Goal: Information Seeking & Learning: Learn about a topic

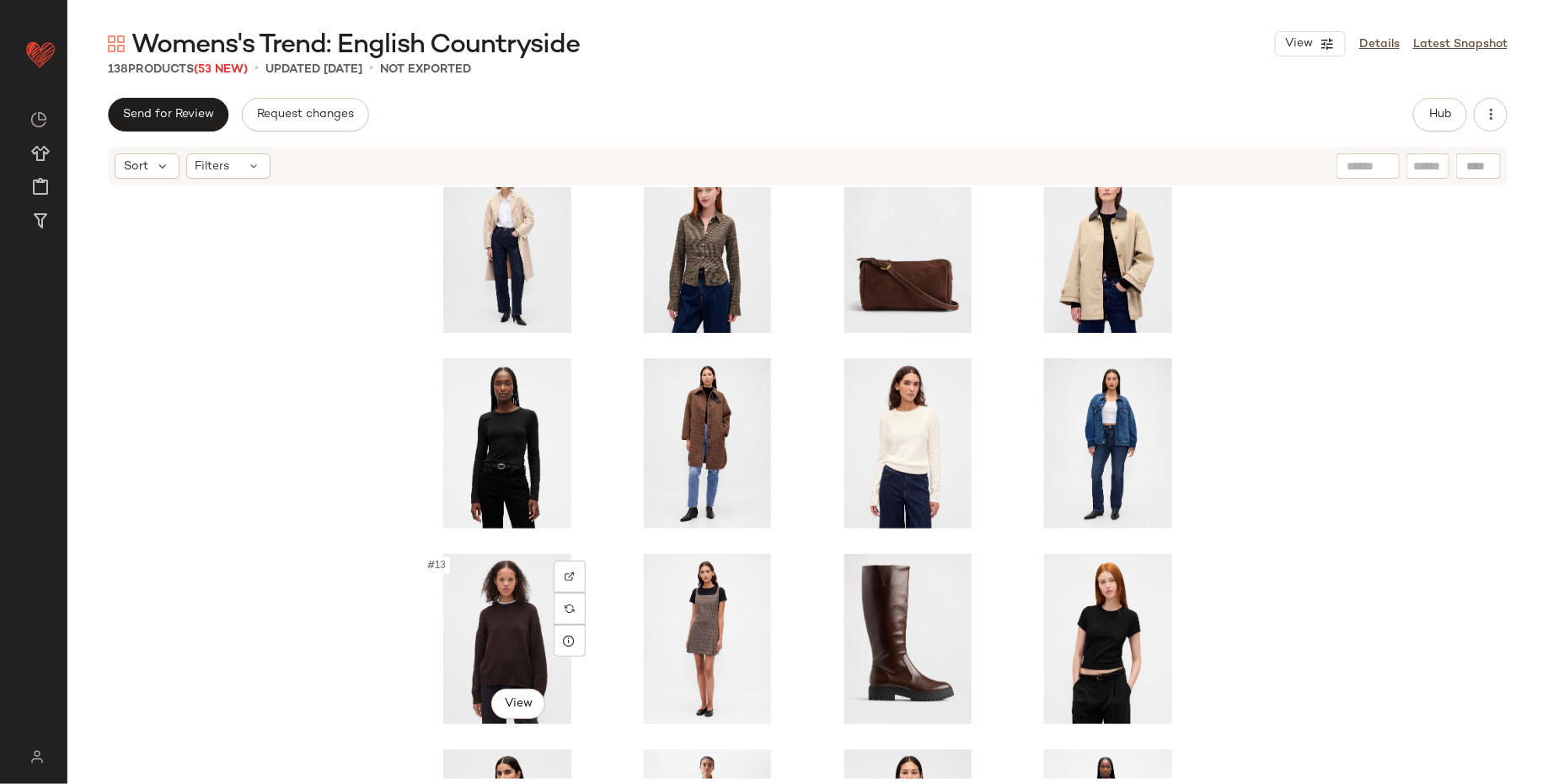
scroll to position [236, 0]
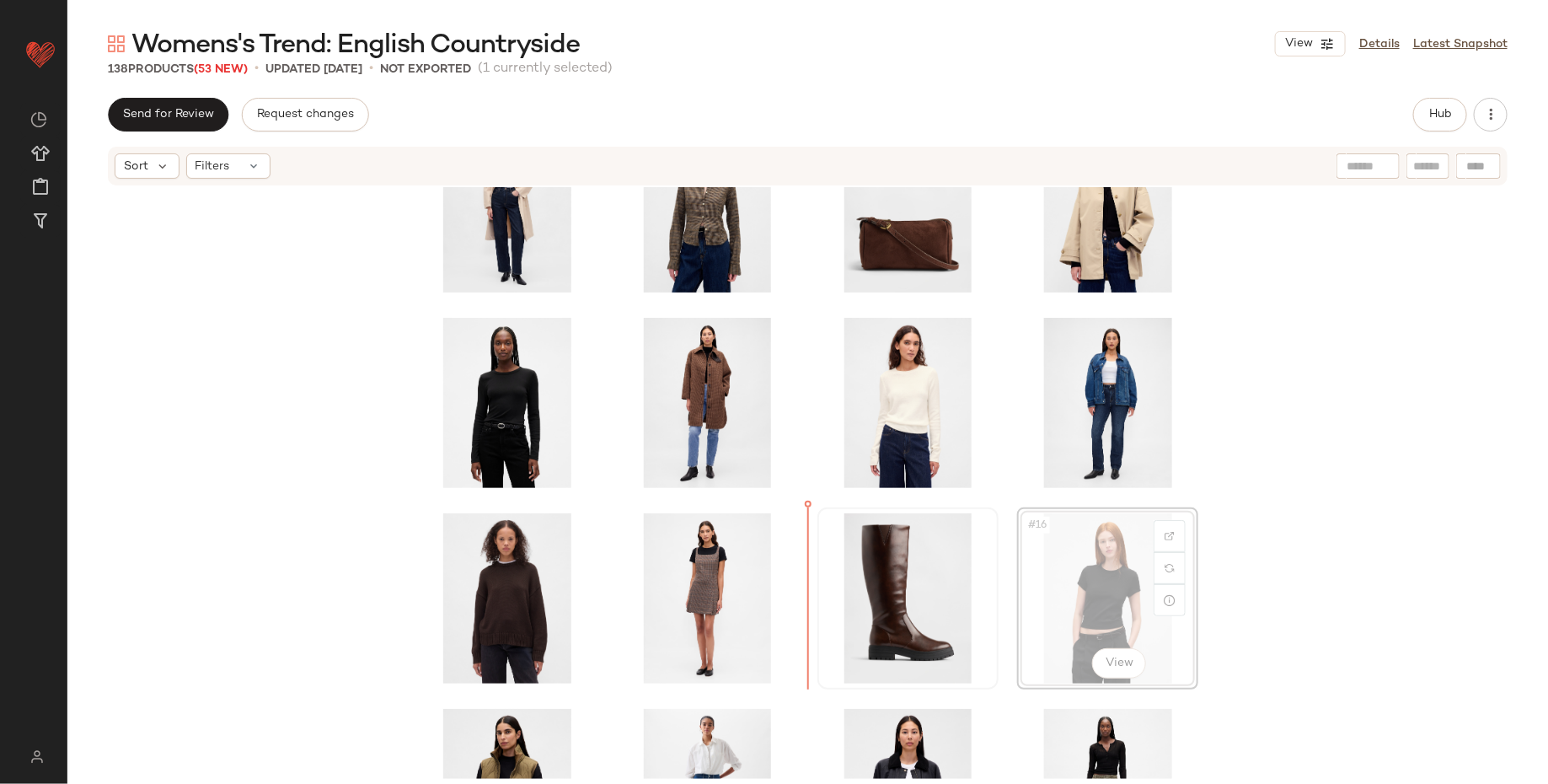
scroll to position [294, 0]
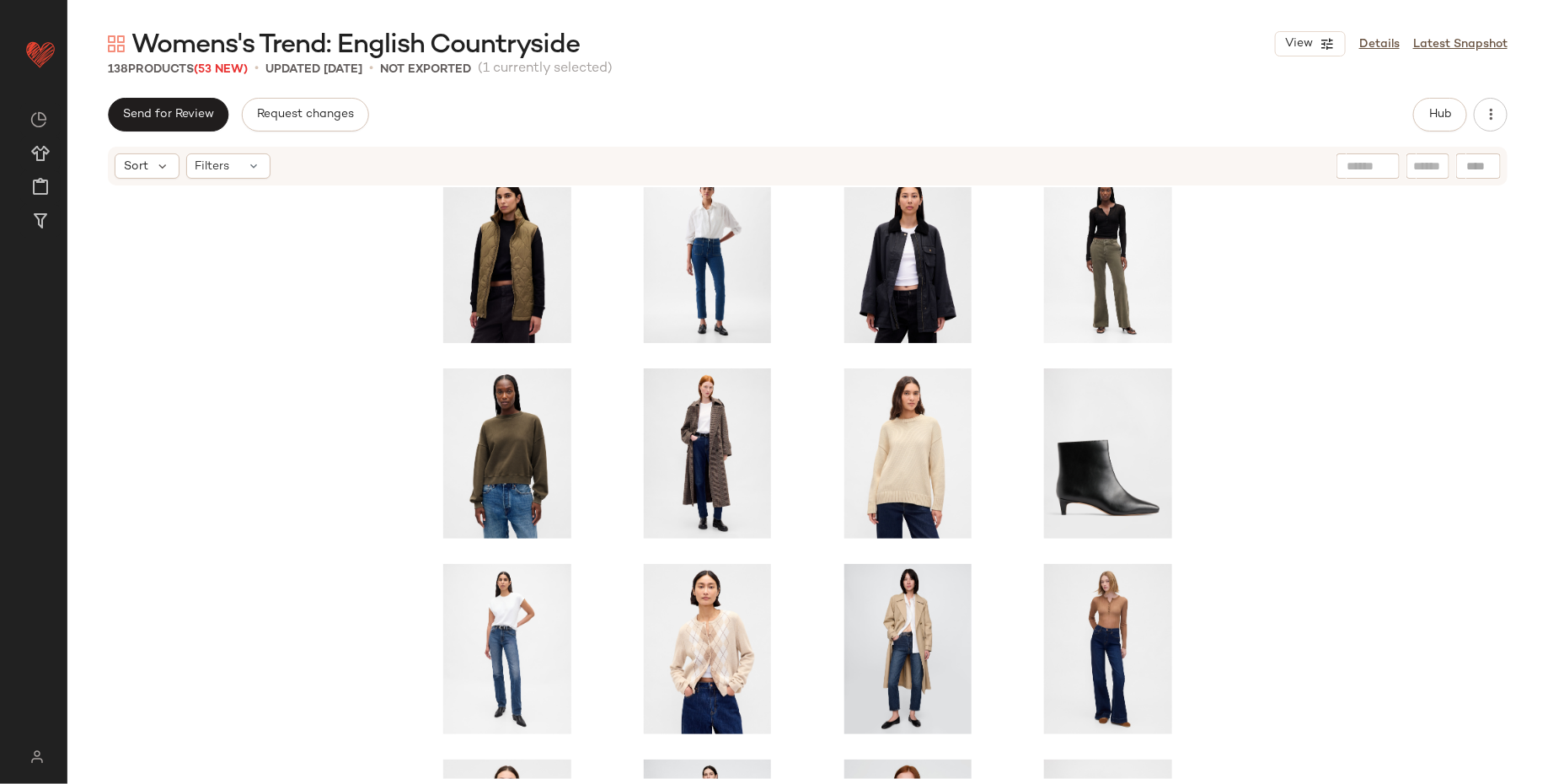
scroll to position [679, 0]
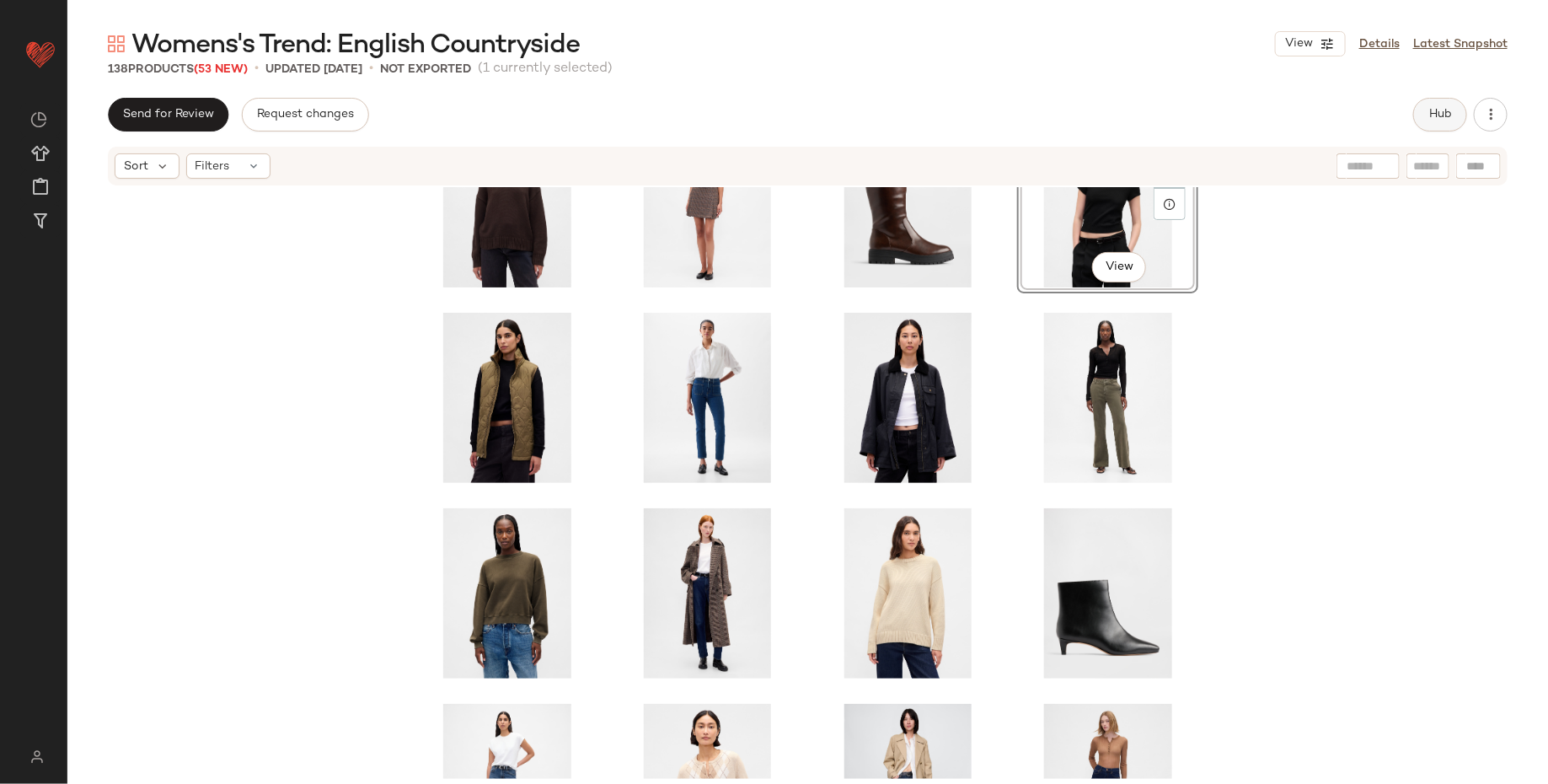
click at [1436, 112] on span "Hub" at bounding box center [1440, 114] width 24 height 13
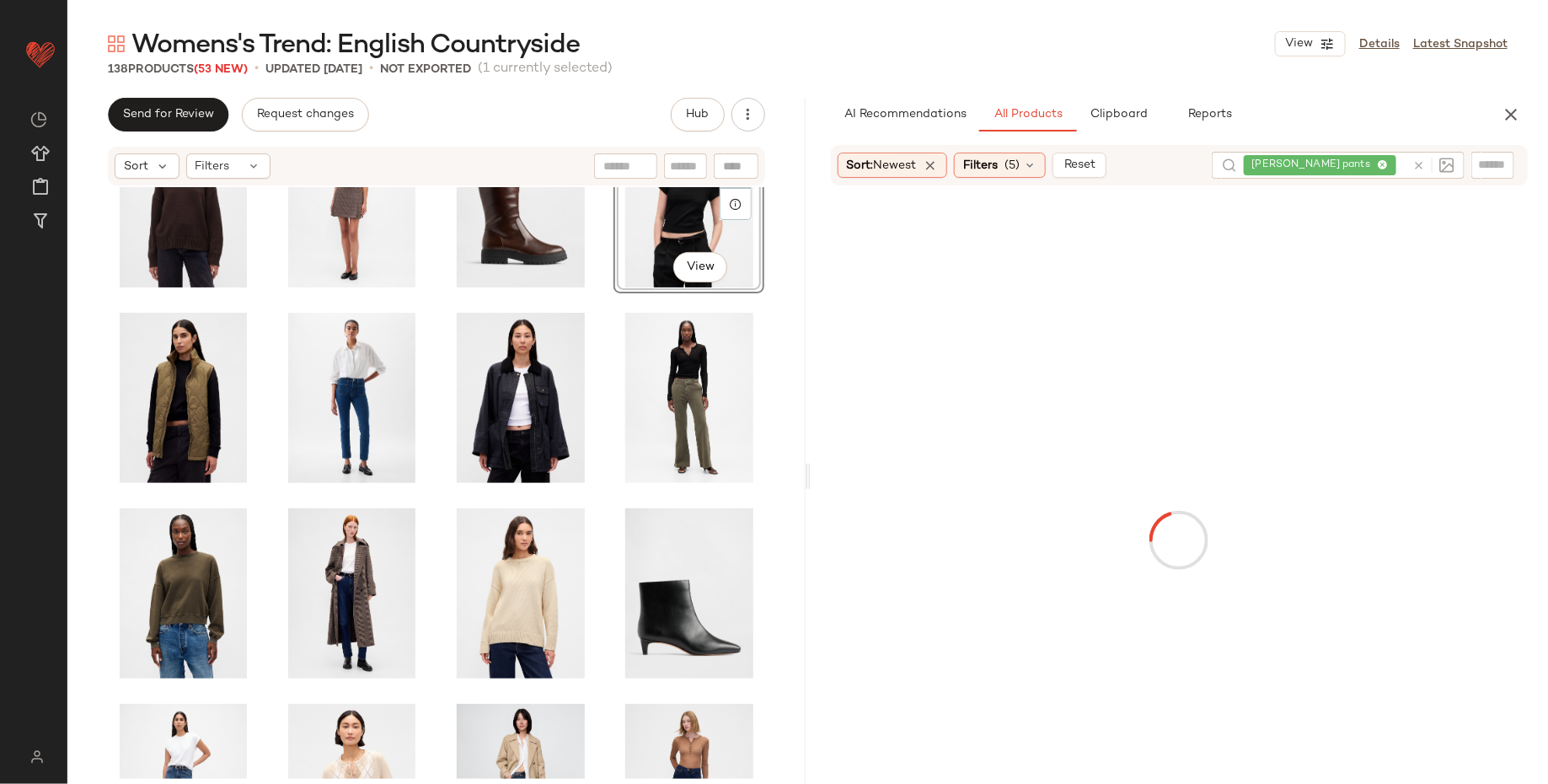
click at [1379, 163] on div "[PERSON_NAME] pants" at bounding box center [1325, 165] width 162 height 27
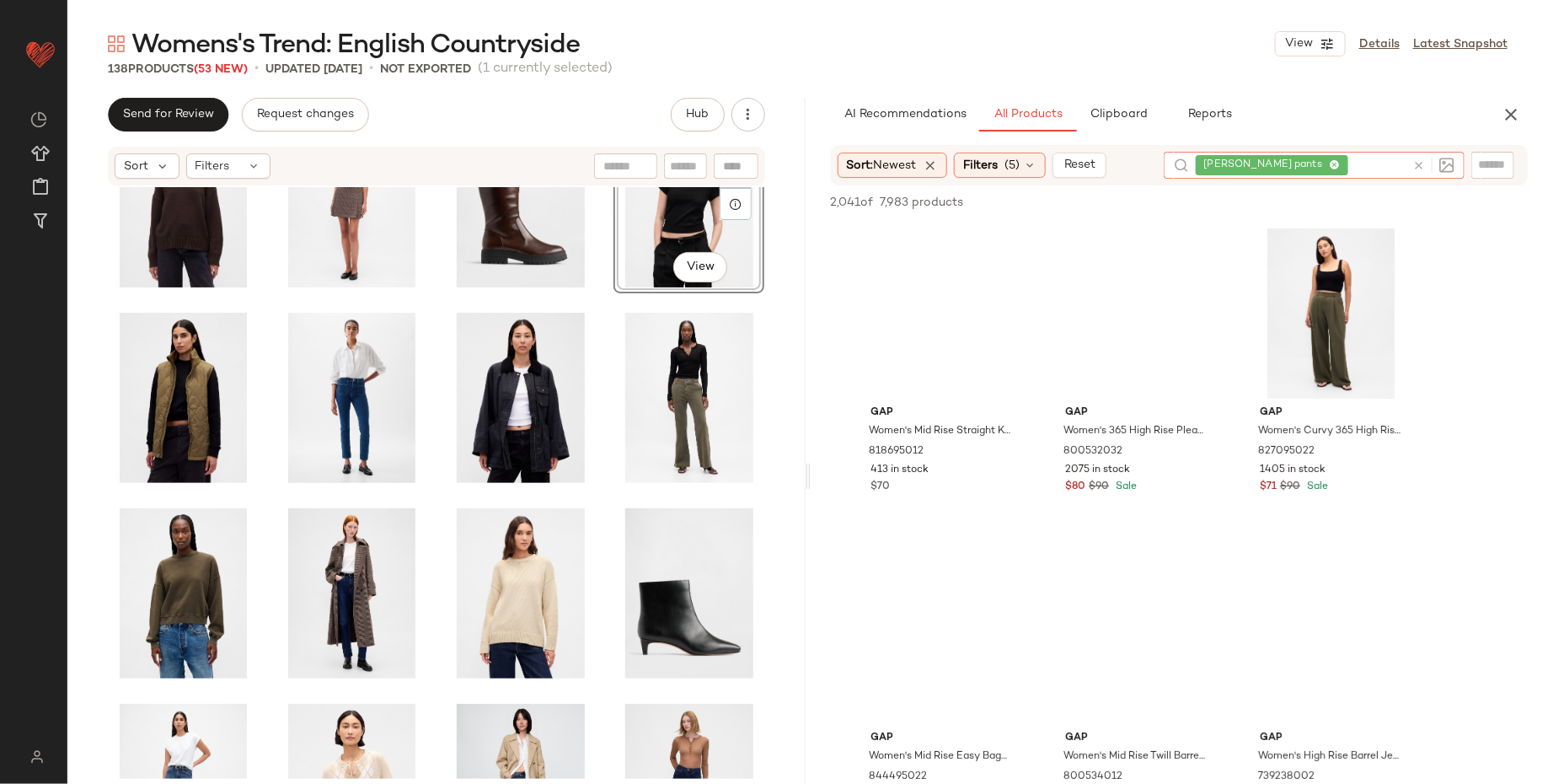
click at [1332, 165] on icon at bounding box center [1335, 166] width 11 height 11
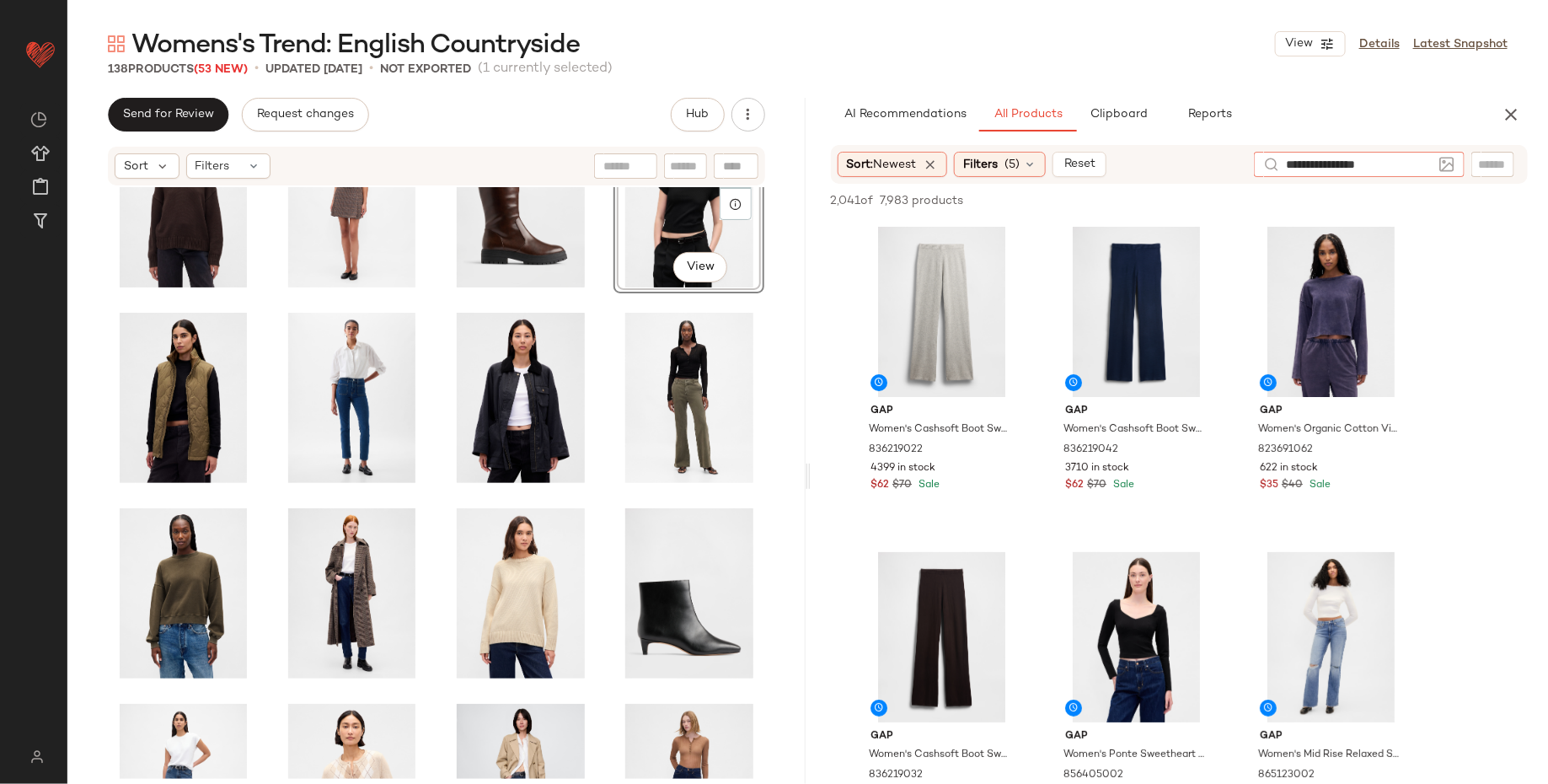
type input "**********"
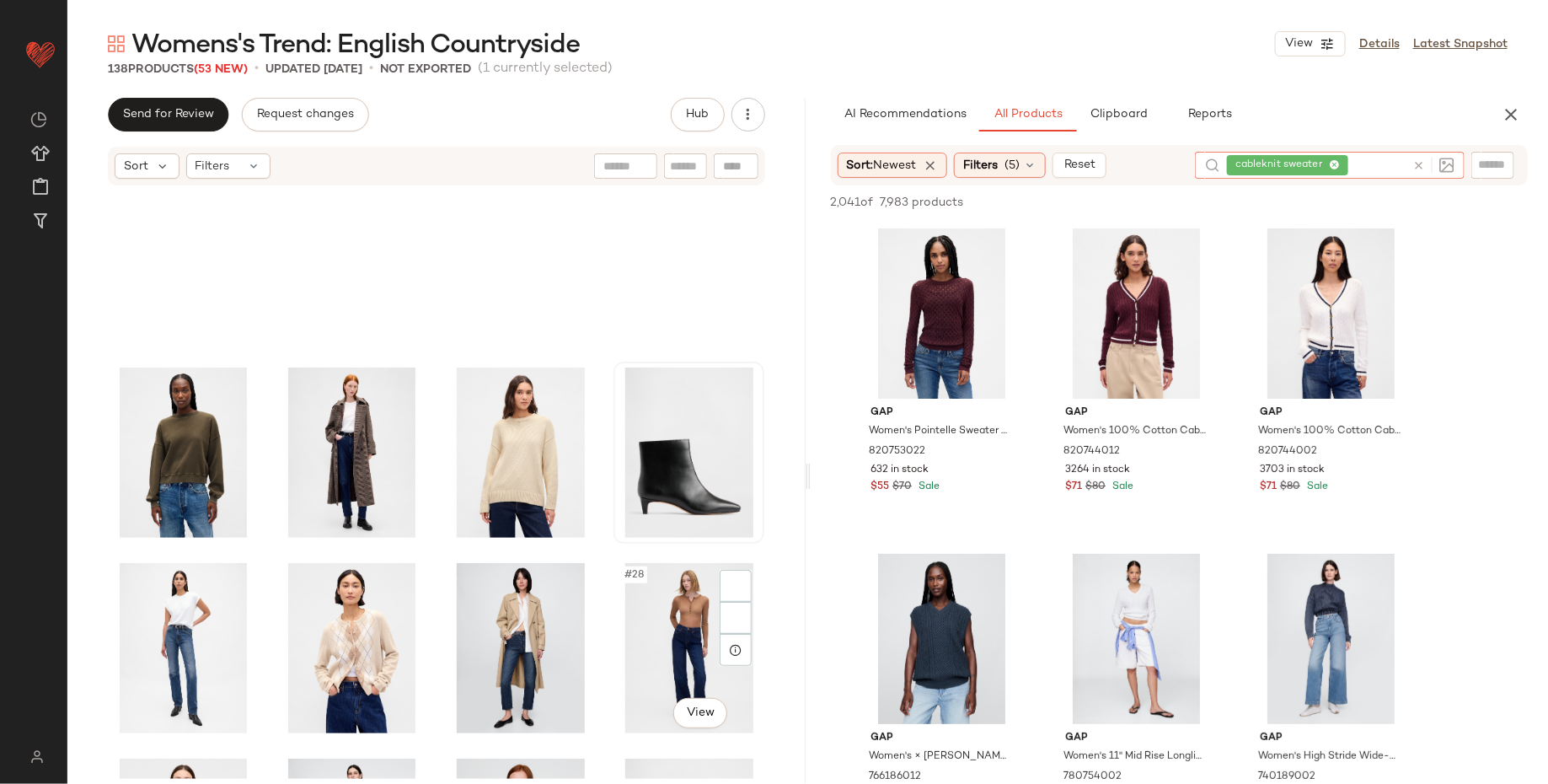
scroll to position [815, 0]
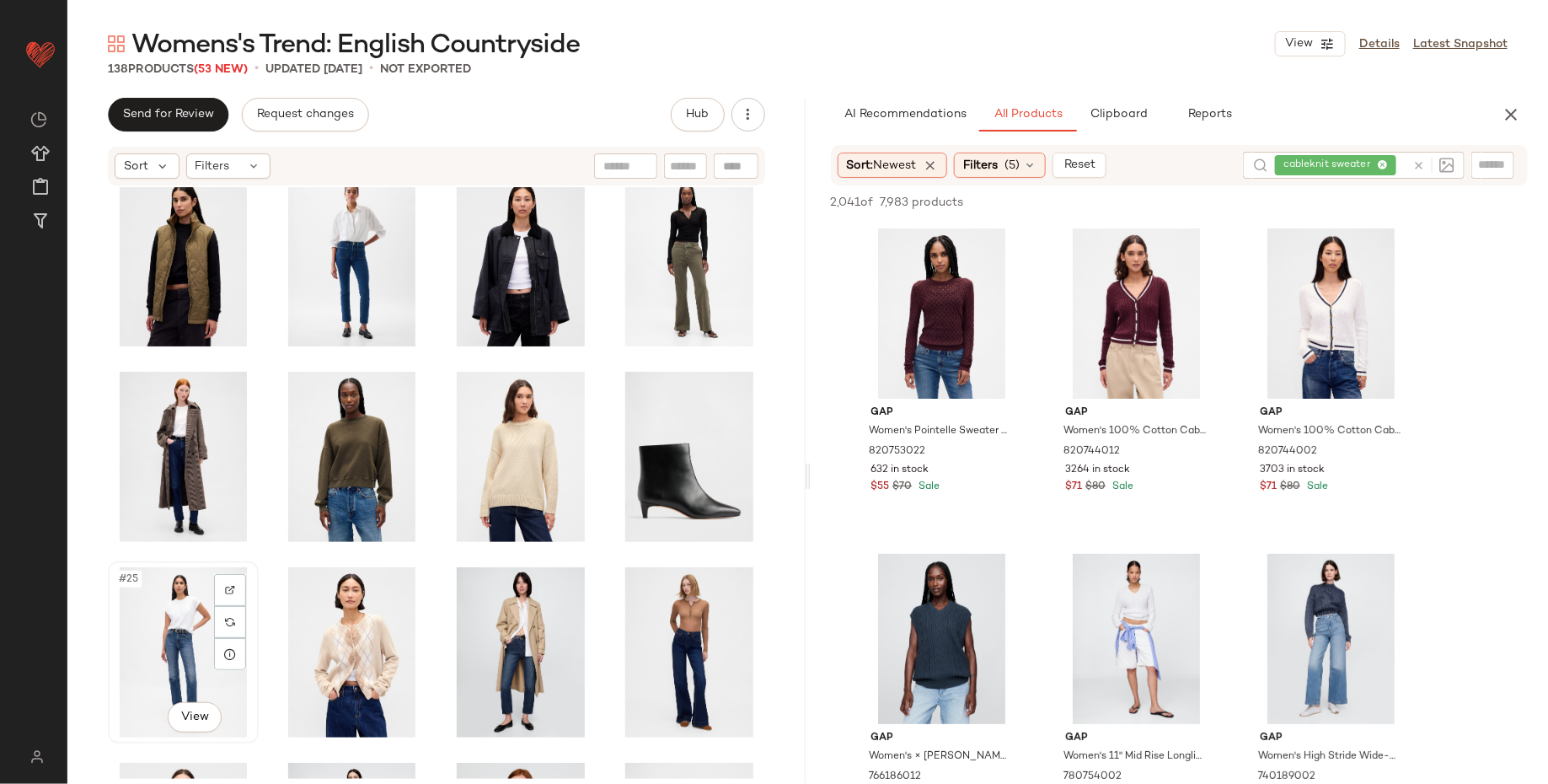
scroll to position [817, 0]
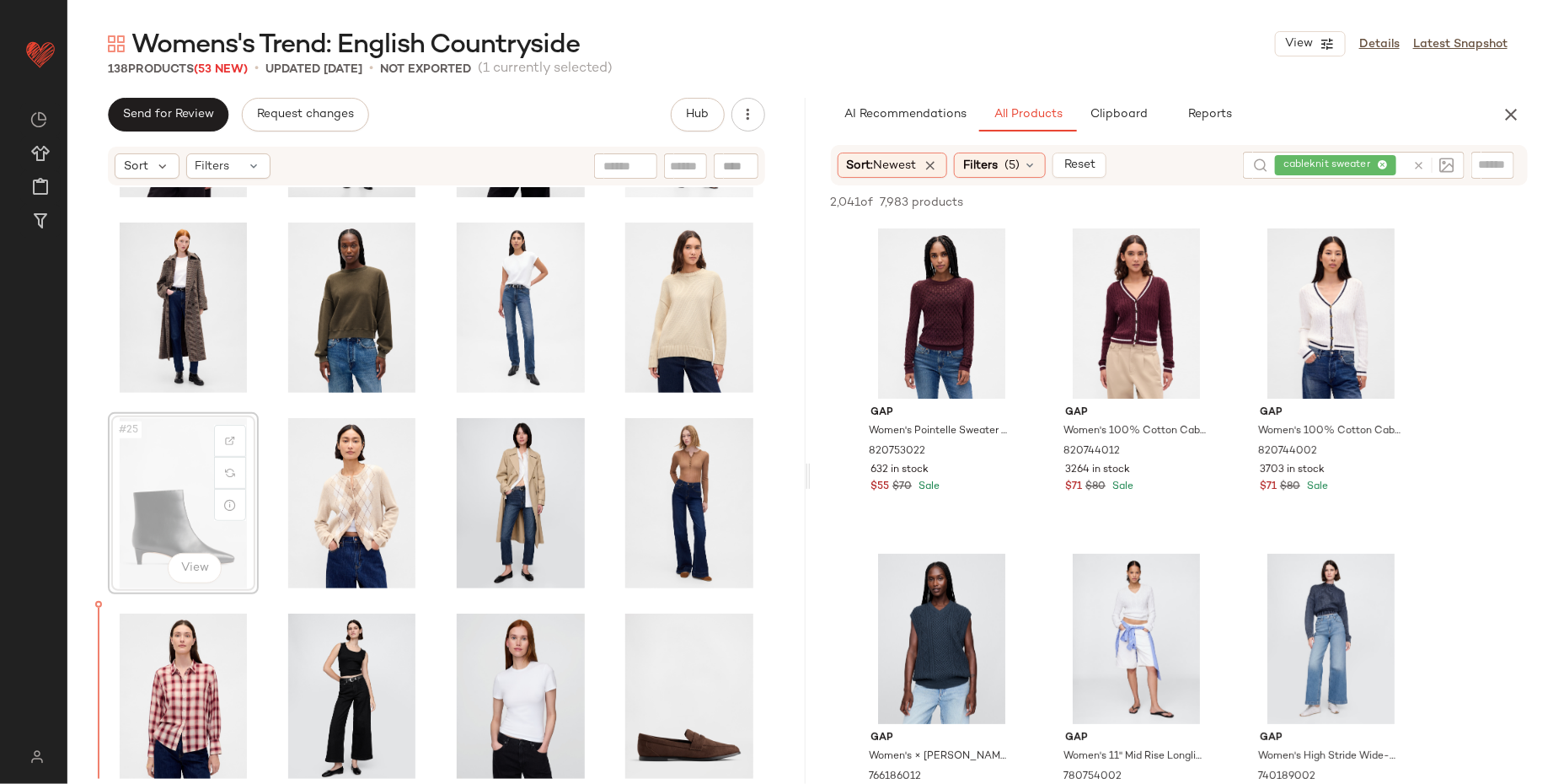
scroll to position [973, 0]
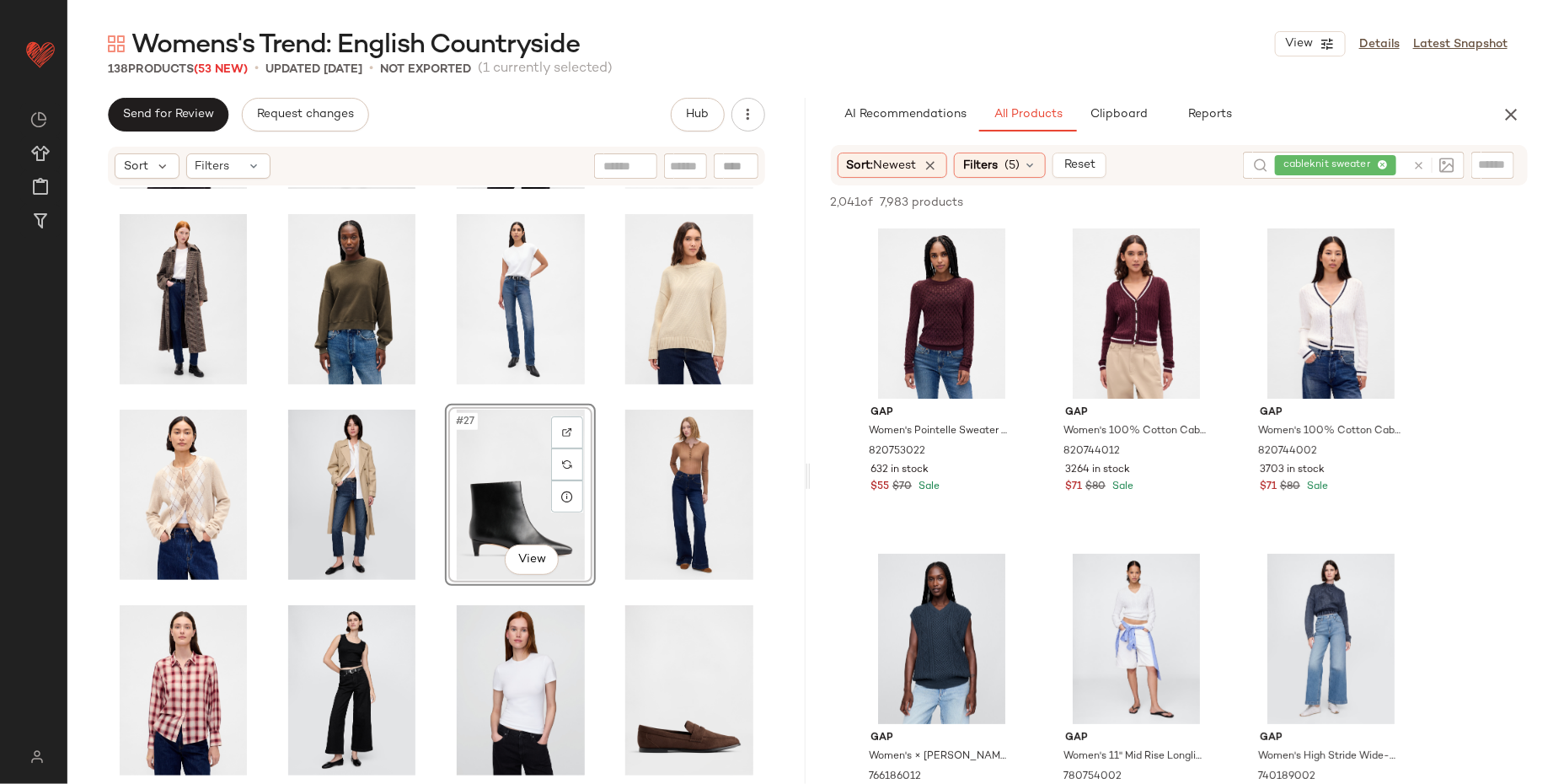
click at [98, 553] on div "#27 View" at bounding box center [436, 483] width 738 height 591
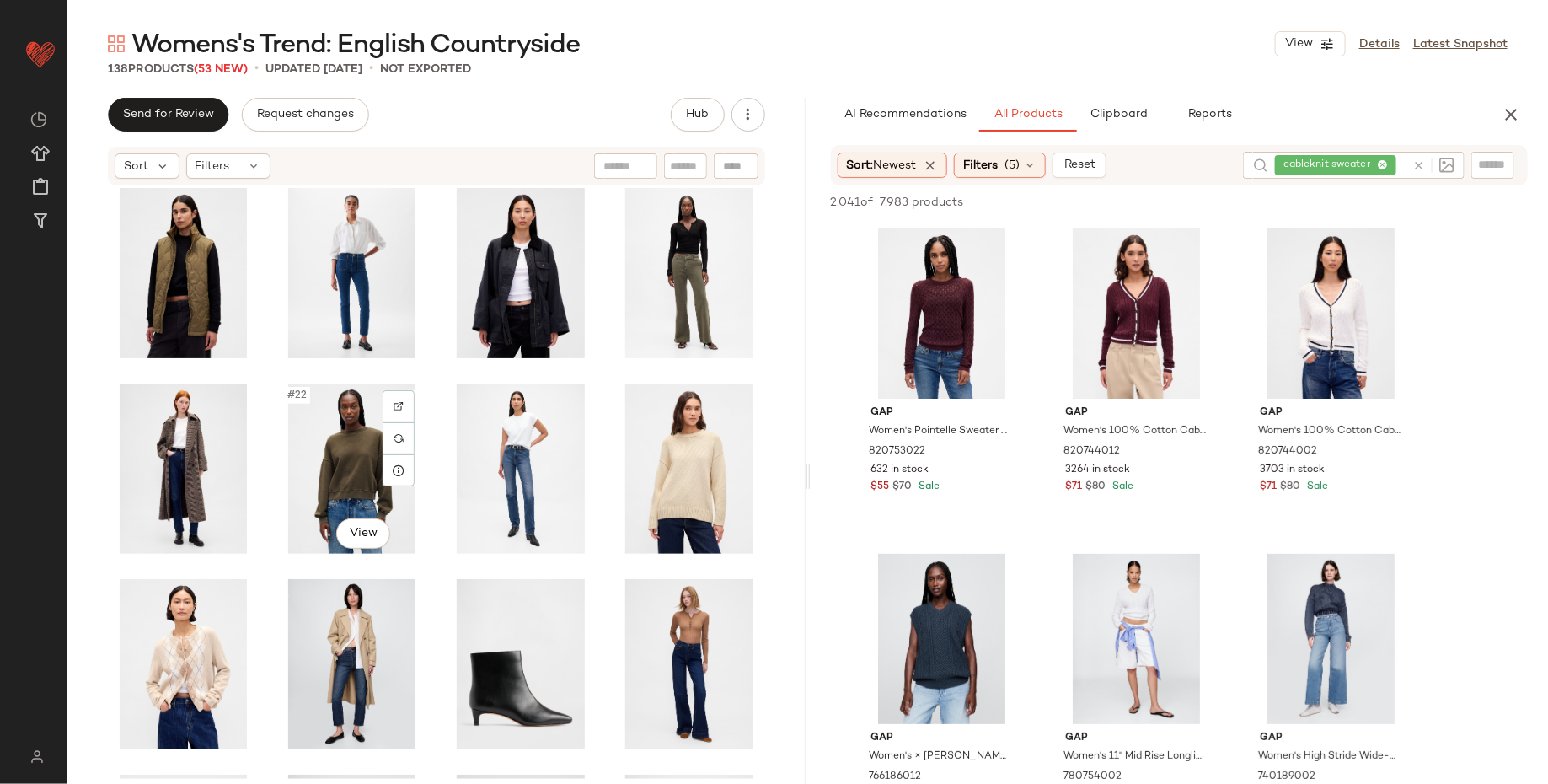
scroll to position [817, 0]
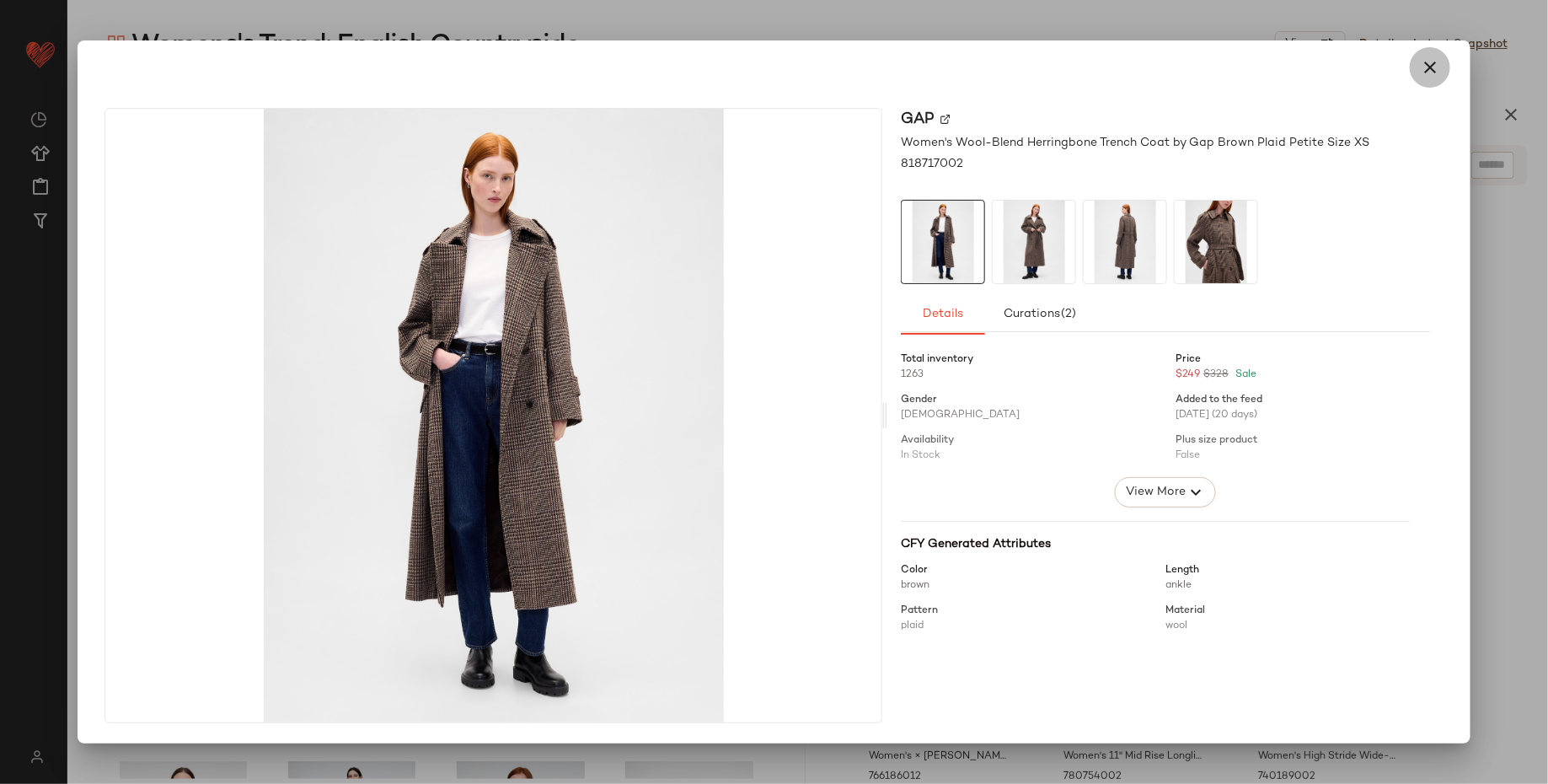
click at [1436, 72] on icon "button" at bounding box center [1430, 67] width 20 height 20
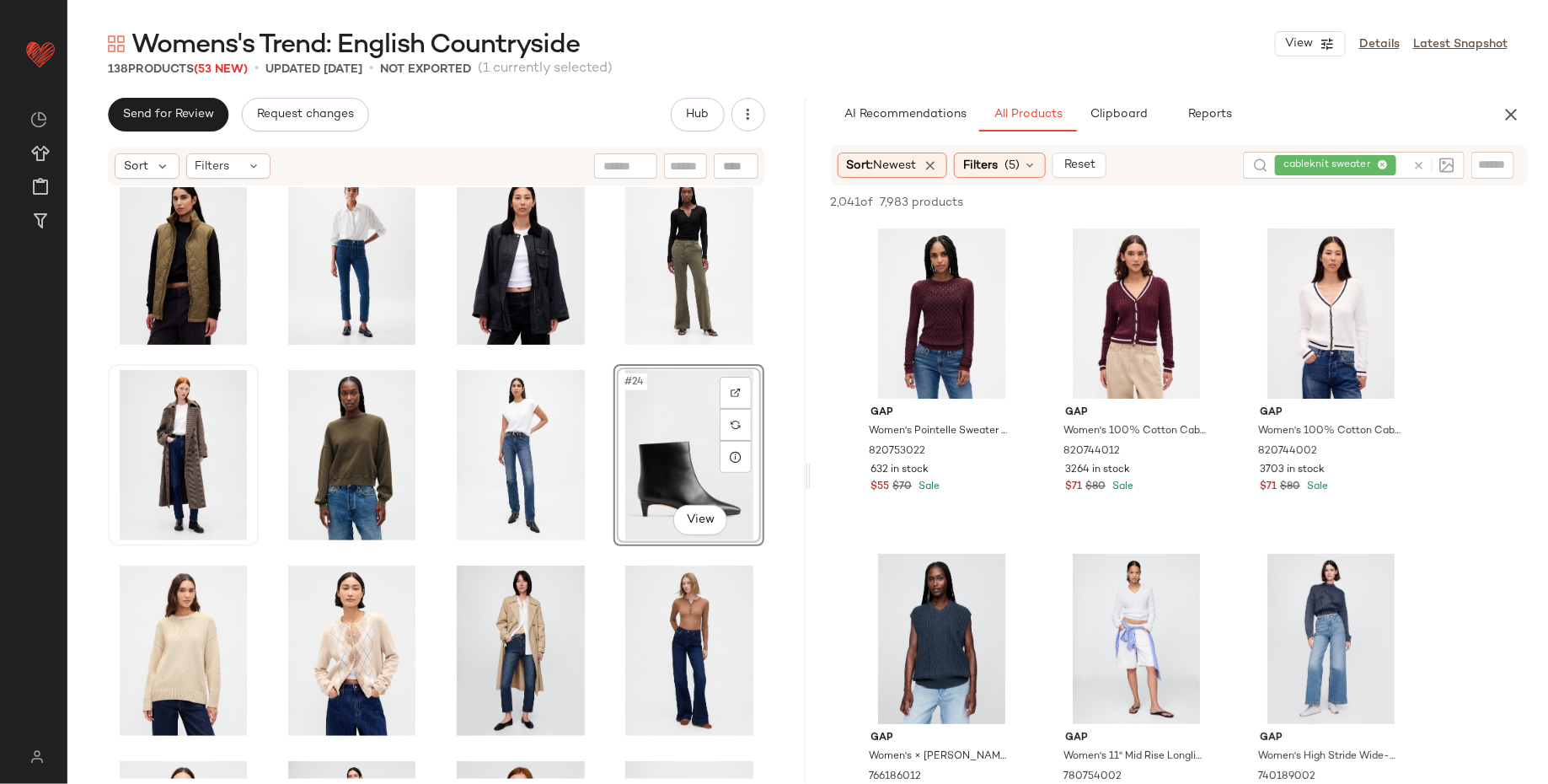
click at [88, 569] on div "#24 View" at bounding box center [436, 483] width 738 height 591
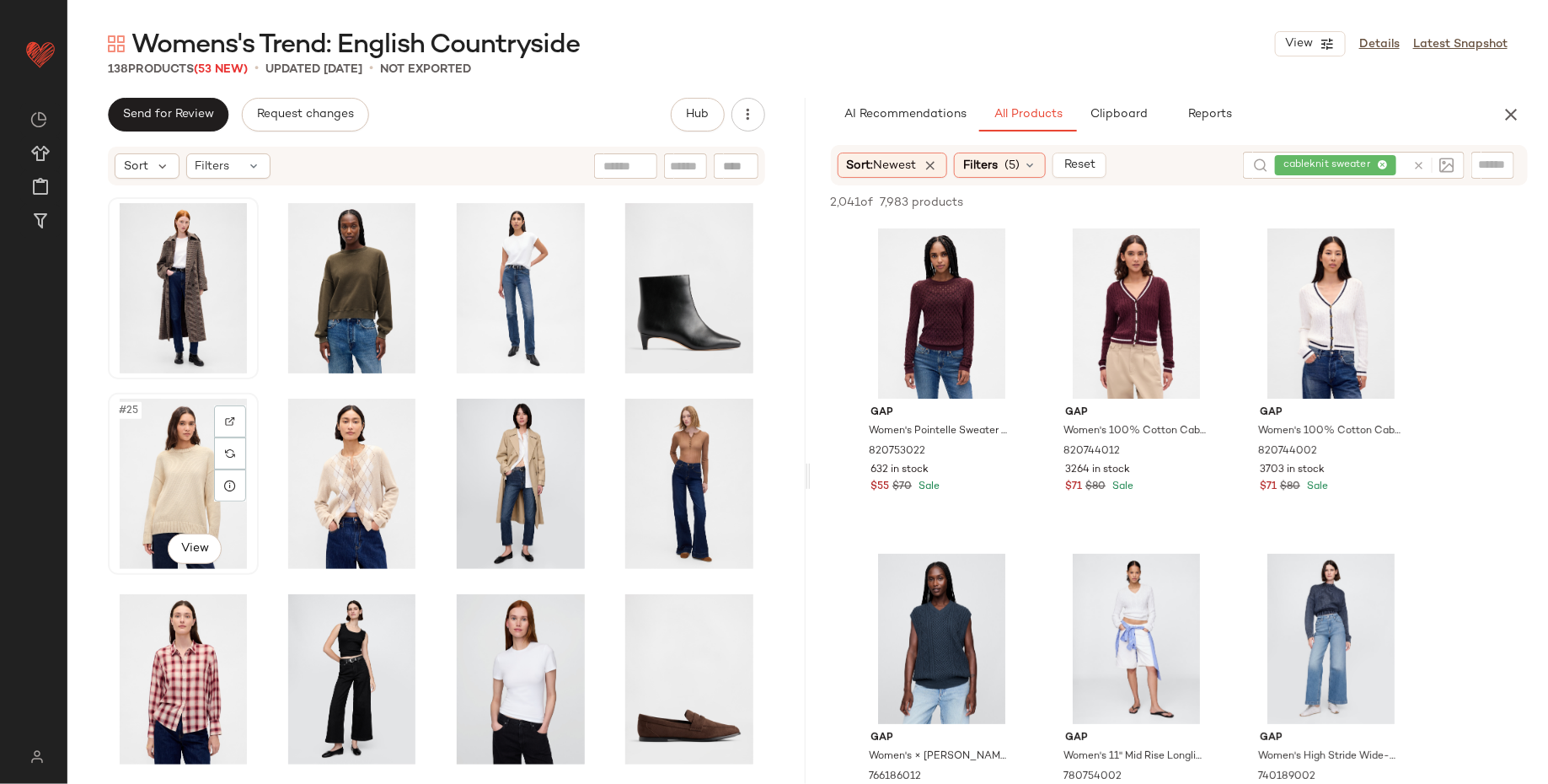
scroll to position [1029, 0]
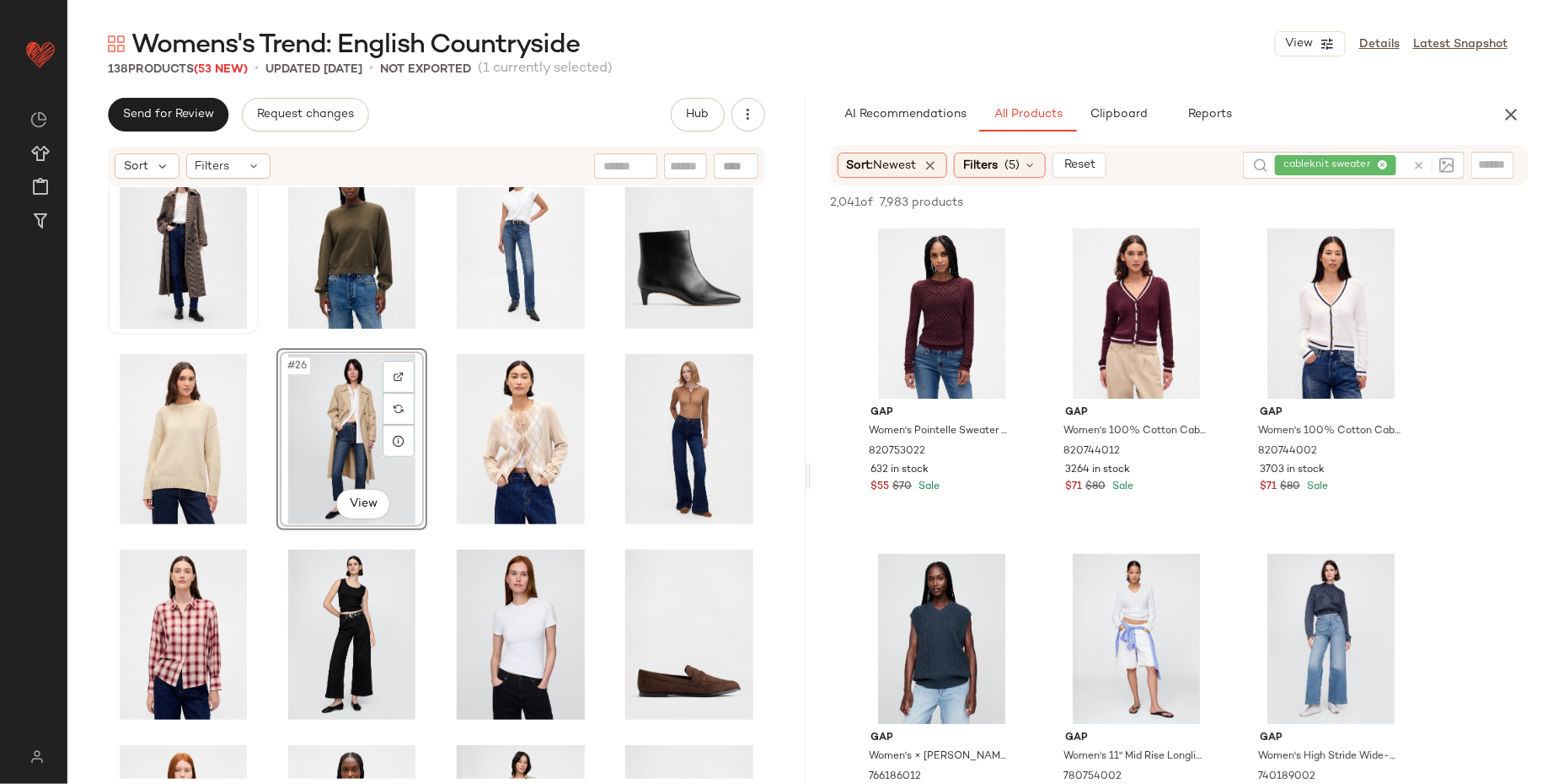
click at [100, 587] on div "#26 View" at bounding box center [436, 483] width 738 height 591
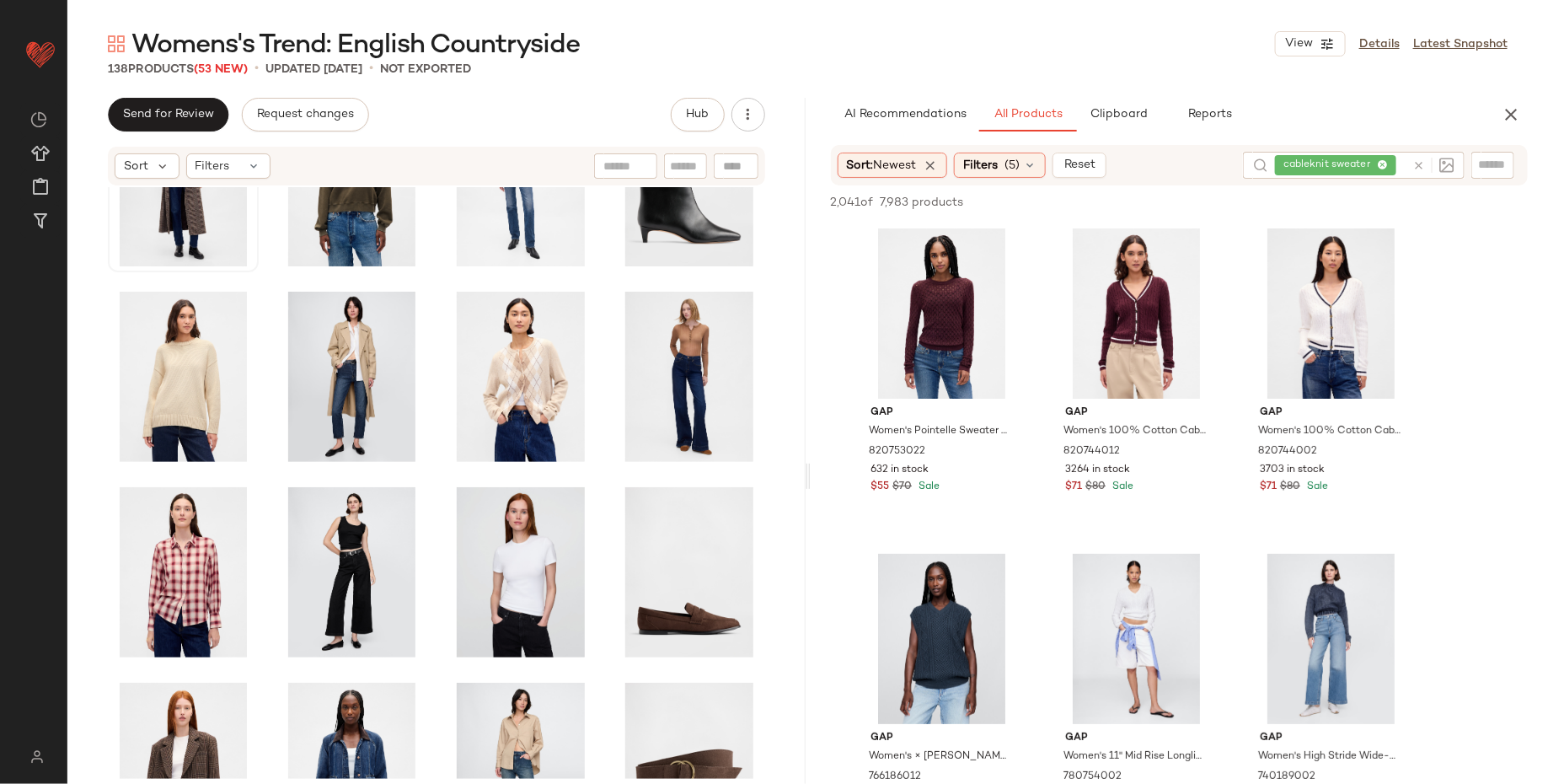
scroll to position [1074, 0]
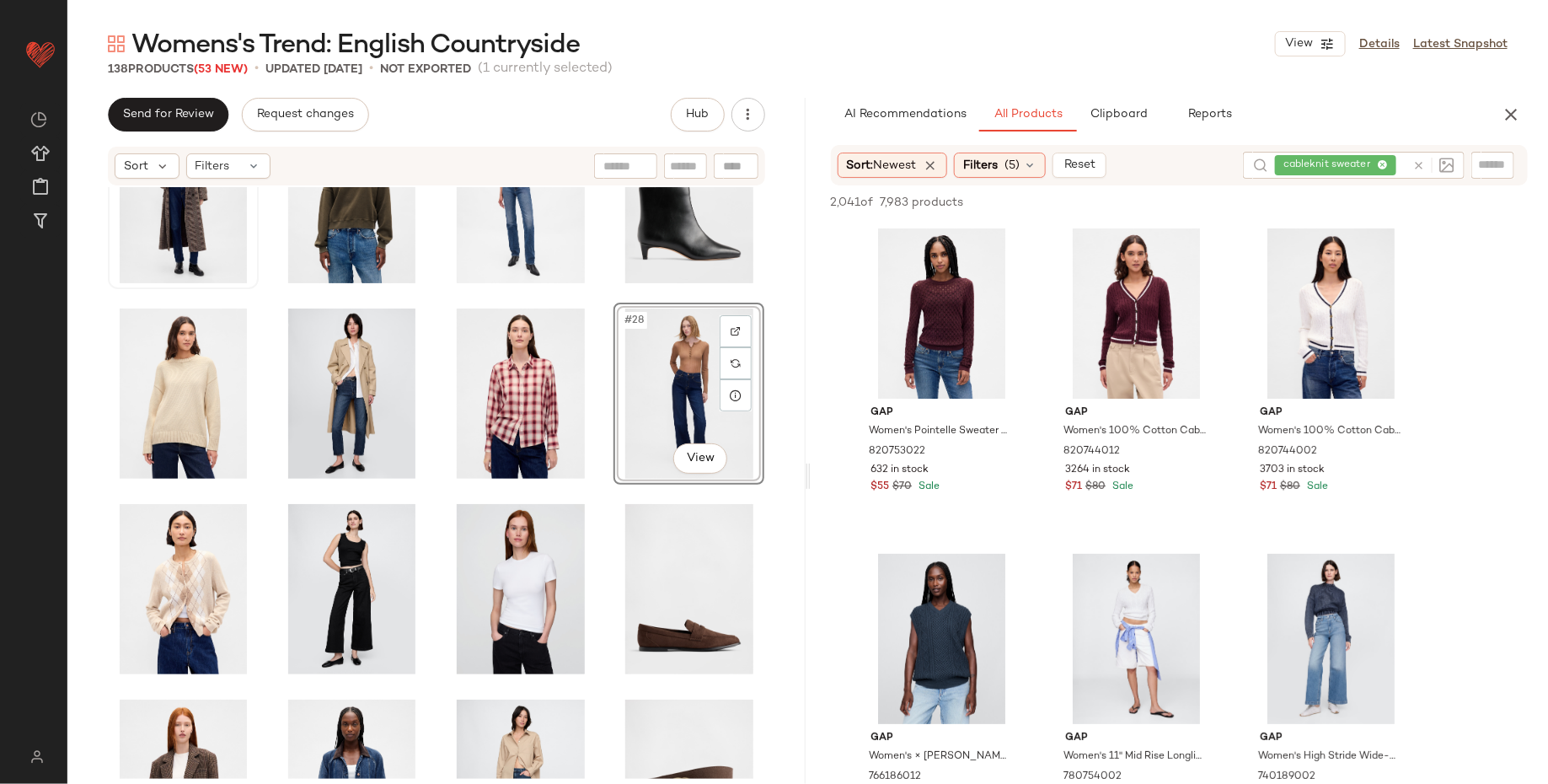
click at [104, 527] on div "#28 View" at bounding box center [436, 483] width 738 height 591
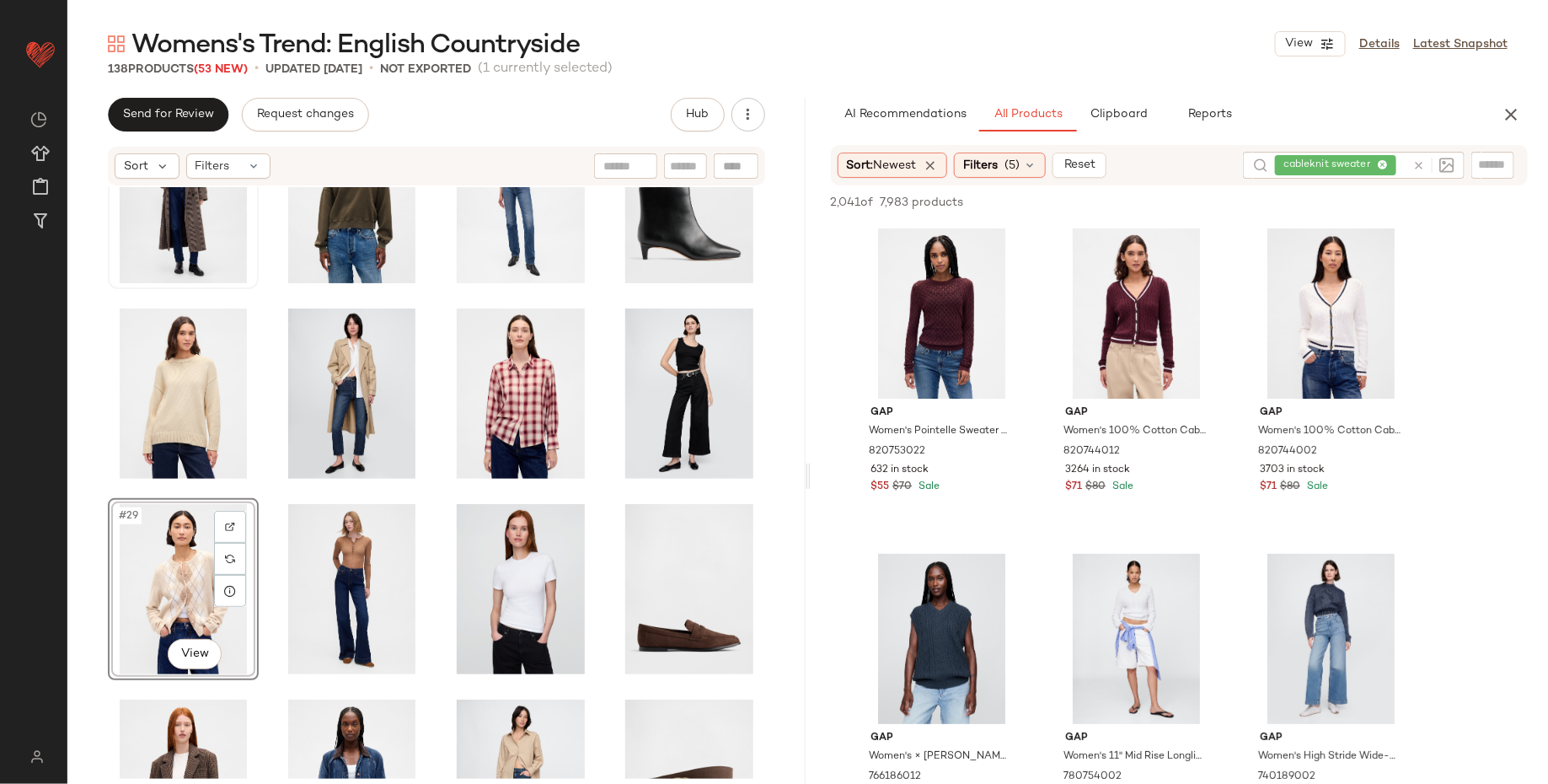
click at [84, 606] on div "#29 View" at bounding box center [436, 483] width 738 height 591
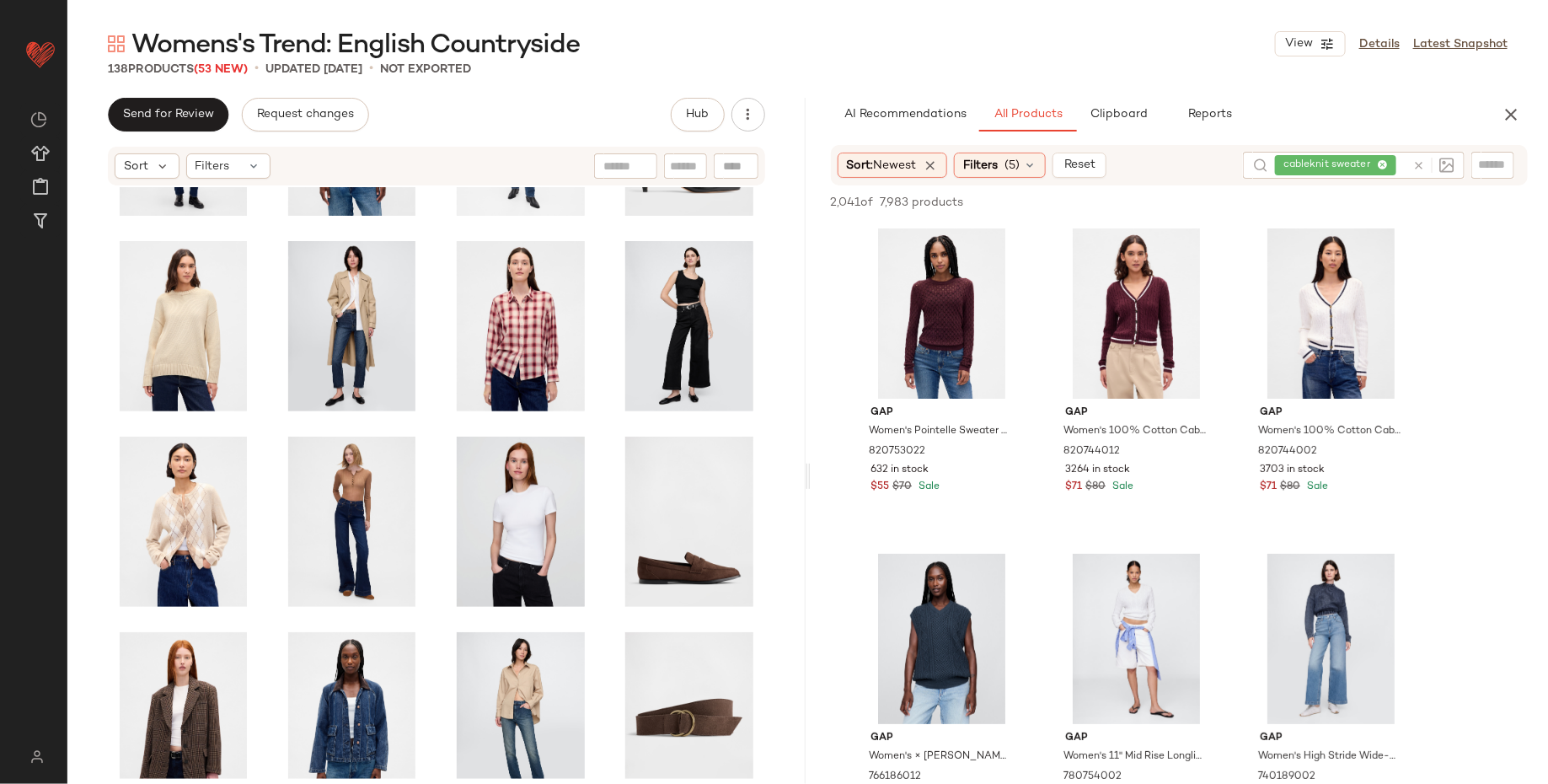
scroll to position [1220, 0]
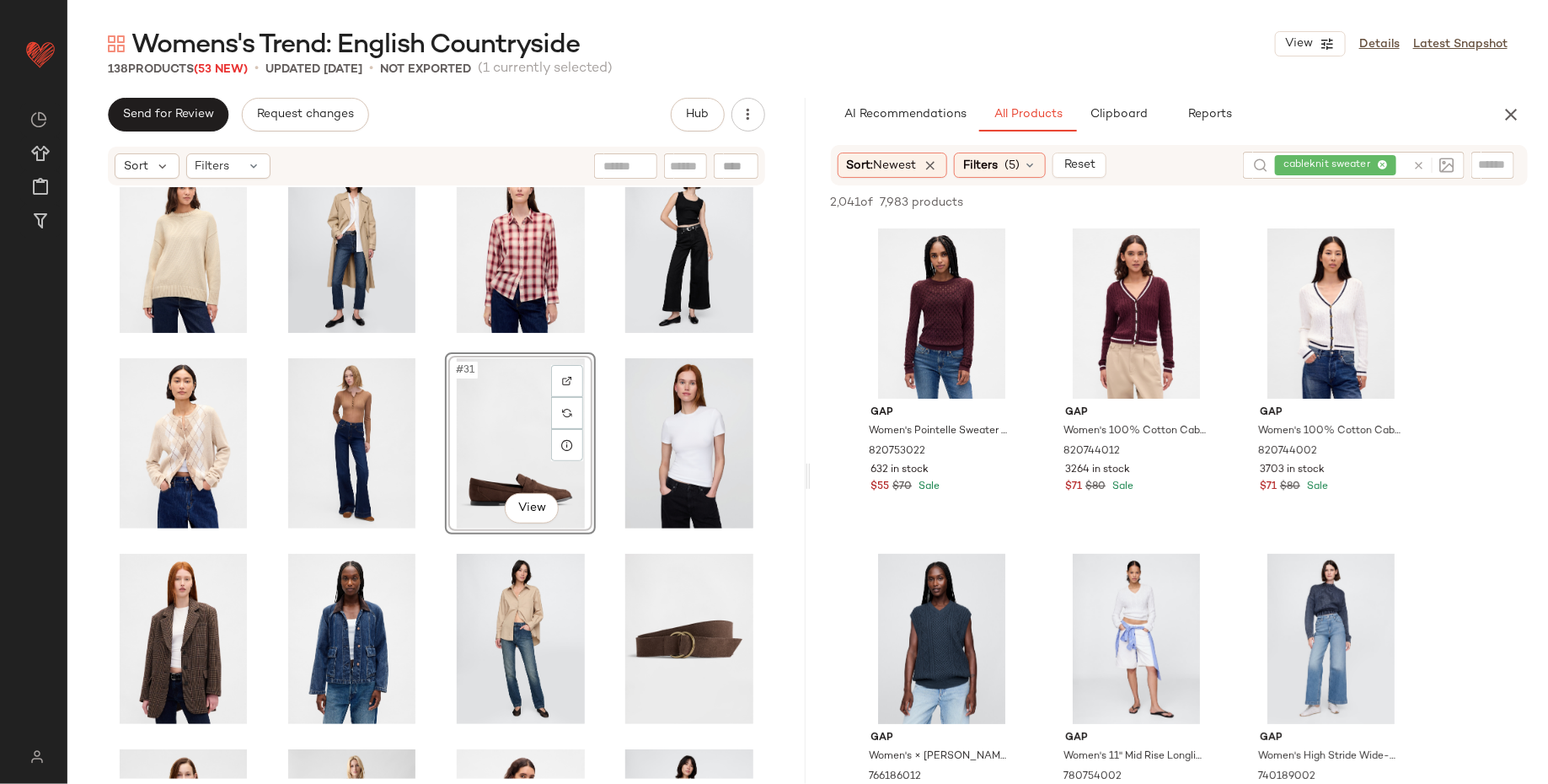
click at [93, 508] on div "#31 View" at bounding box center [436, 483] width 738 height 591
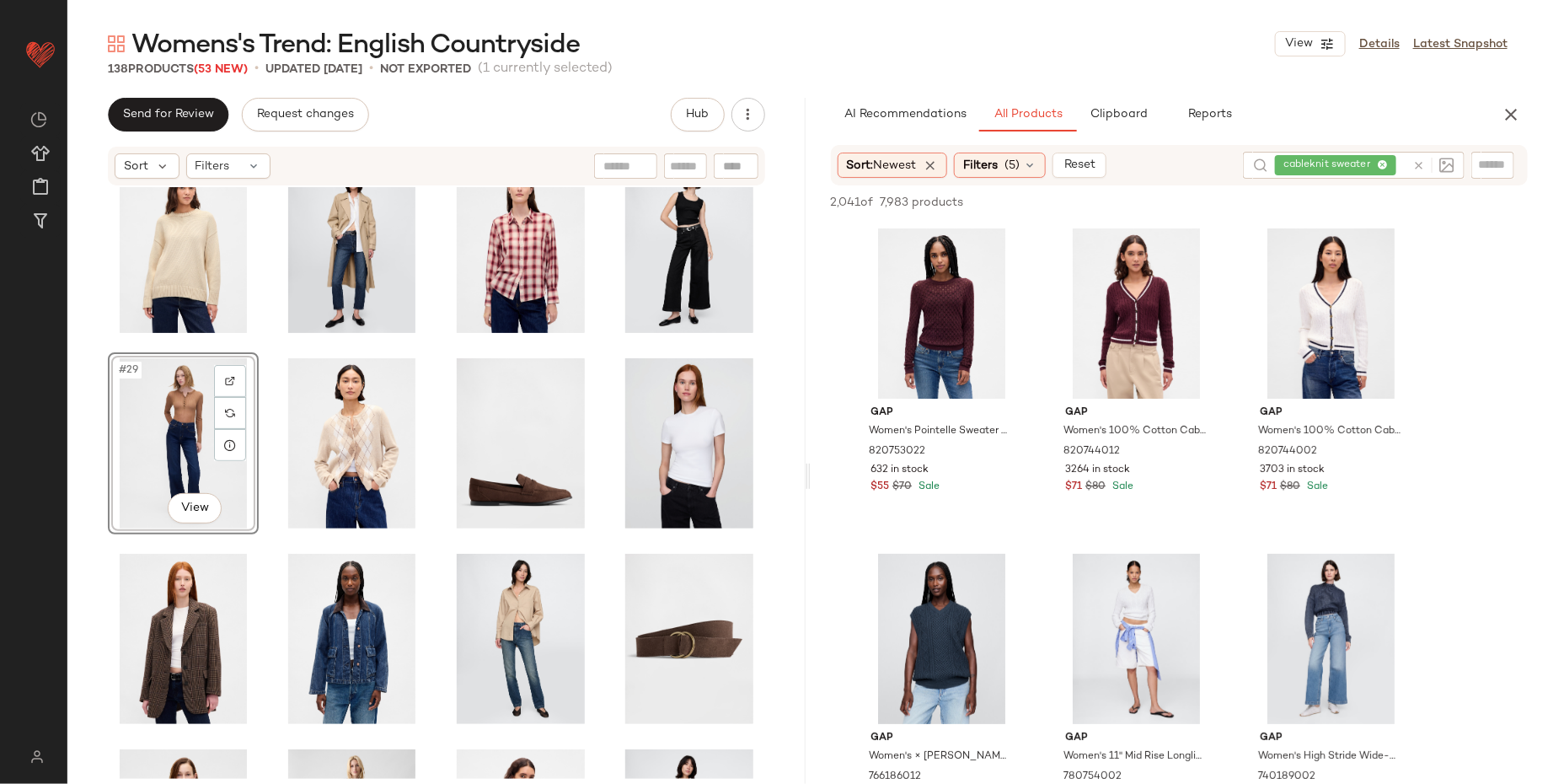
click at [72, 453] on div "#29 View" at bounding box center [436, 483] width 738 height 591
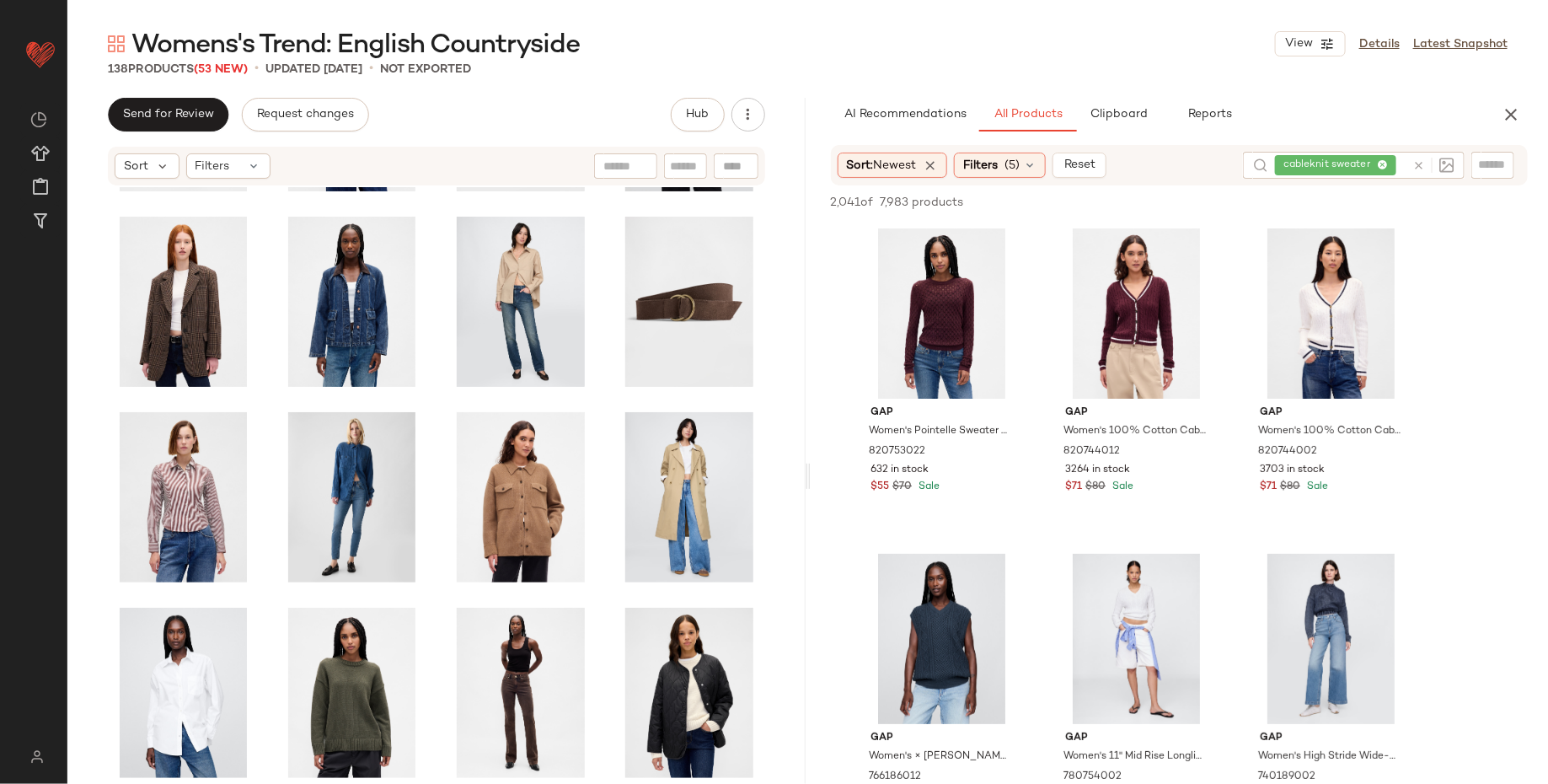
scroll to position [1311, 0]
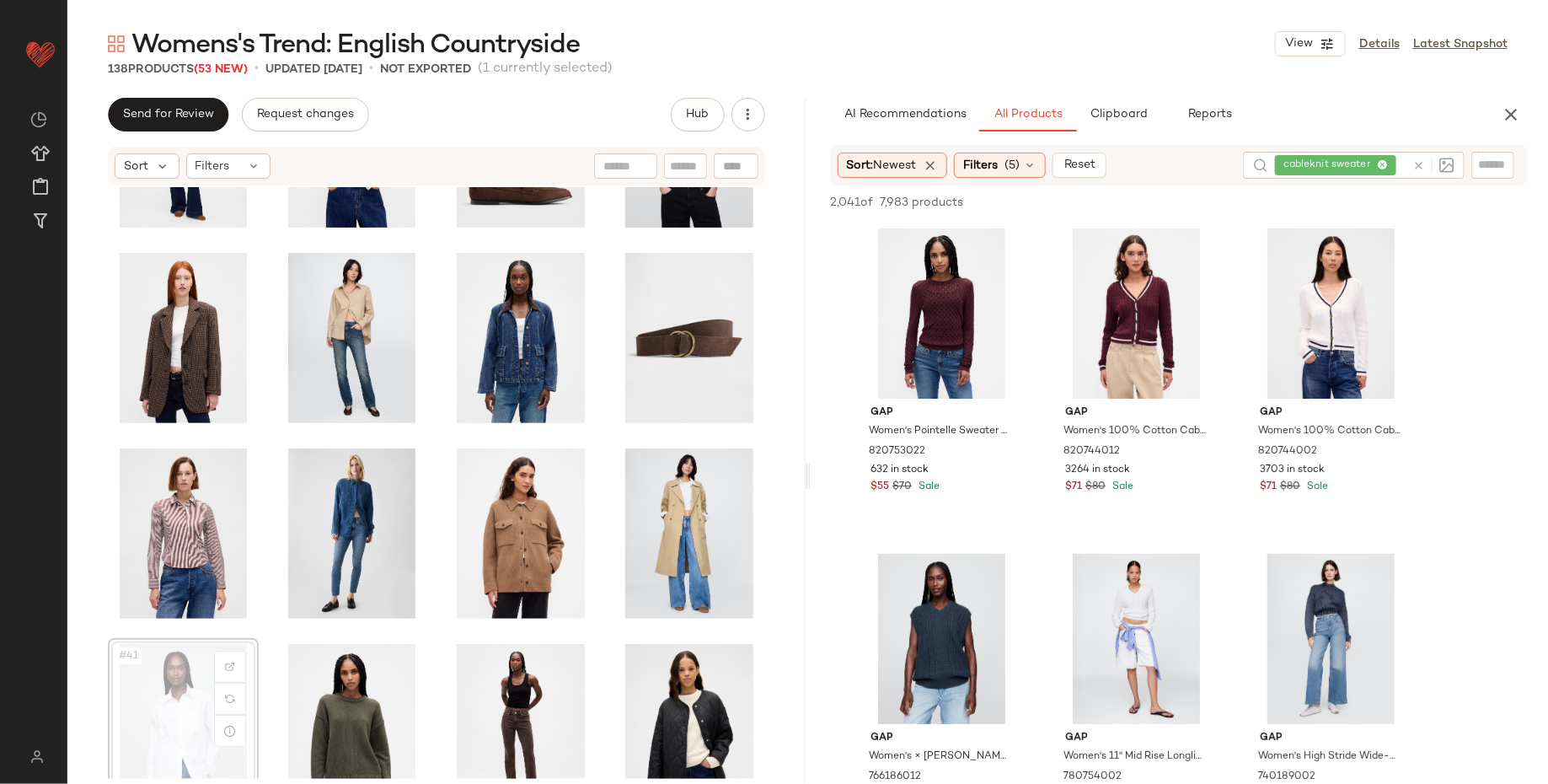
scroll to position [1522, 0]
drag, startPoint x: 186, startPoint y: 708, endPoint x: 453, endPoint y: 381, distance: 422.2
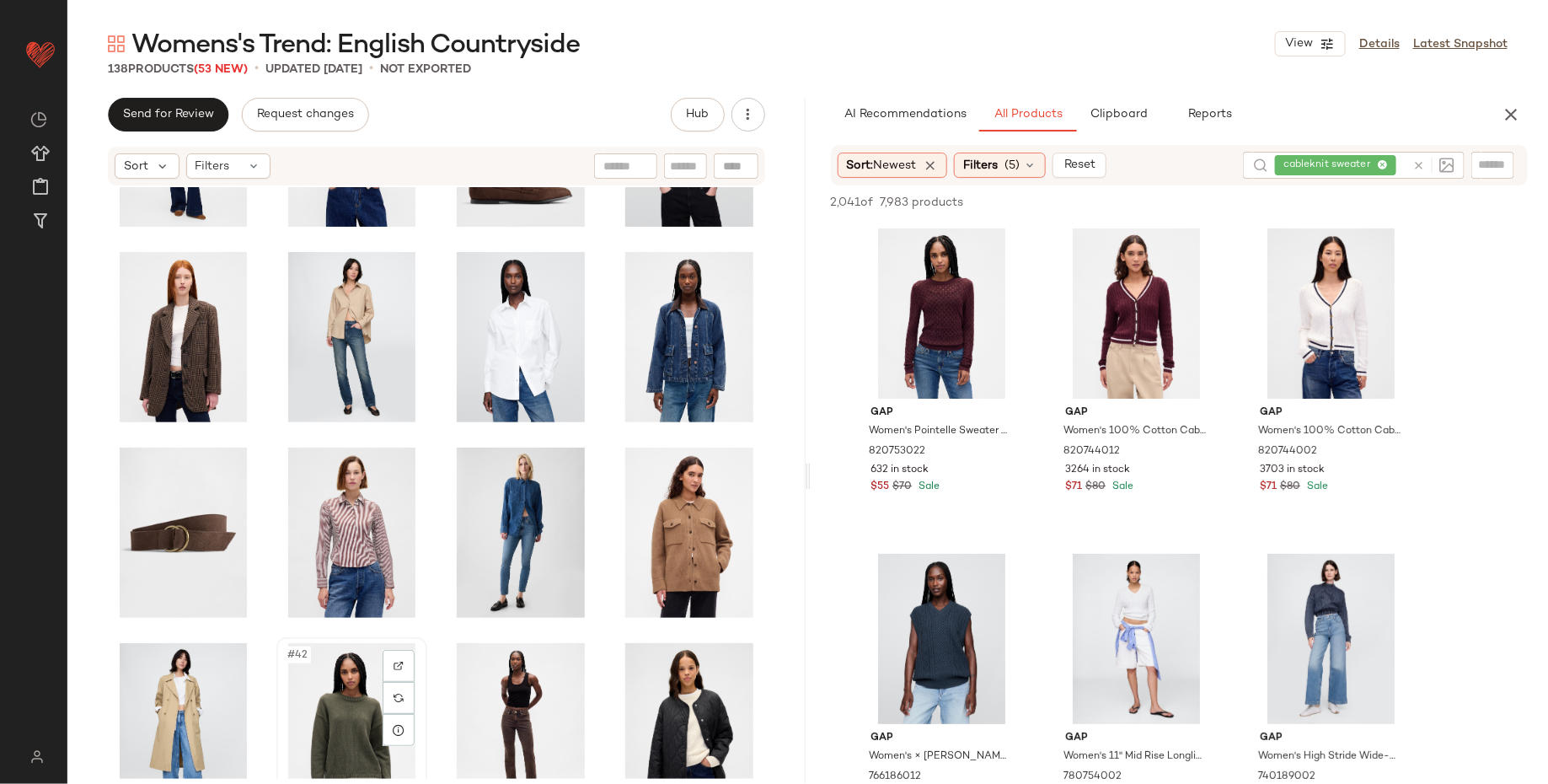
scroll to position [1524, 0]
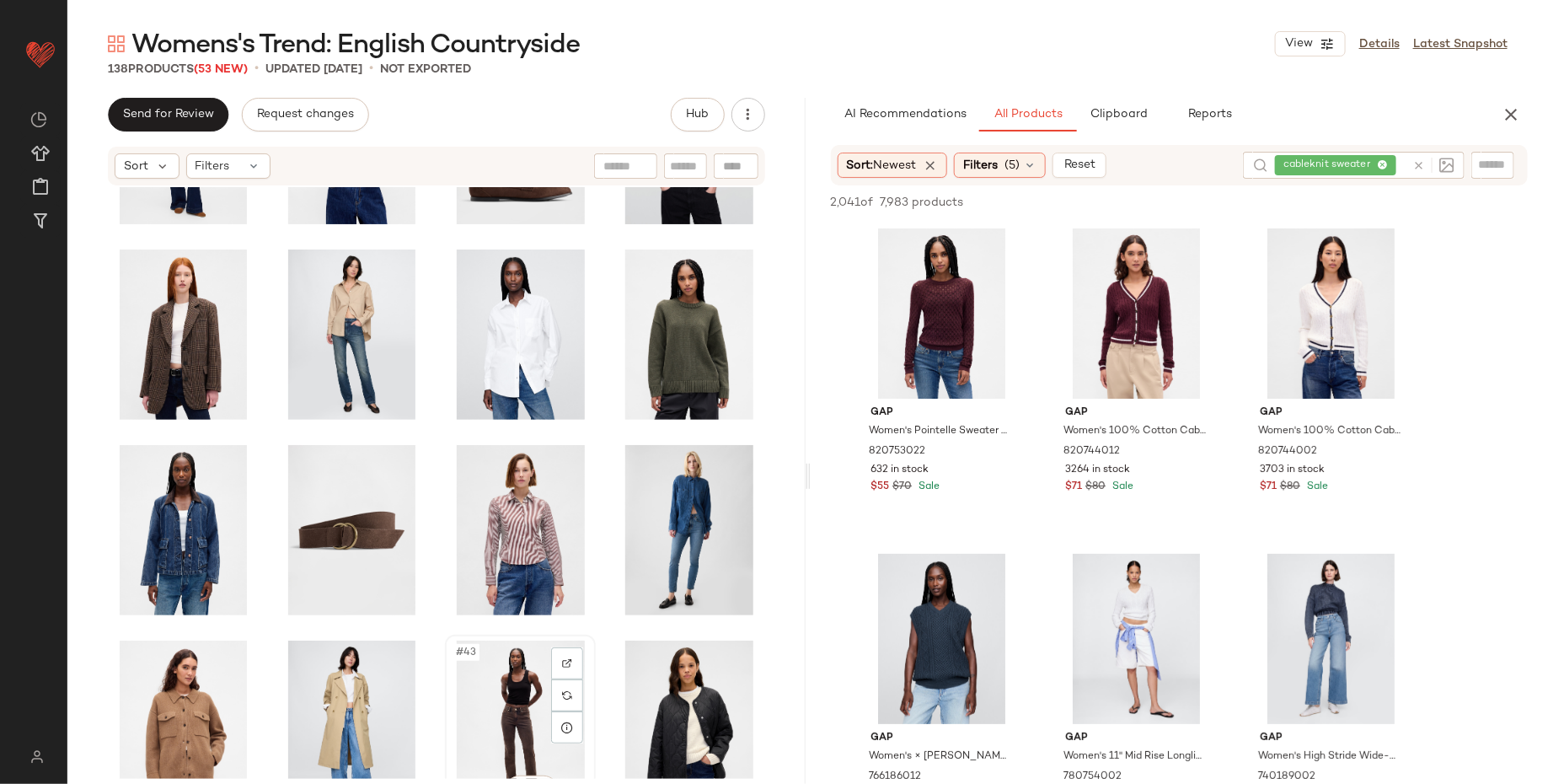
scroll to position [1525, 0]
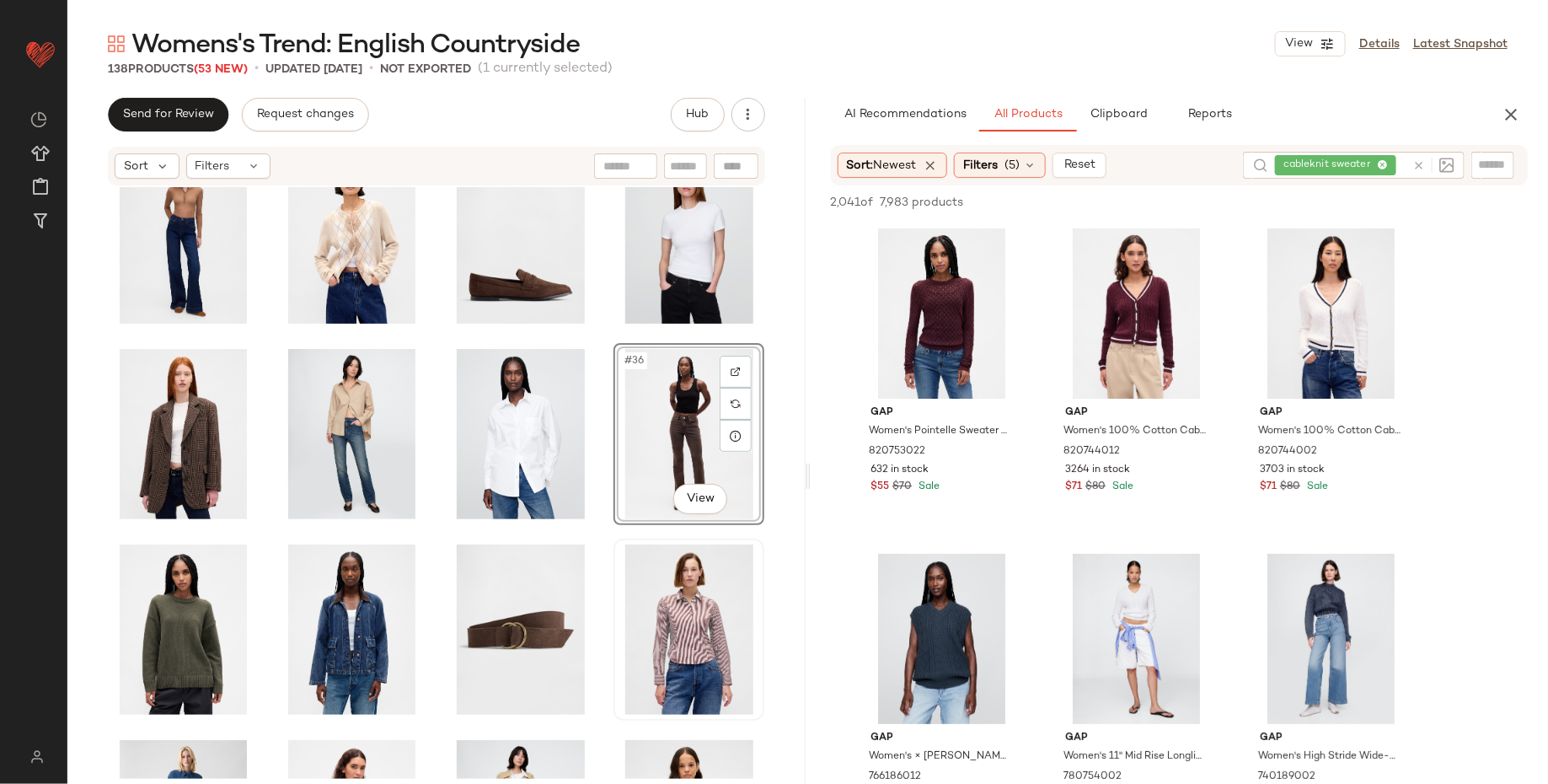
scroll to position [1442, 0]
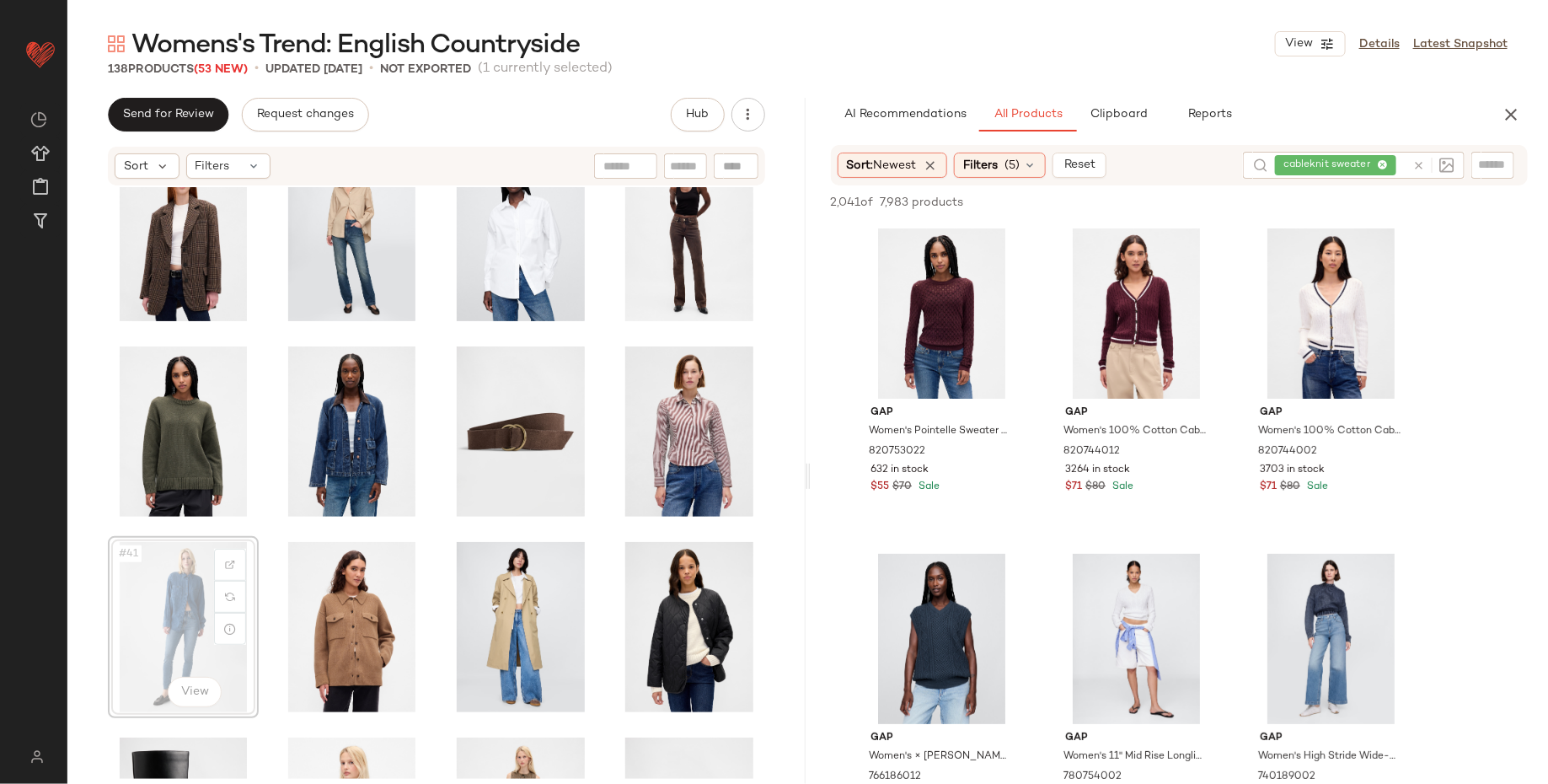
scroll to position [1625, 0]
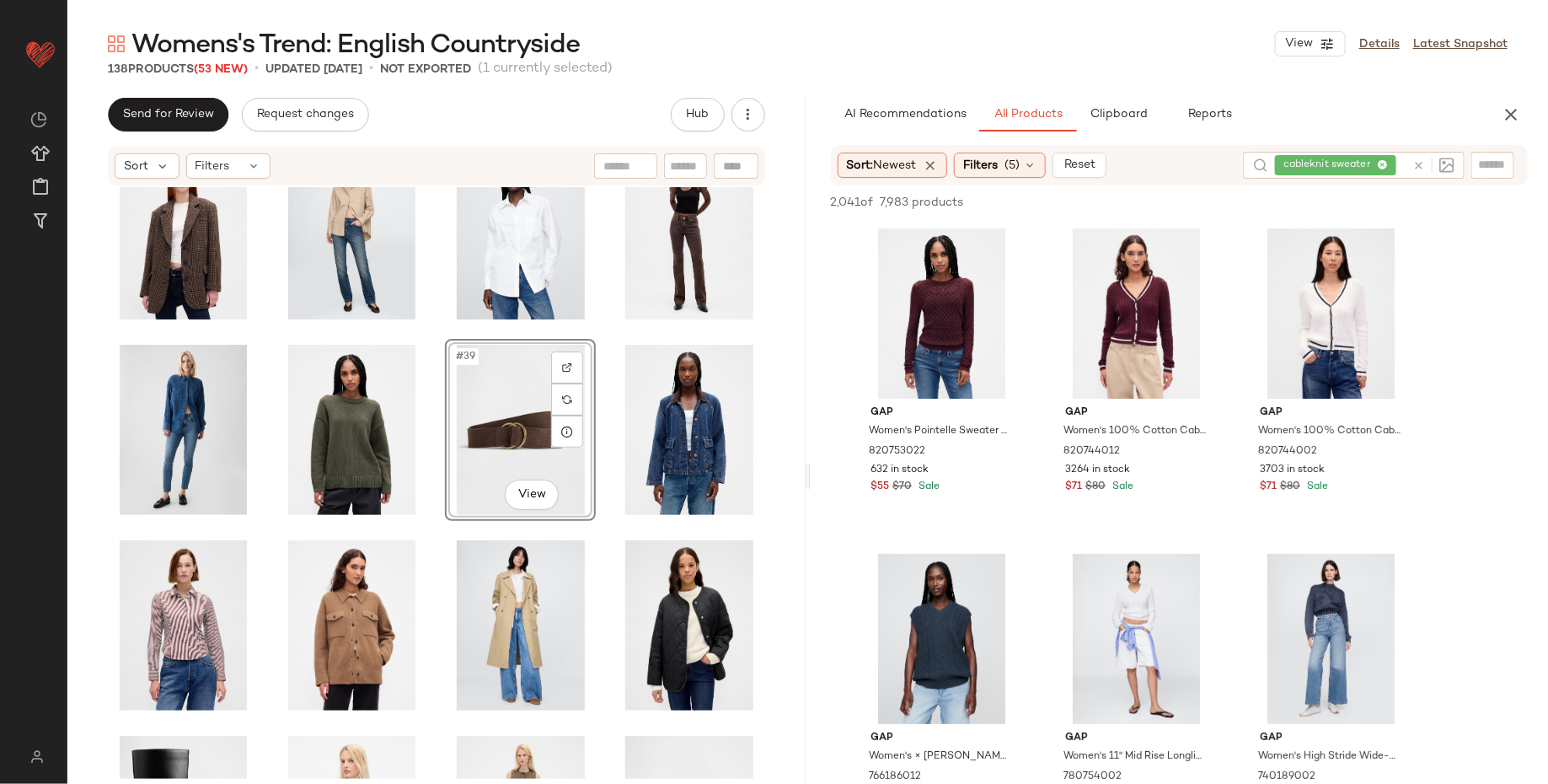
click at [97, 502] on div "#39 View" at bounding box center [436, 483] width 738 height 591
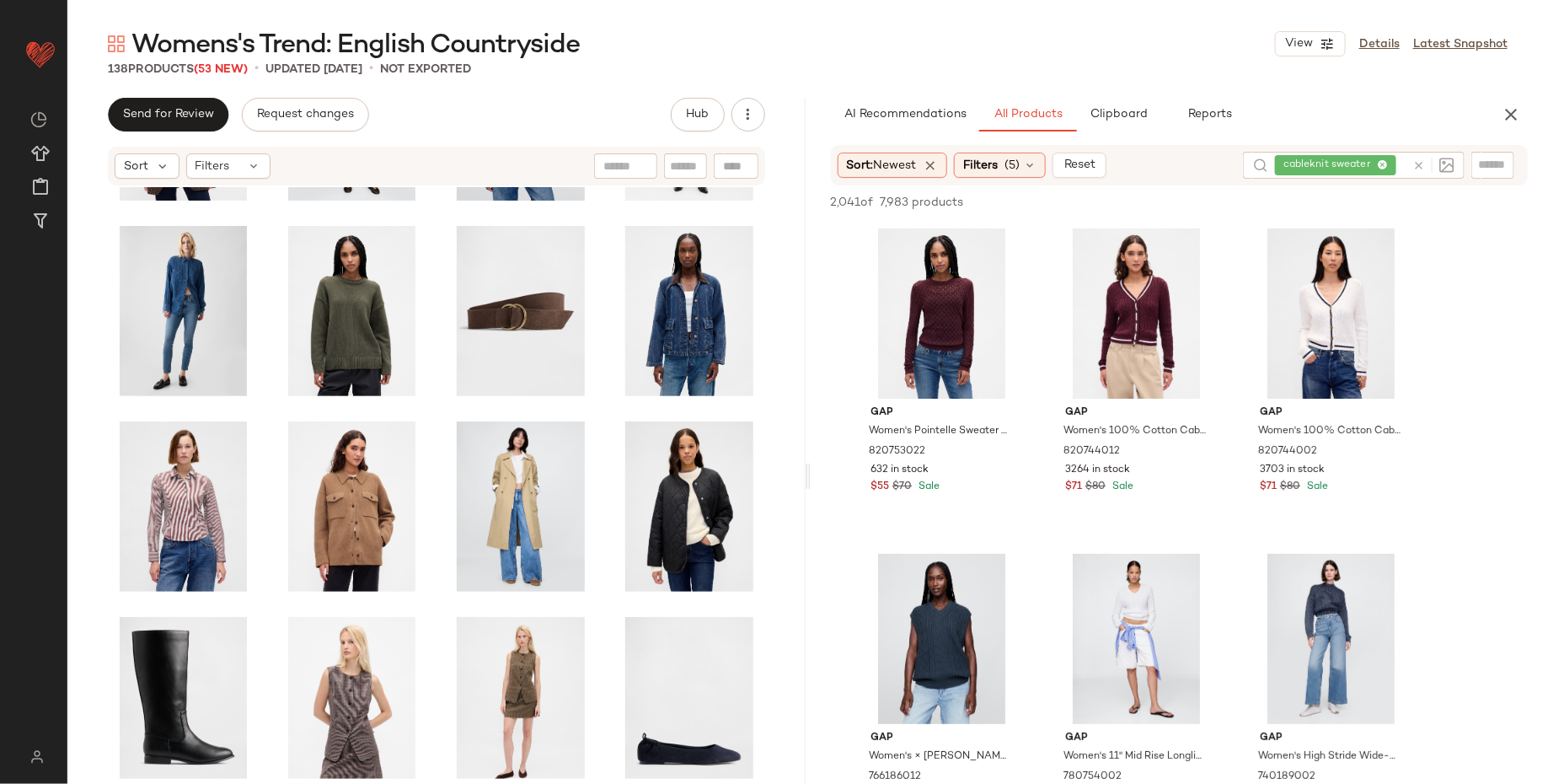
scroll to position [1764, 0]
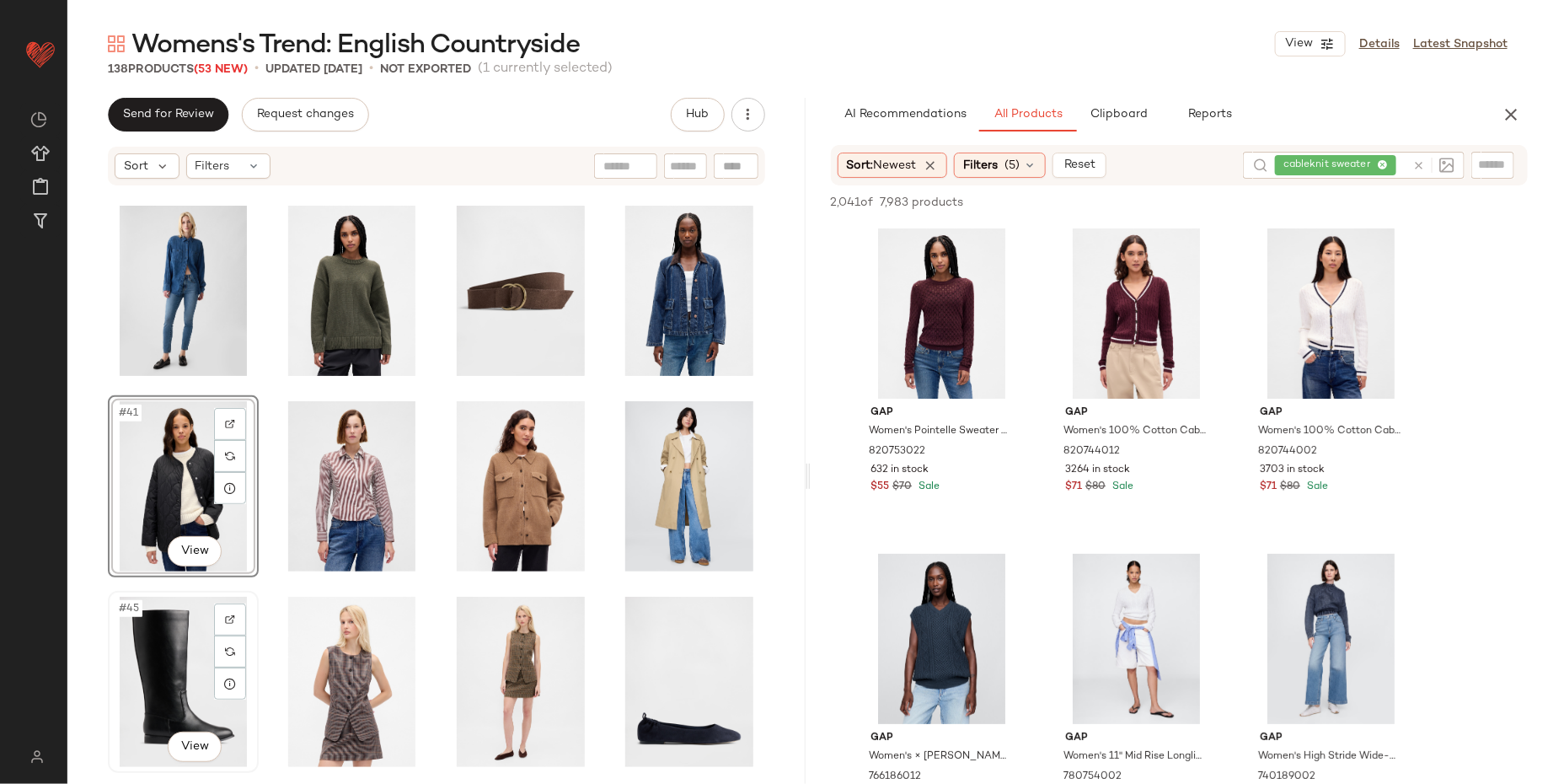
scroll to position [1968, 0]
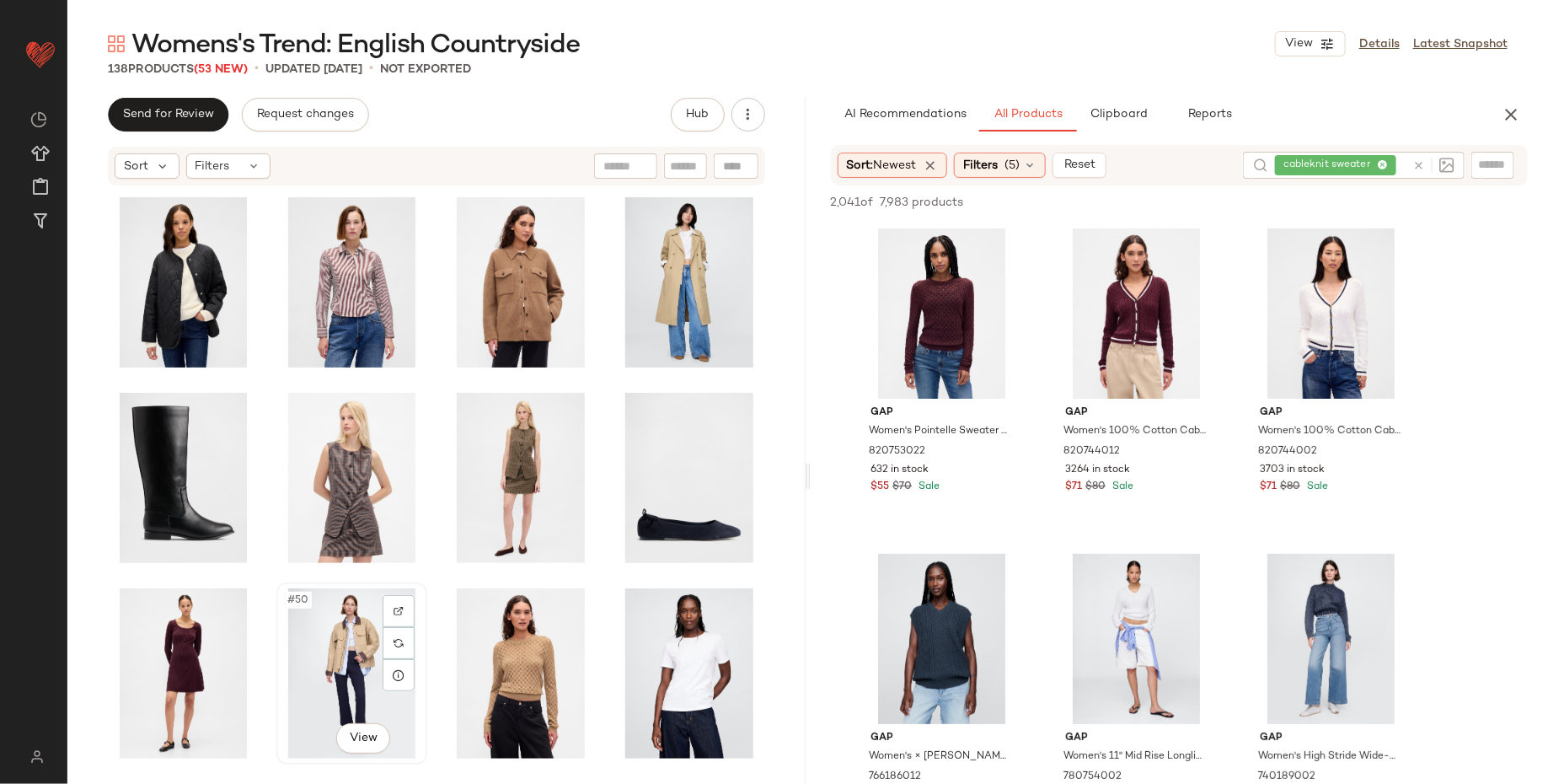
scroll to position [1970, 0]
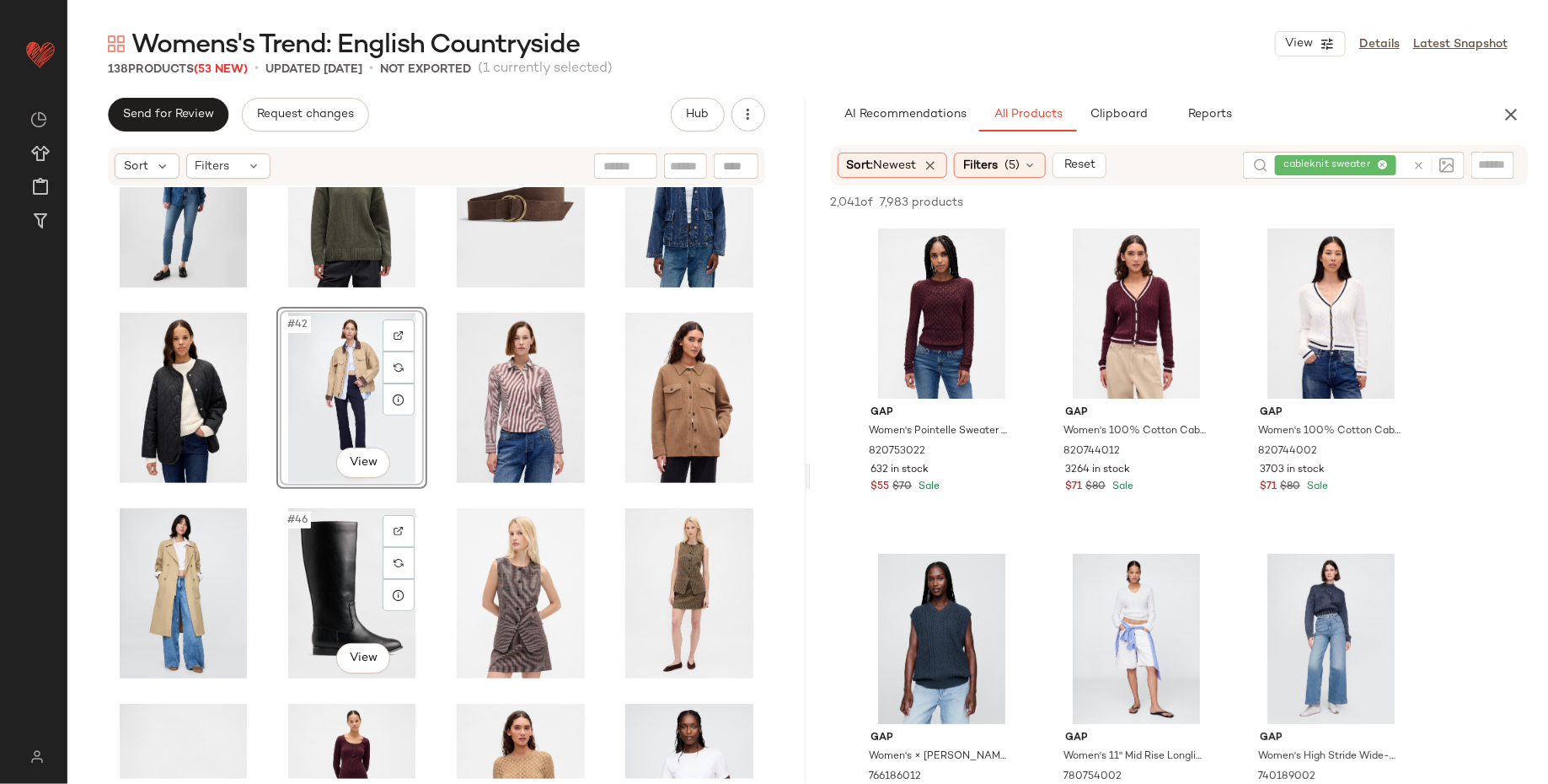
scroll to position [1868, 0]
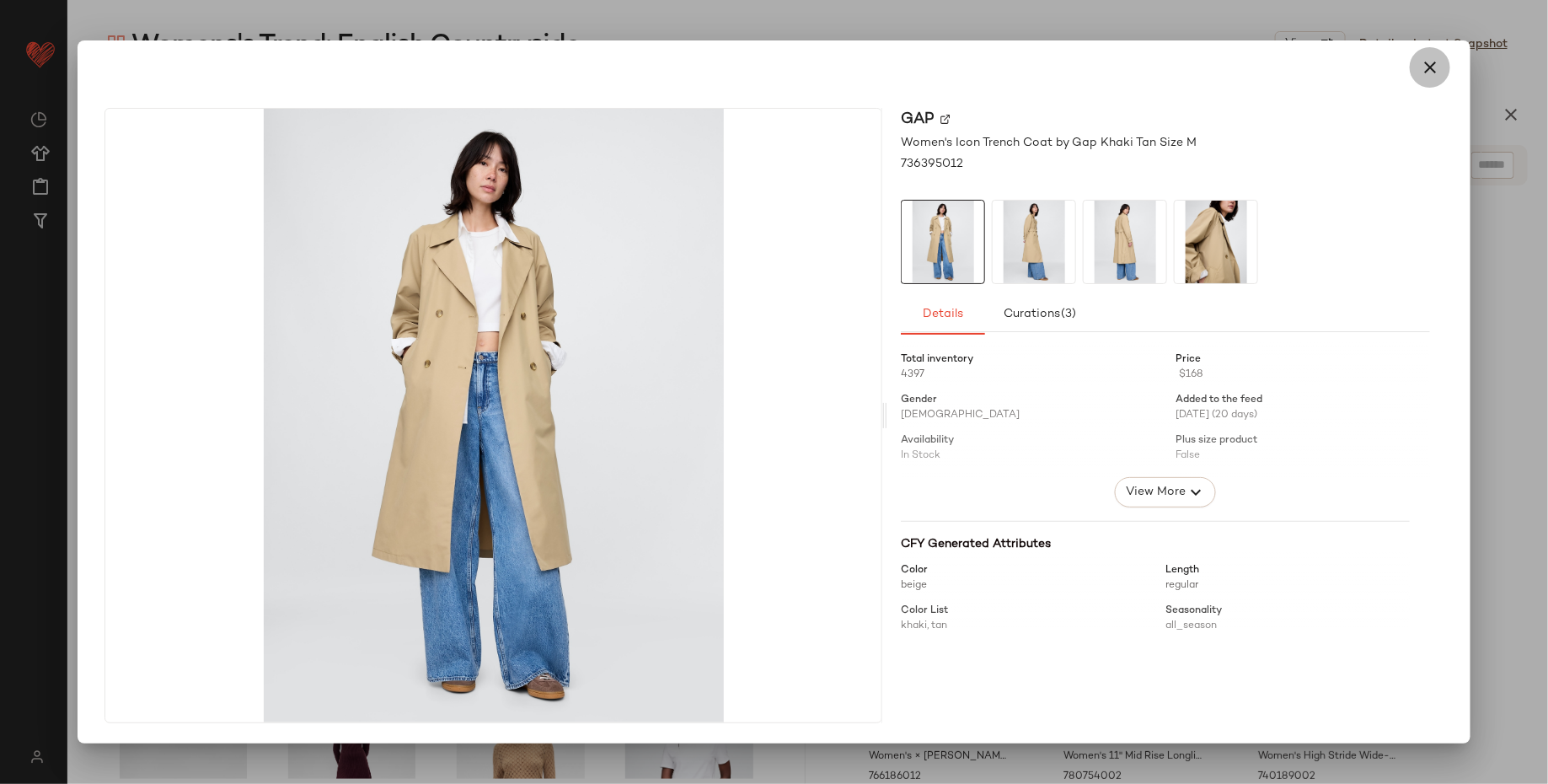
click at [1441, 71] on button "button" at bounding box center [1430, 67] width 40 height 40
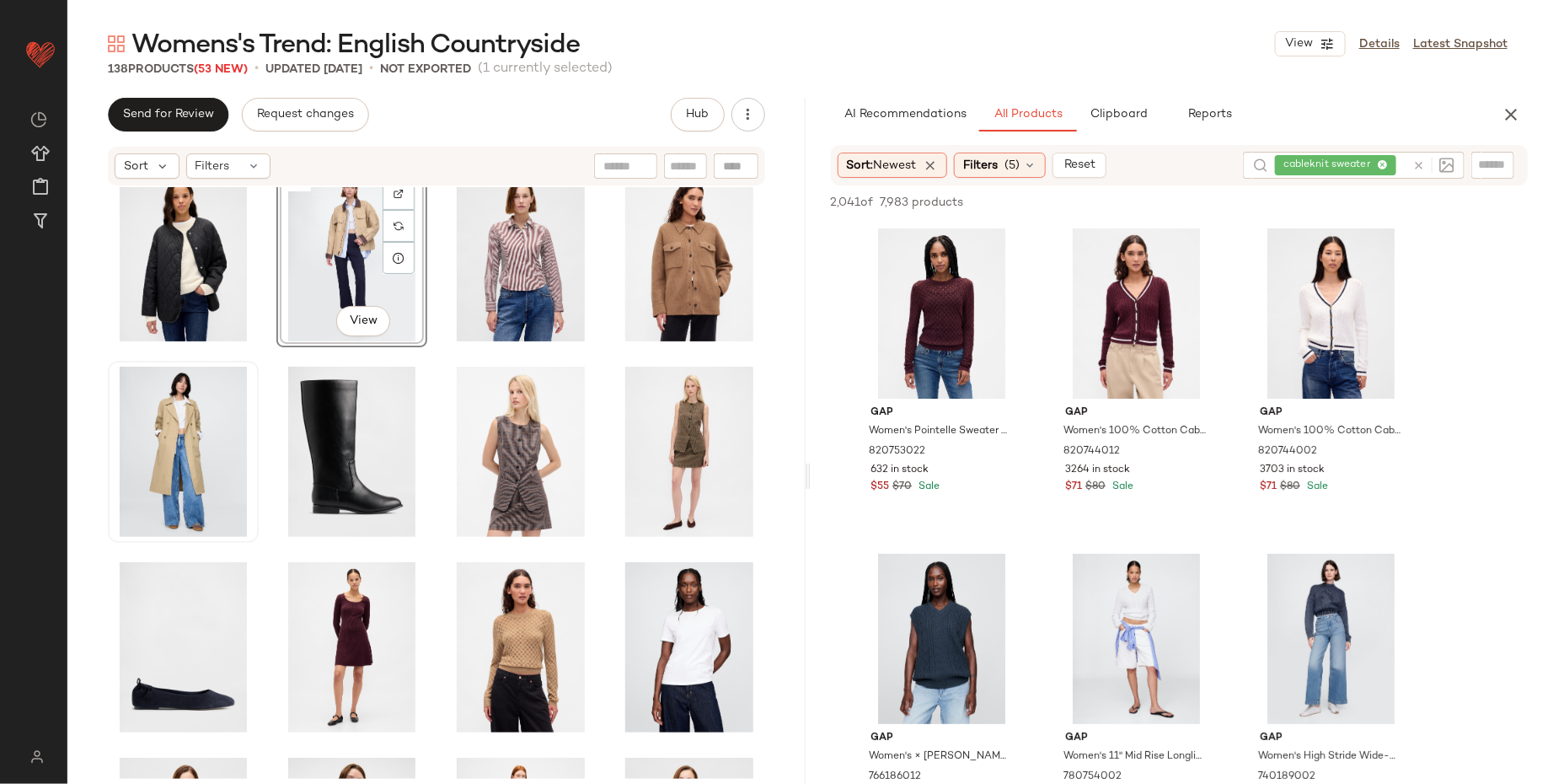
scroll to position [2031, 0]
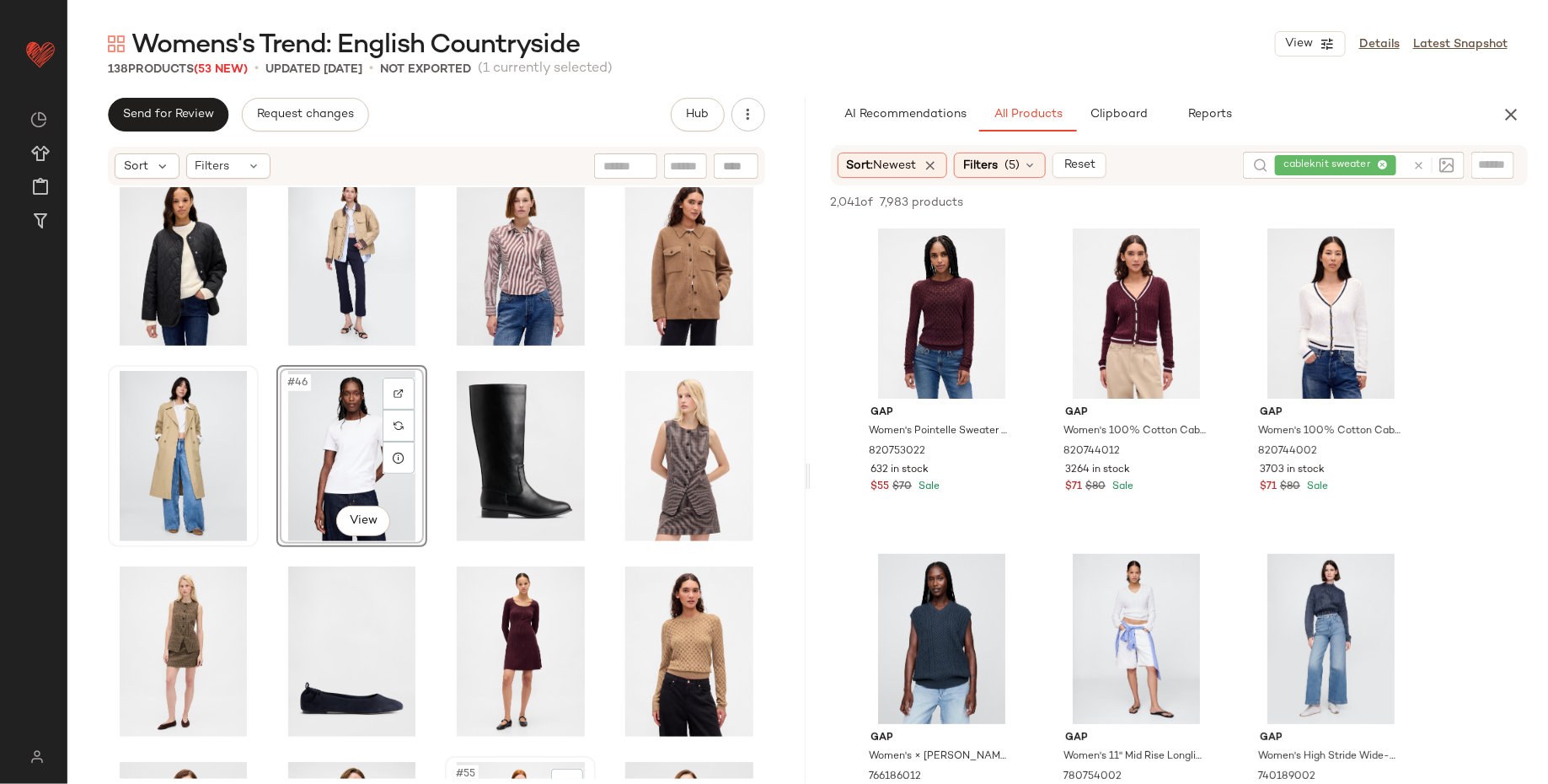
scroll to position [1962, 0]
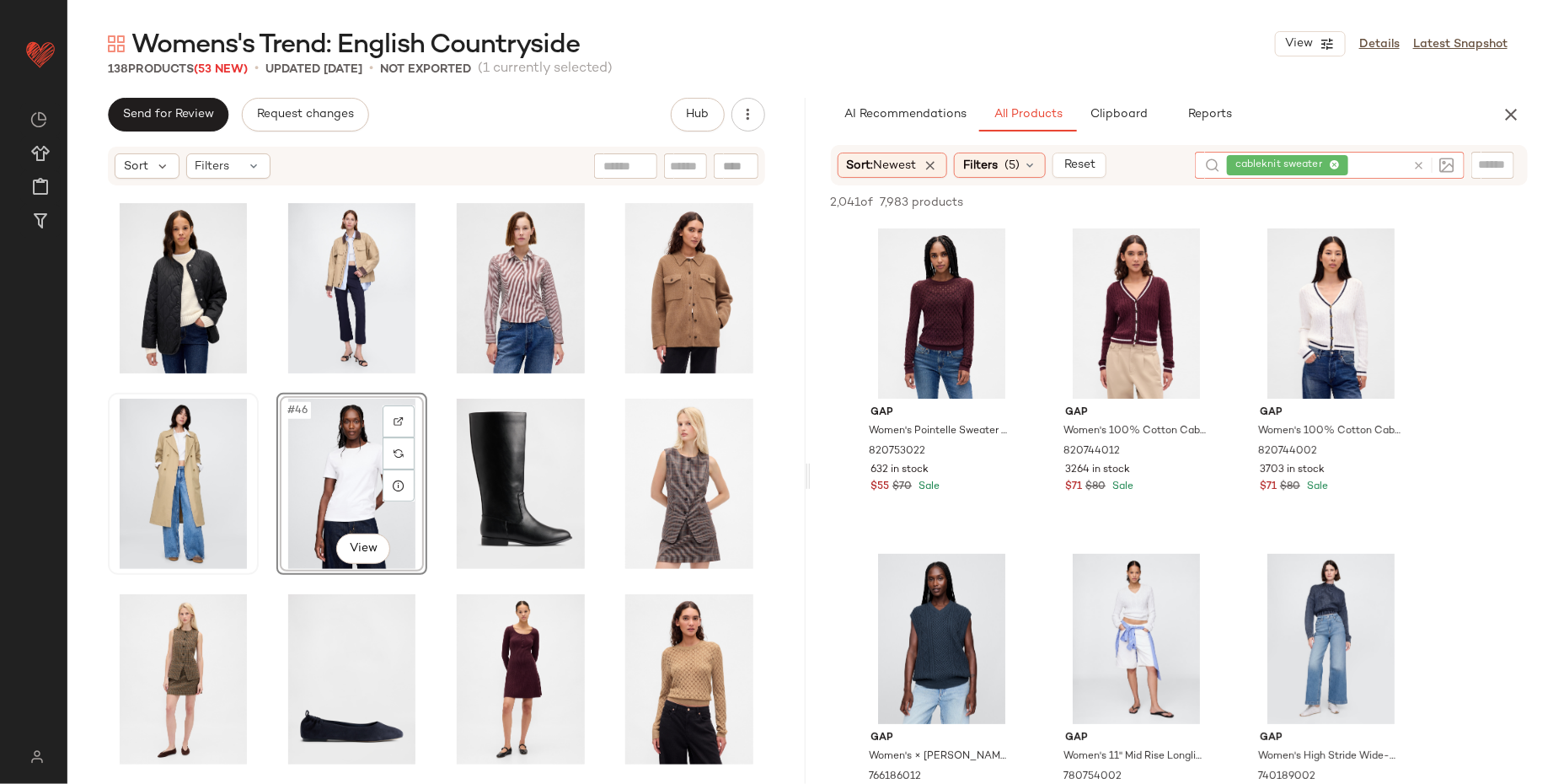
click at [1379, 165] on div "cableknit sweater" at bounding box center [1316, 165] width 179 height 27
click at [1338, 161] on icon at bounding box center [1335, 166] width 11 height 11
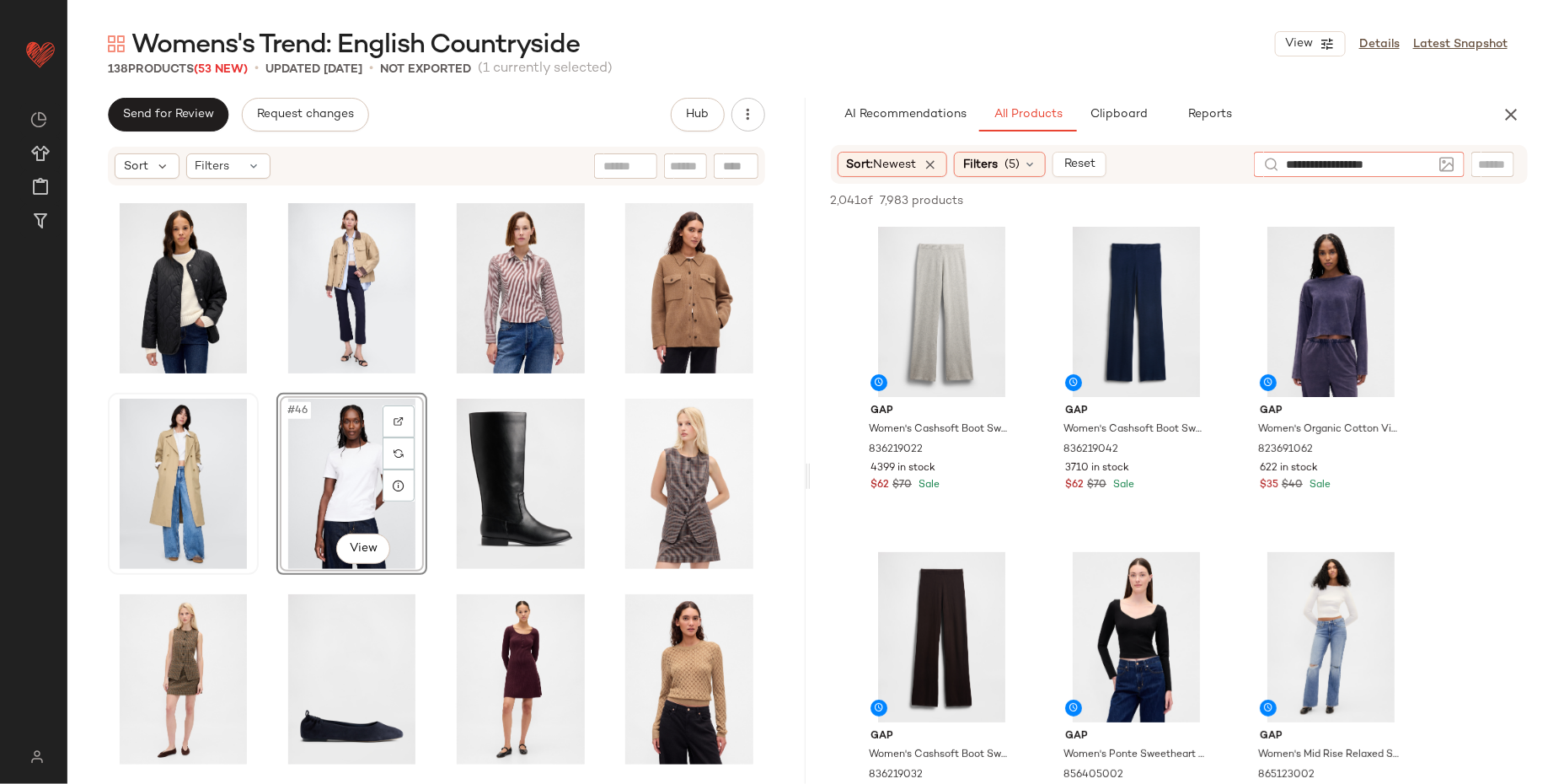
type input "**********"
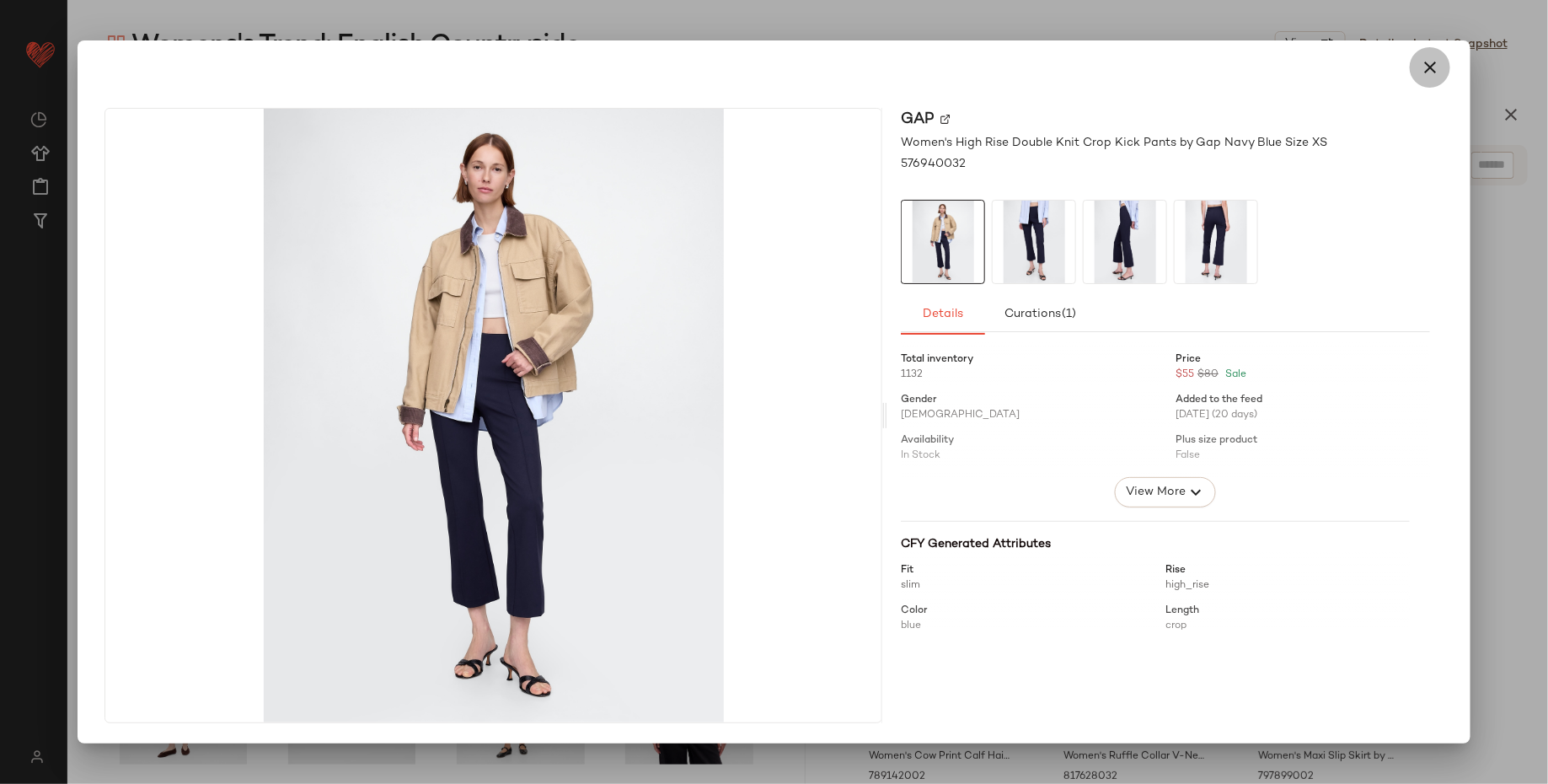
click at [1436, 76] on icon "button" at bounding box center [1430, 67] width 20 height 20
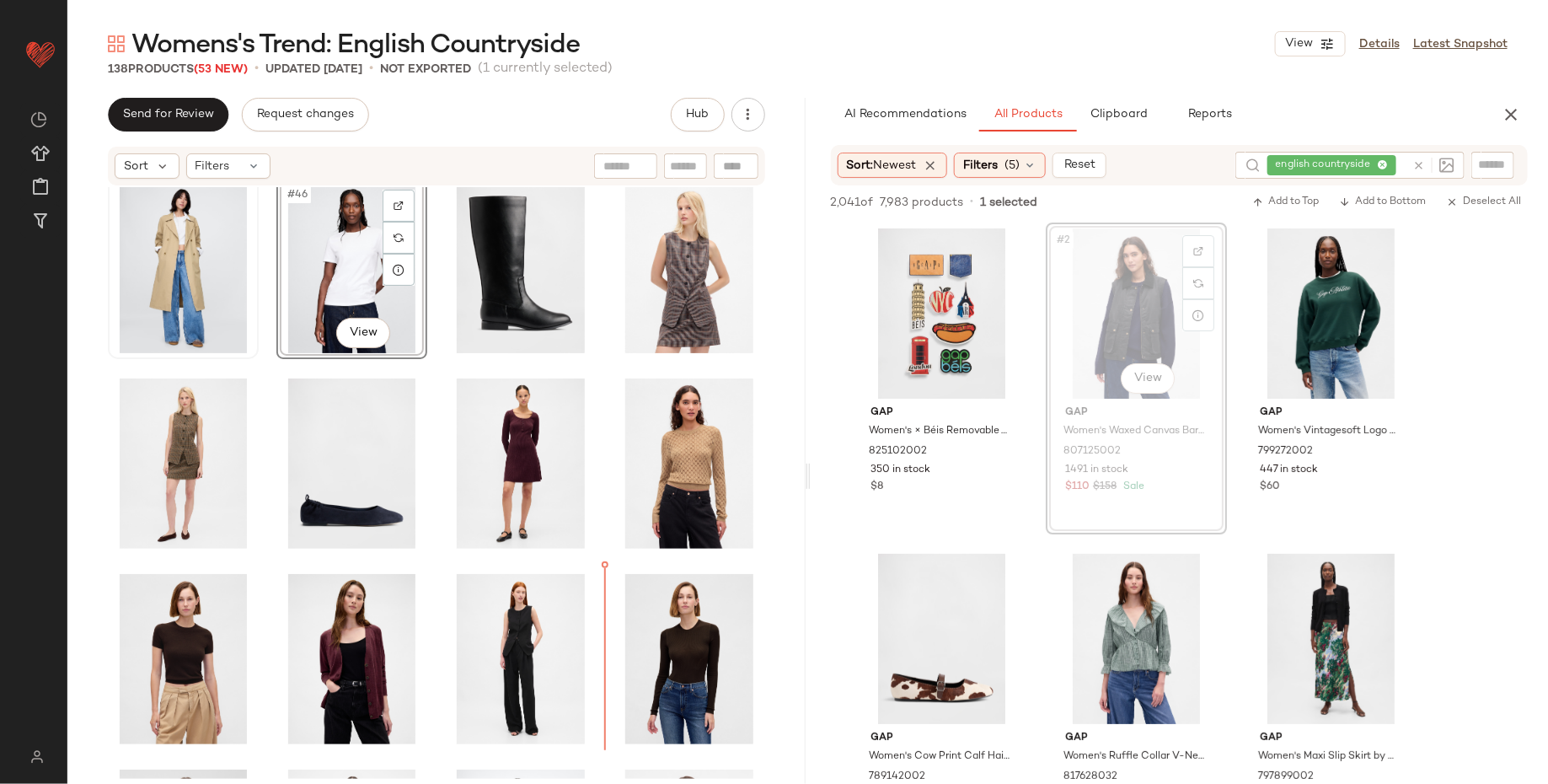
scroll to position [2322, 0]
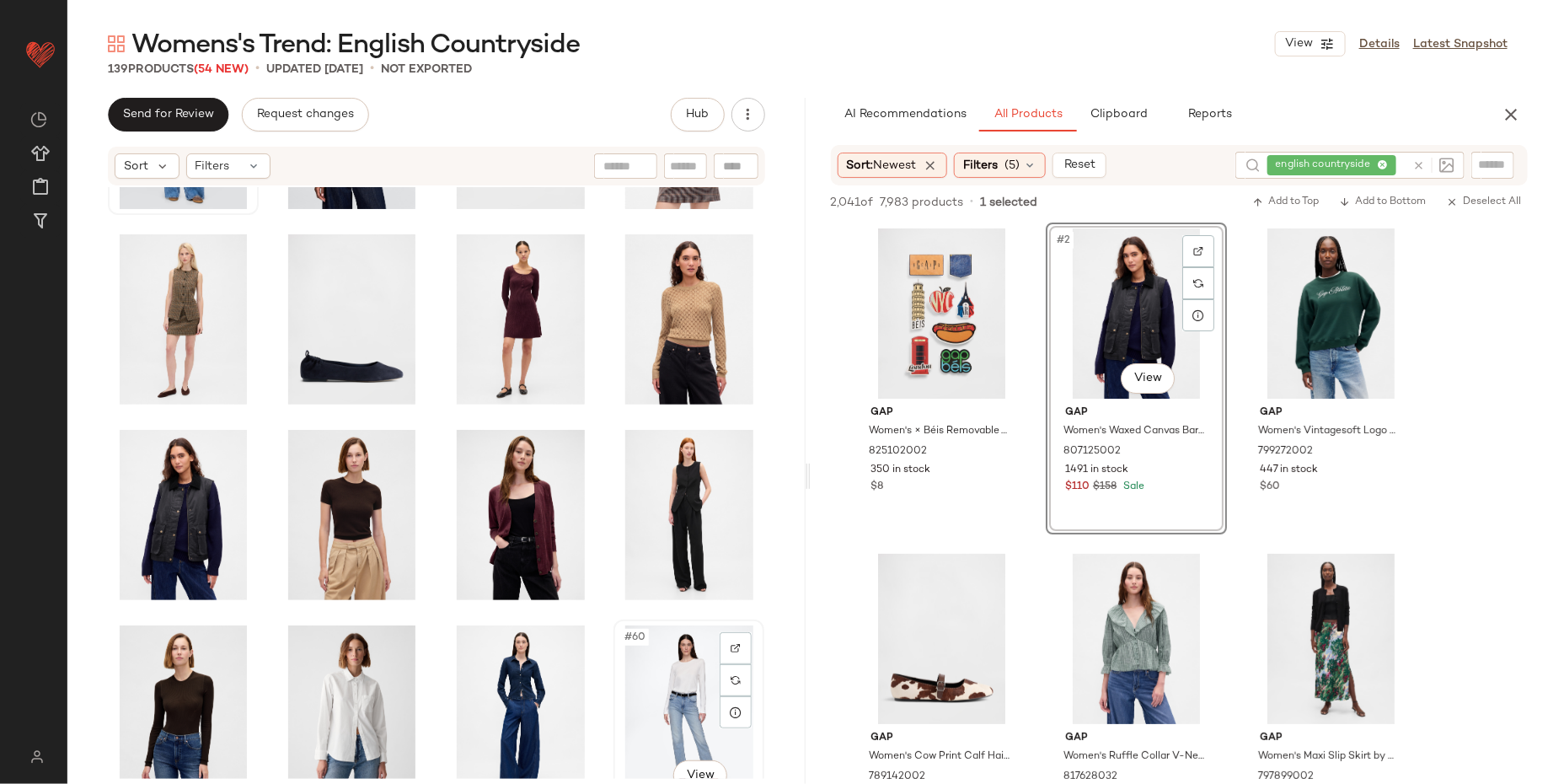
scroll to position [2326, 0]
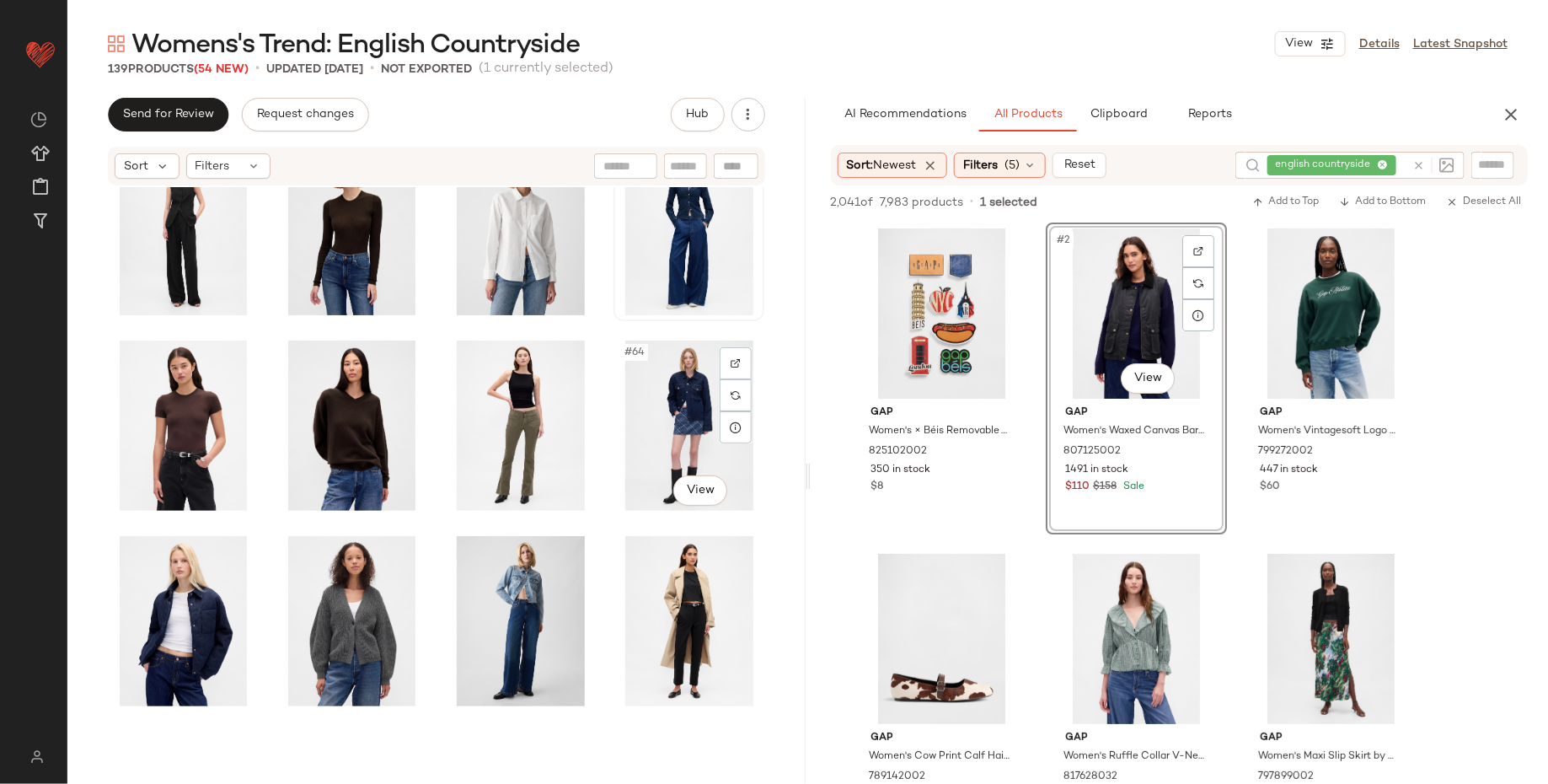
scroll to position [2806, 0]
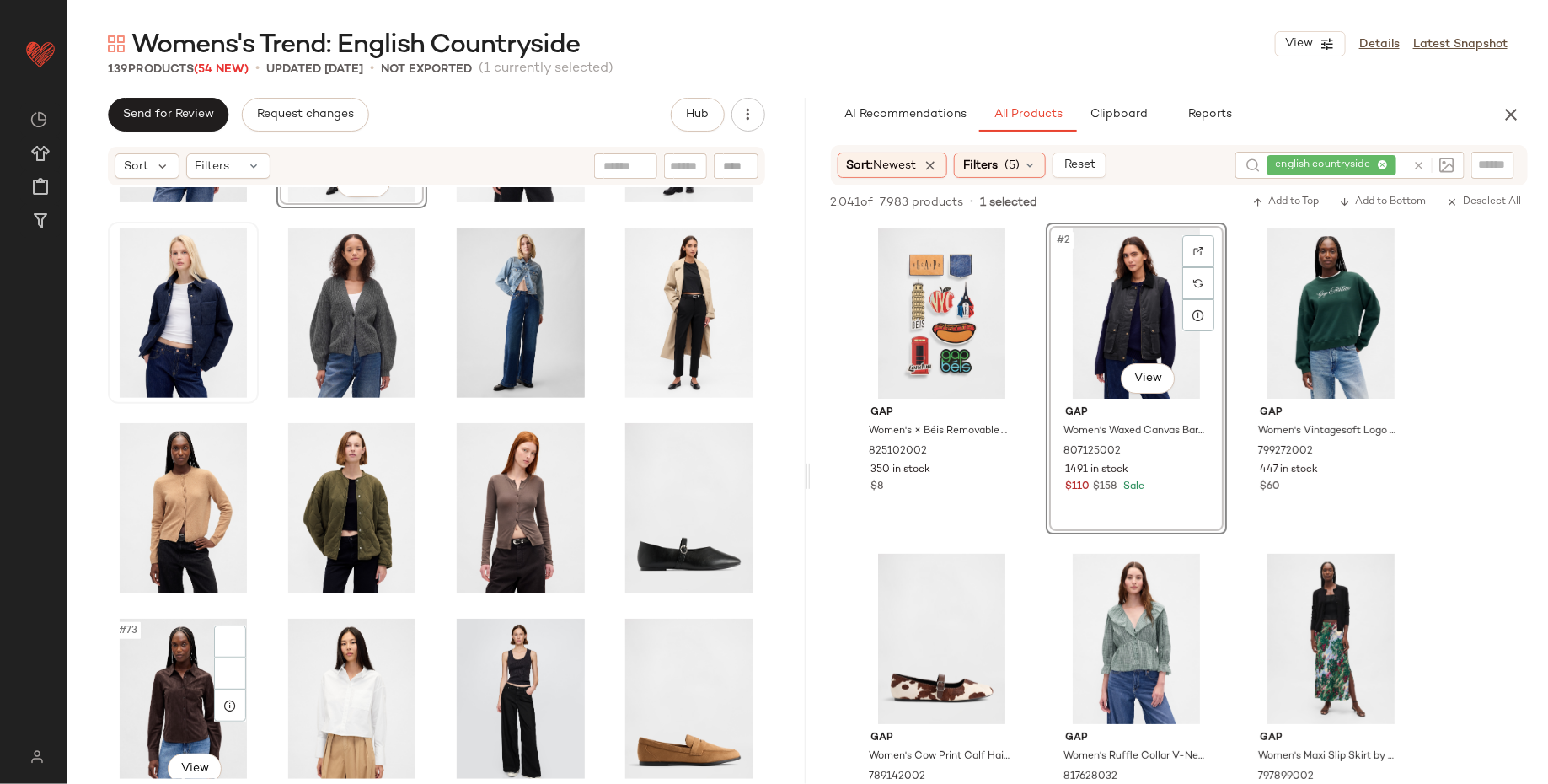
scroll to position [3160, 0]
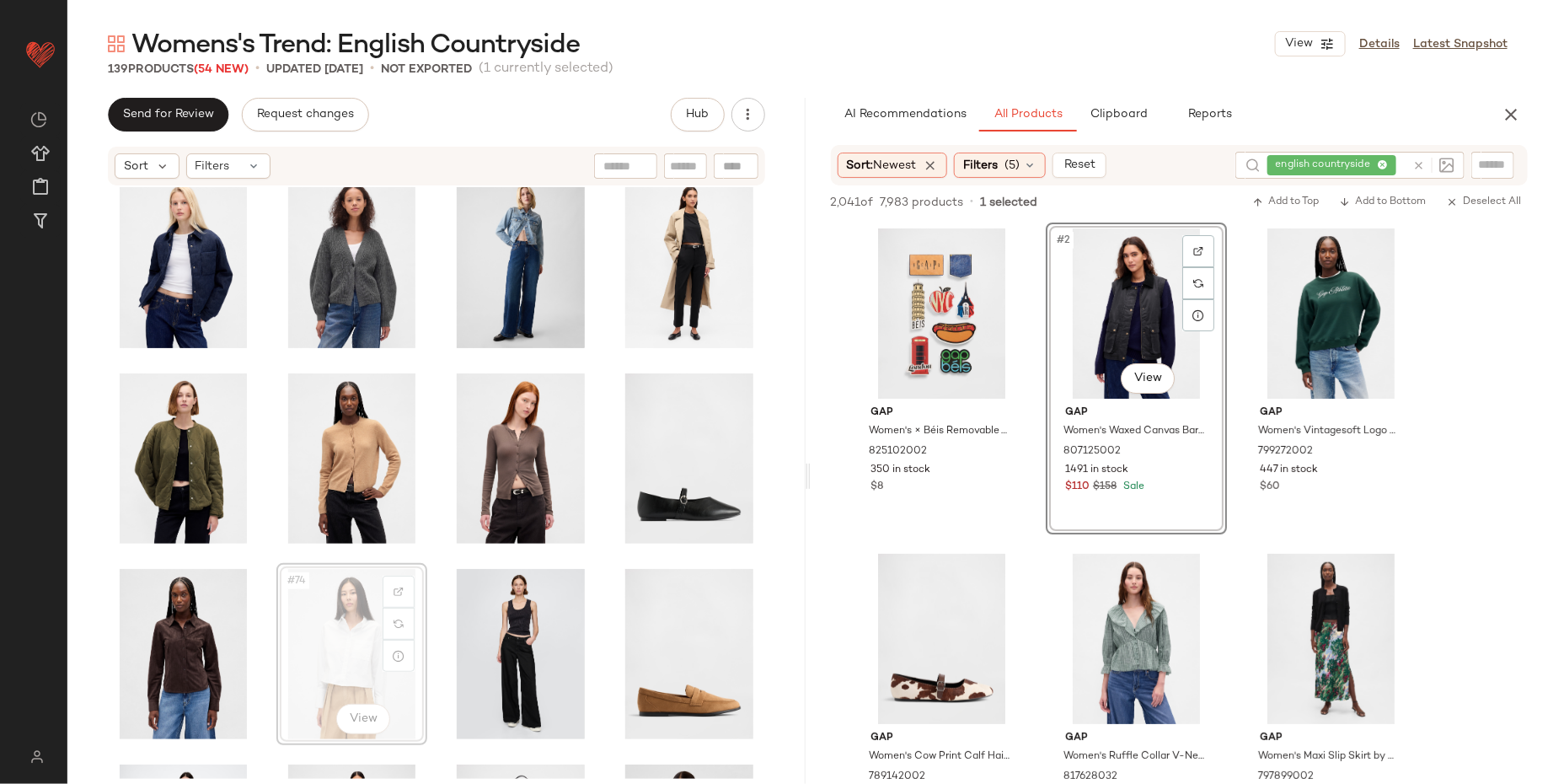
scroll to position [3163, 0]
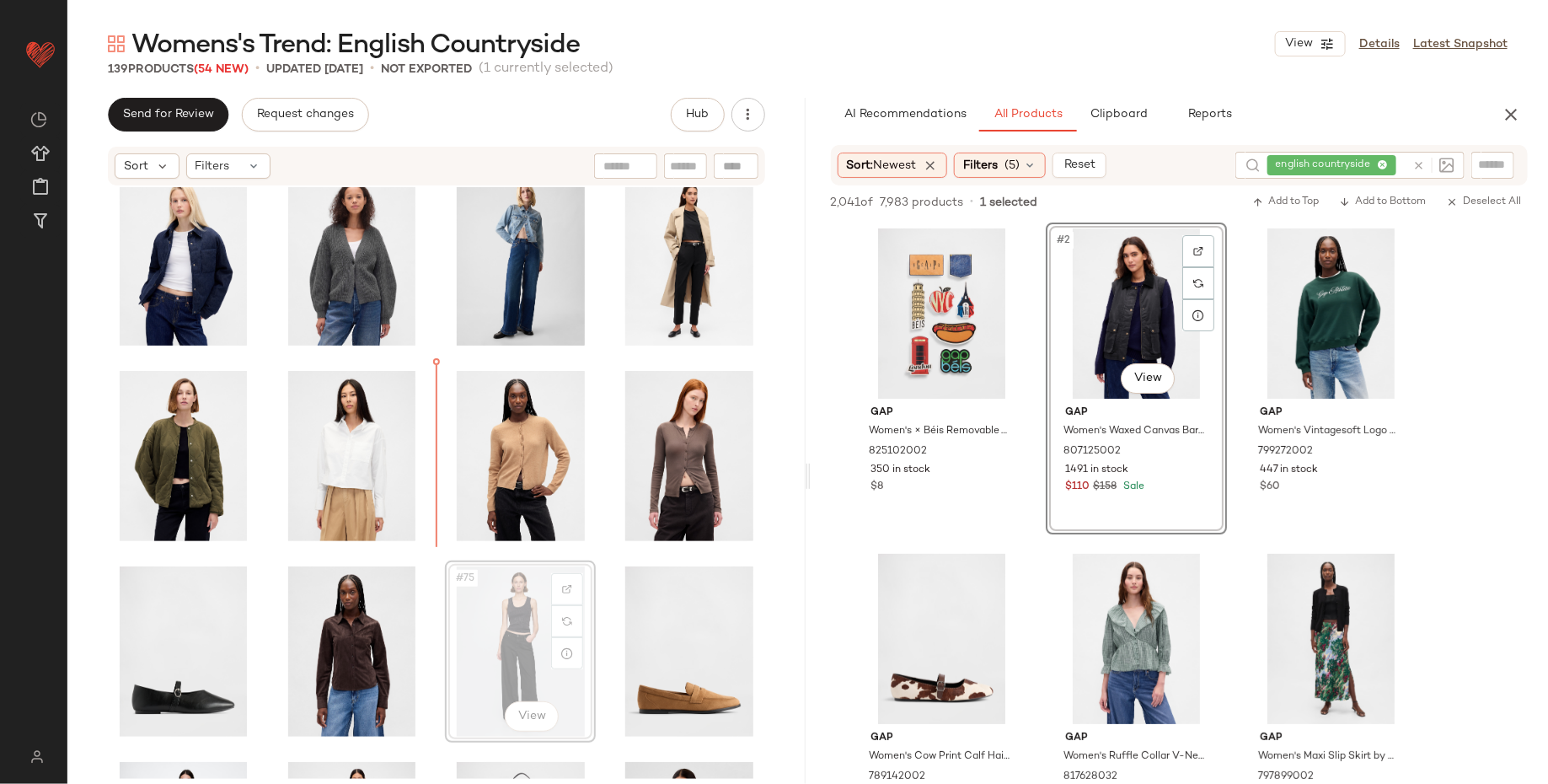
scroll to position [3166, 0]
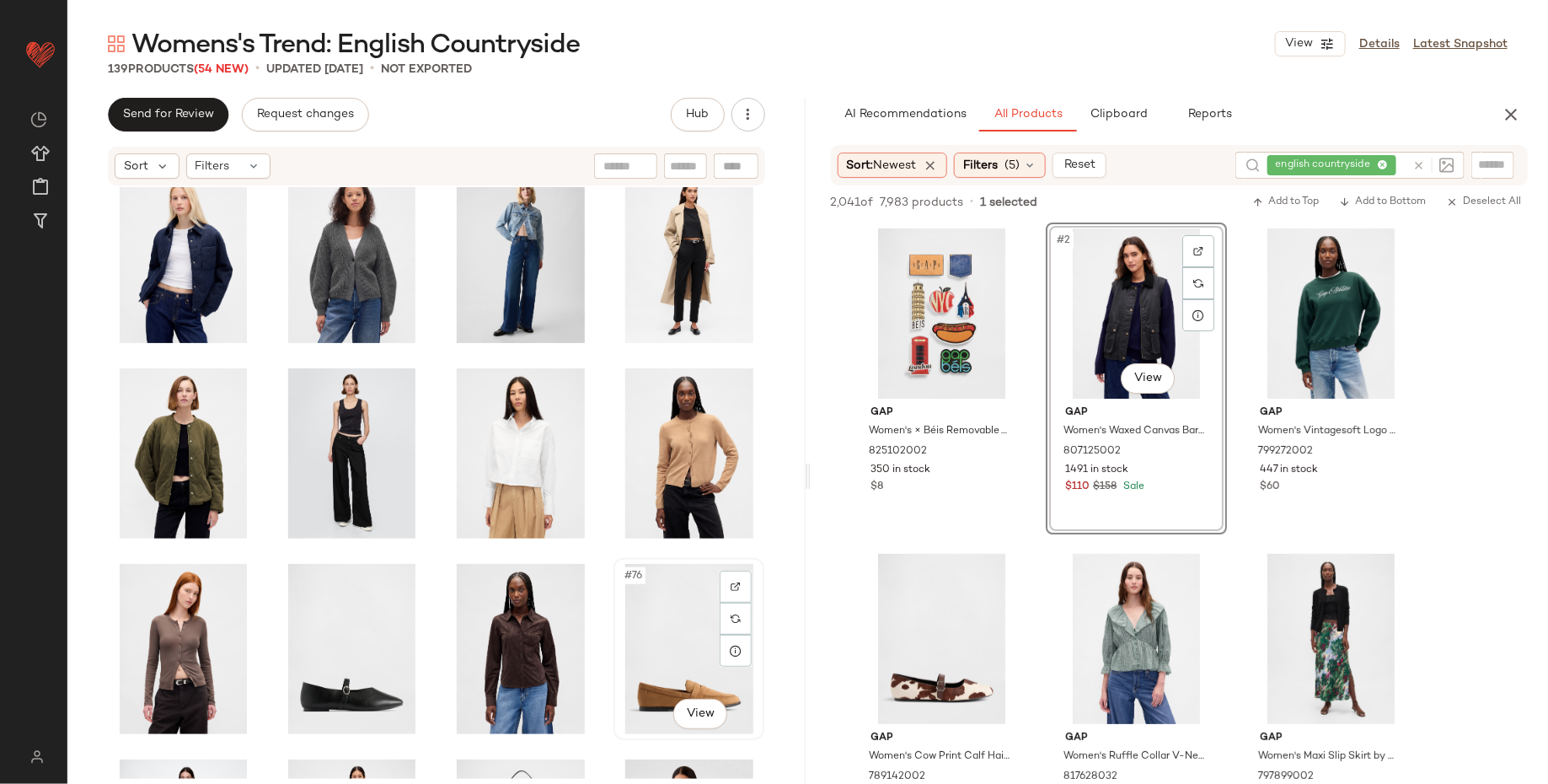
scroll to position [3169, 0]
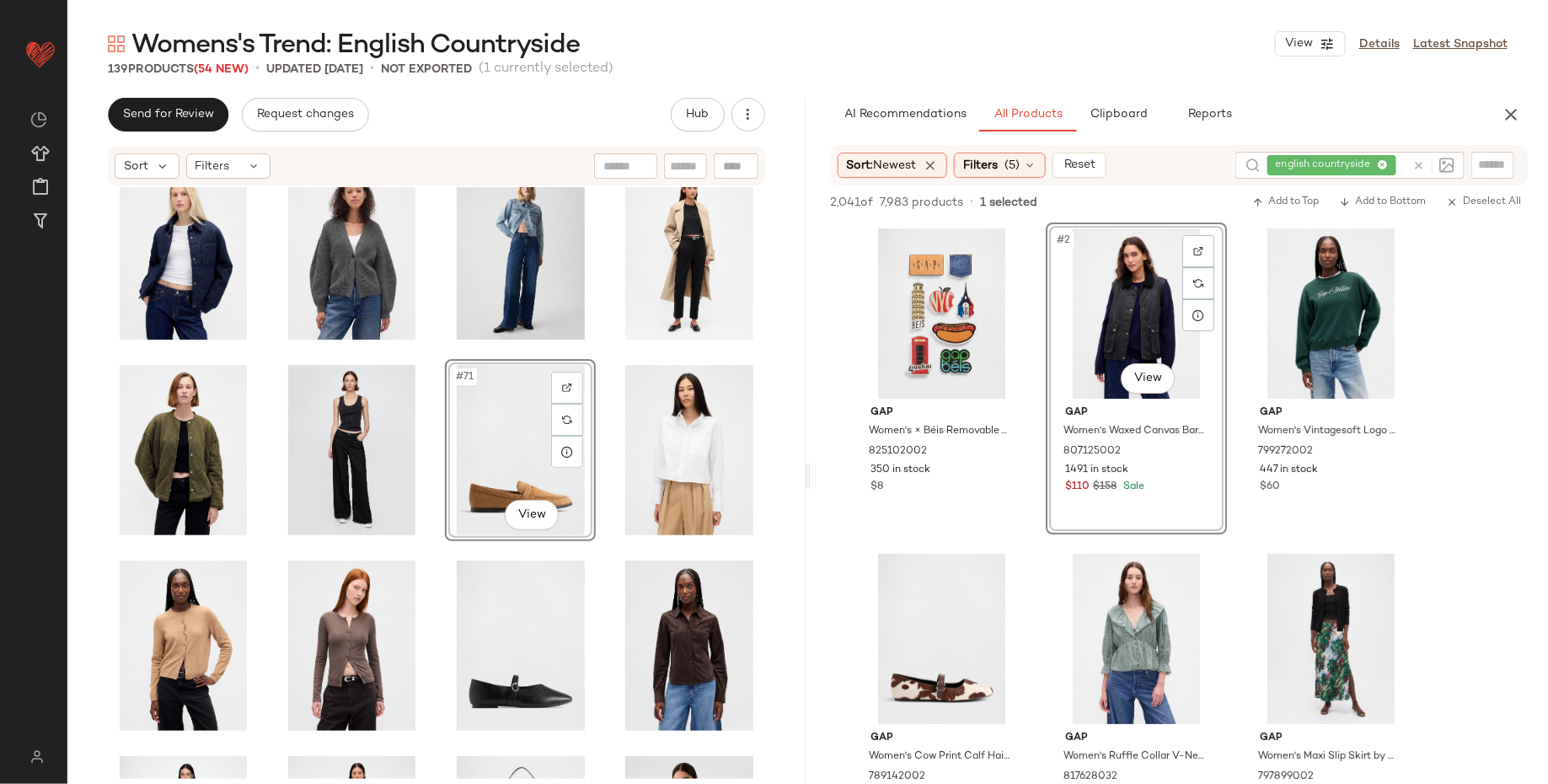
click at [100, 616] on div "#71 View" at bounding box center [436, 483] width 738 height 591
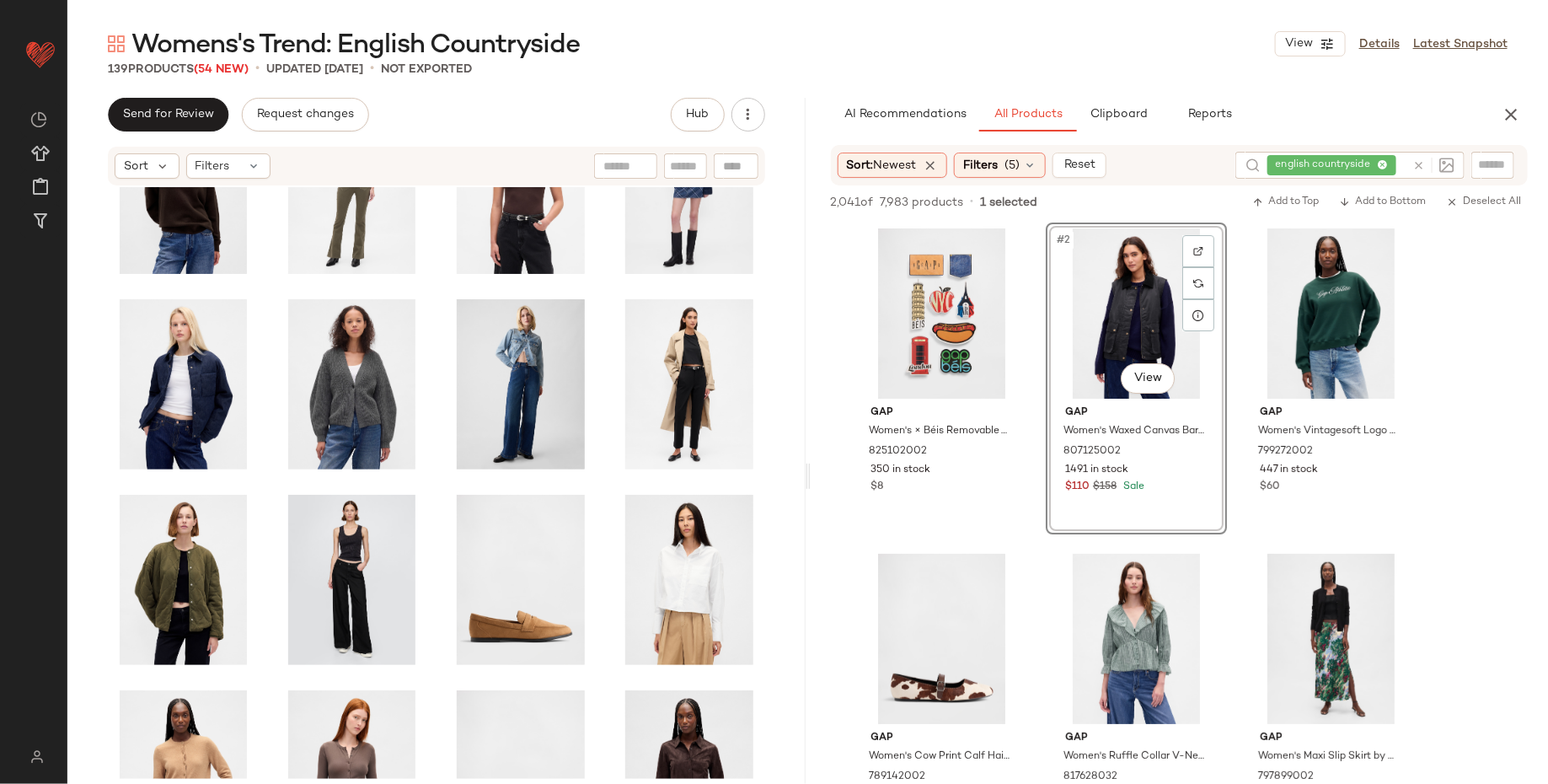
scroll to position [3037, 0]
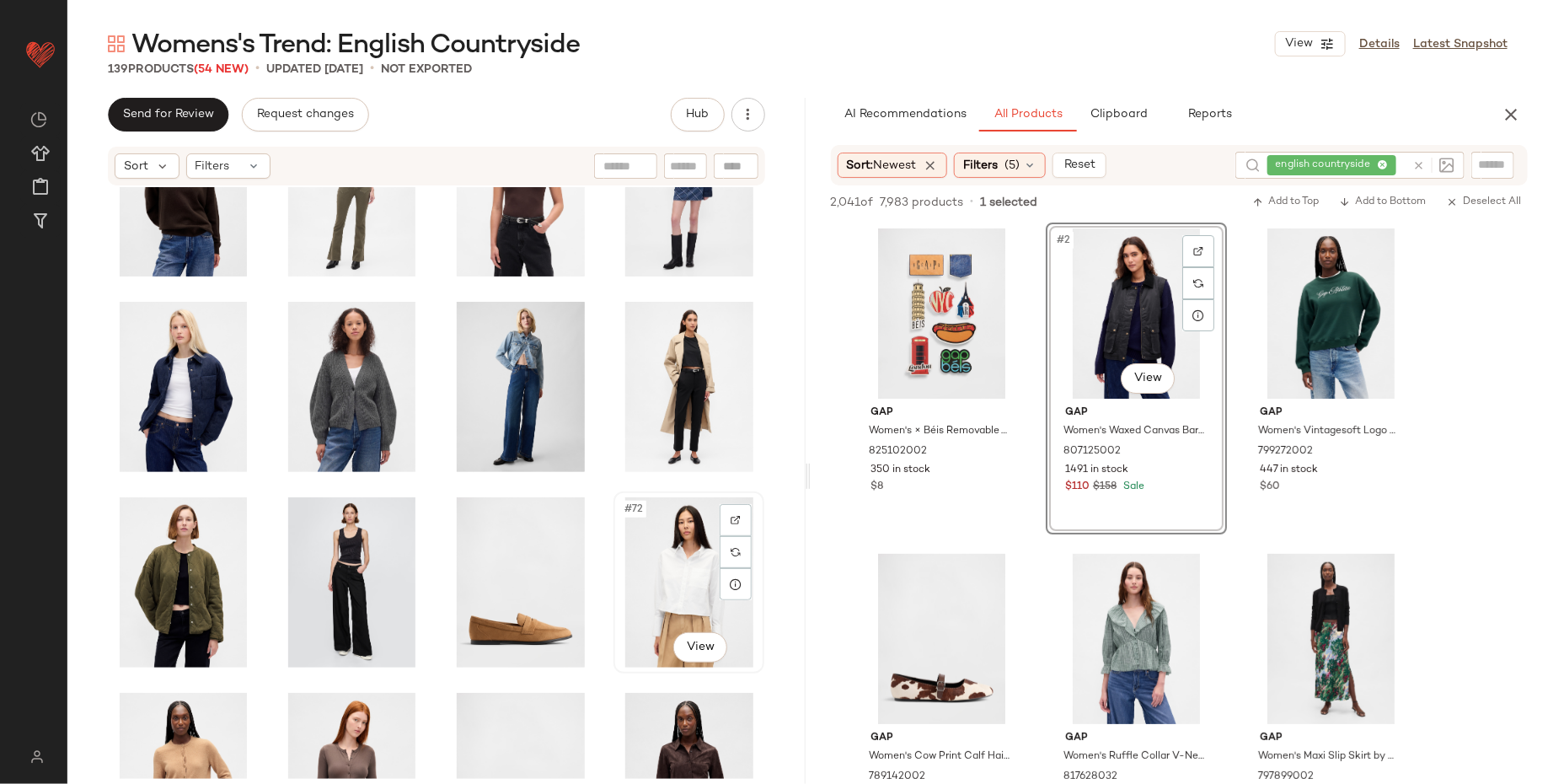
click at [652, 564] on div "#72 View" at bounding box center [689, 582] width 139 height 170
click at [167, 568] on div "#69 View" at bounding box center [184, 582] width 139 height 170
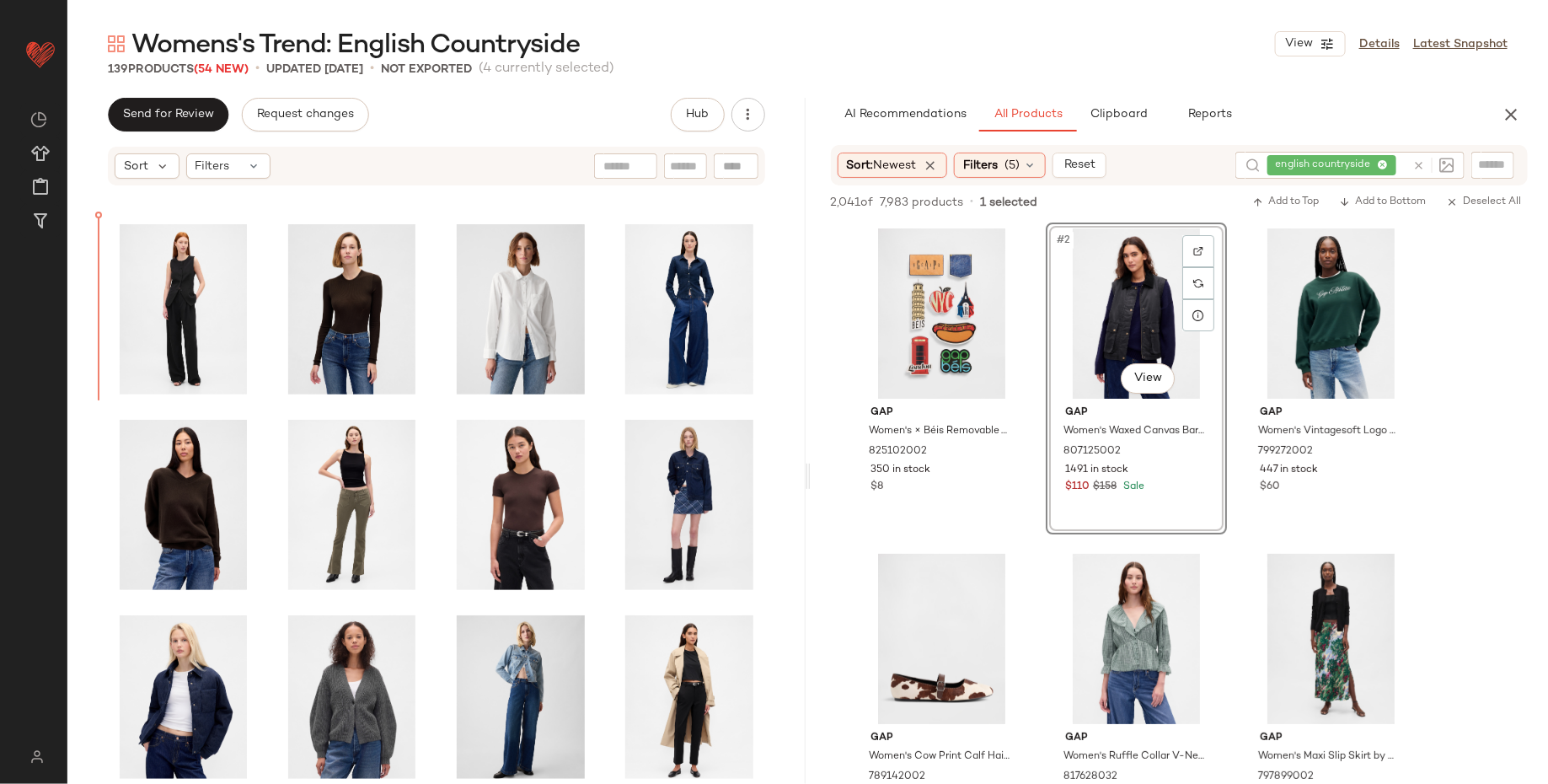
scroll to position [2723, 0]
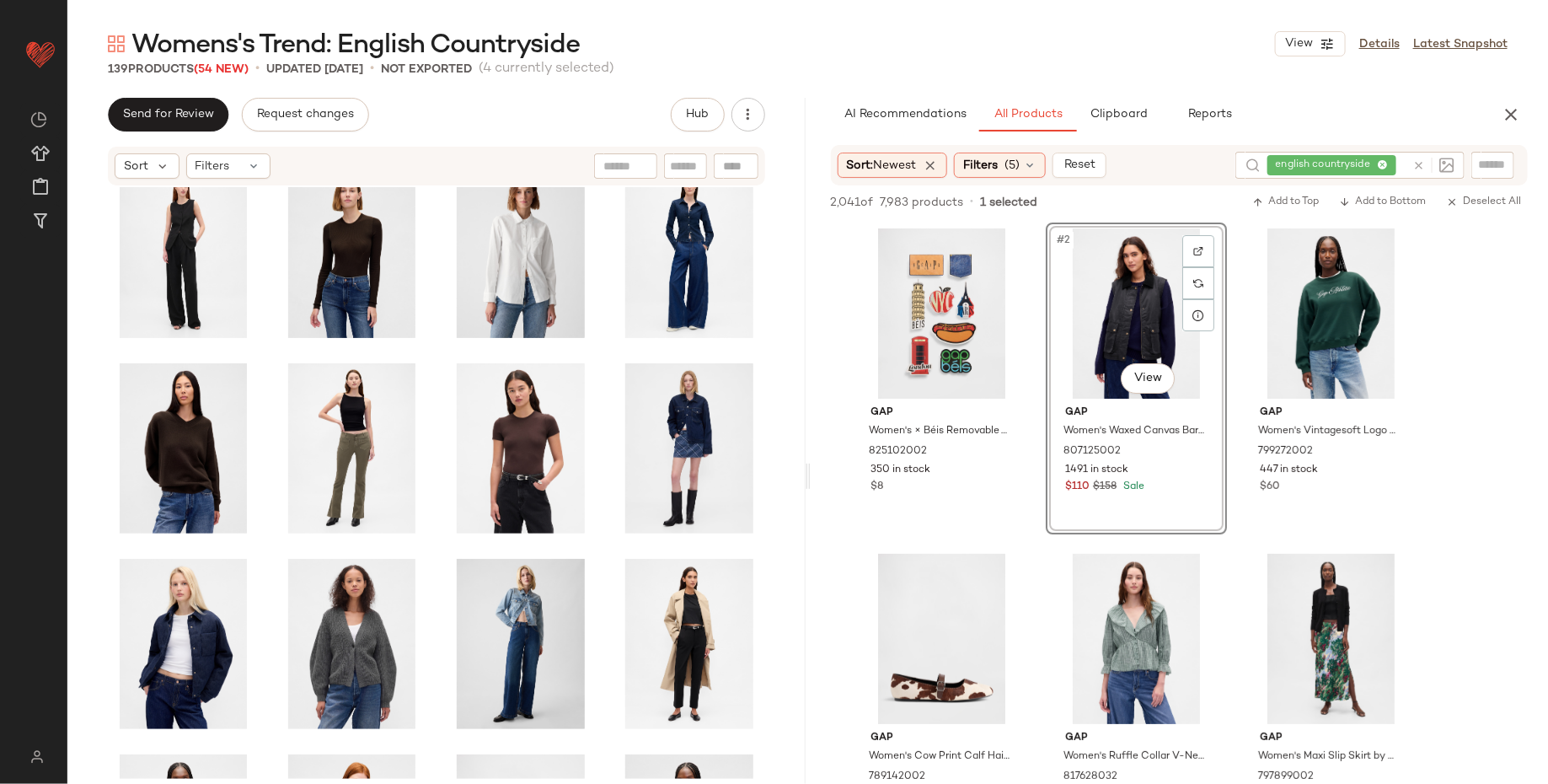
scroll to position [2984, 0]
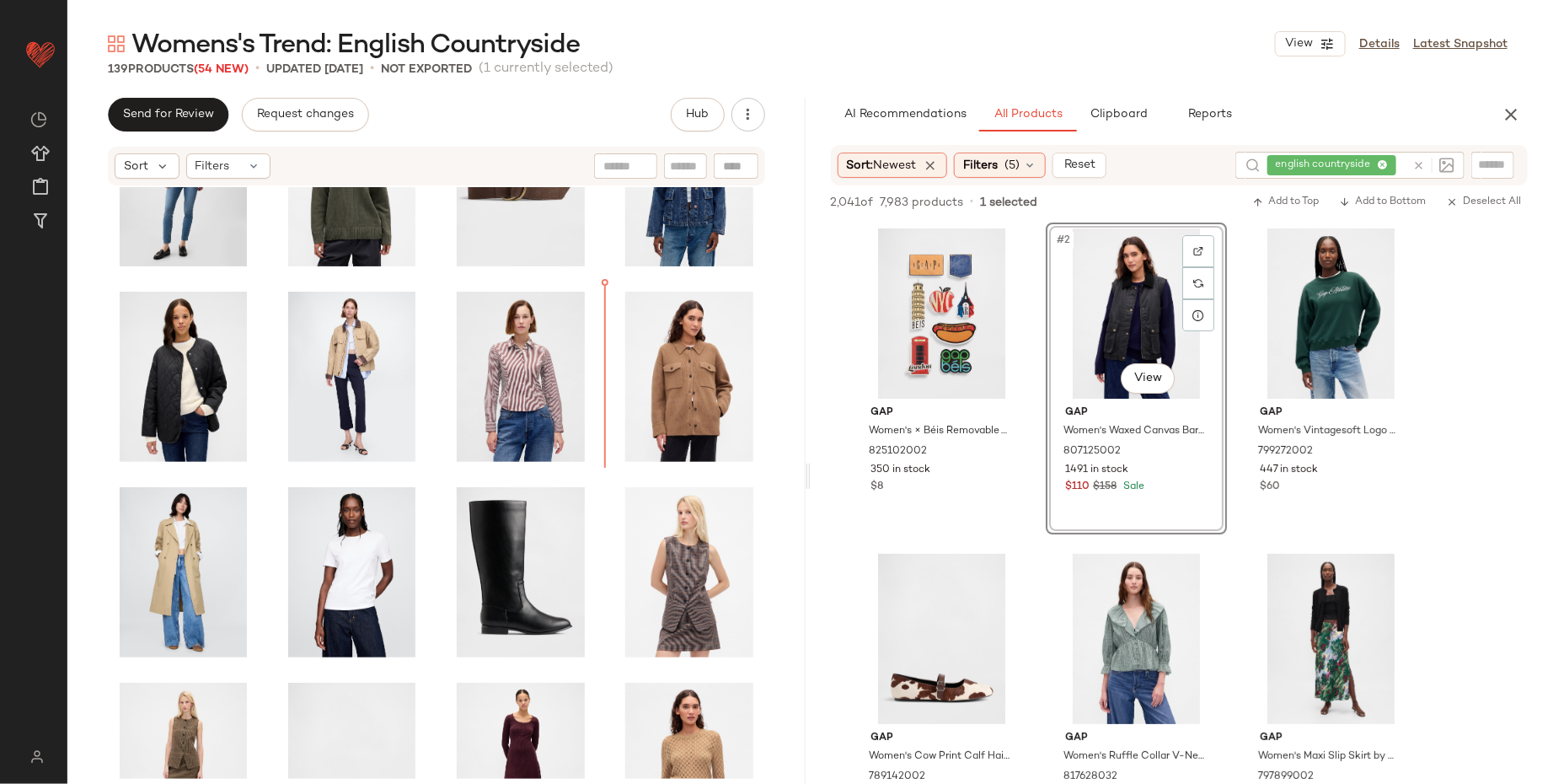
scroll to position [1855, 0]
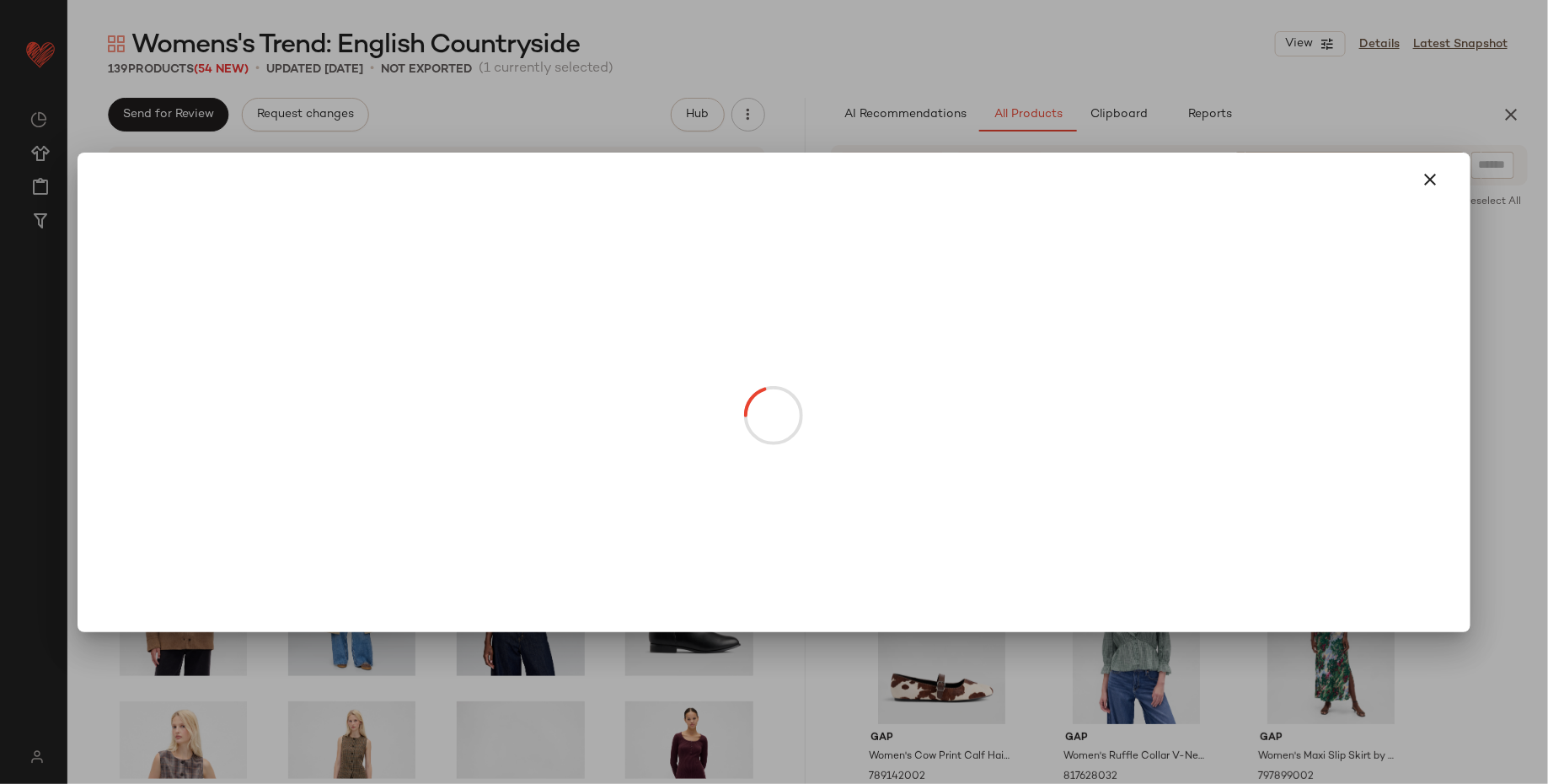
click at [684, 467] on body "GAP ** Dashboard All Products Global Clipboards (14) Curations (19) [PERSON_NAM…" at bounding box center [774, 392] width 1548 height 784
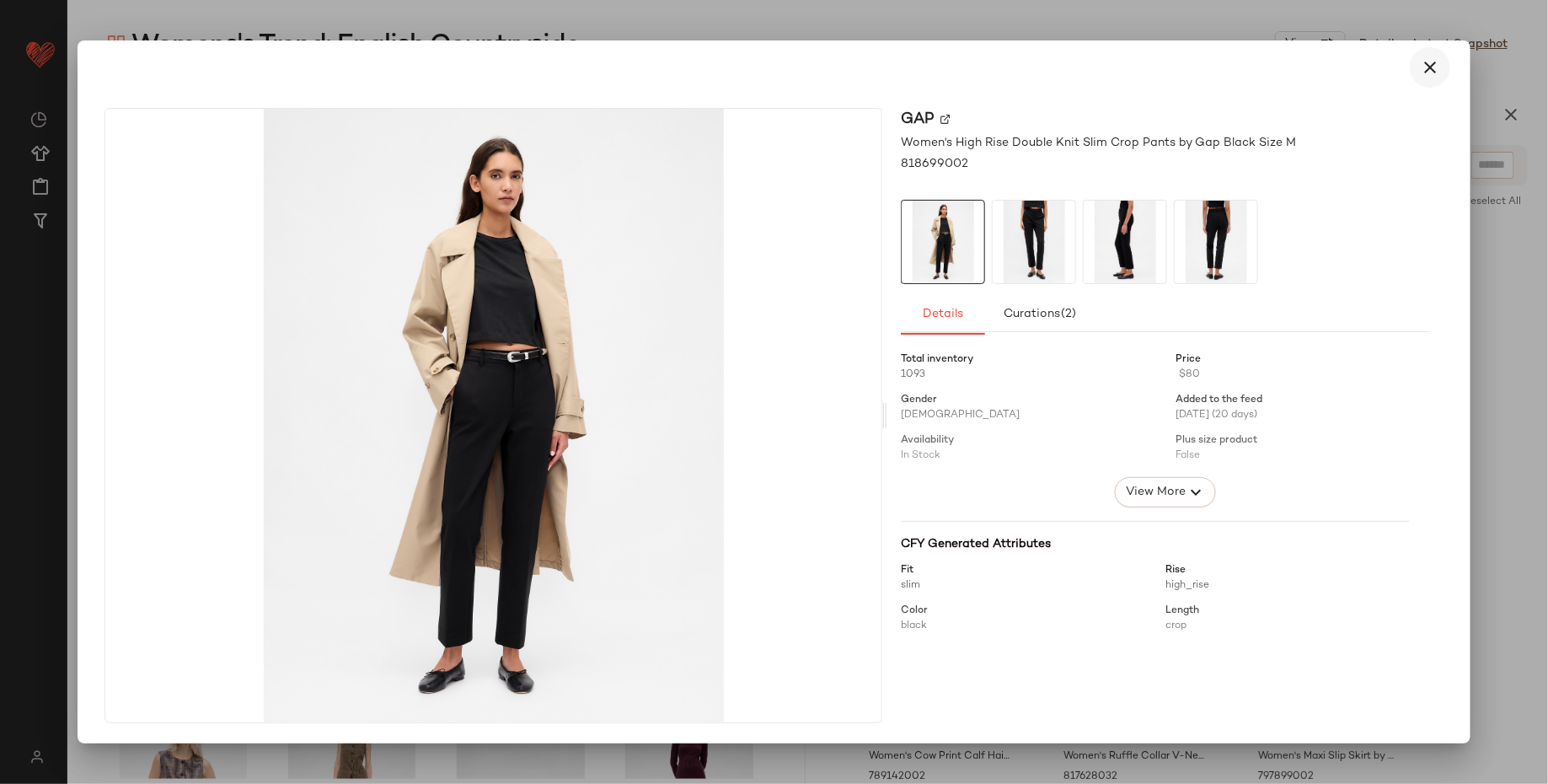
click at [1430, 57] on icon "button" at bounding box center [1430, 67] width 20 height 20
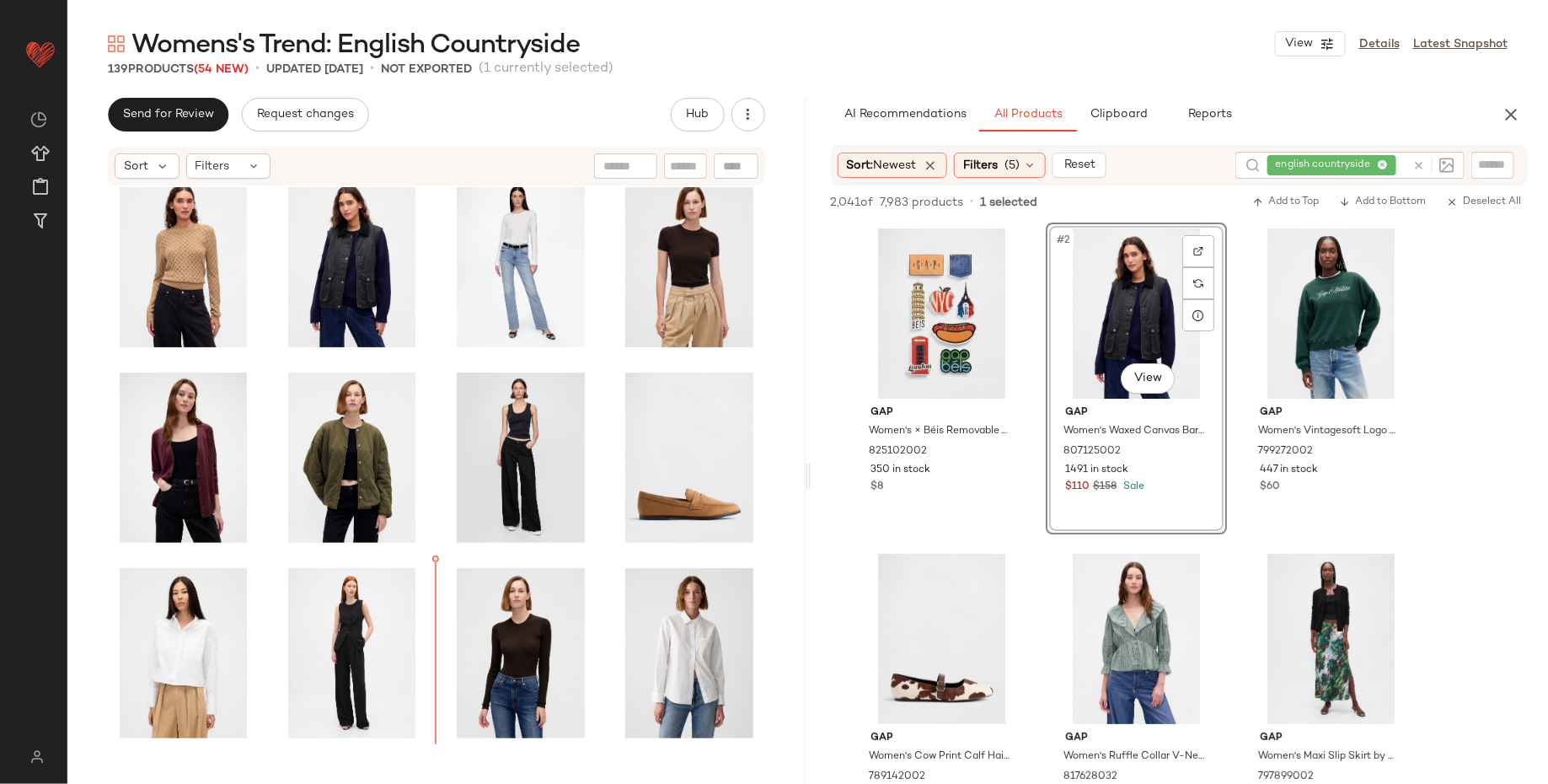
scroll to position [2587, 0]
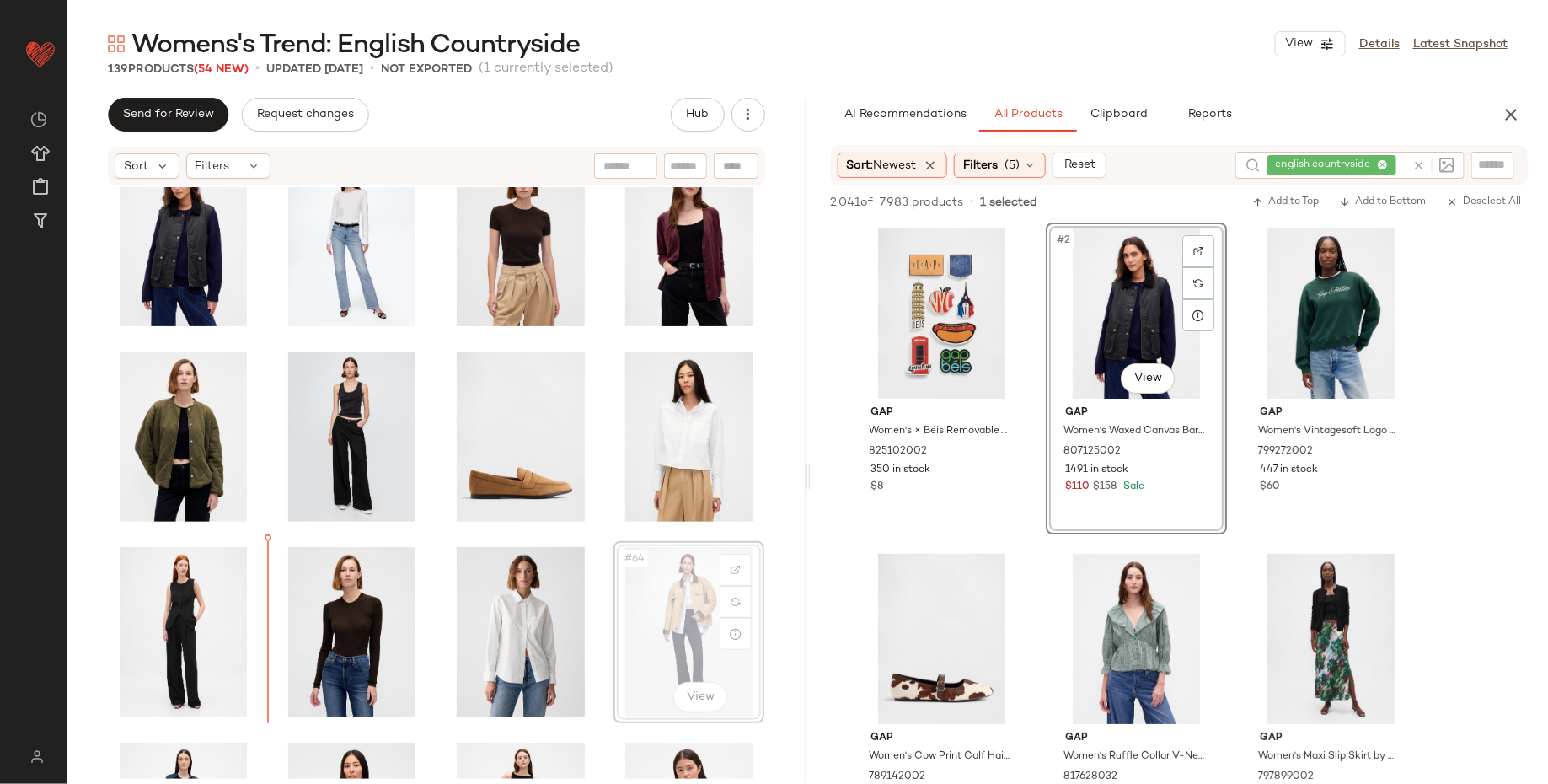
scroll to position [2602, 0]
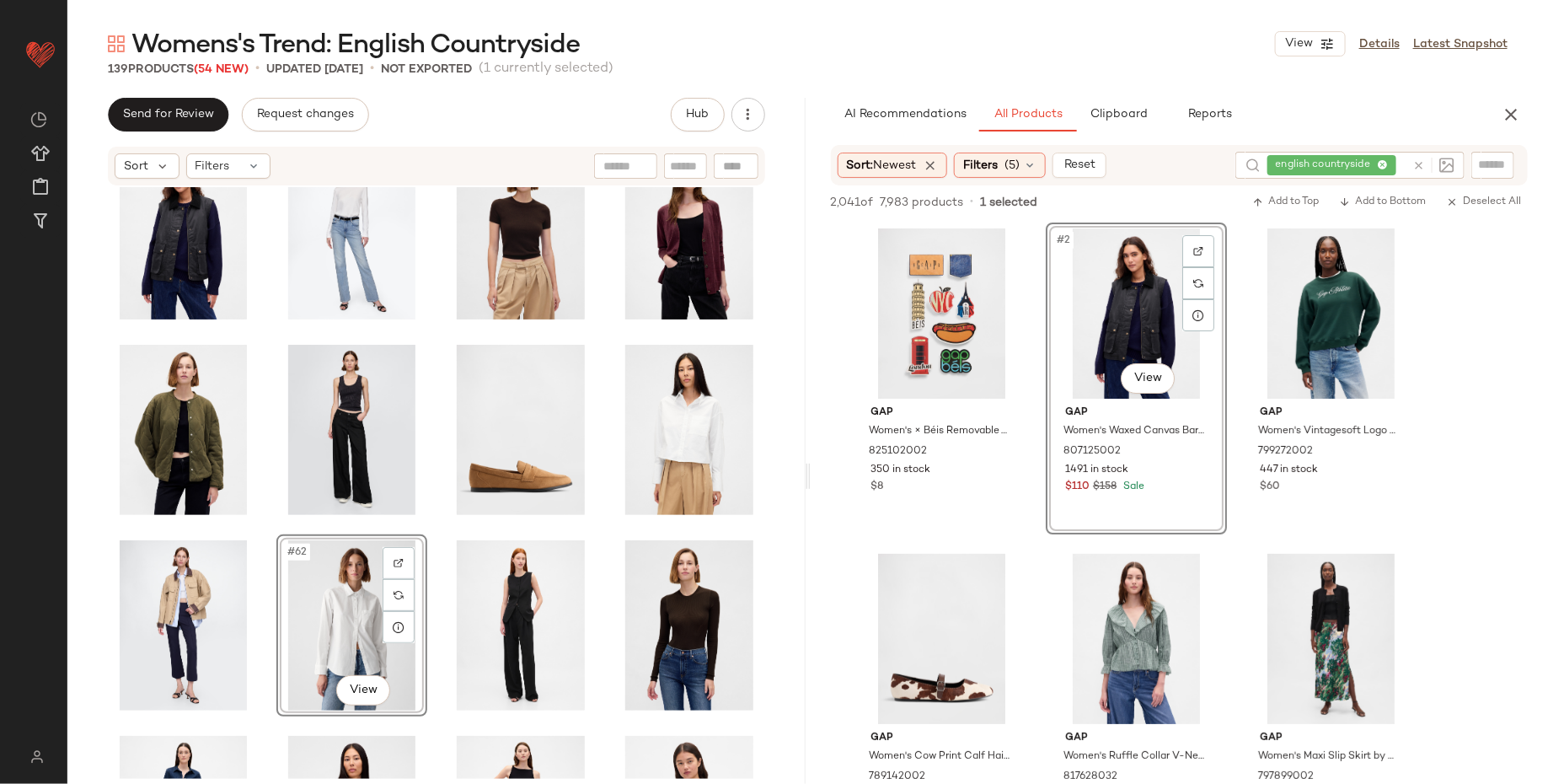
click at [69, 623] on div "#62 View" at bounding box center [436, 483] width 738 height 591
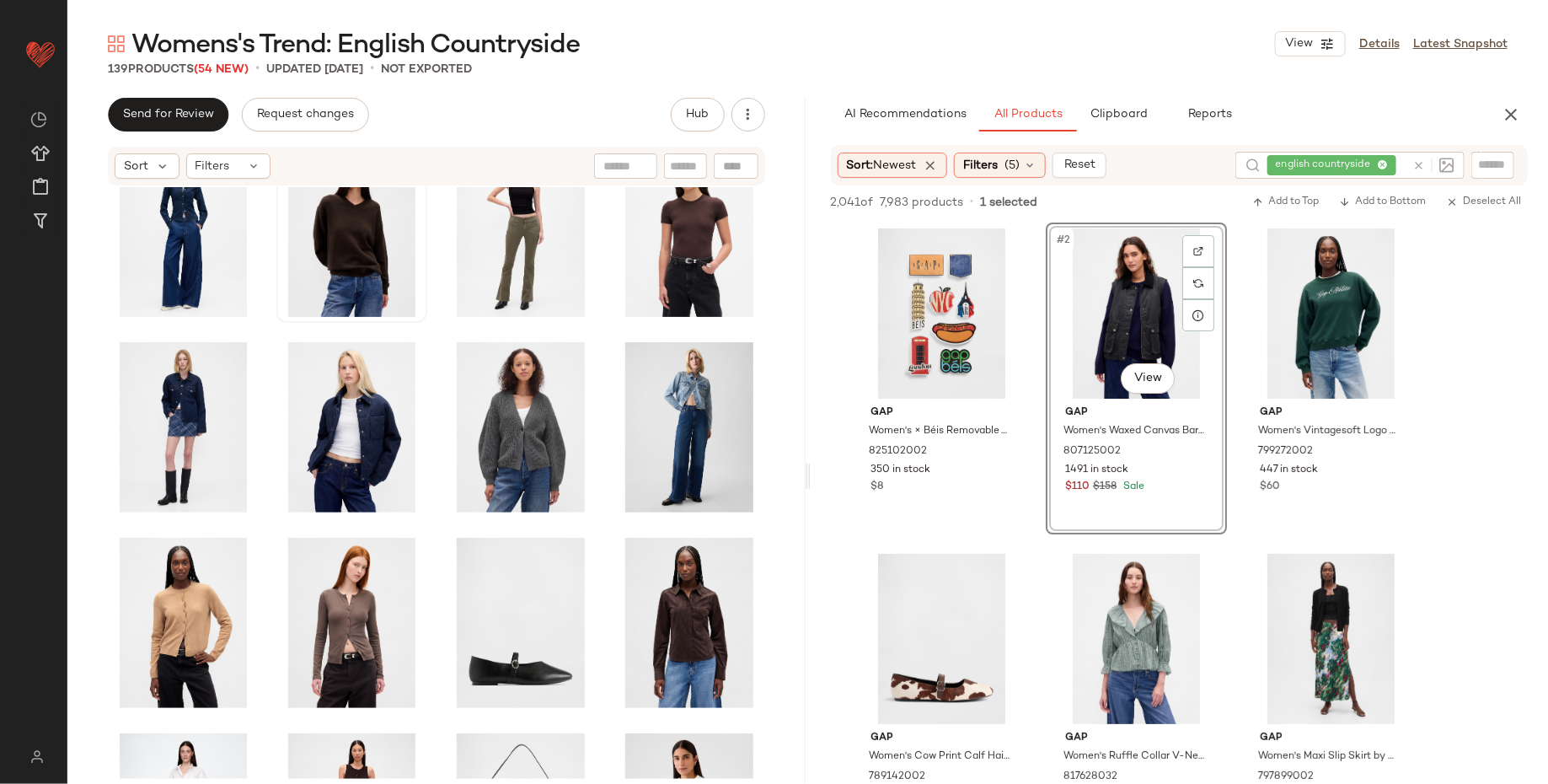
scroll to position [3271, 0]
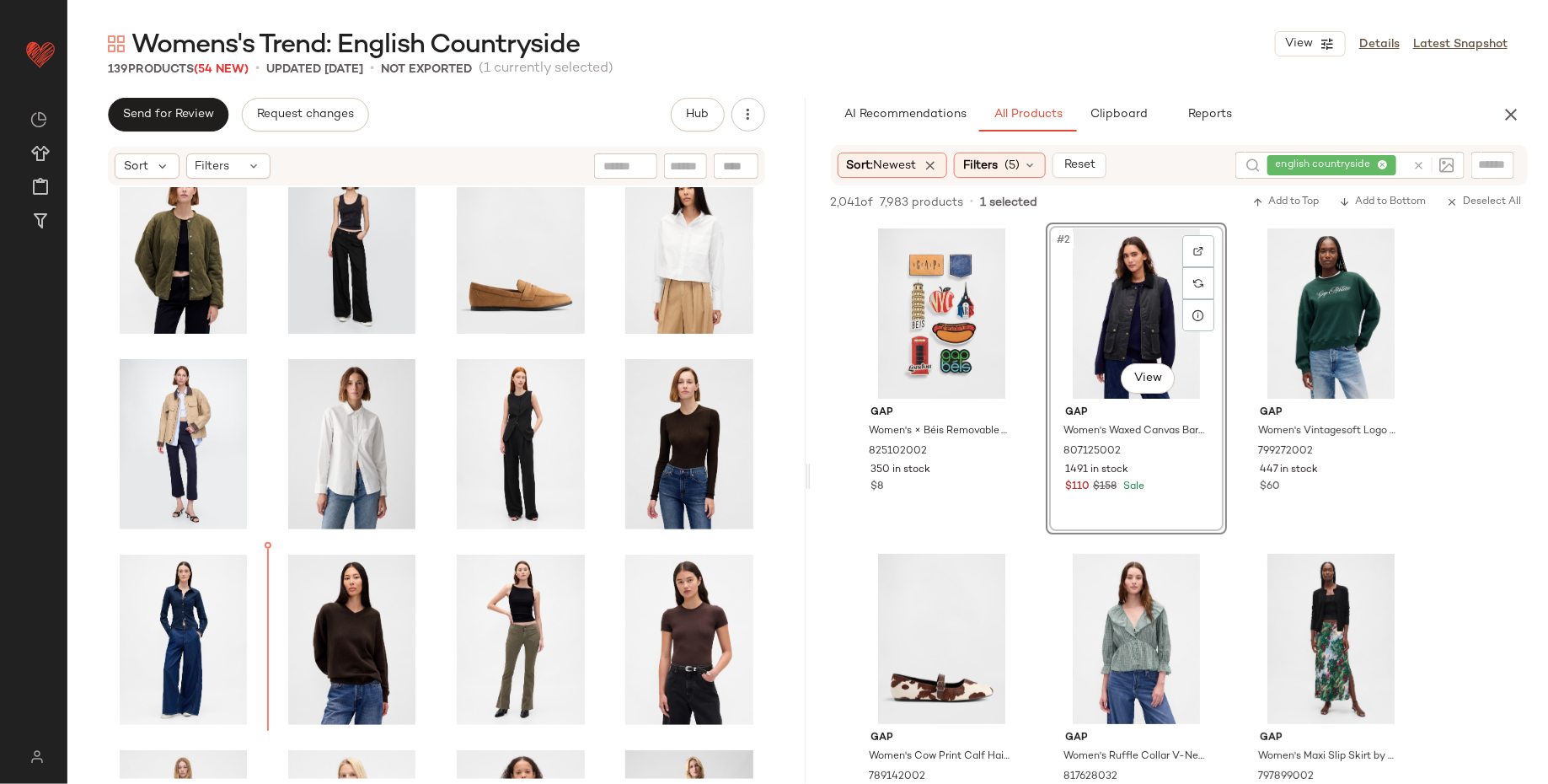
scroll to position [2757, 0]
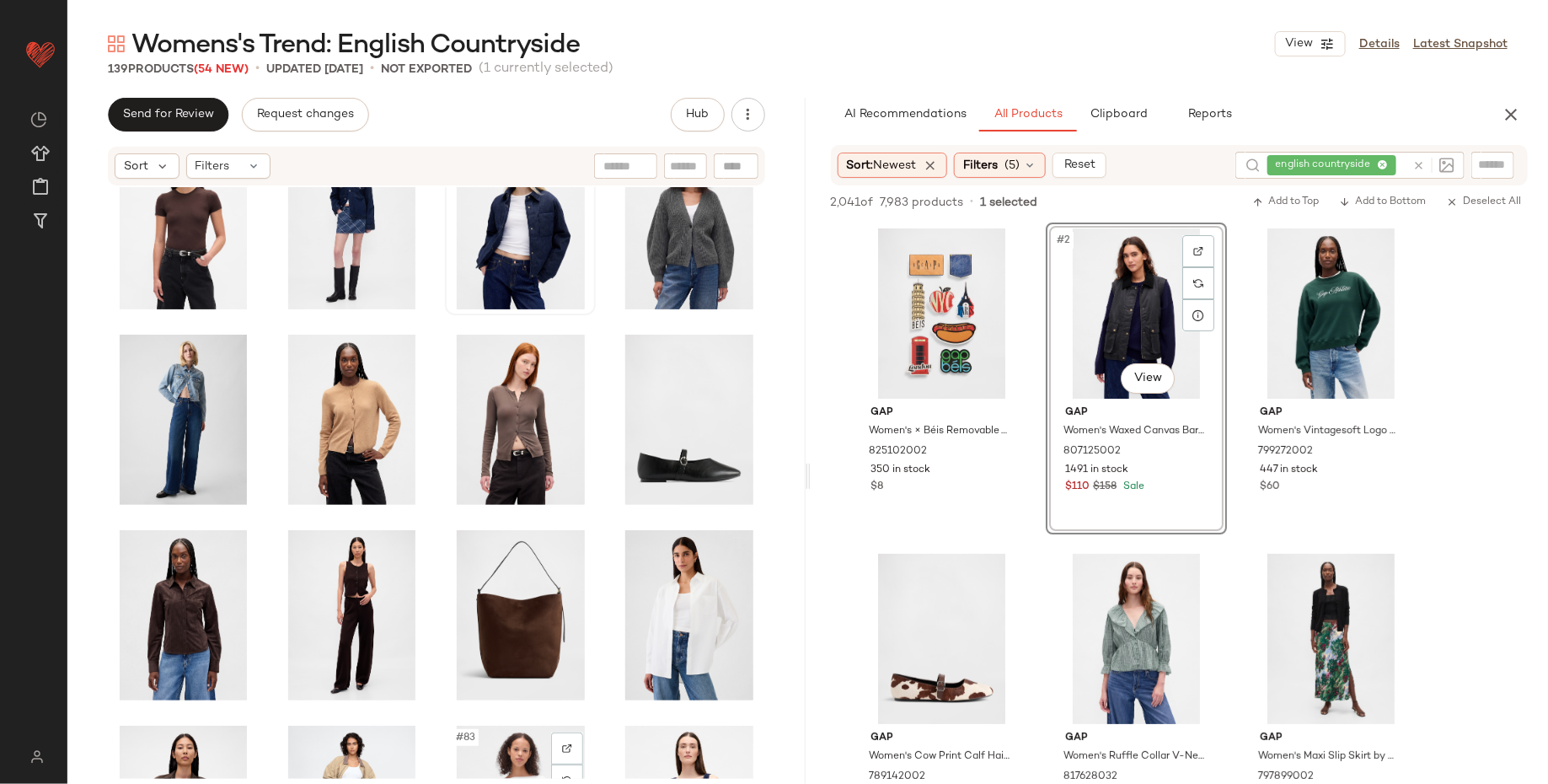
scroll to position [3392, 0]
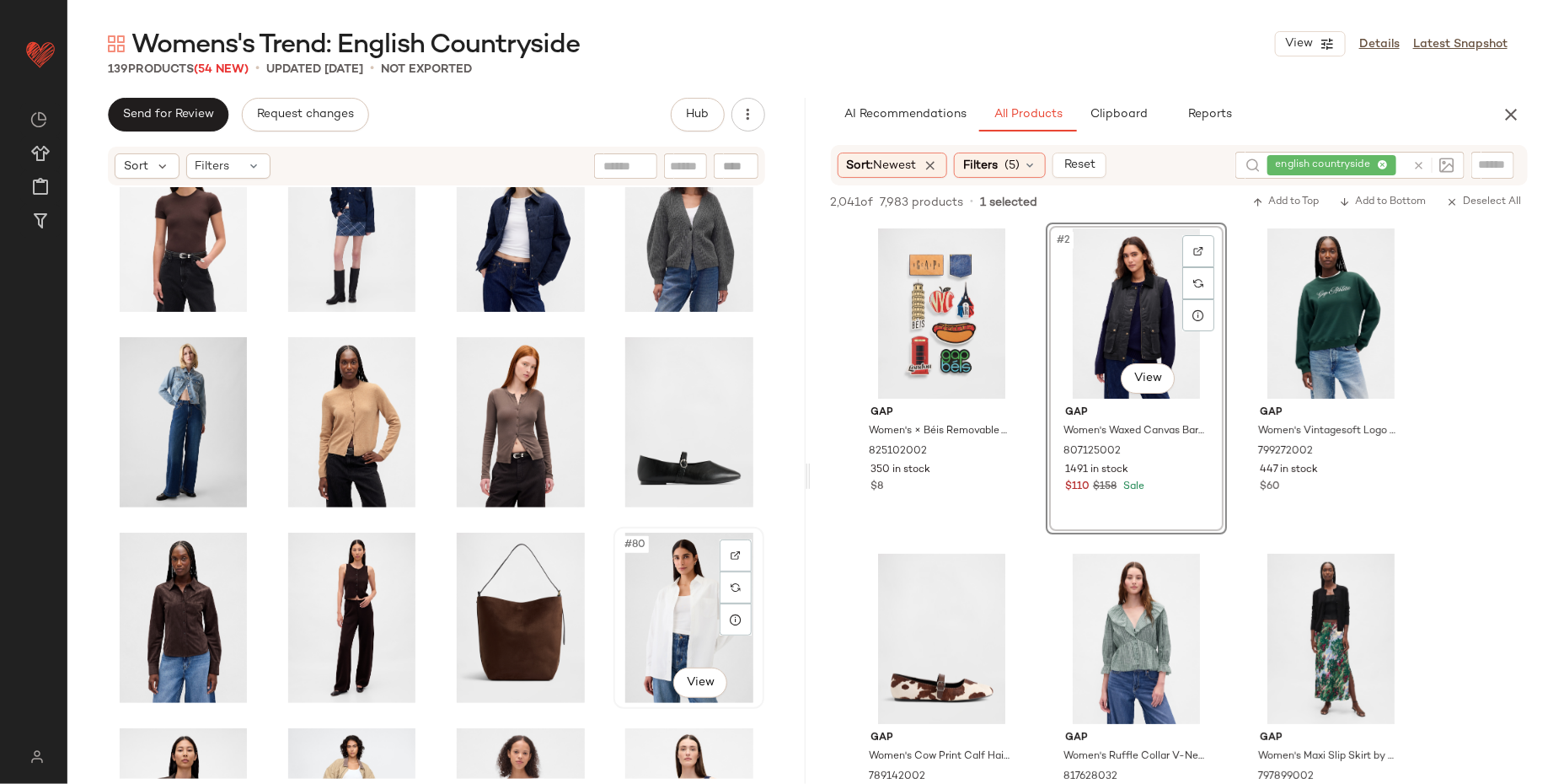
click at [643, 610] on div "#80 View" at bounding box center [689, 617] width 139 height 170
click at [461, 620] on div "#79 View" at bounding box center [521, 617] width 139 height 170
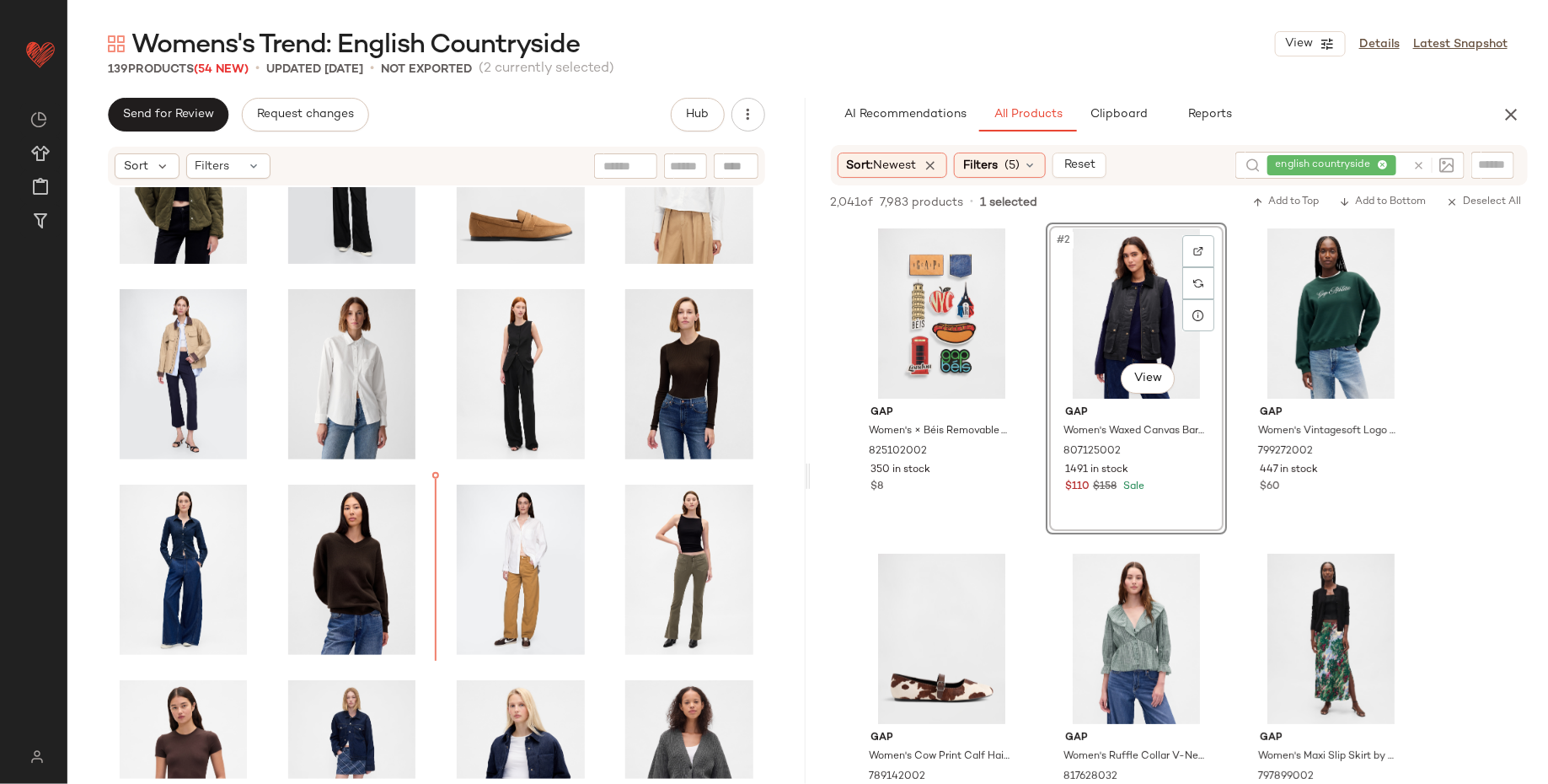
scroll to position [2840, 0]
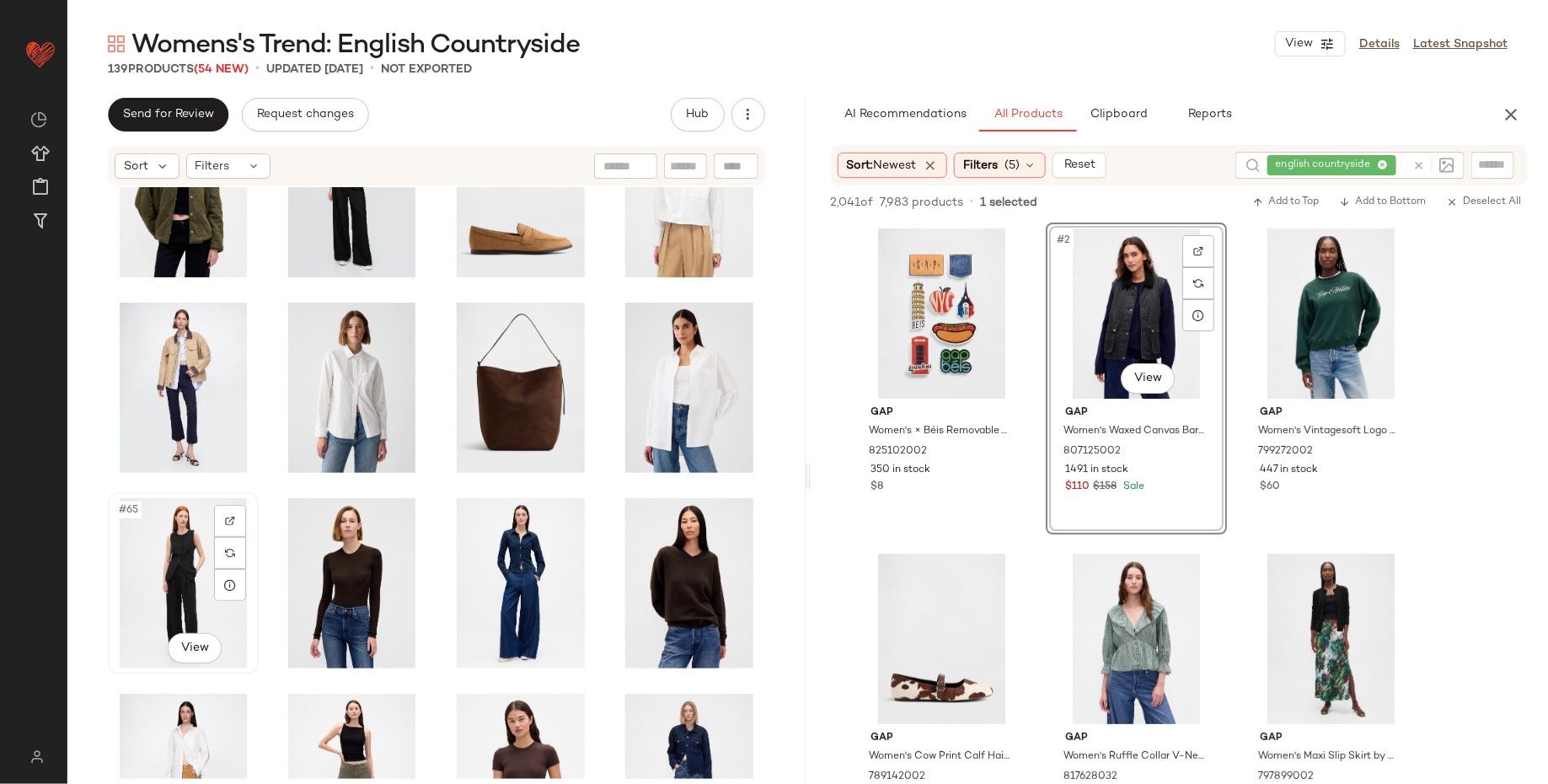
click at [118, 512] on span "#65" at bounding box center [129, 510] width 24 height 17
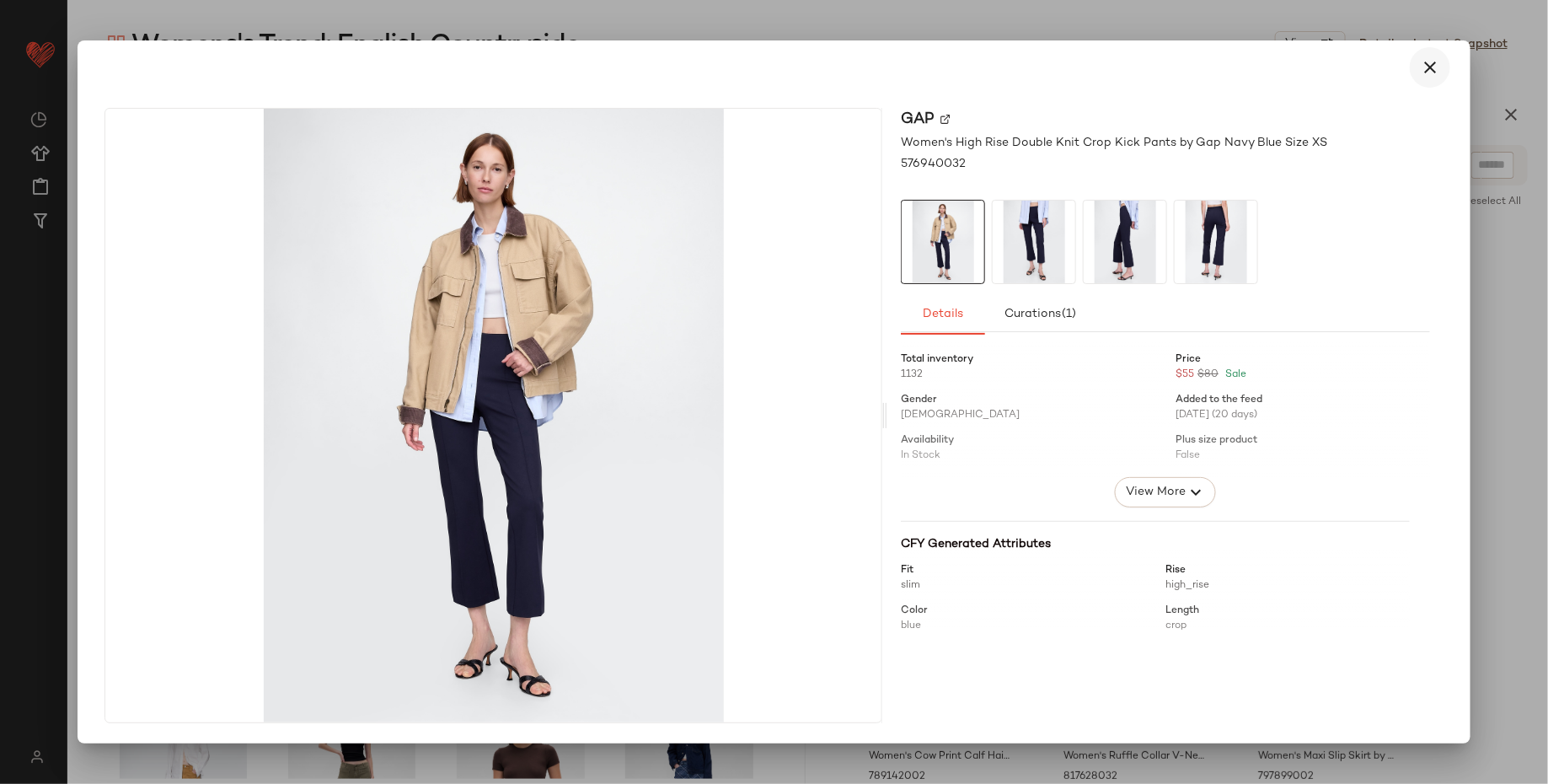
click at [1435, 63] on icon "button" at bounding box center [1430, 67] width 20 height 20
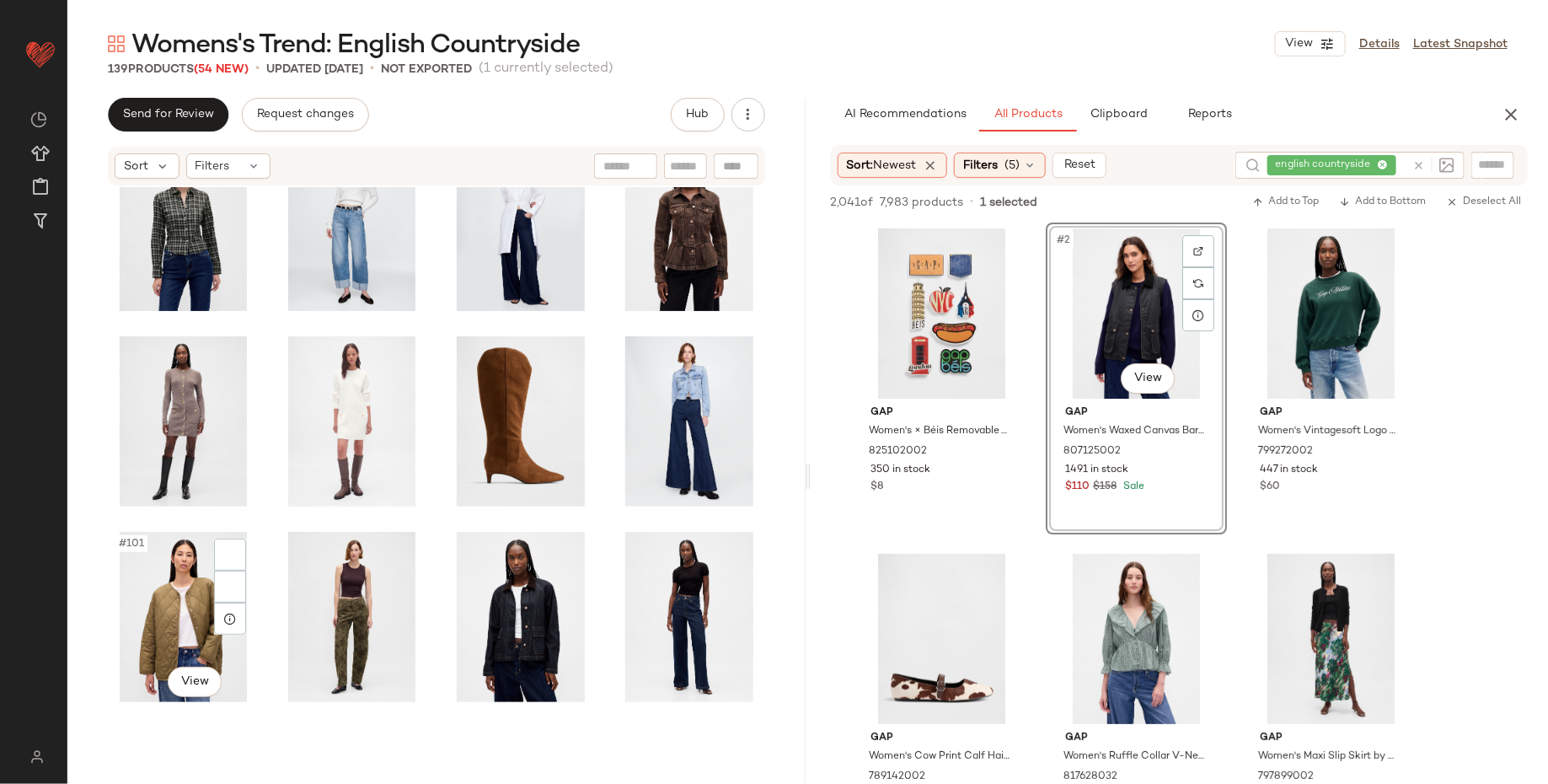
scroll to position [4599, 0]
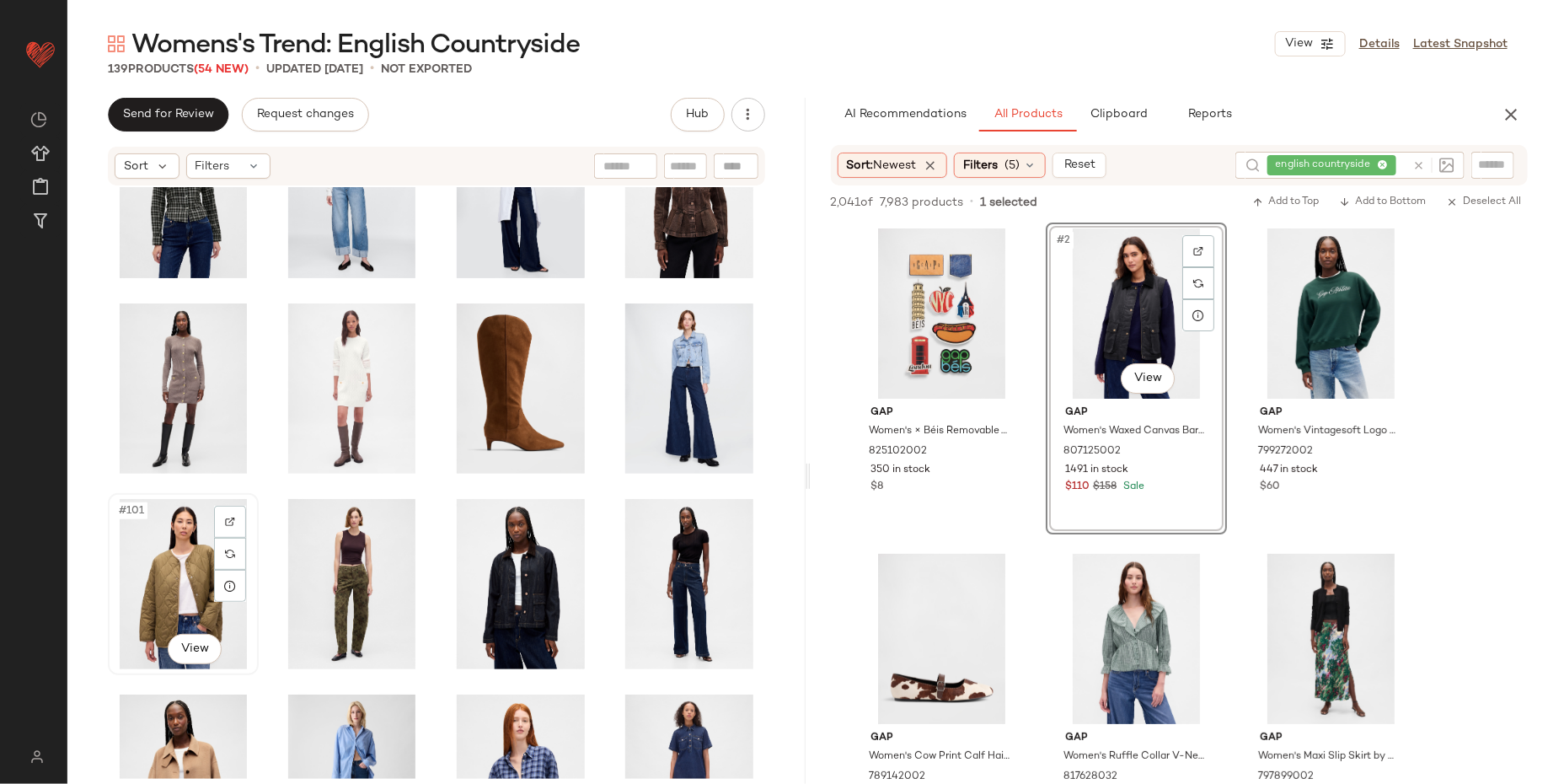
click at [209, 575] on div "#101 View" at bounding box center [184, 584] width 139 height 170
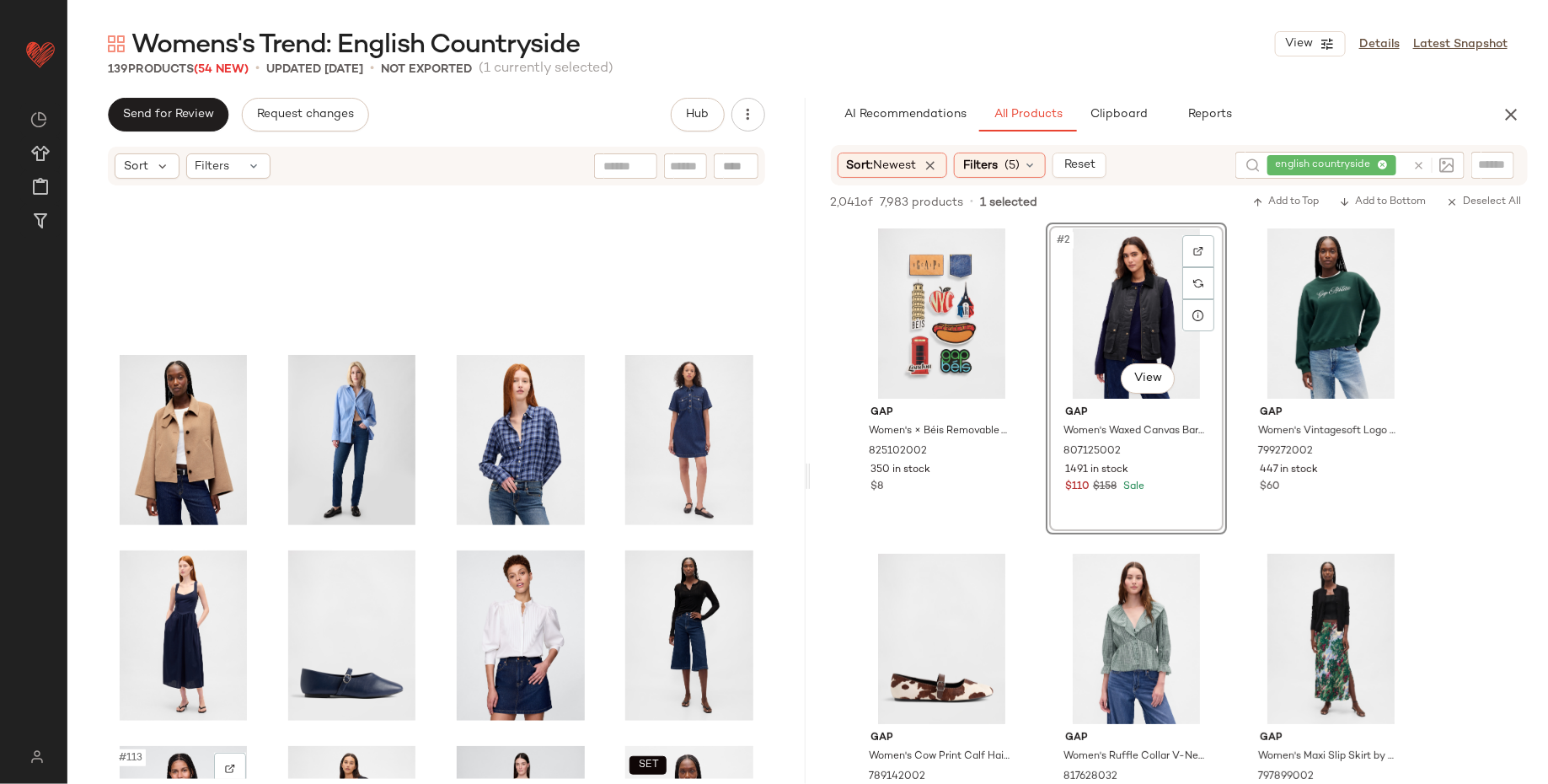
scroll to position [4932, 0]
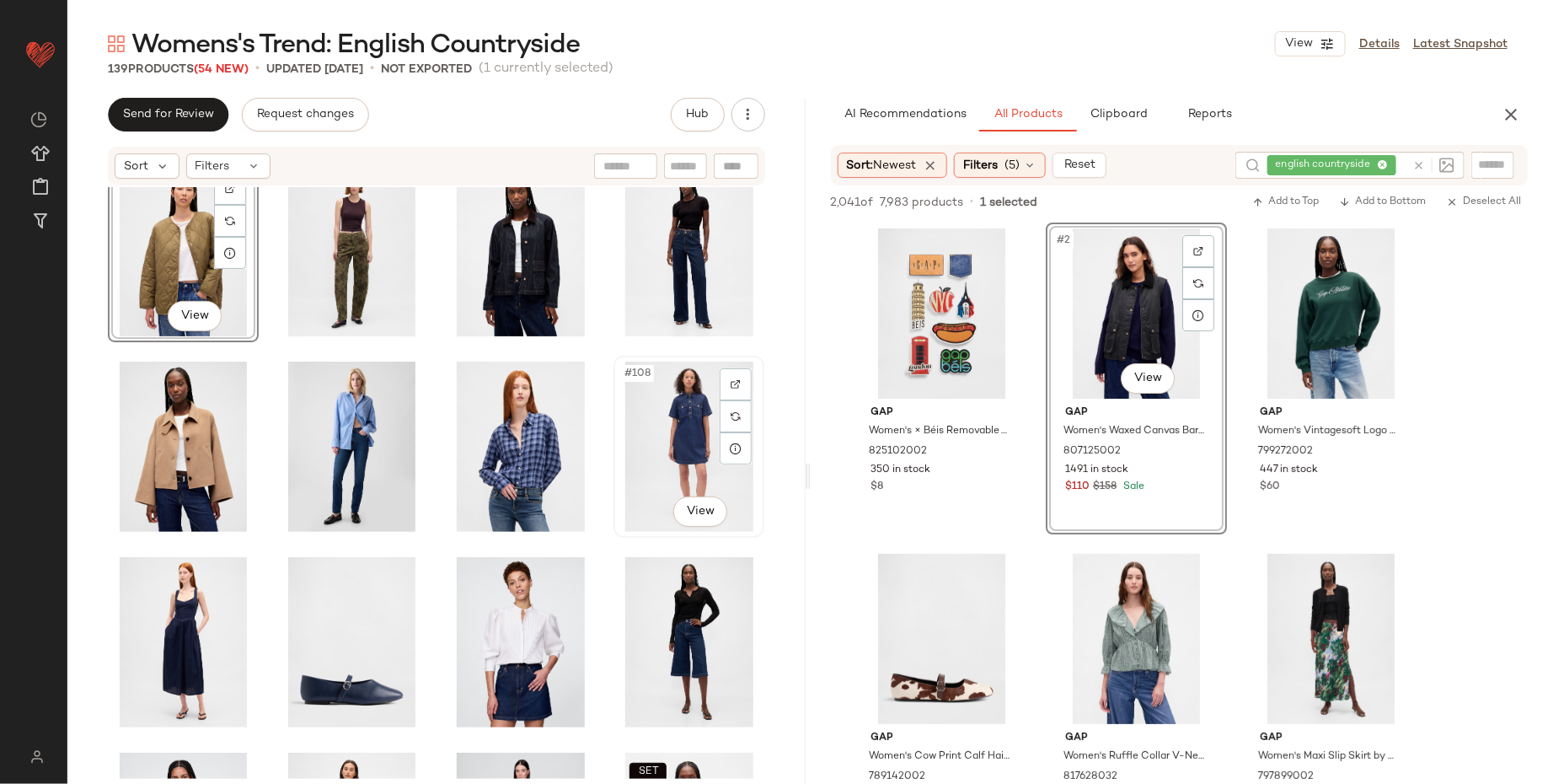
click at [630, 430] on div "#108 View" at bounding box center [689, 446] width 139 height 170
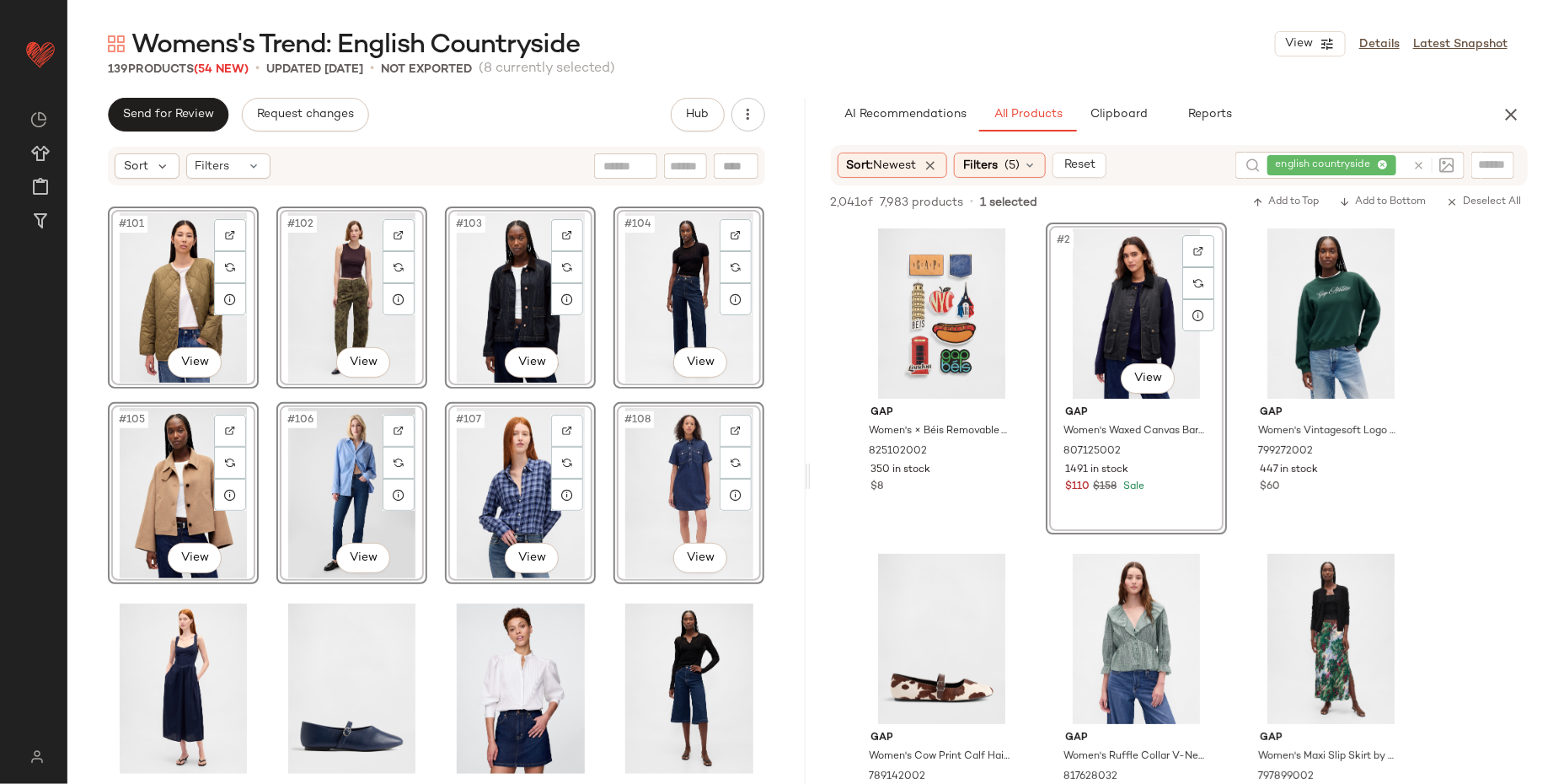
scroll to position [4943, 0]
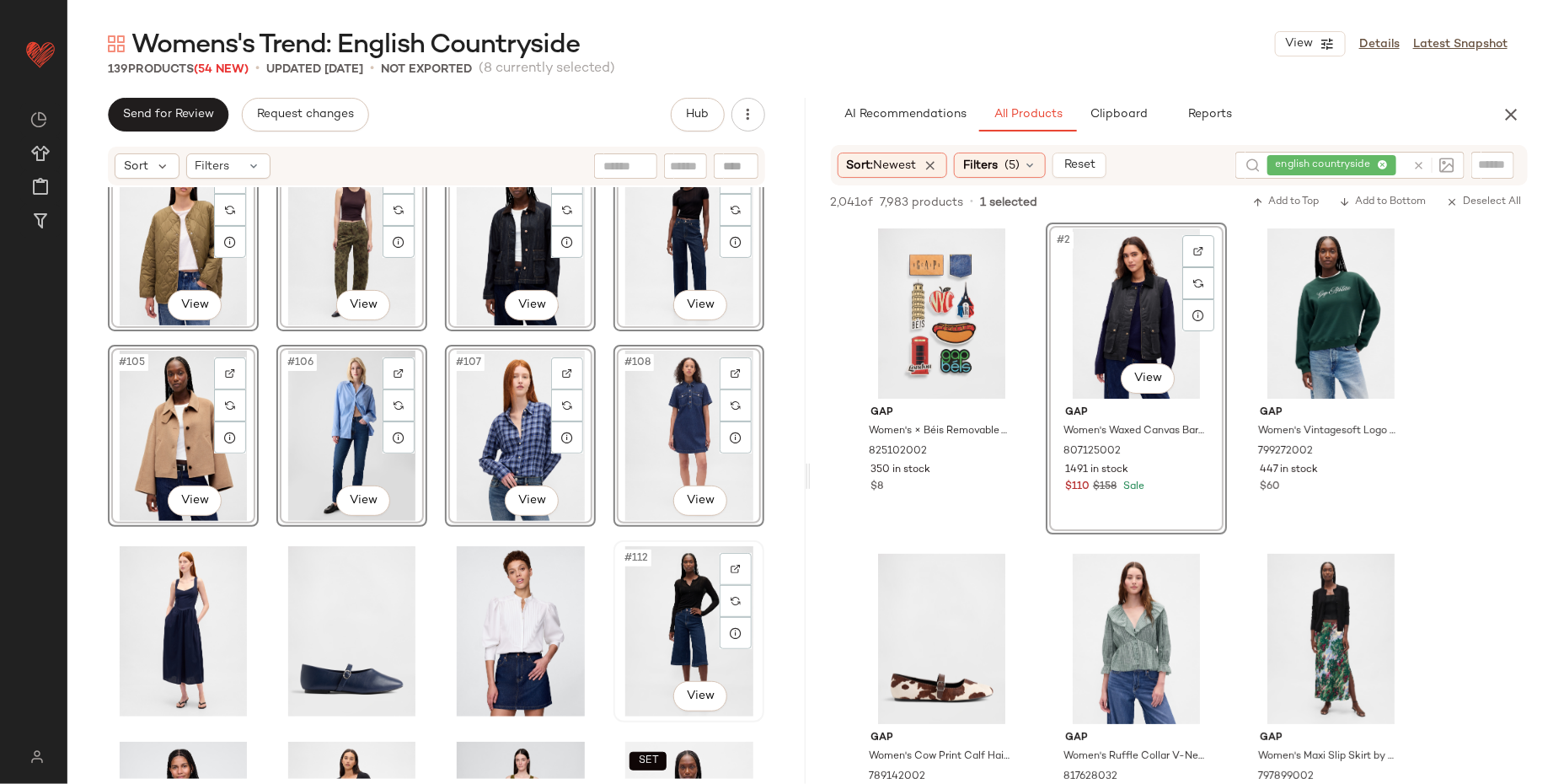
click at [666, 604] on div "#112 View" at bounding box center [689, 631] width 139 height 170
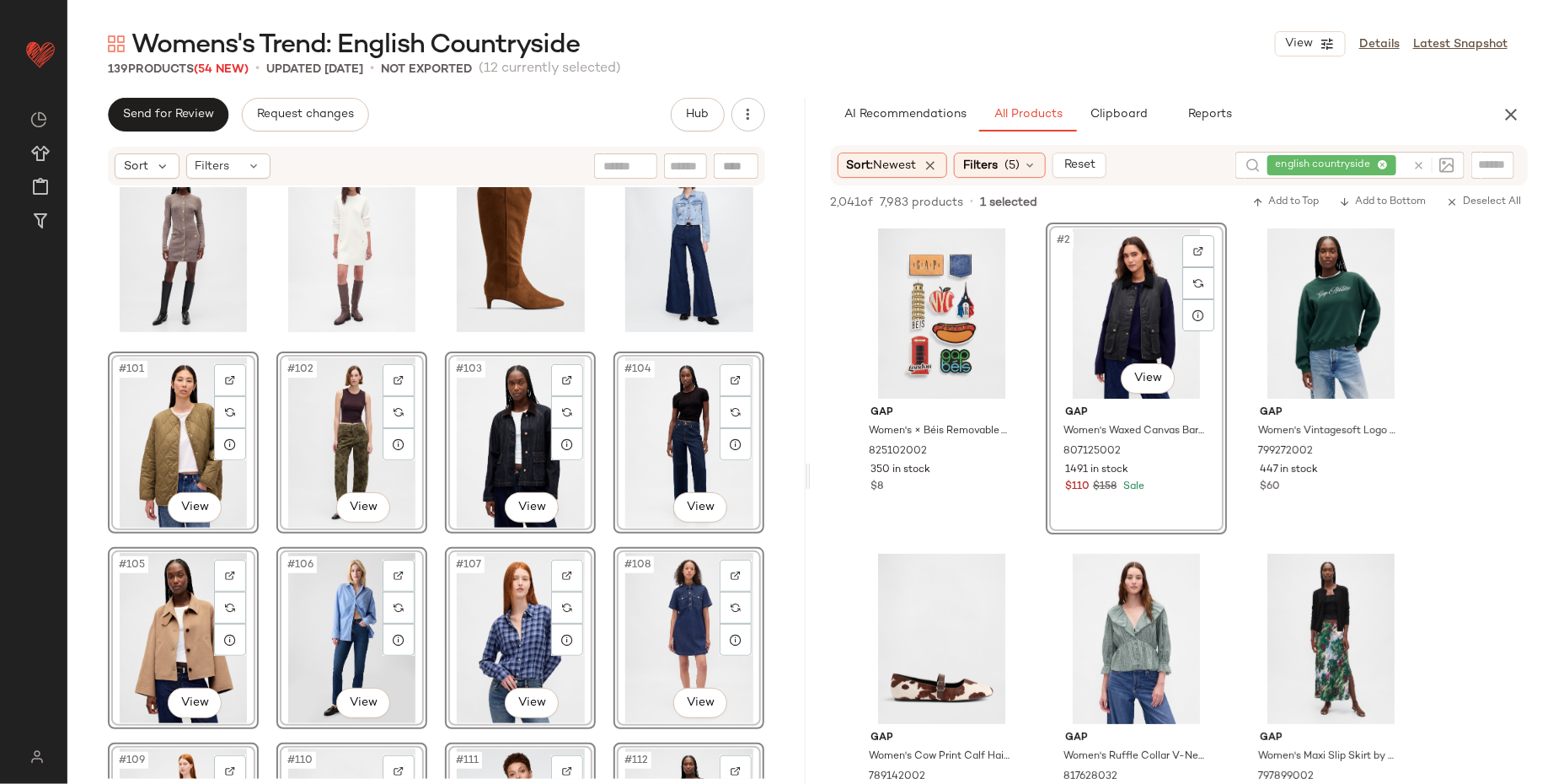
scroll to position [4598, 0]
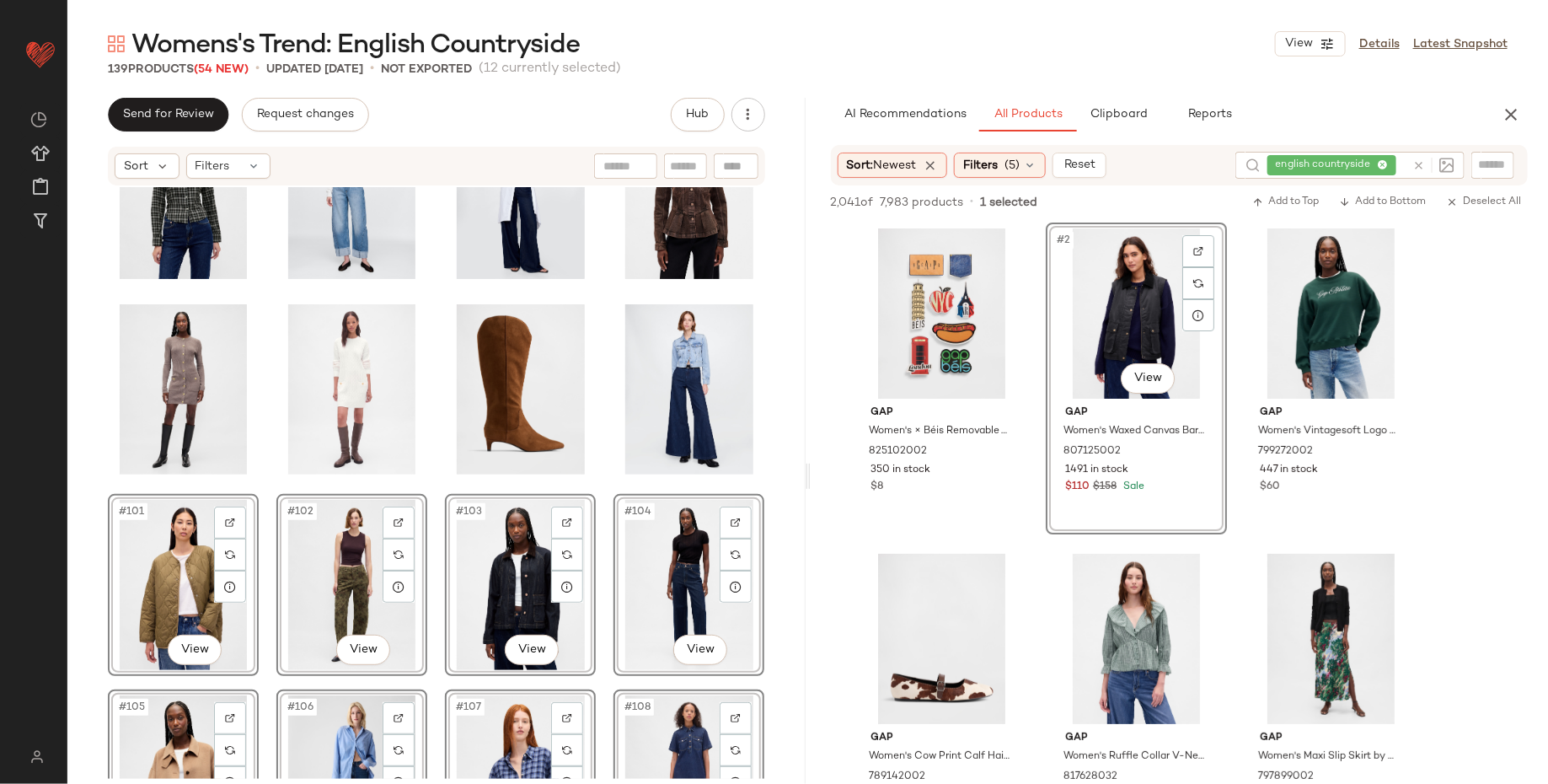
click at [89, 608] on div "#101 View #102 View #103 View #104 View #105 View #106 View #107 View #108 View…" at bounding box center [436, 483] width 738 height 591
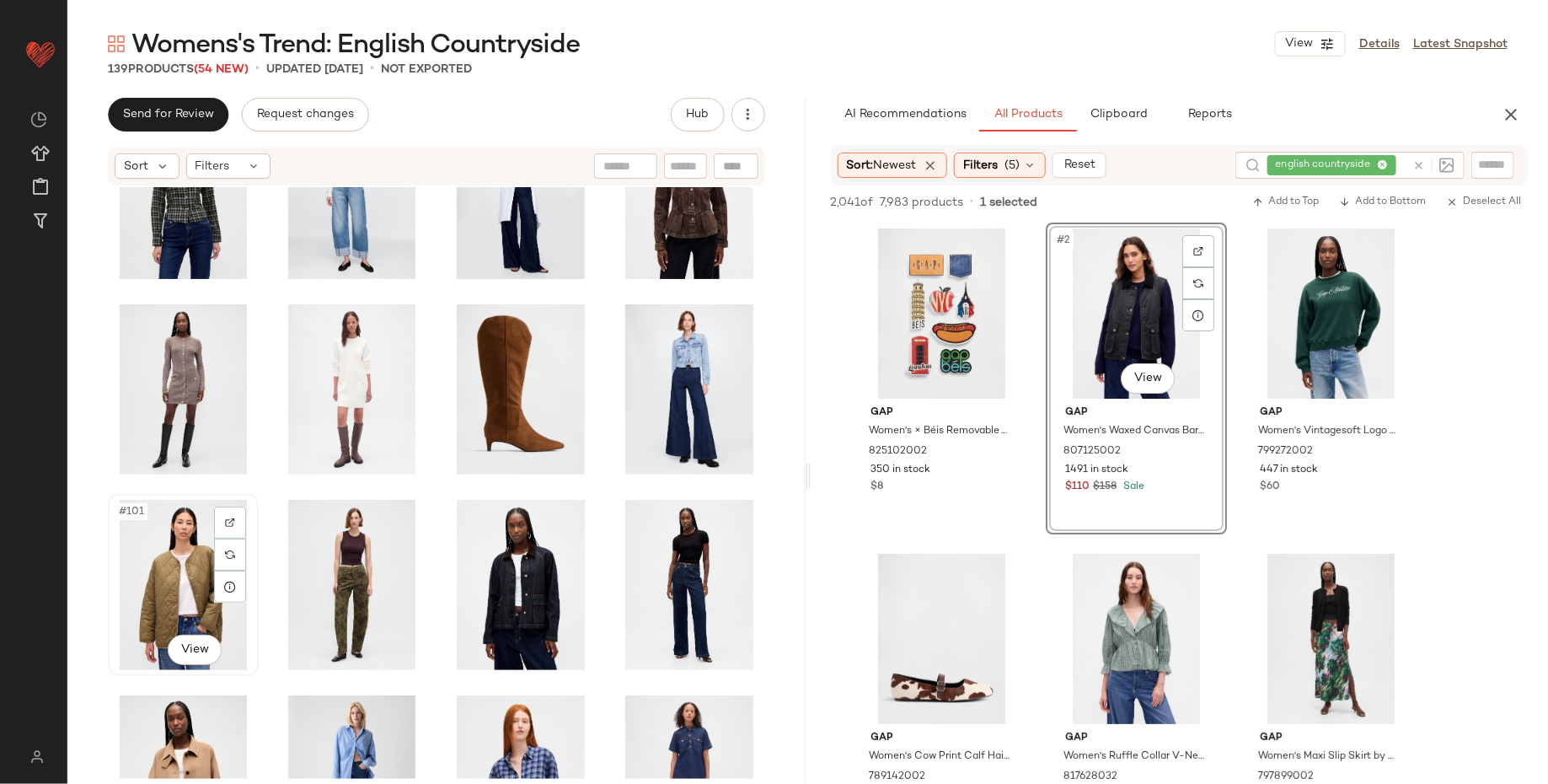
click at [157, 572] on div "#101 View" at bounding box center [184, 585] width 139 height 170
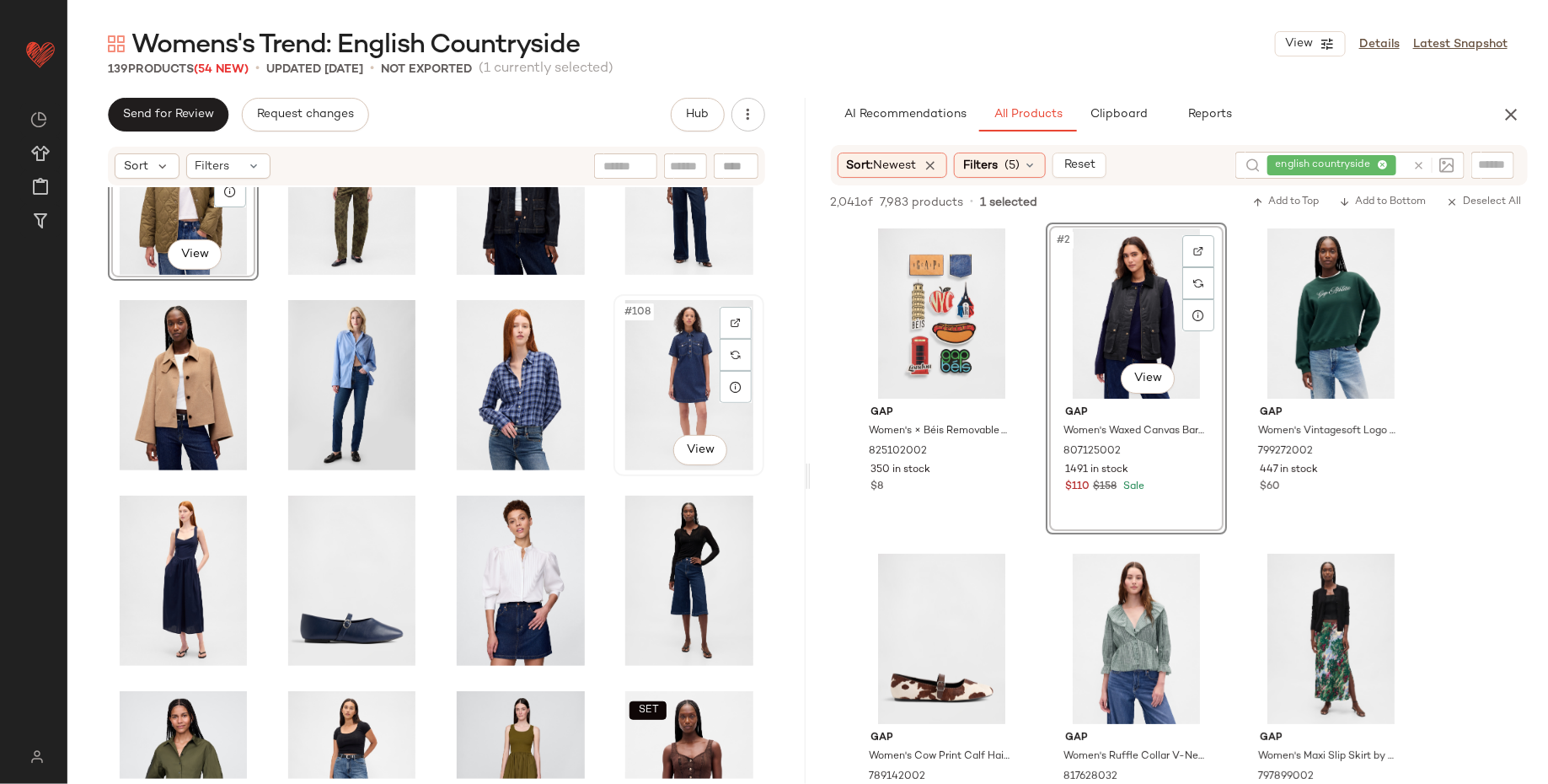
click at [643, 389] on div "#108 View" at bounding box center [689, 384] width 139 height 170
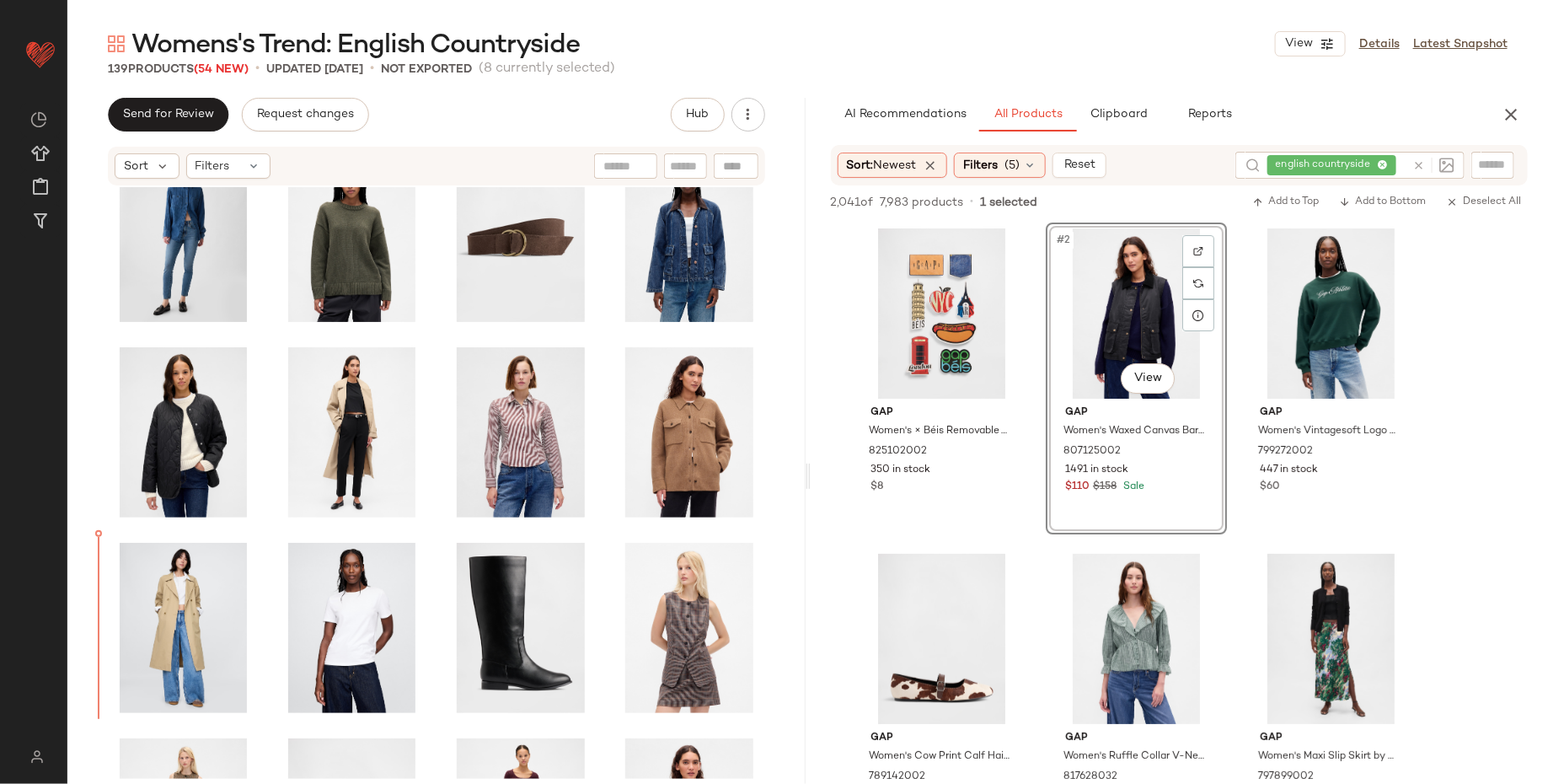
scroll to position [1844, 0]
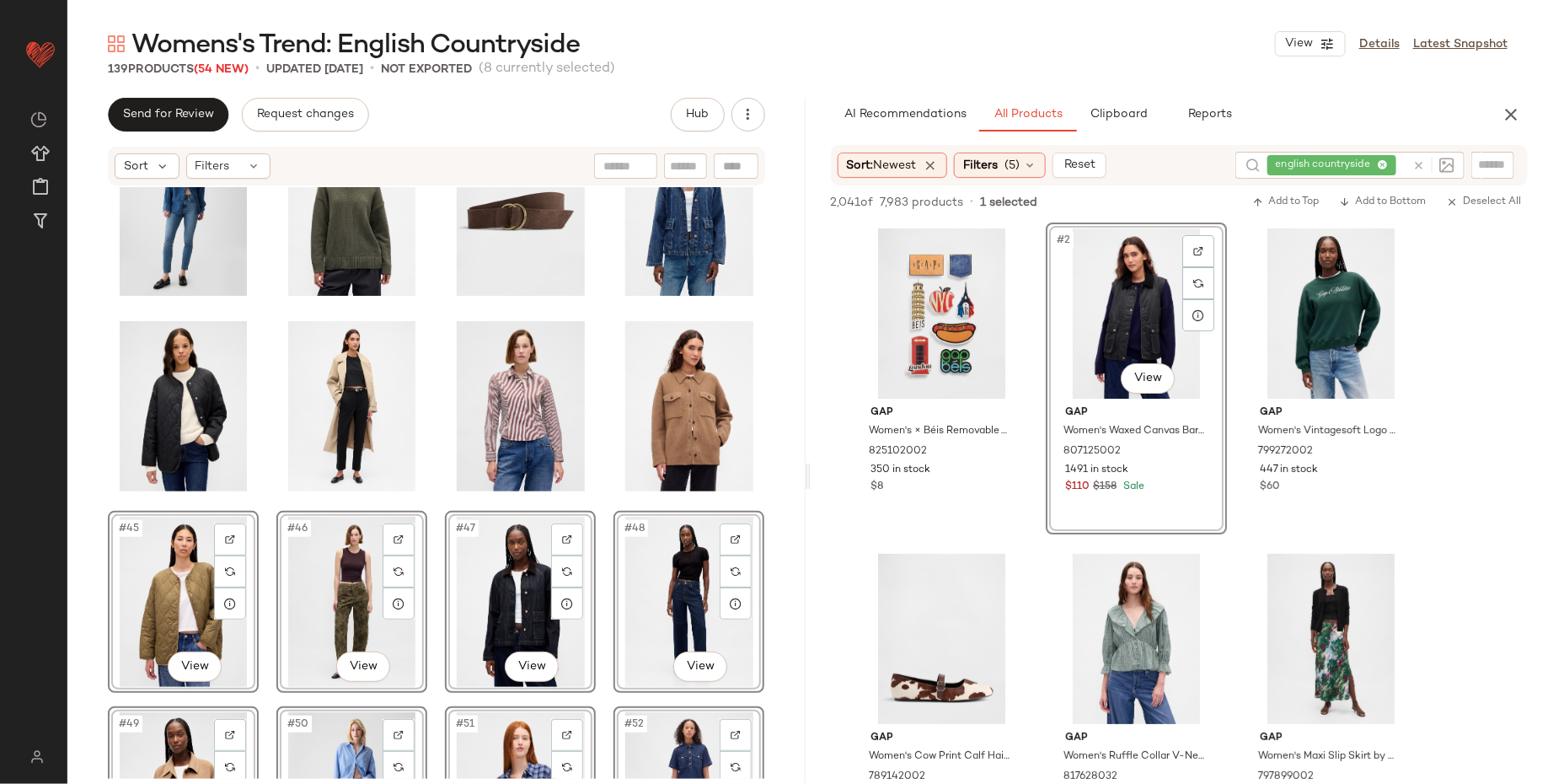
click at [82, 604] on div "#45 View #46 View #47 View #48 View #49 View #50 View #51 View #52 View" at bounding box center [436, 483] width 738 height 591
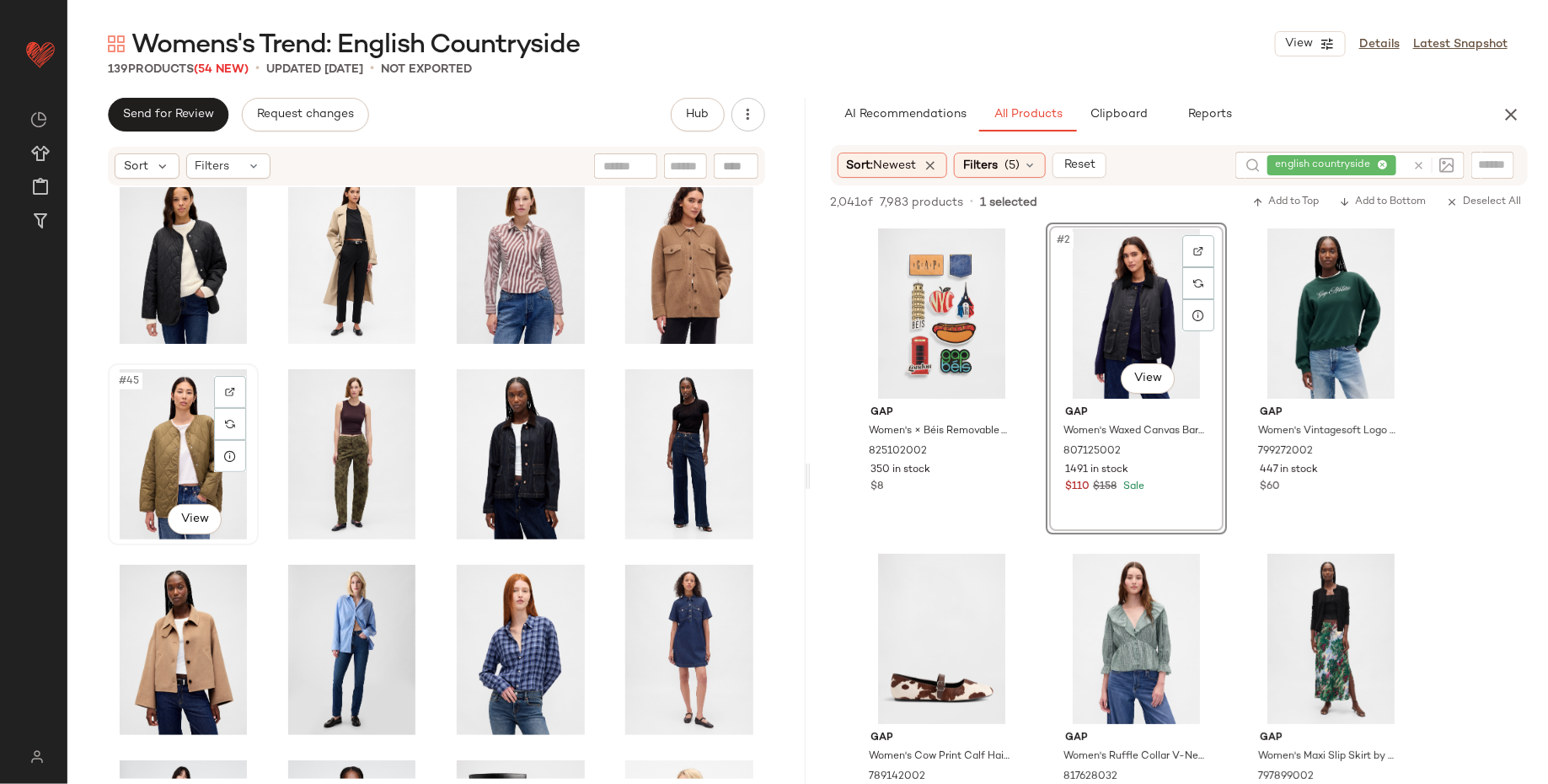
scroll to position [2011, 0]
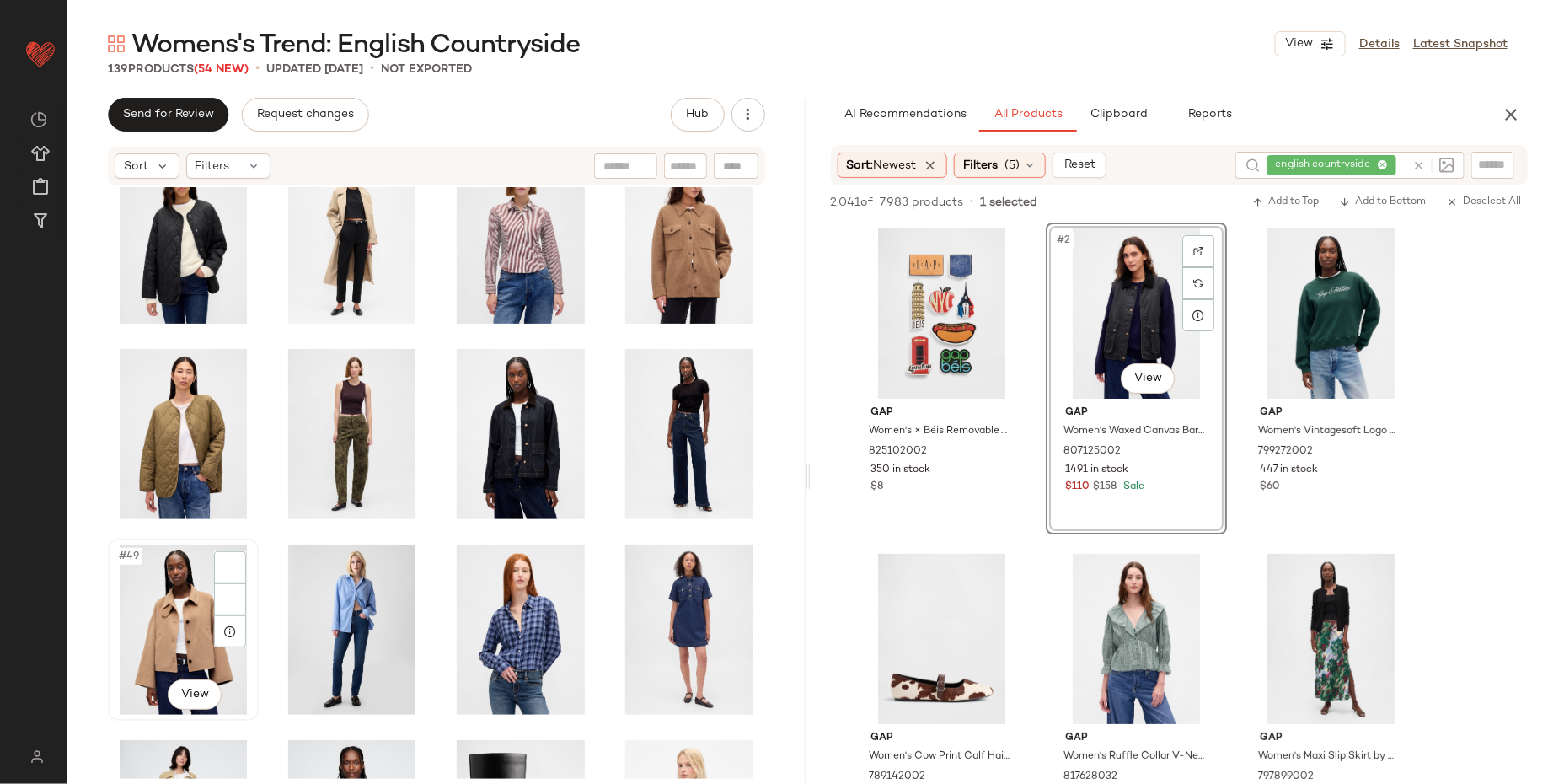
click at [197, 612] on div "#49 View" at bounding box center [184, 629] width 139 height 170
click at [661, 620] on div "#52 View" at bounding box center [689, 629] width 139 height 170
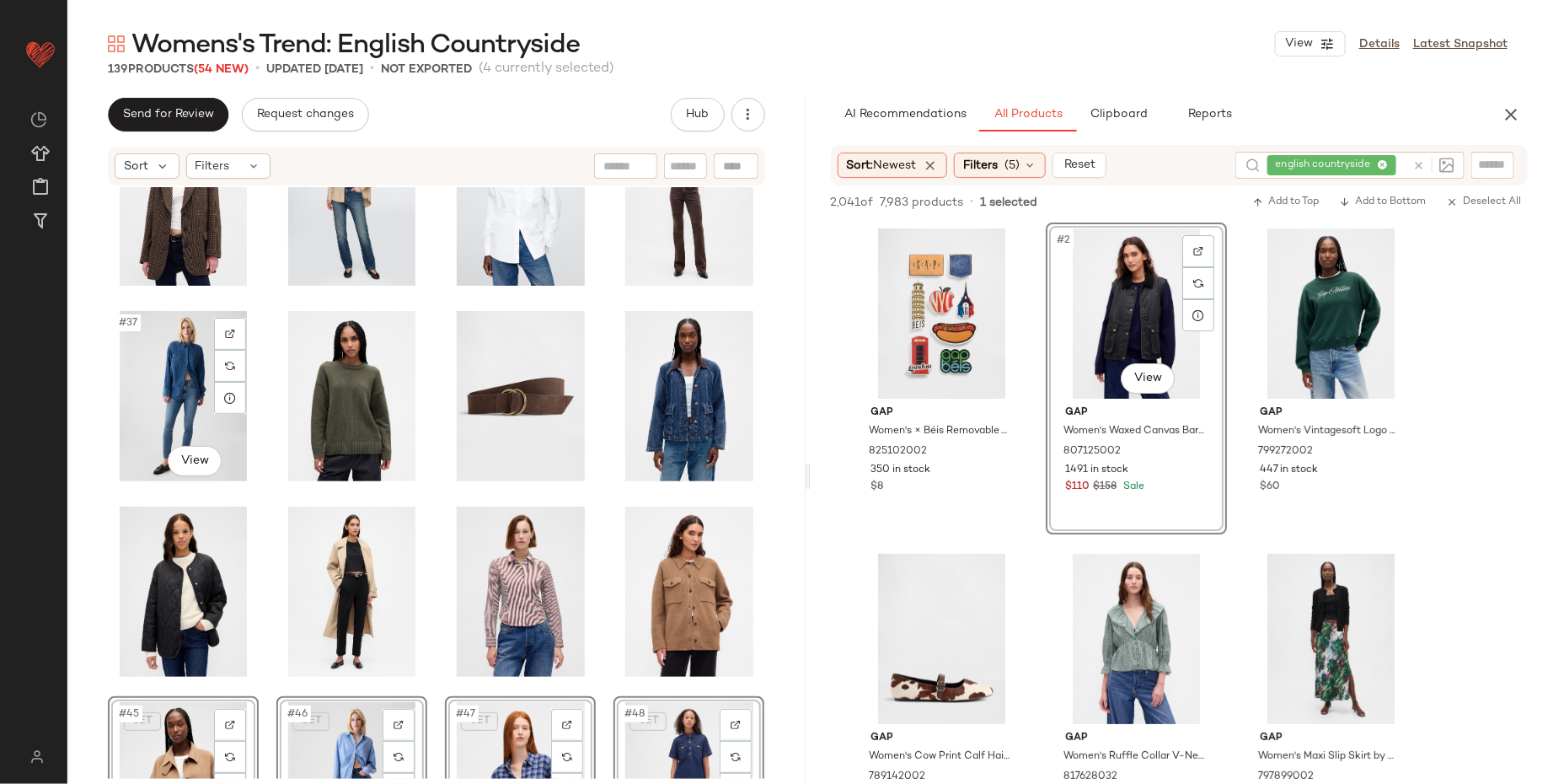
scroll to position [1825, 0]
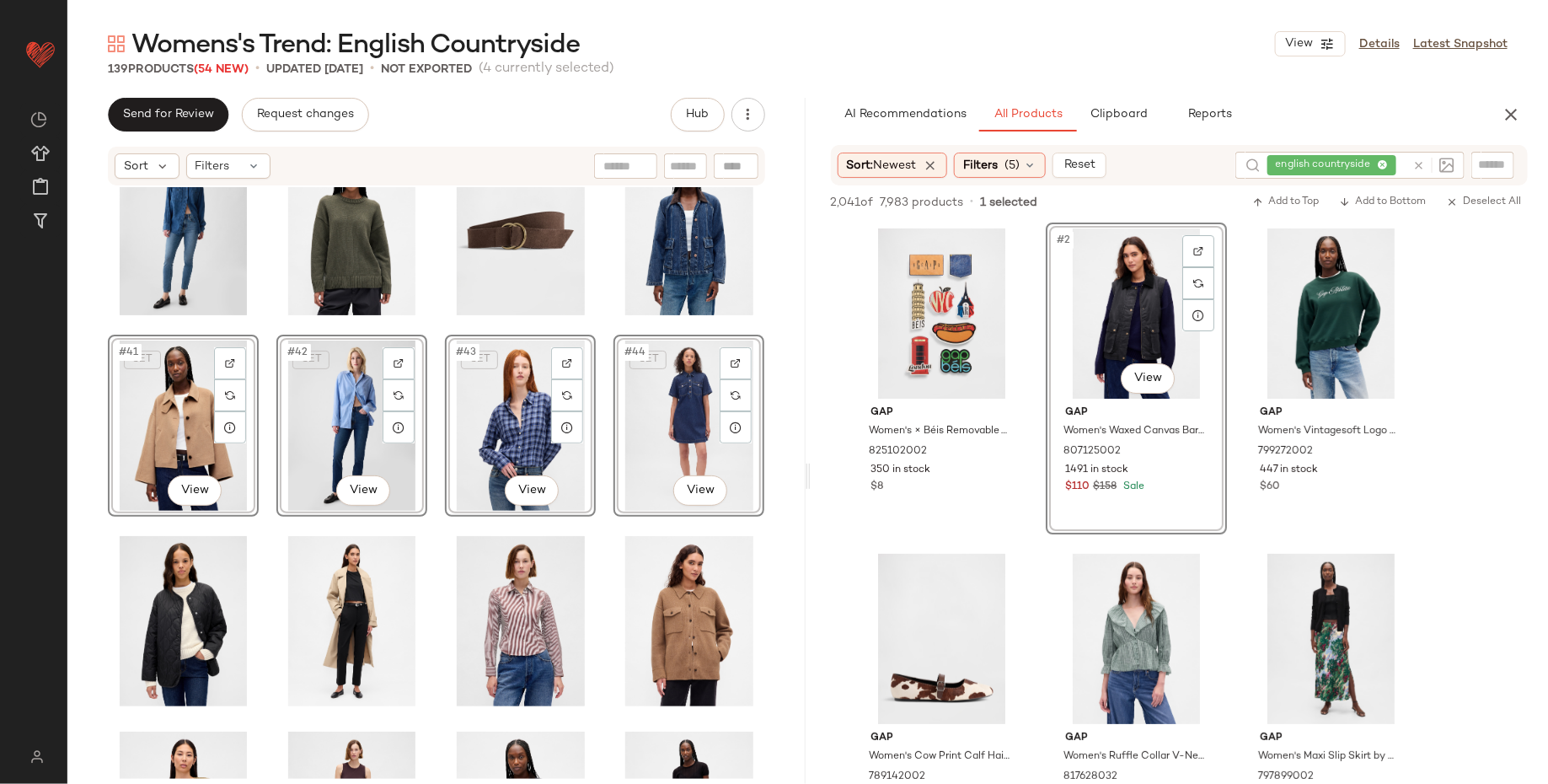
click at [93, 487] on div "SET #41 View SET #42 View SET #43 View SET #44 View" at bounding box center [436, 483] width 738 height 591
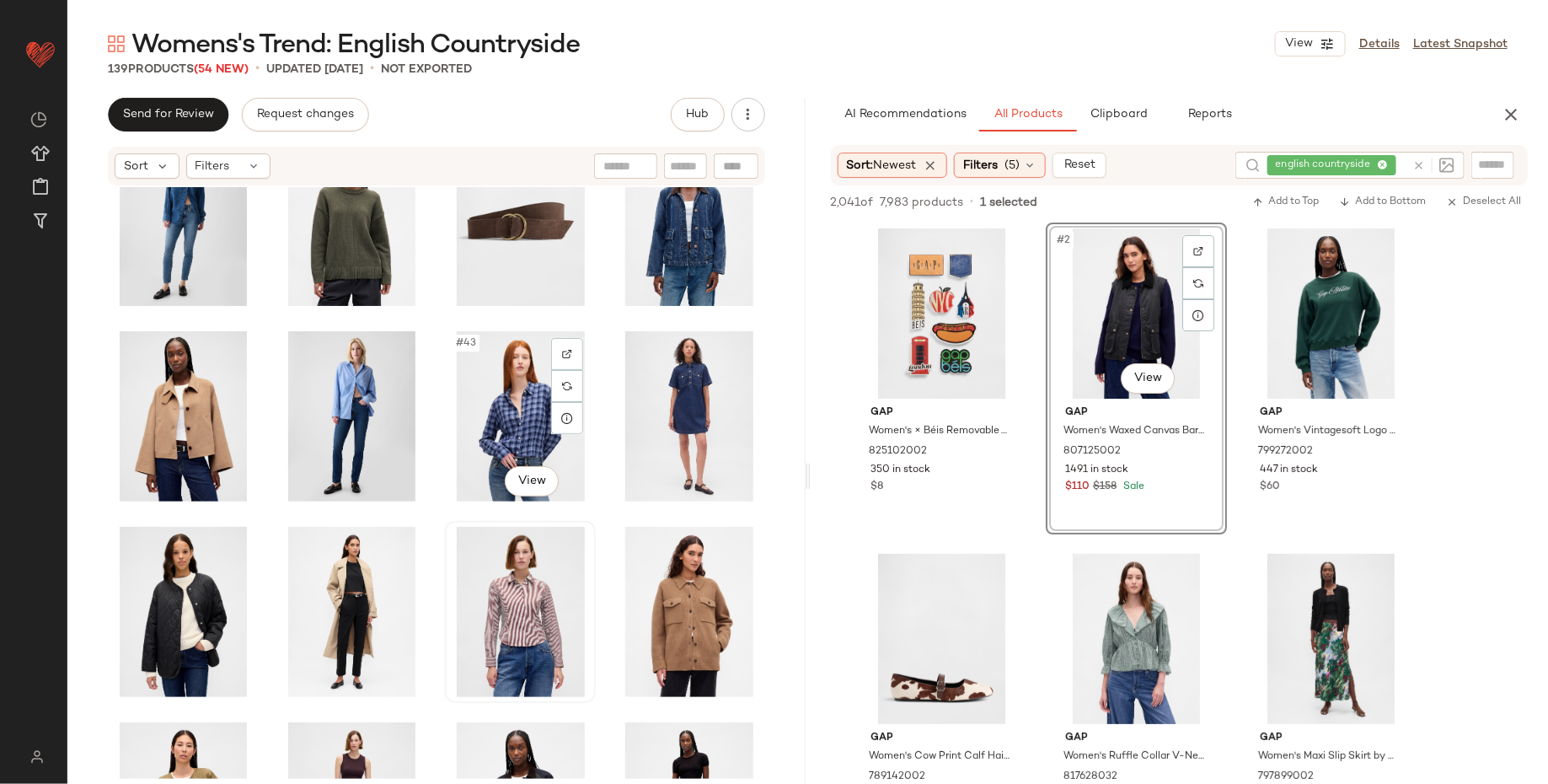
scroll to position [1874, 0]
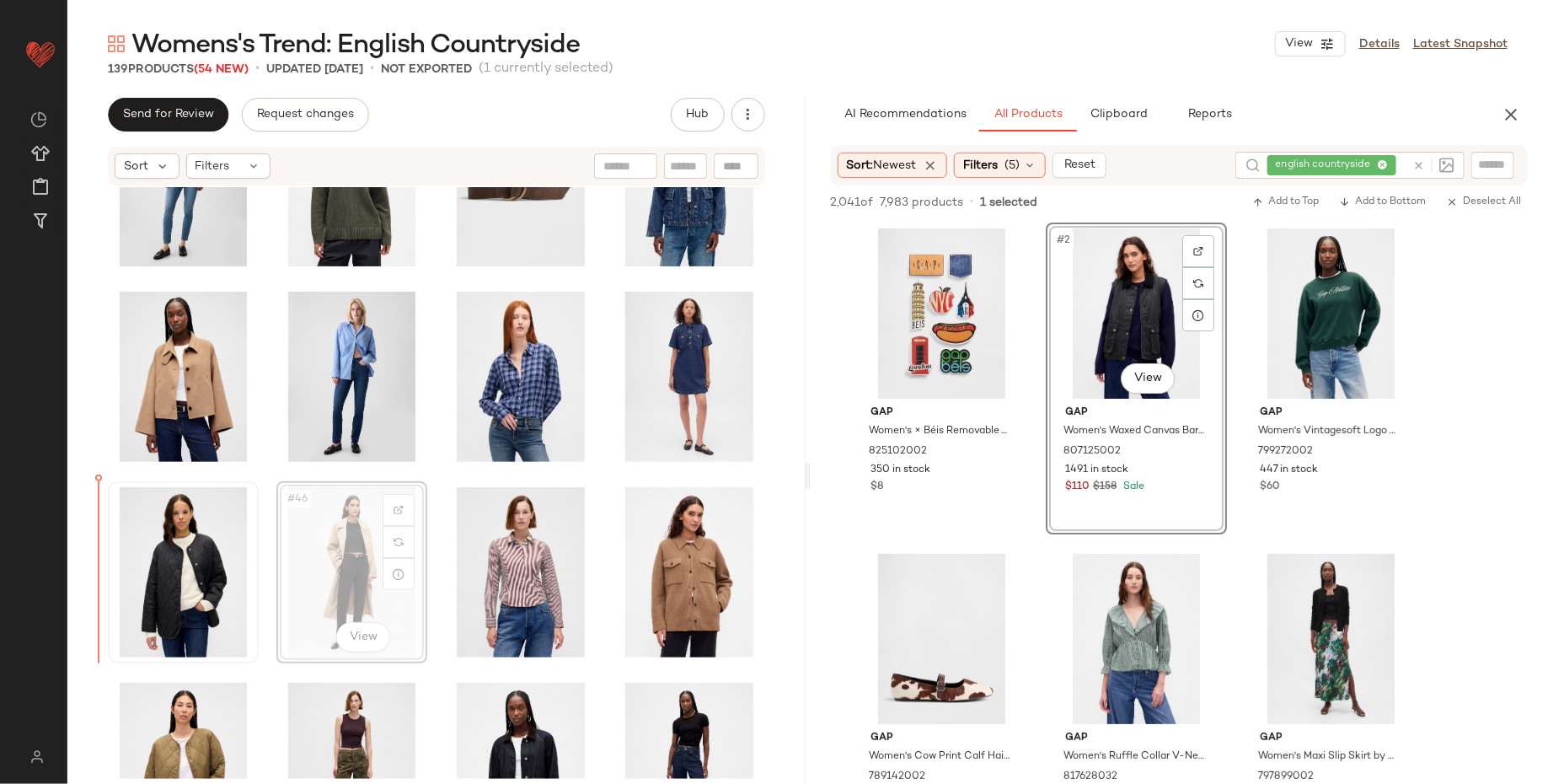
drag, startPoint x: 351, startPoint y: 566, endPoint x: 180, endPoint y: 565, distance: 171.0
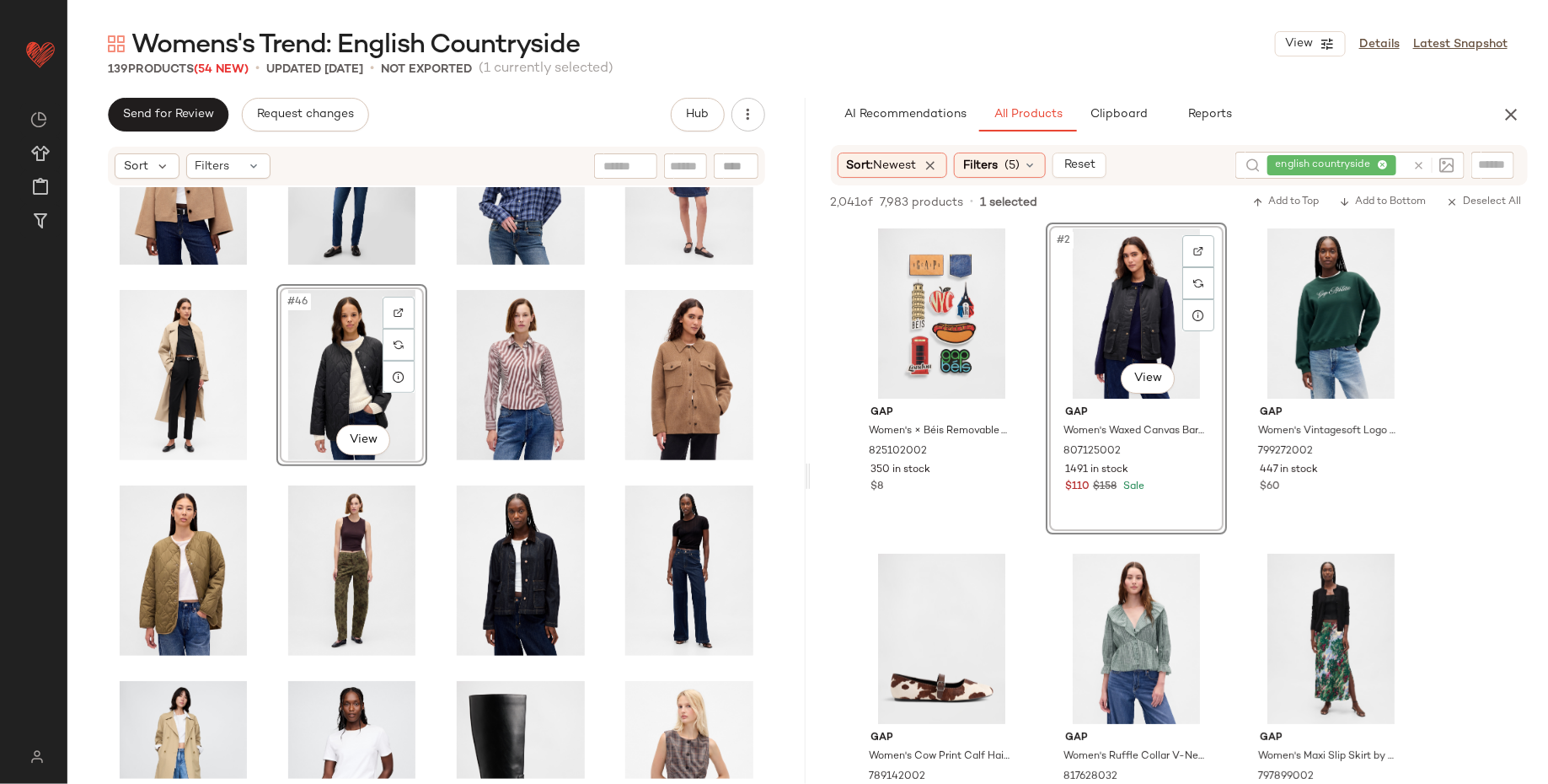
scroll to position [2070, 0]
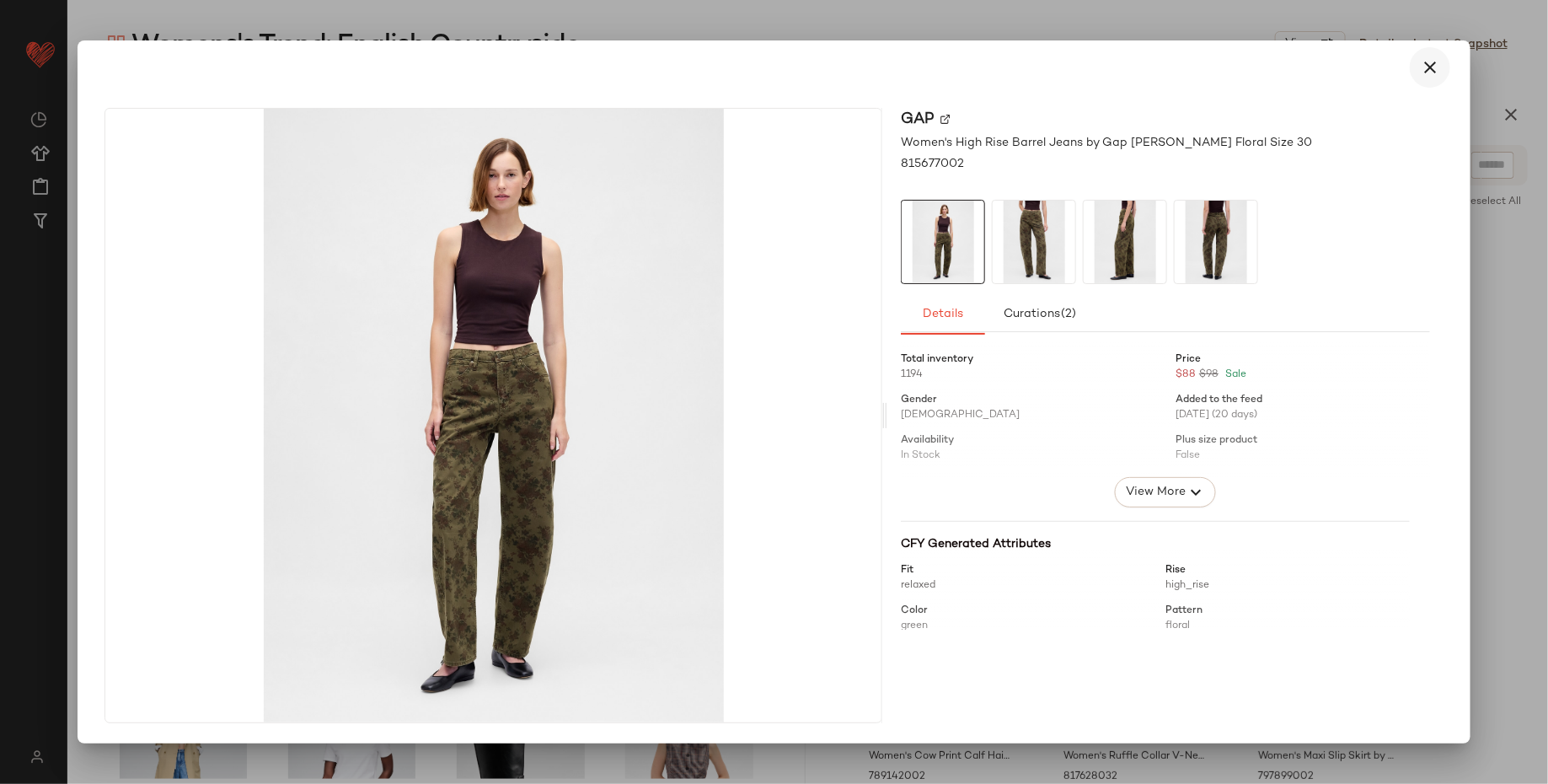
click at [1431, 66] on icon "button" at bounding box center [1430, 67] width 20 height 20
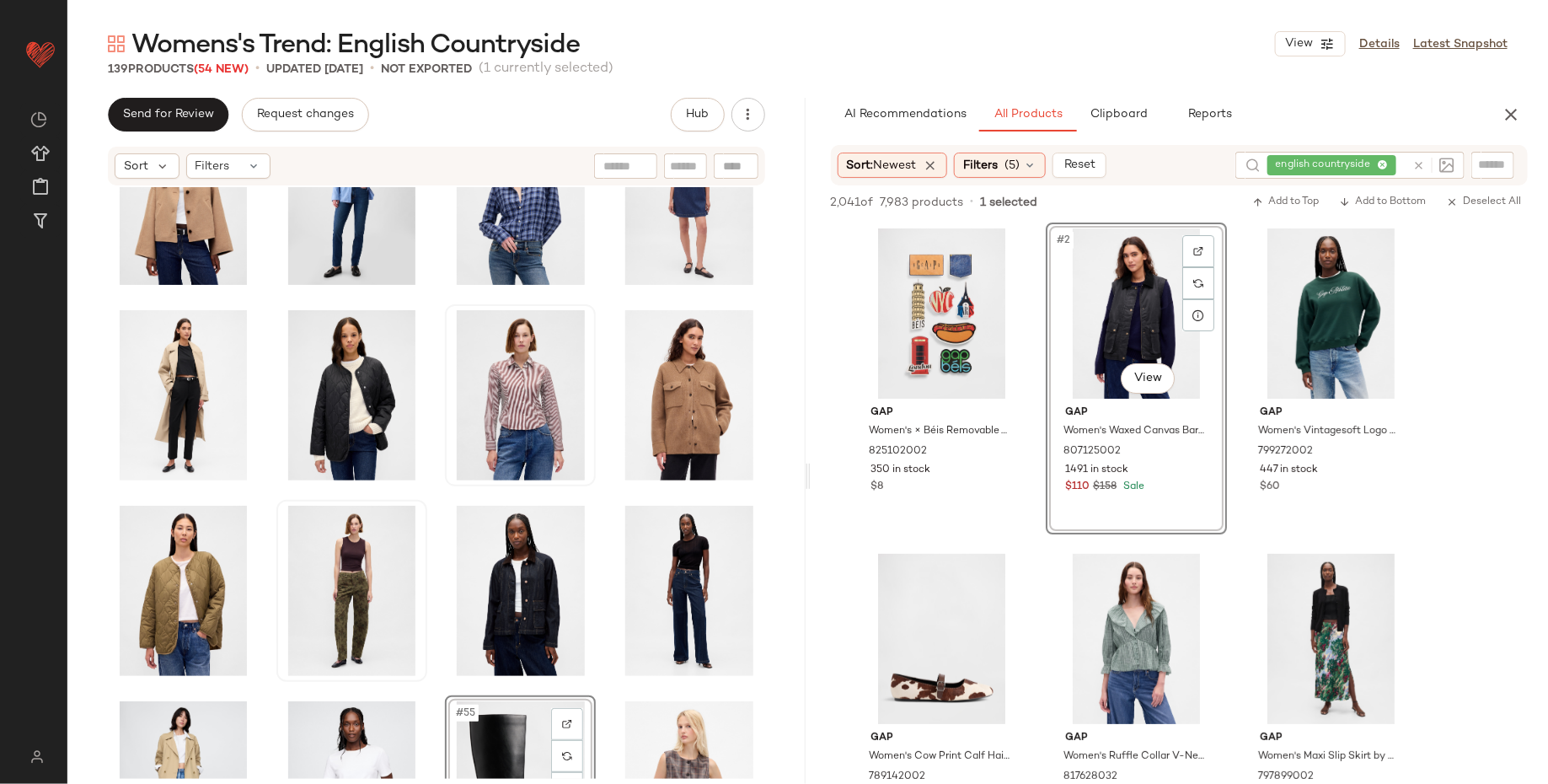
scroll to position [2051, 0]
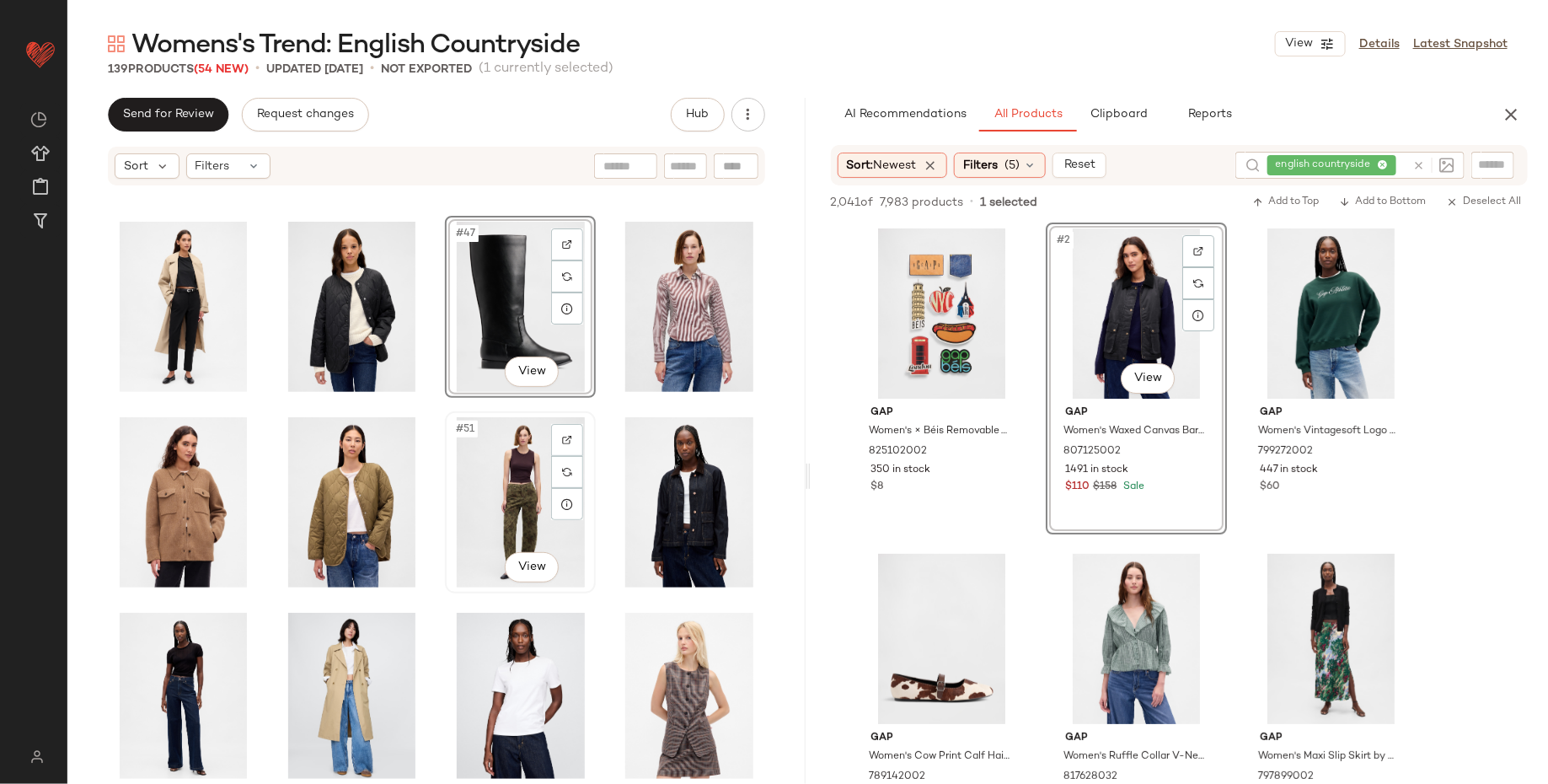
scroll to position [2230, 0]
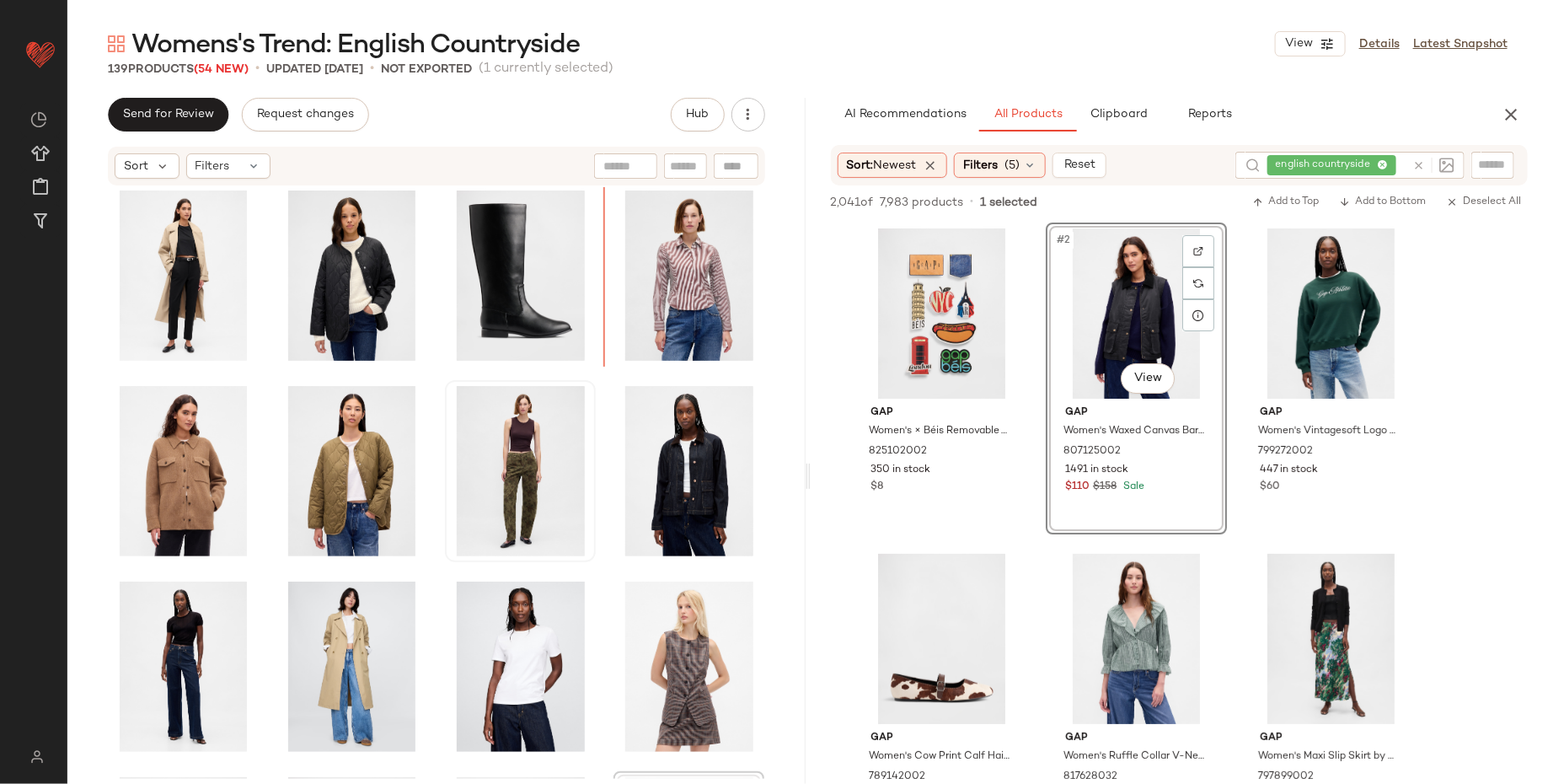
scroll to position [2086, 0]
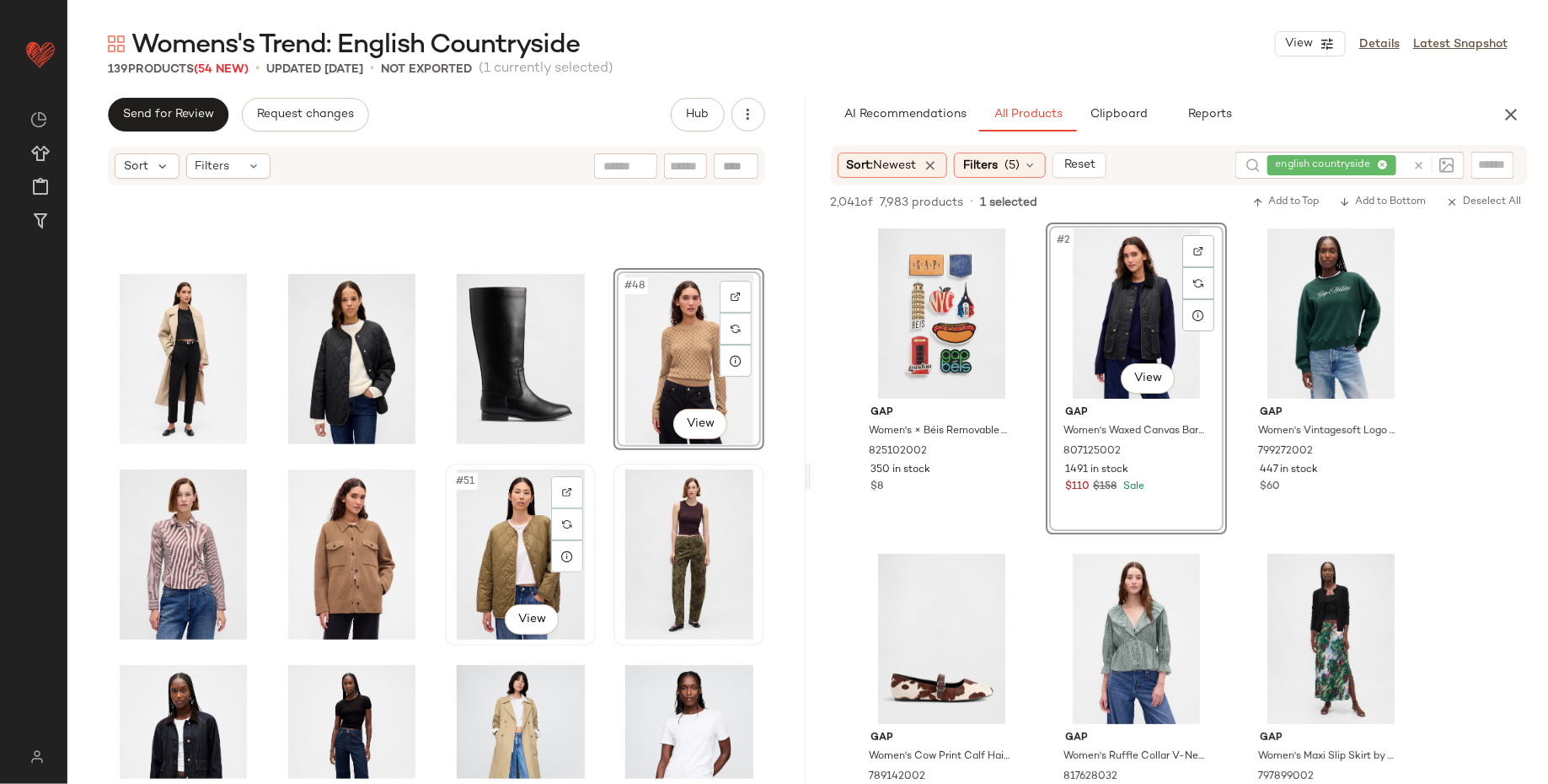
scroll to position [2156, 0]
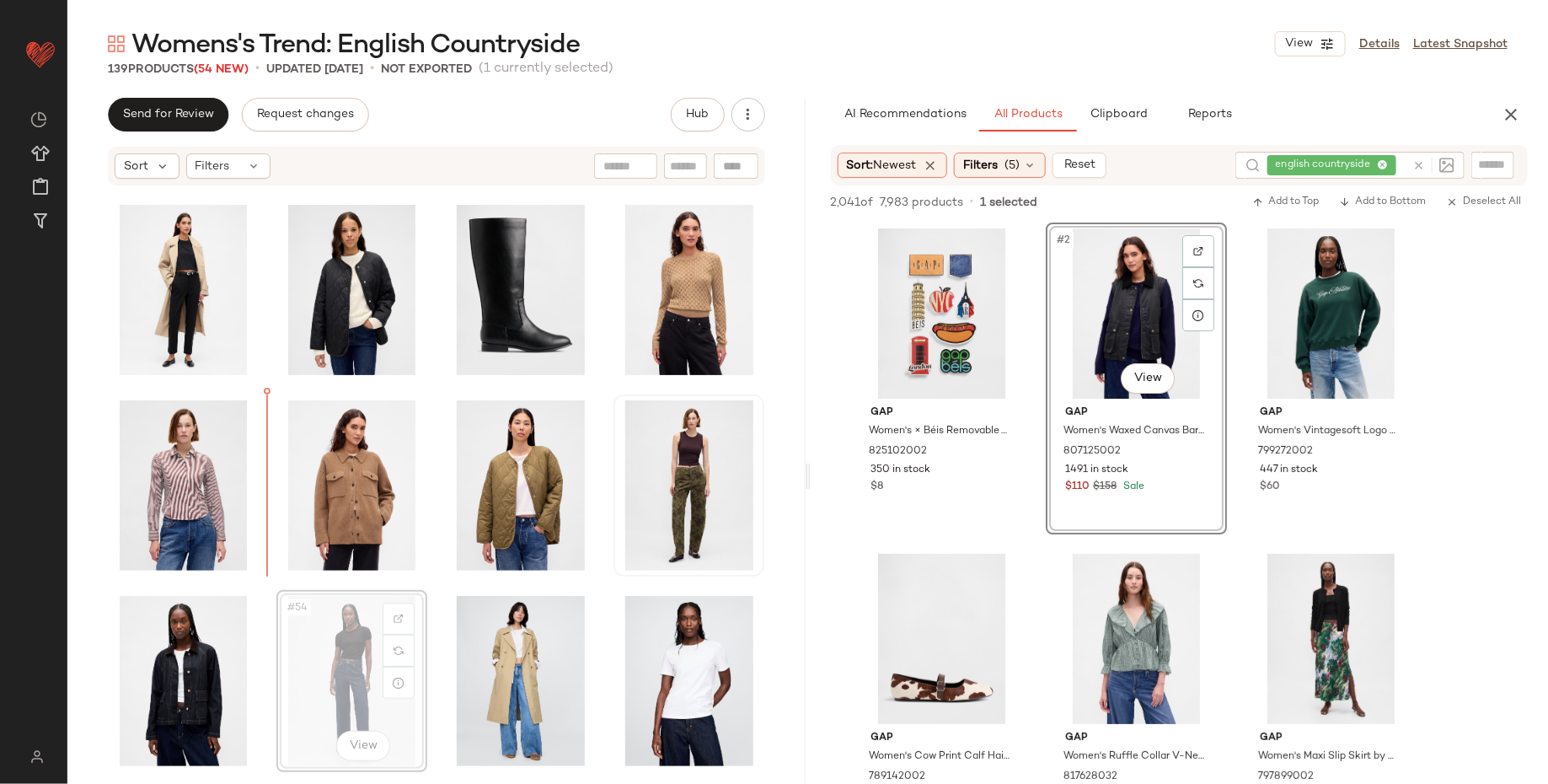
scroll to position [2158, 0]
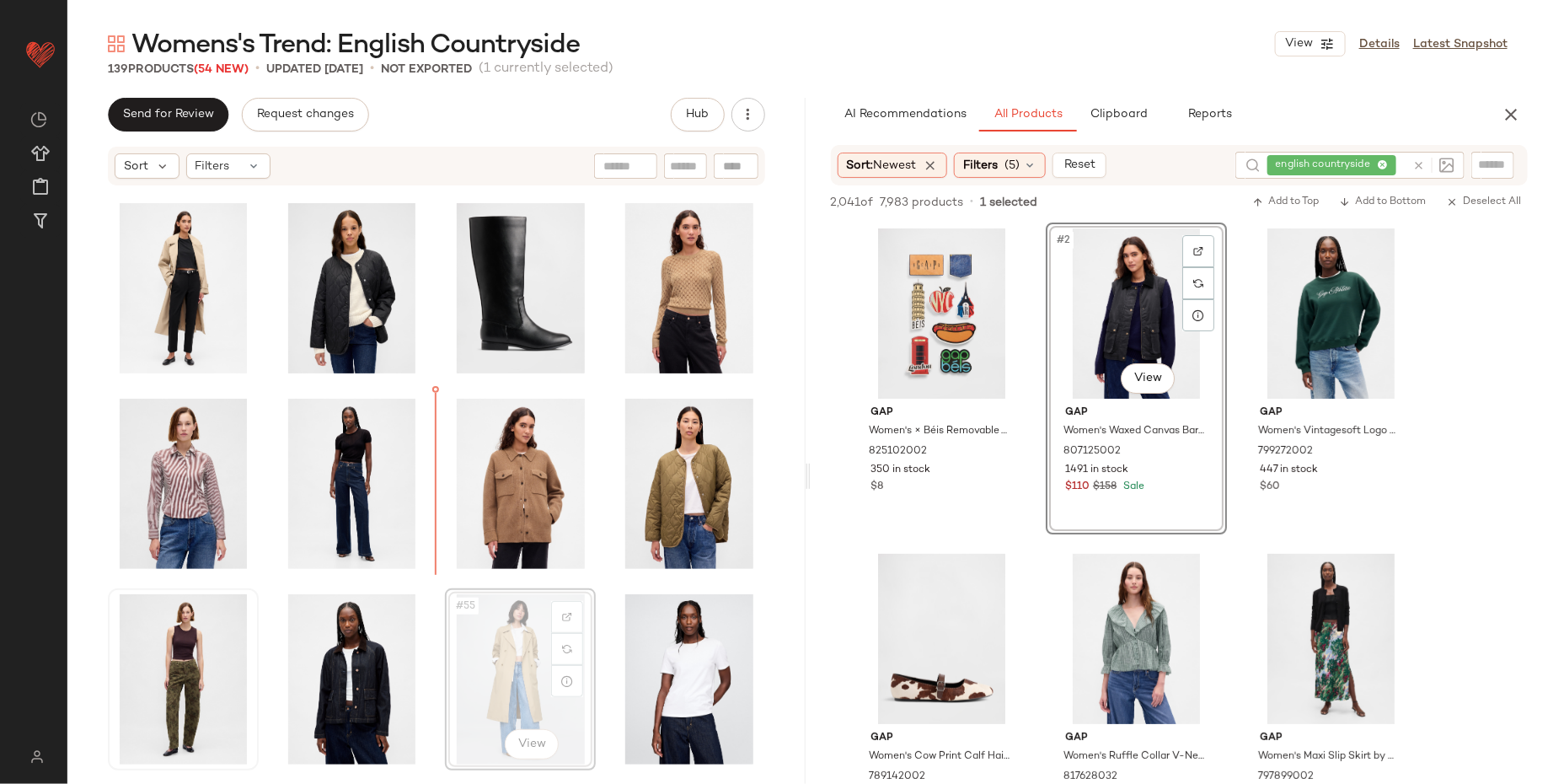
scroll to position [2160, 0]
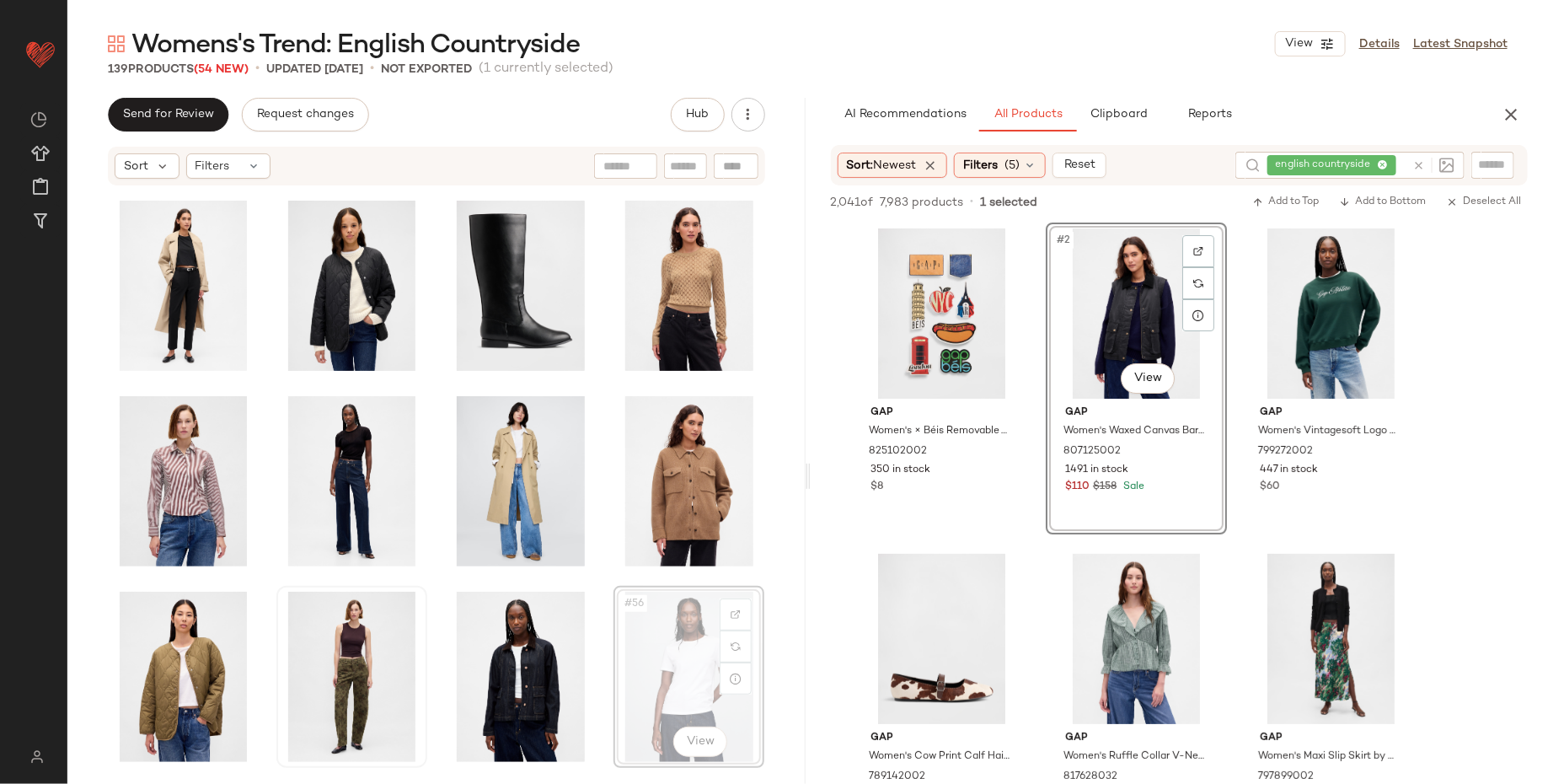
scroll to position [2161, 0]
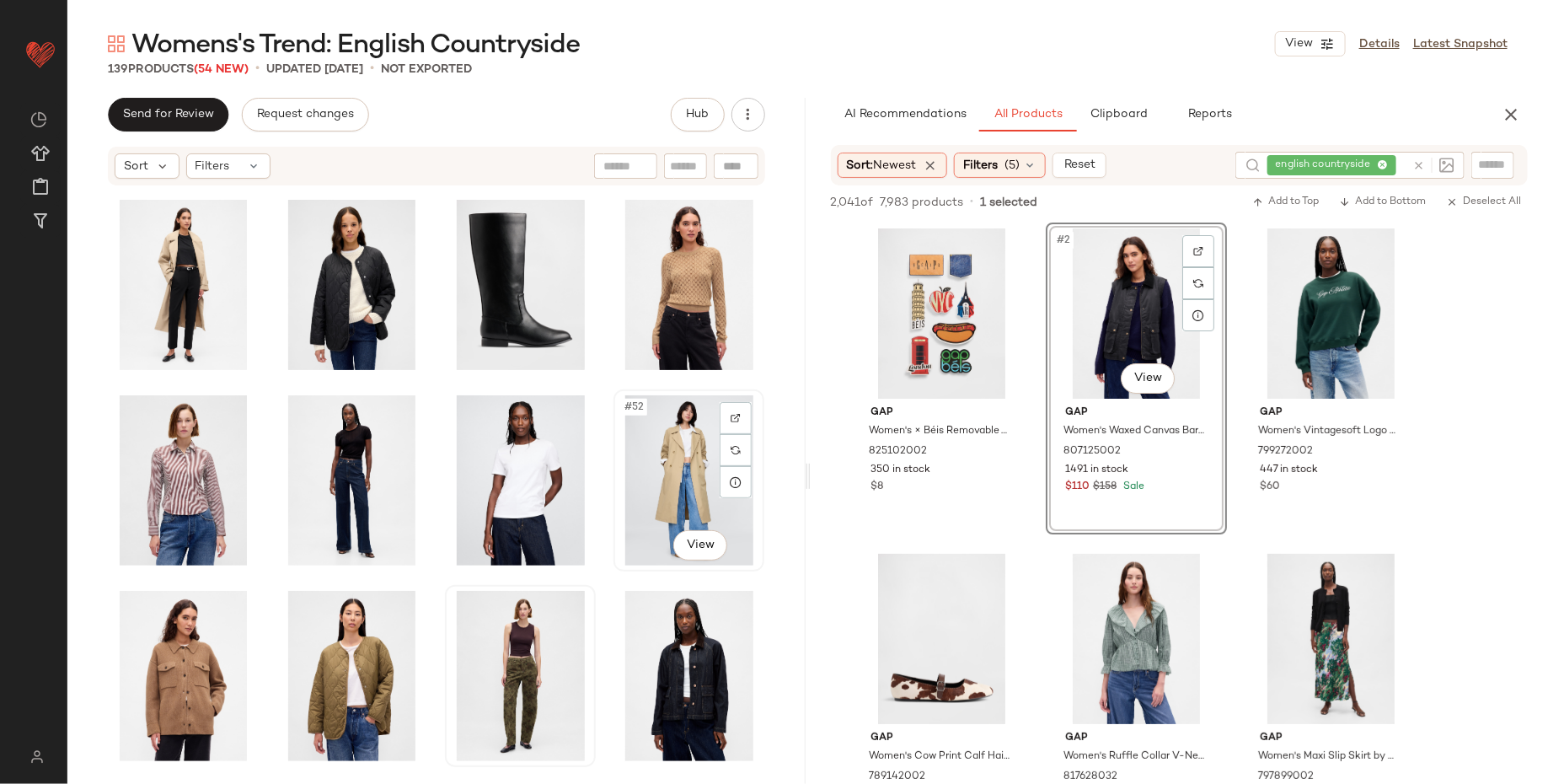
click at [638, 458] on div "#52 View" at bounding box center [689, 480] width 139 height 170
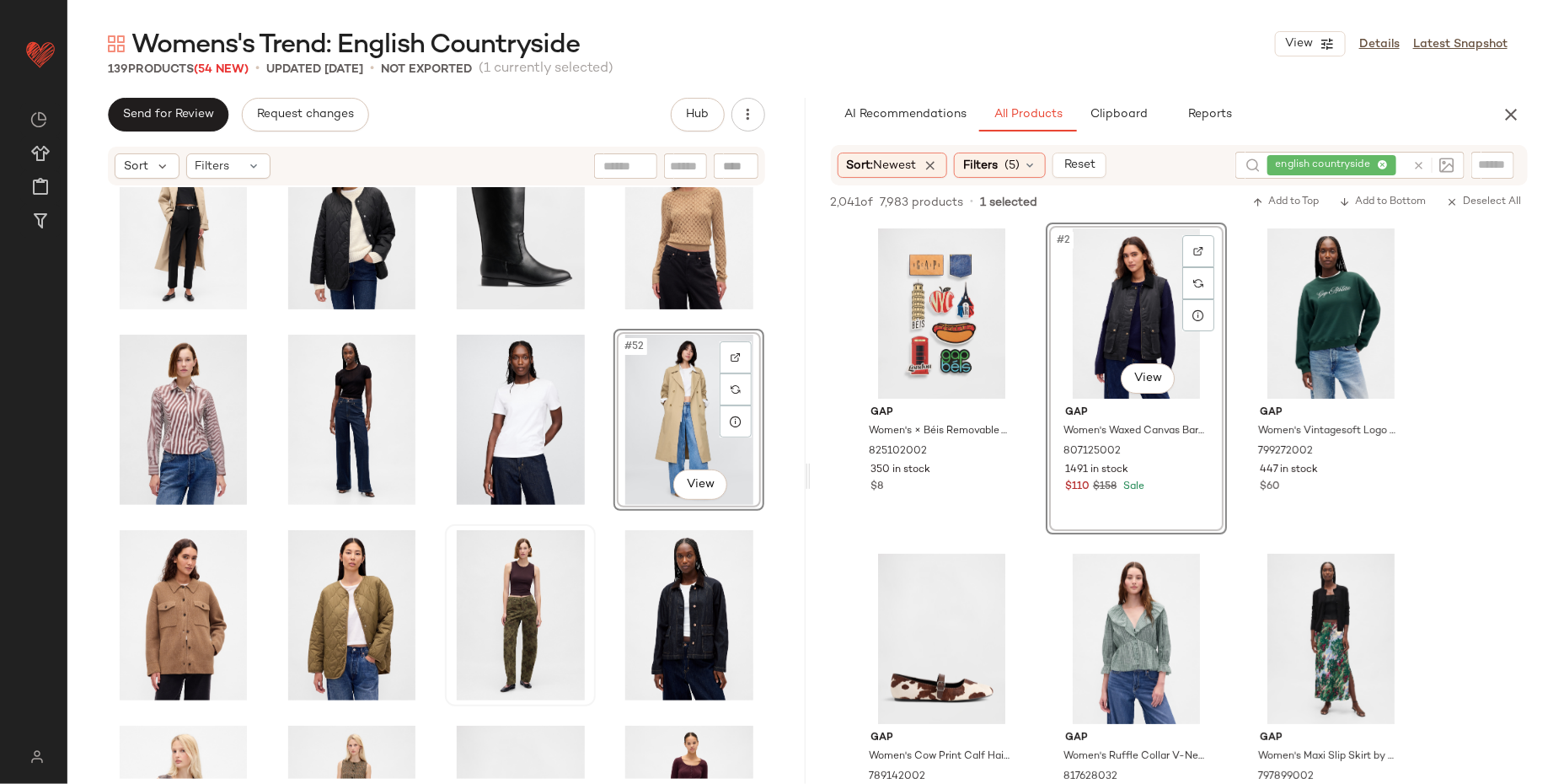
scroll to position [2316, 0]
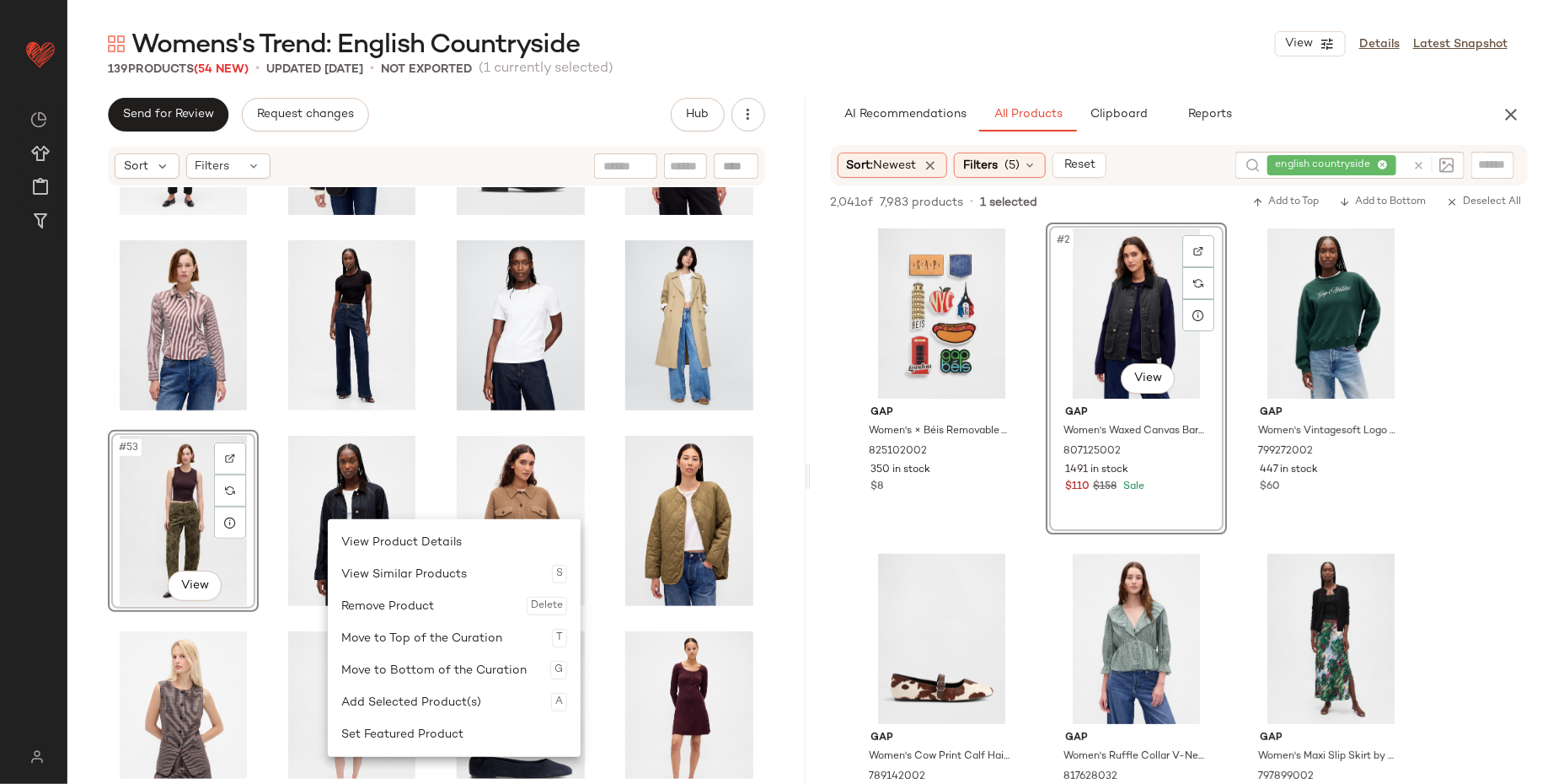
click at [93, 636] on div "#53 View" at bounding box center [436, 483] width 738 height 591
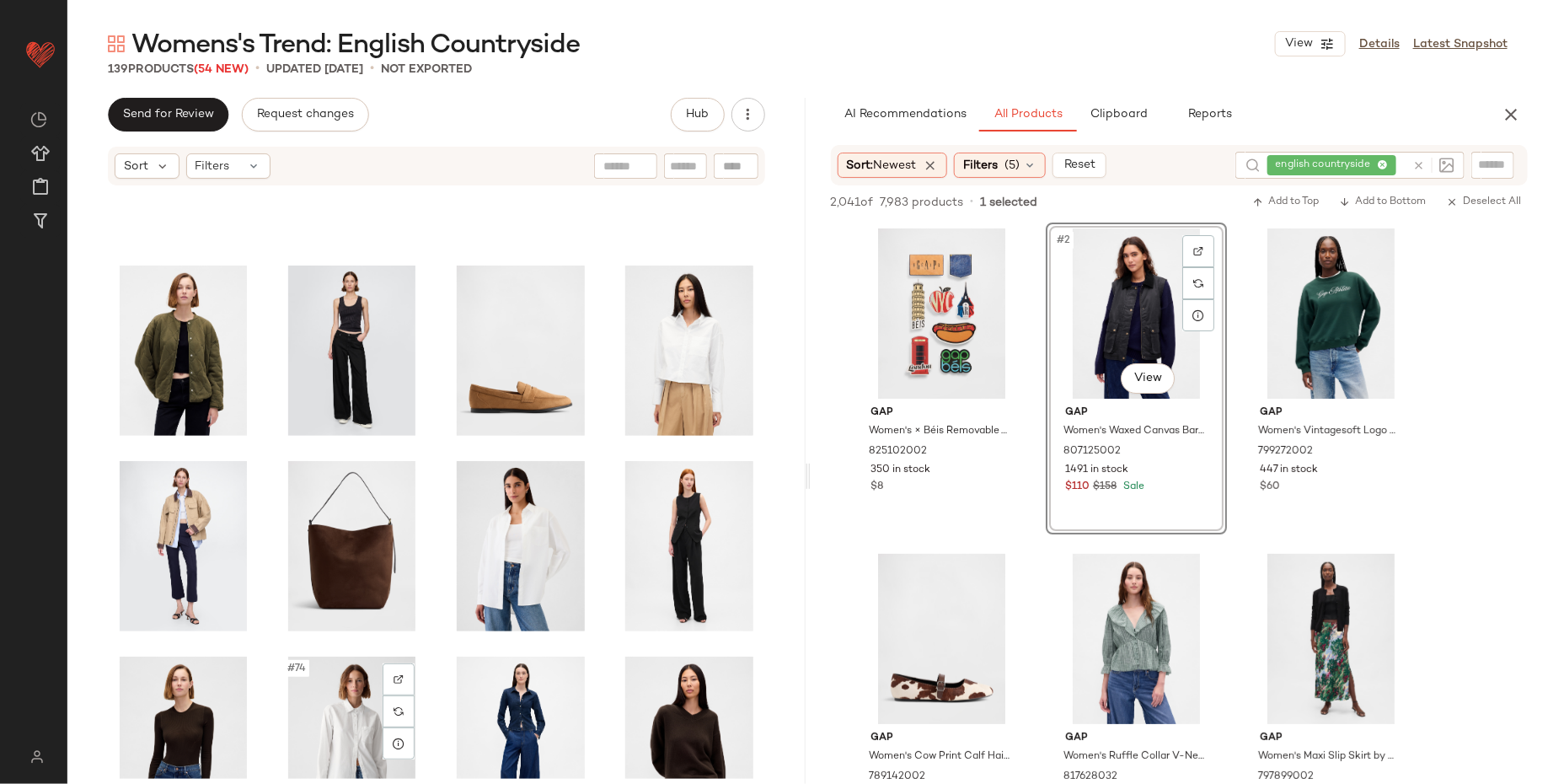
scroll to position [3200, 0]
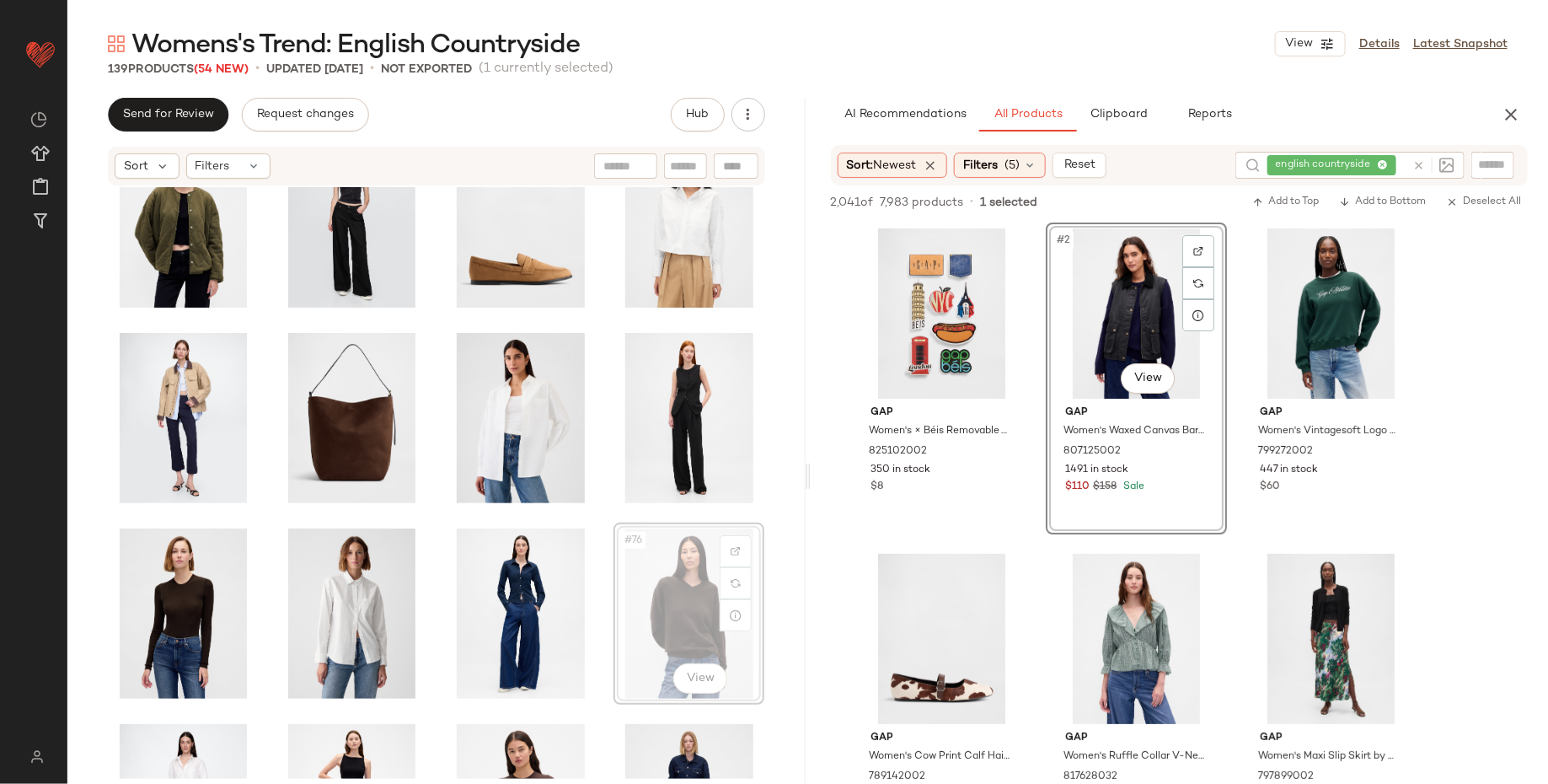
scroll to position [3201, 0]
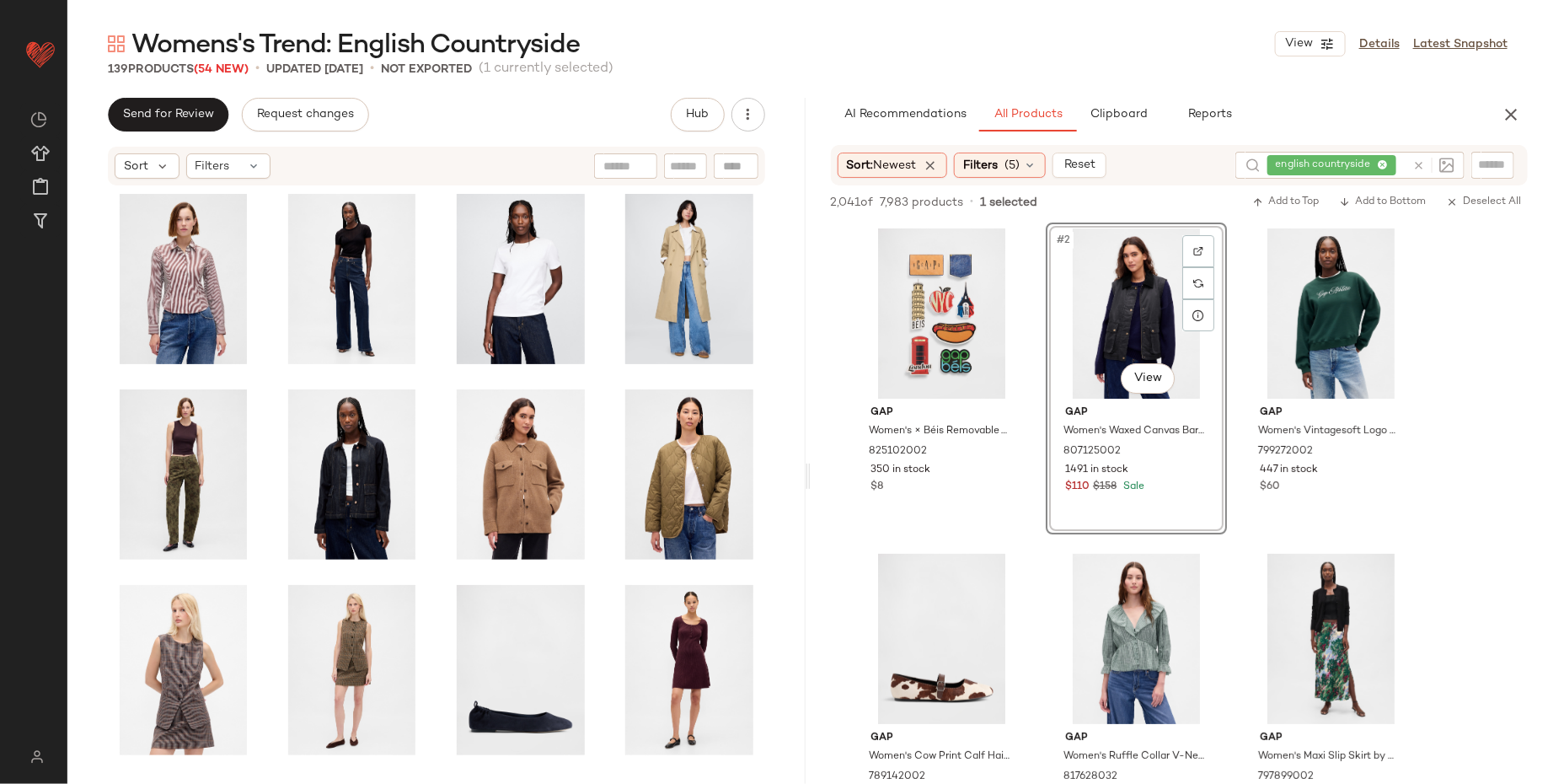
scroll to position [2369, 0]
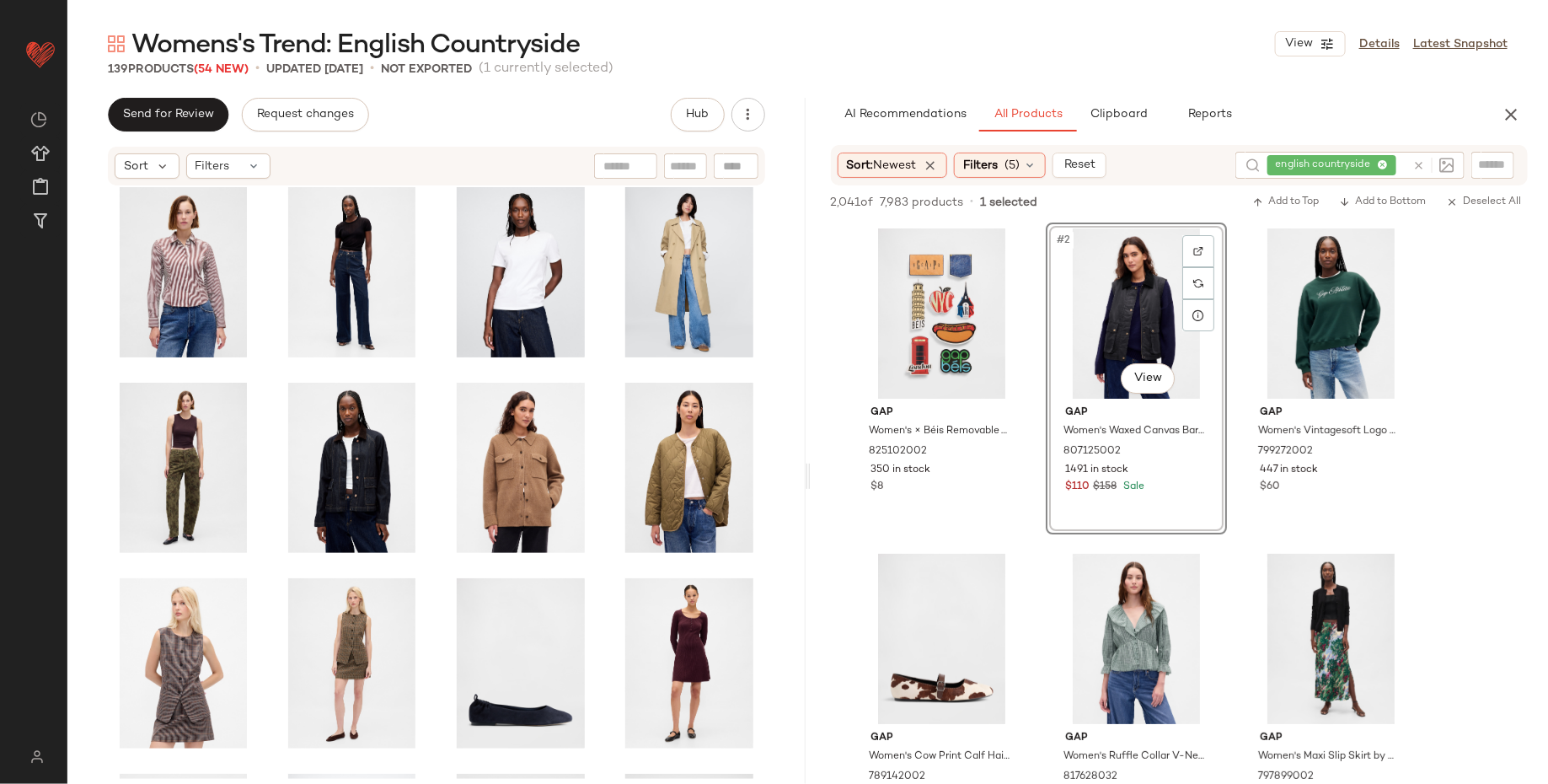
click at [1379, 161] on div "english countryside" at bounding box center [1336, 165] width 139 height 27
click at [1334, 163] on icon at bounding box center [1335, 166] width 11 height 11
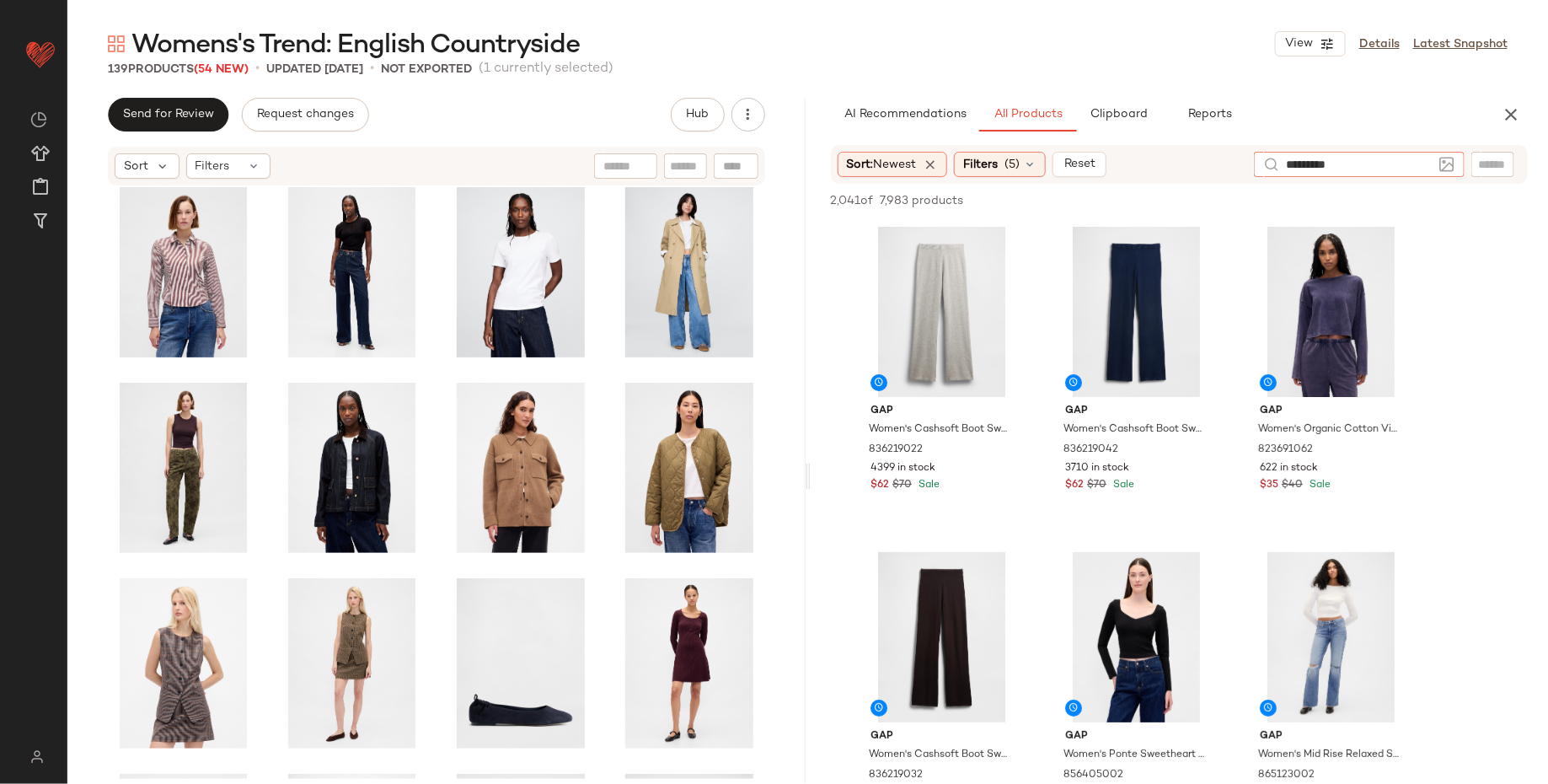
type input "**********"
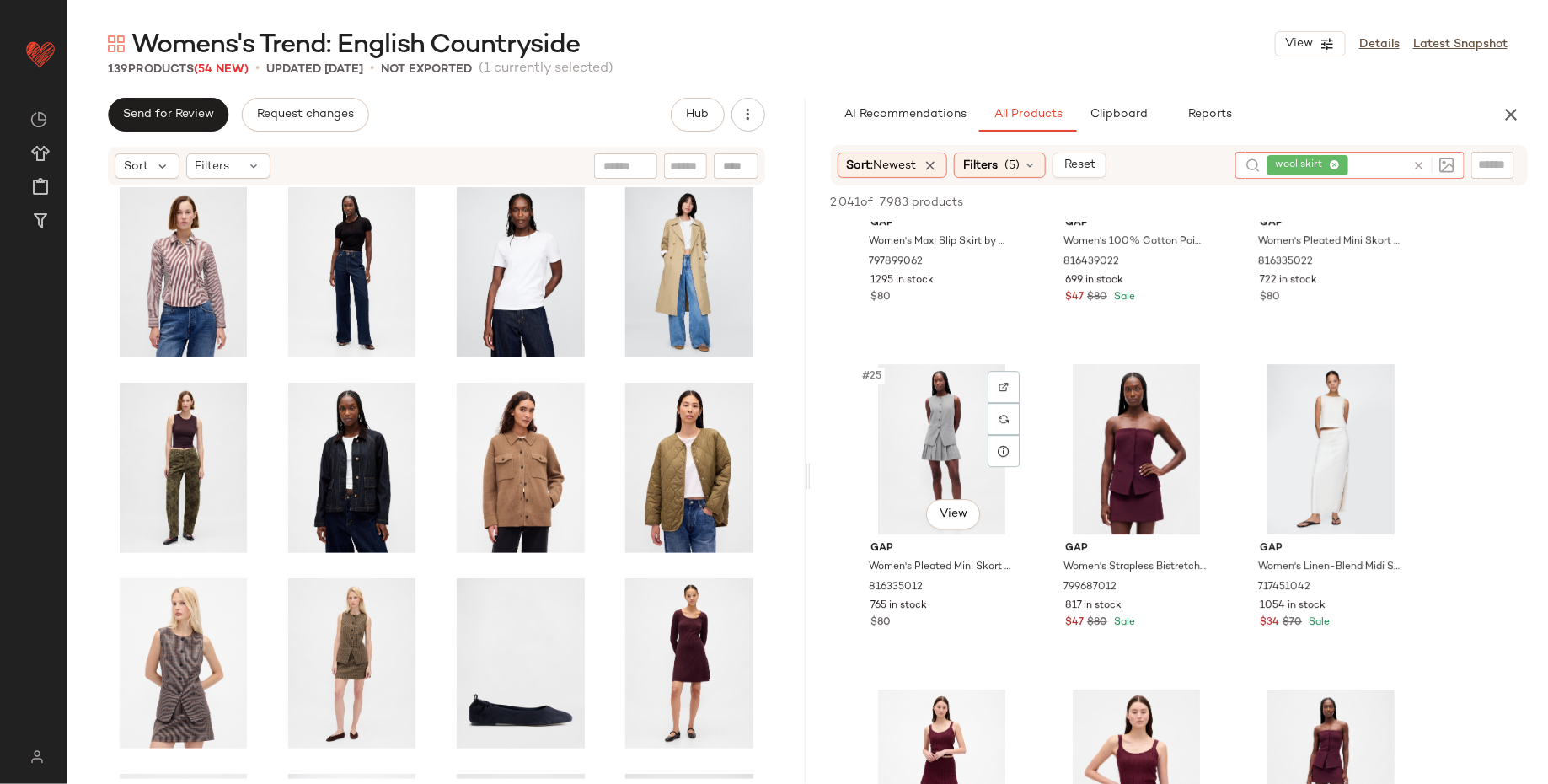
scroll to position [2862, 0]
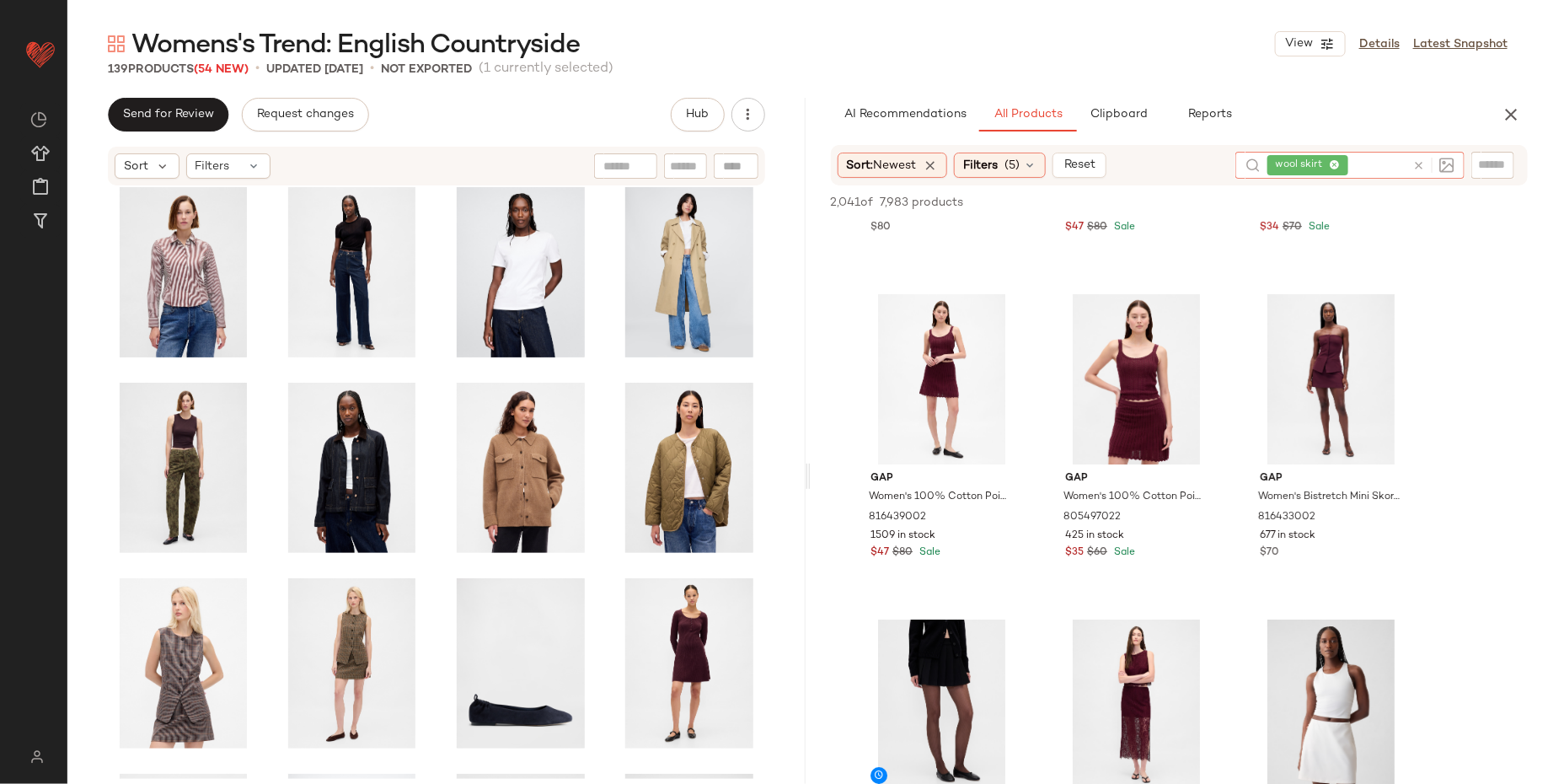
click at [1331, 162] on icon at bounding box center [1335, 166] width 11 height 11
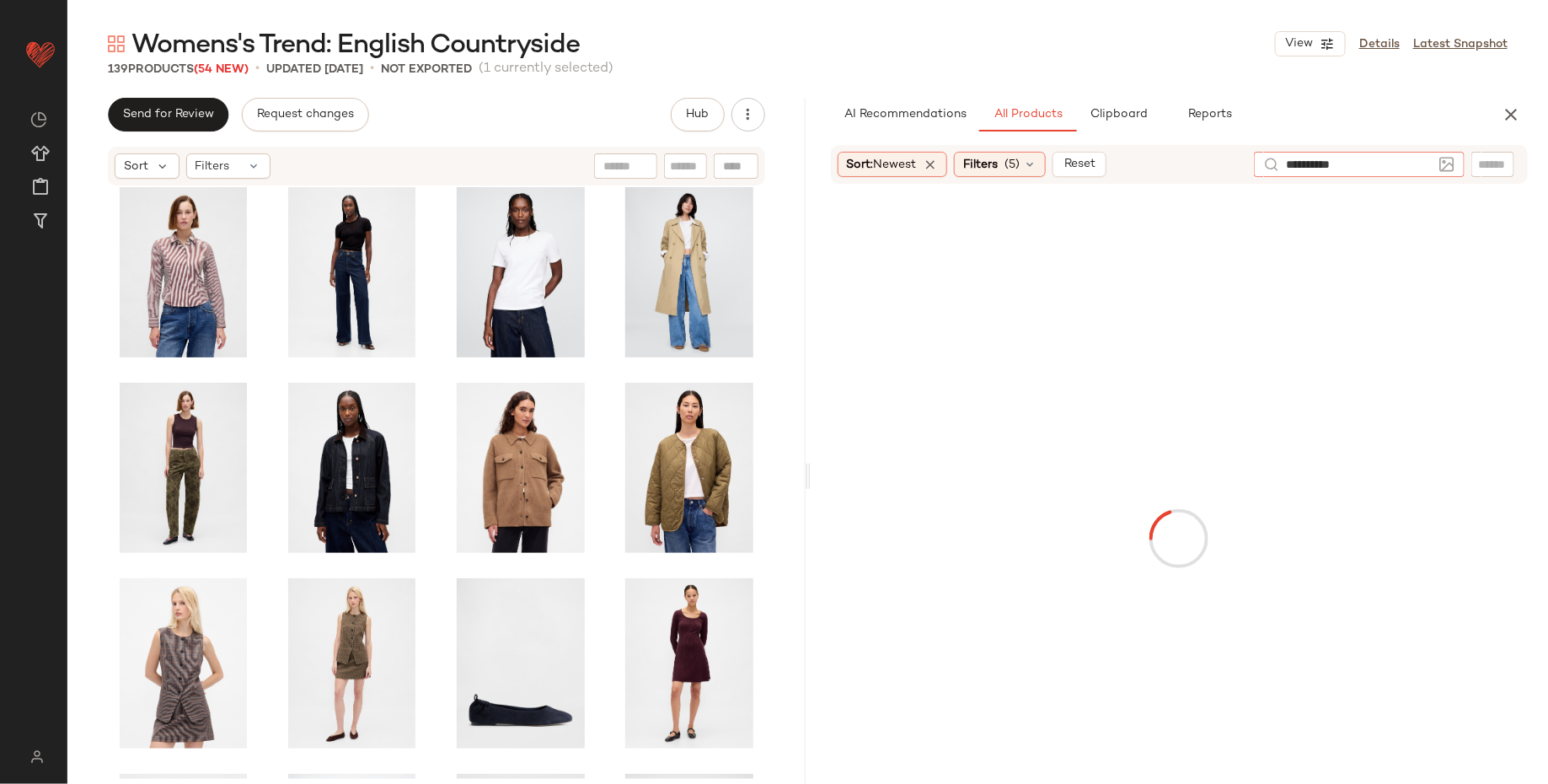
type input "**********"
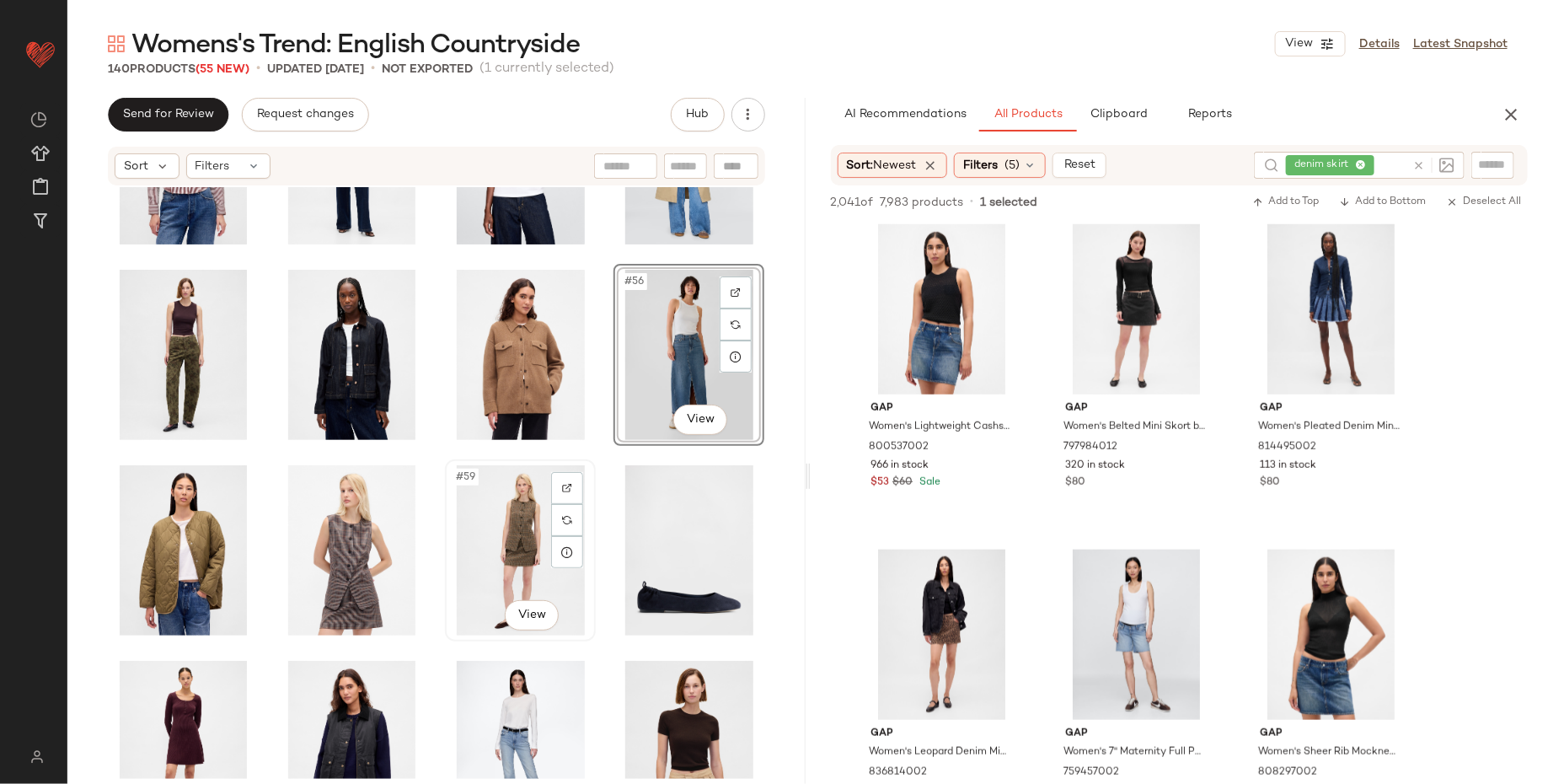
scroll to position [2588, 0]
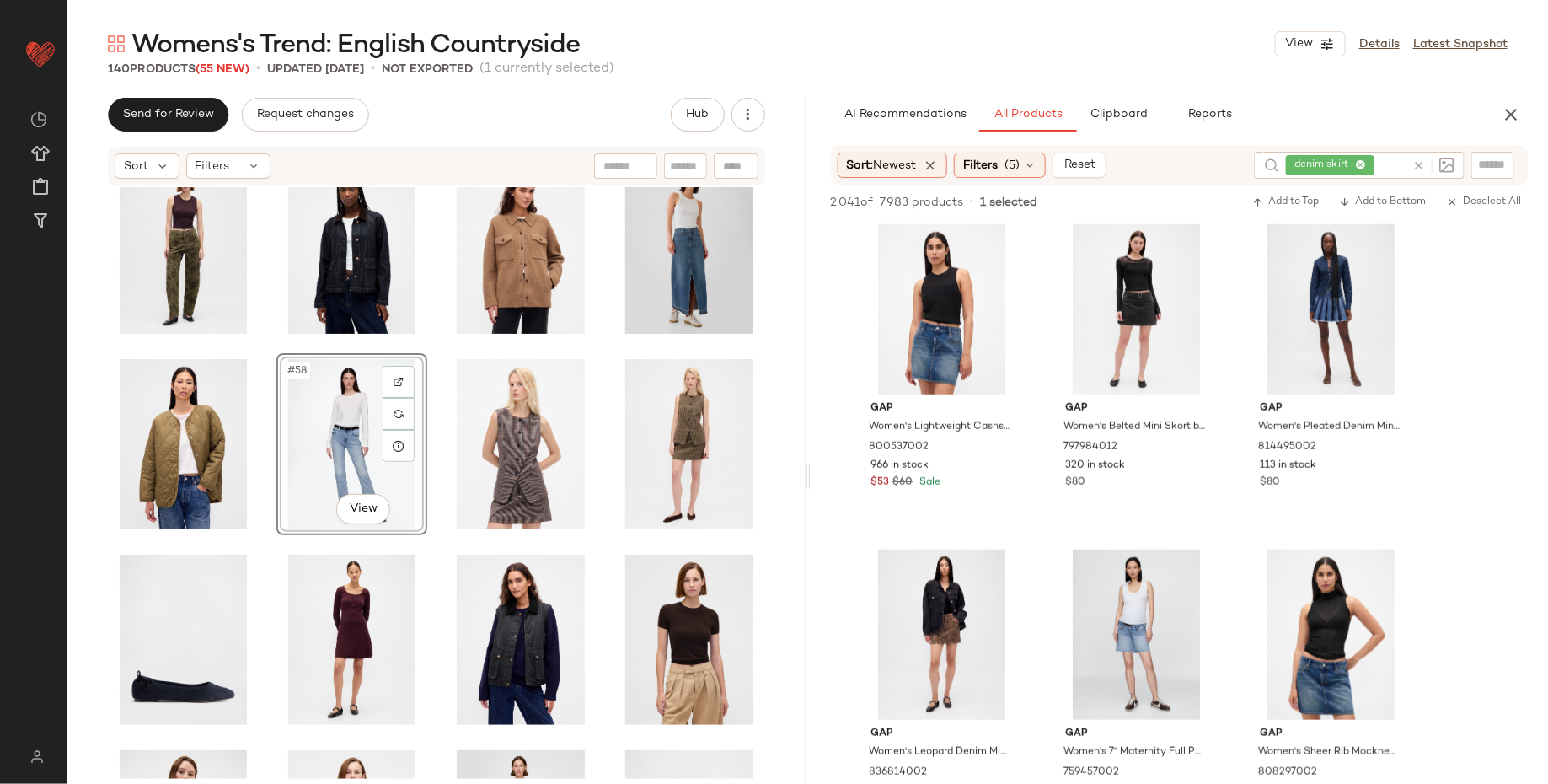
click at [308, 446] on div "#58 View" at bounding box center [352, 443] width 139 height 170
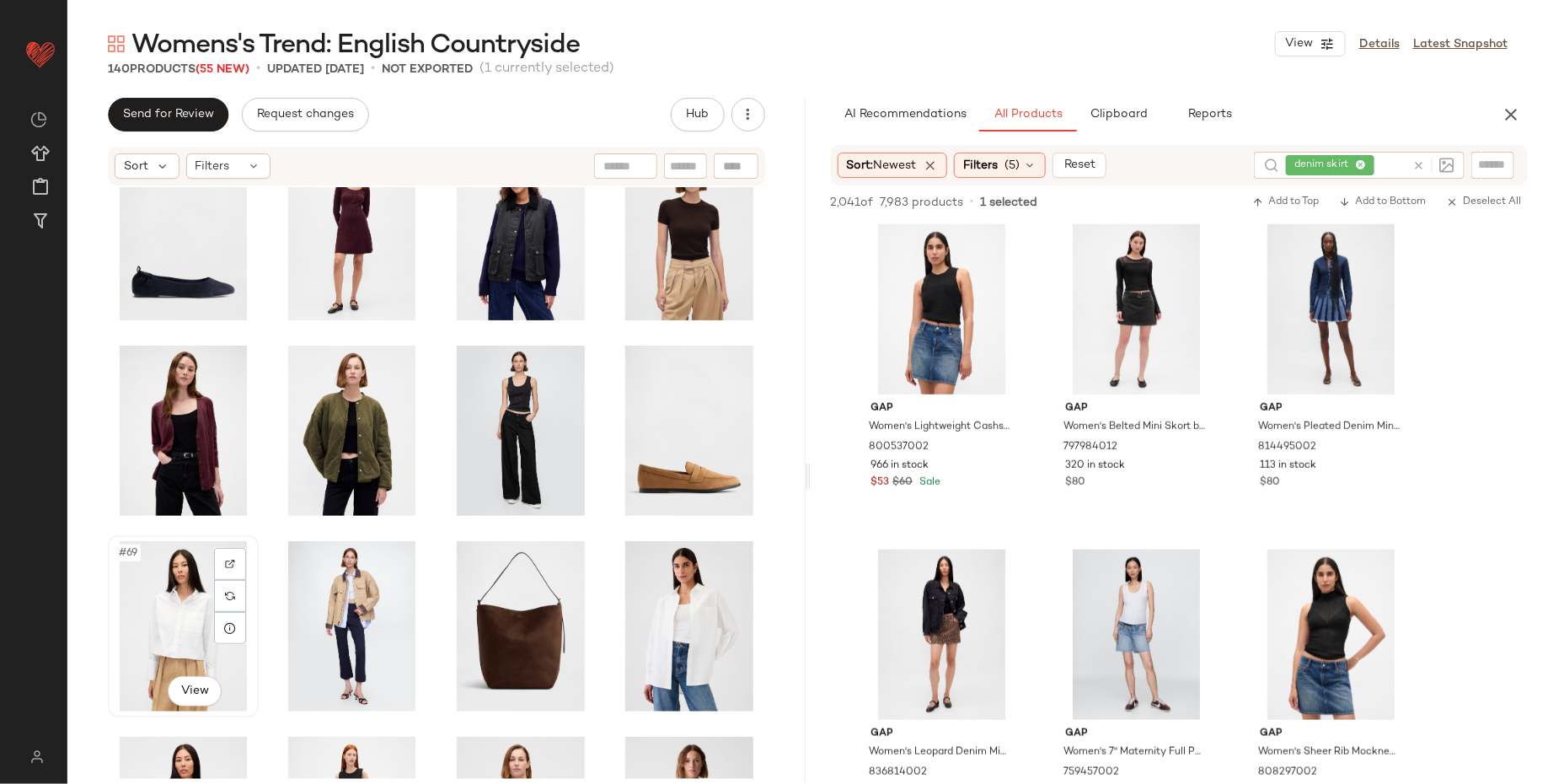
scroll to position [2937, 0]
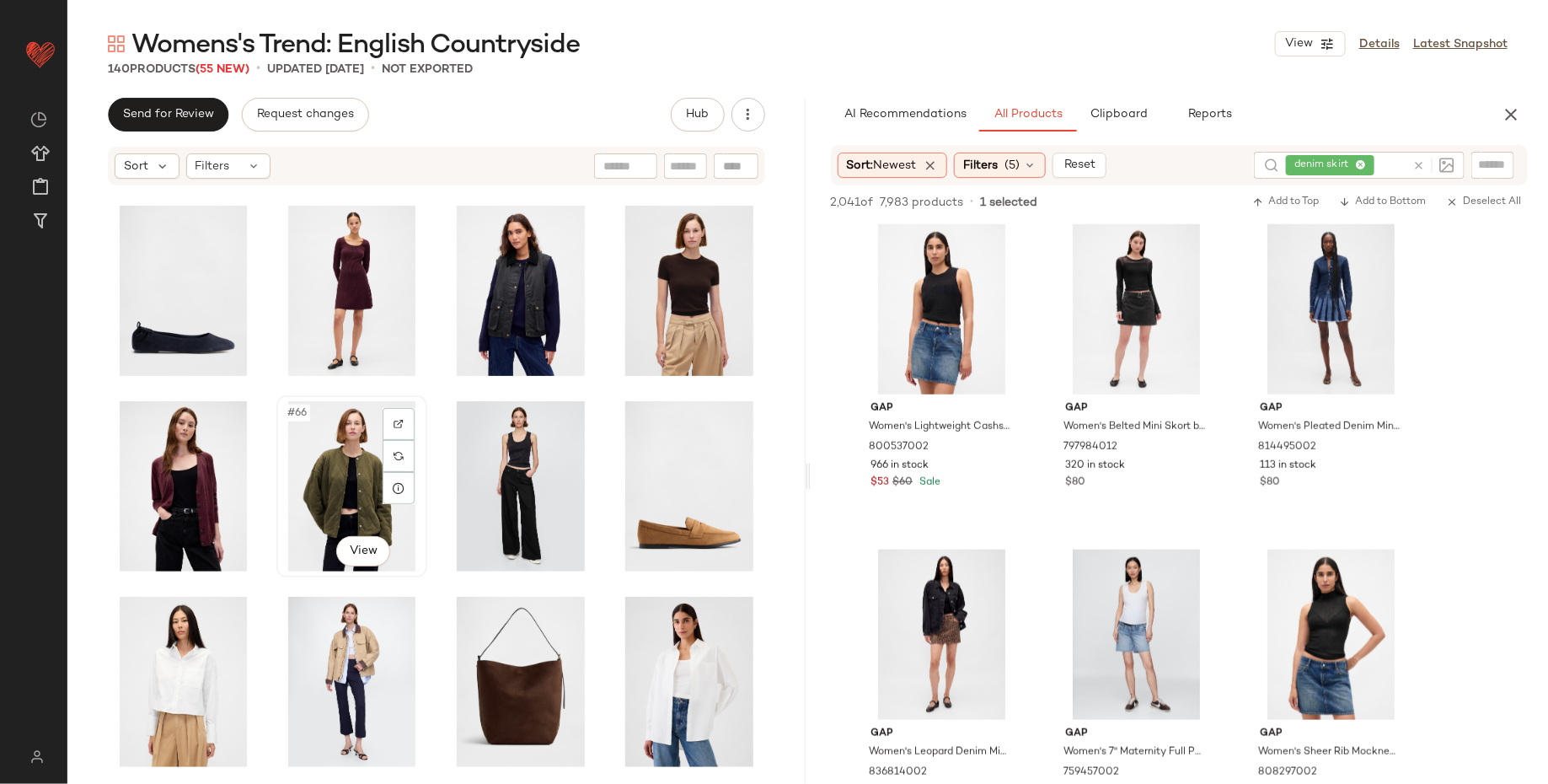
click at [336, 499] on div "#66 View" at bounding box center [352, 486] width 139 height 170
click at [505, 504] on div "#67 View" at bounding box center [521, 486] width 139 height 170
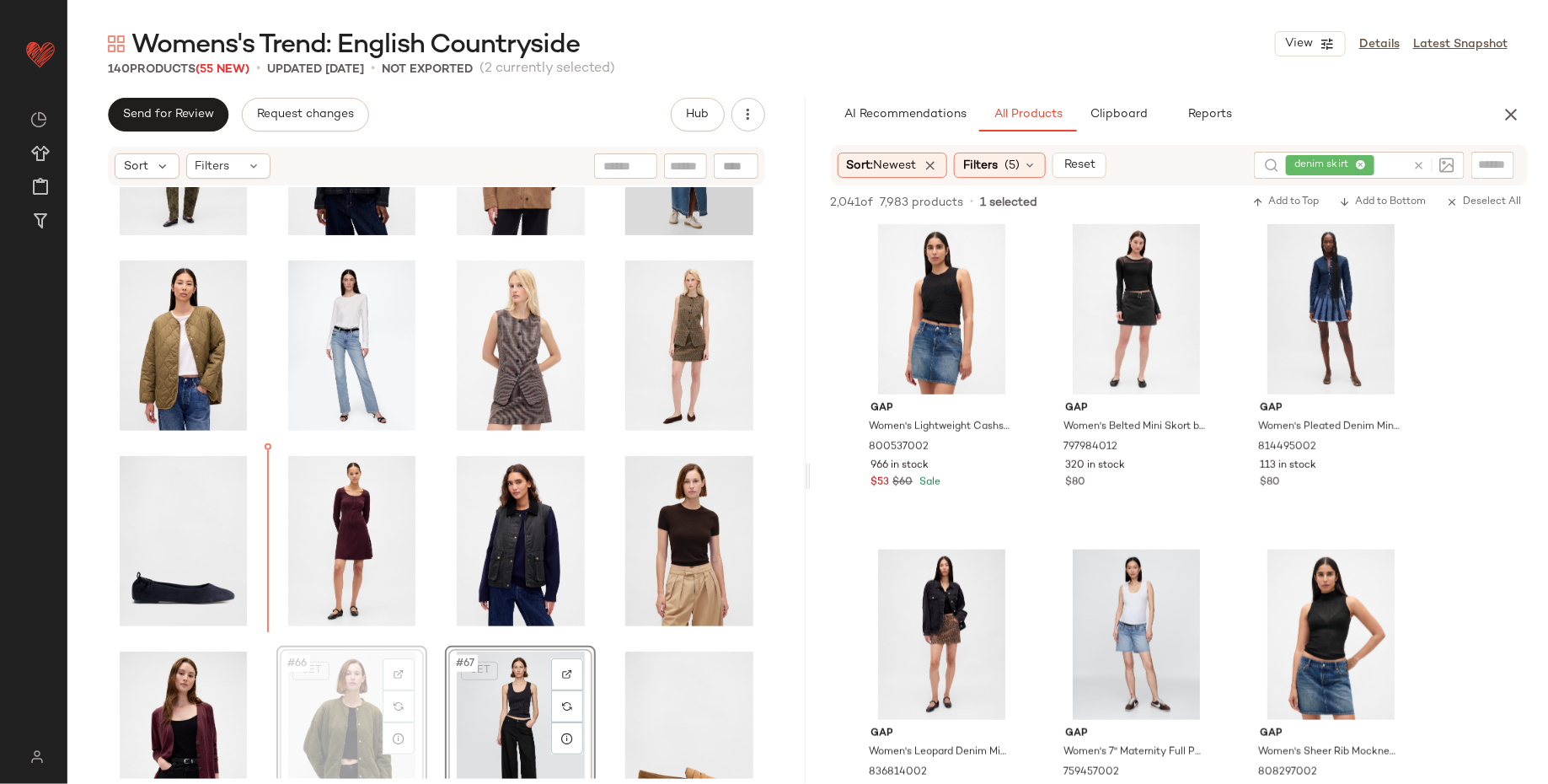
scroll to position [2689, 0]
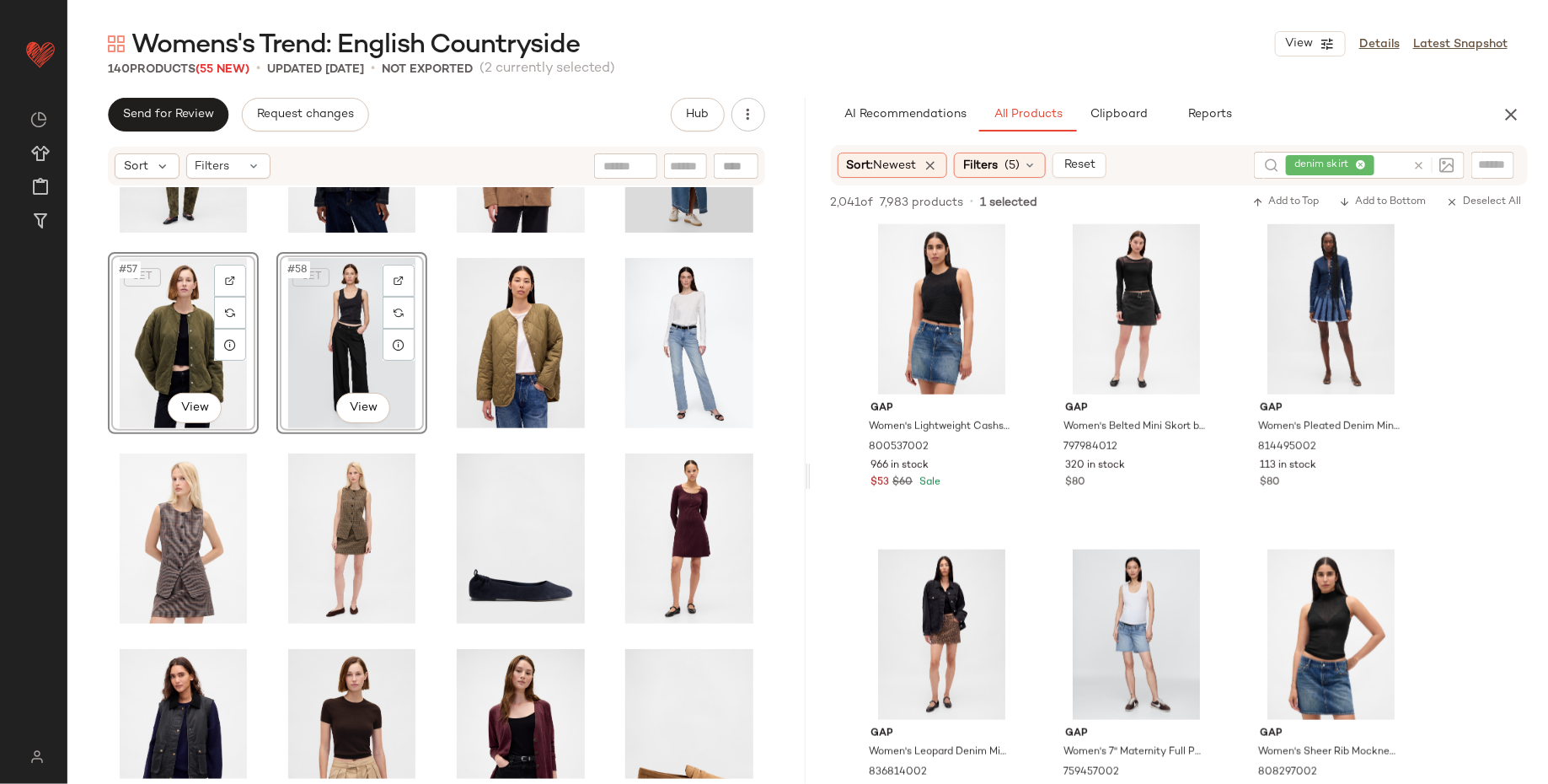
scroll to position [2562, 0]
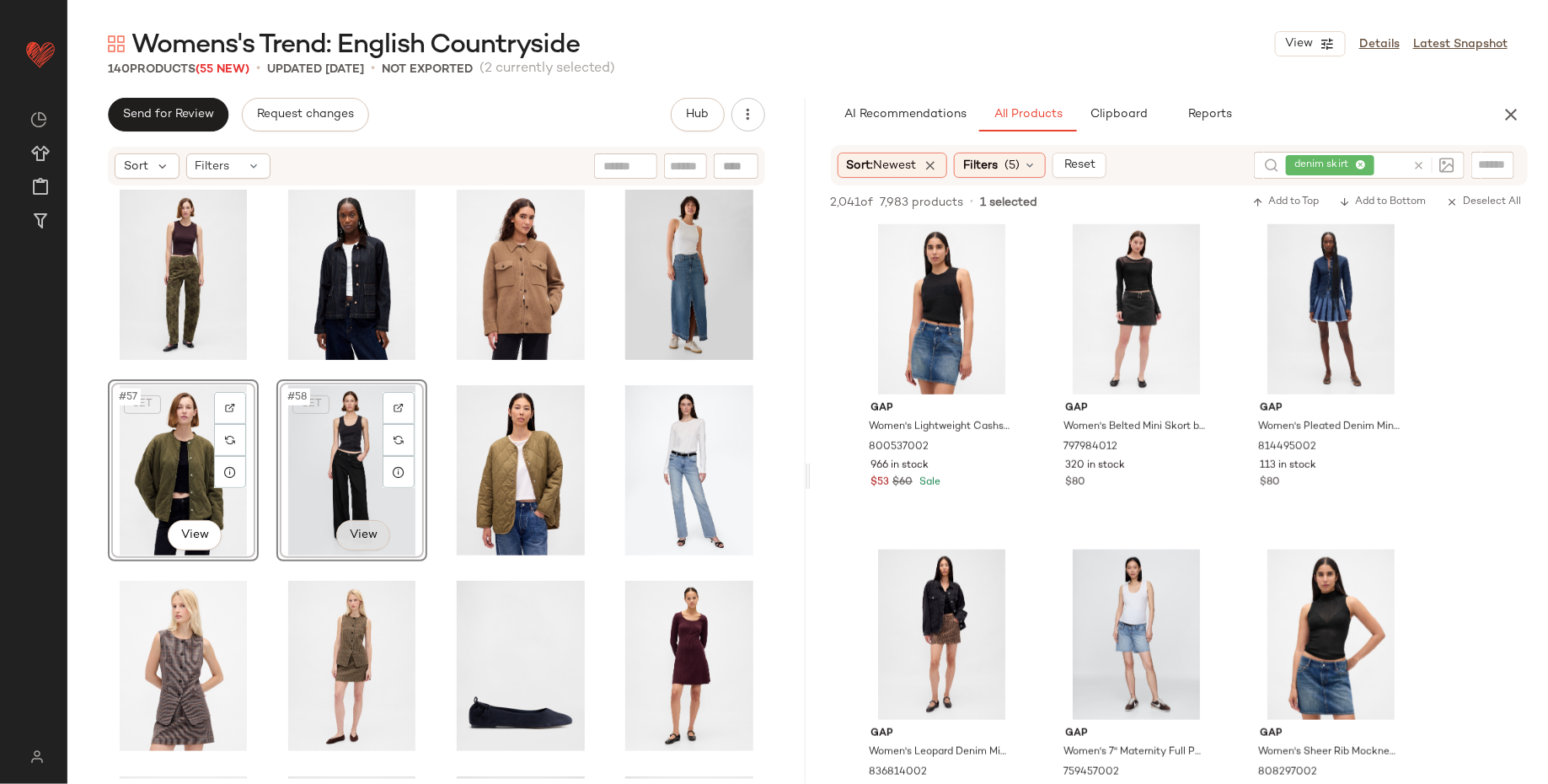
click at [358, 544] on body "GAP ** Dashboard All Products Global Clipboards (14) Curations (19) [PERSON_NAM…" at bounding box center [774, 392] width 1548 height 784
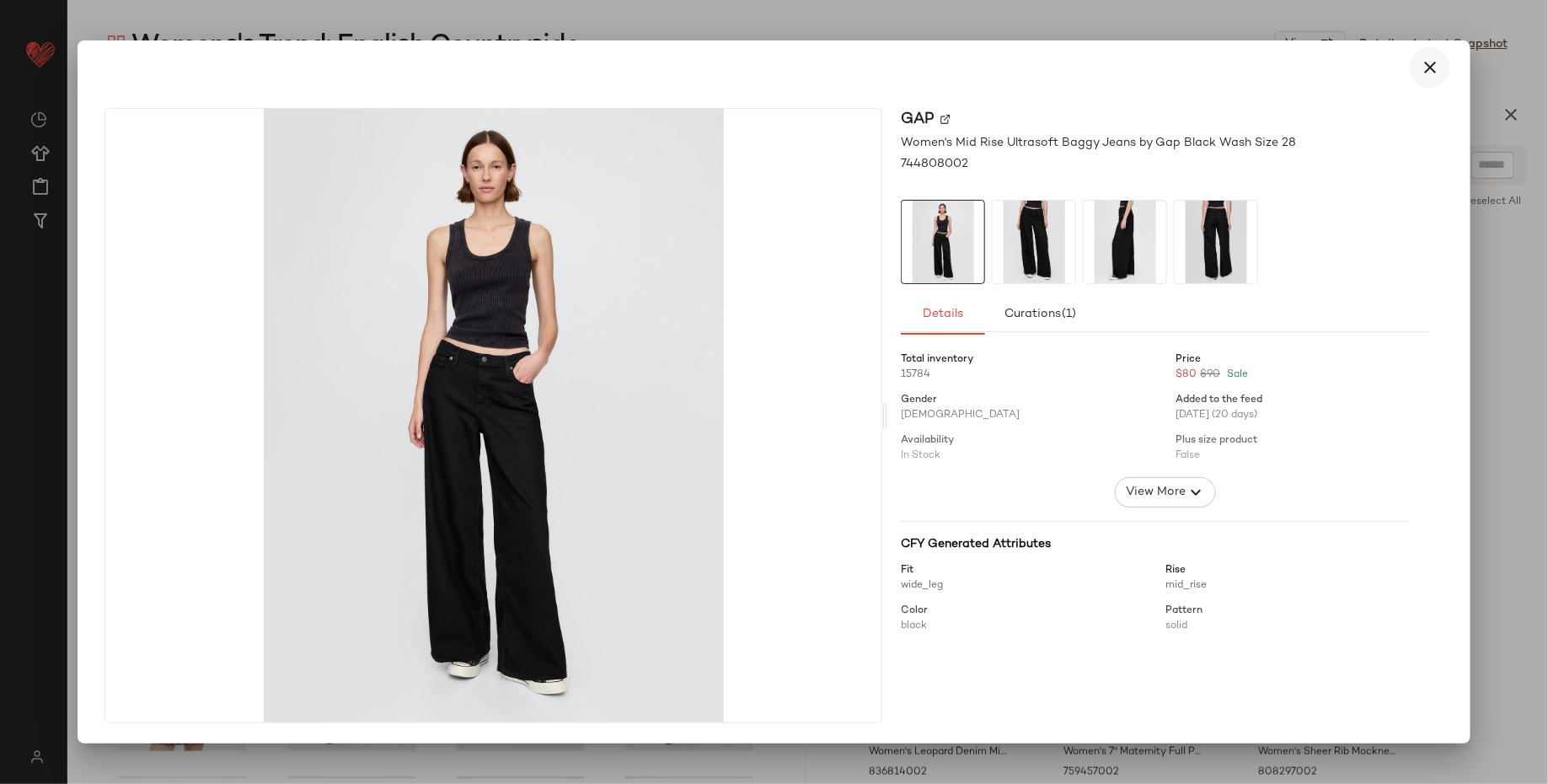
click at [1425, 65] on icon "button" at bounding box center [1430, 67] width 20 height 20
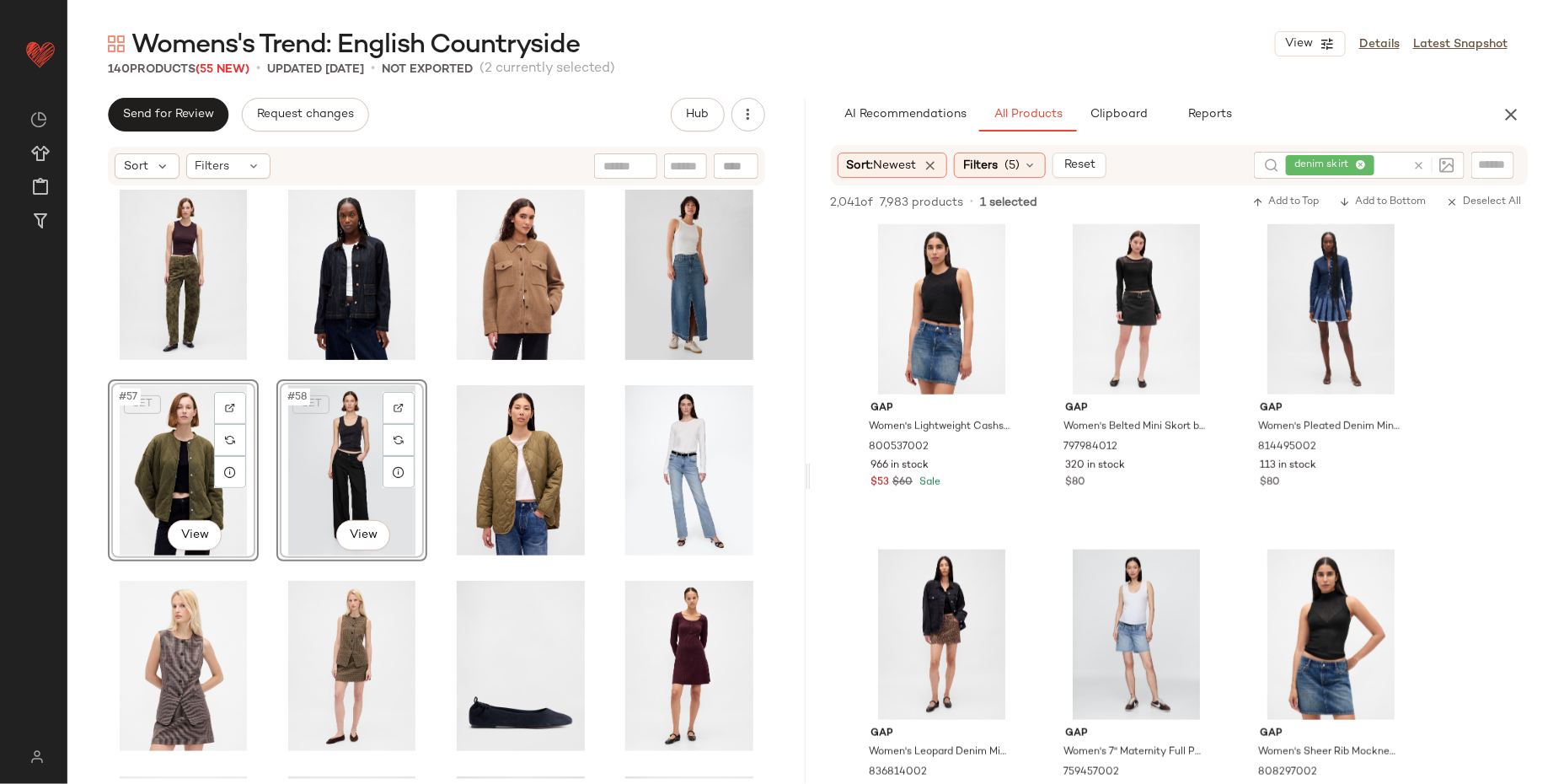
click at [90, 598] on div "SET #57 View SET #58 View" at bounding box center [436, 483] width 738 height 591
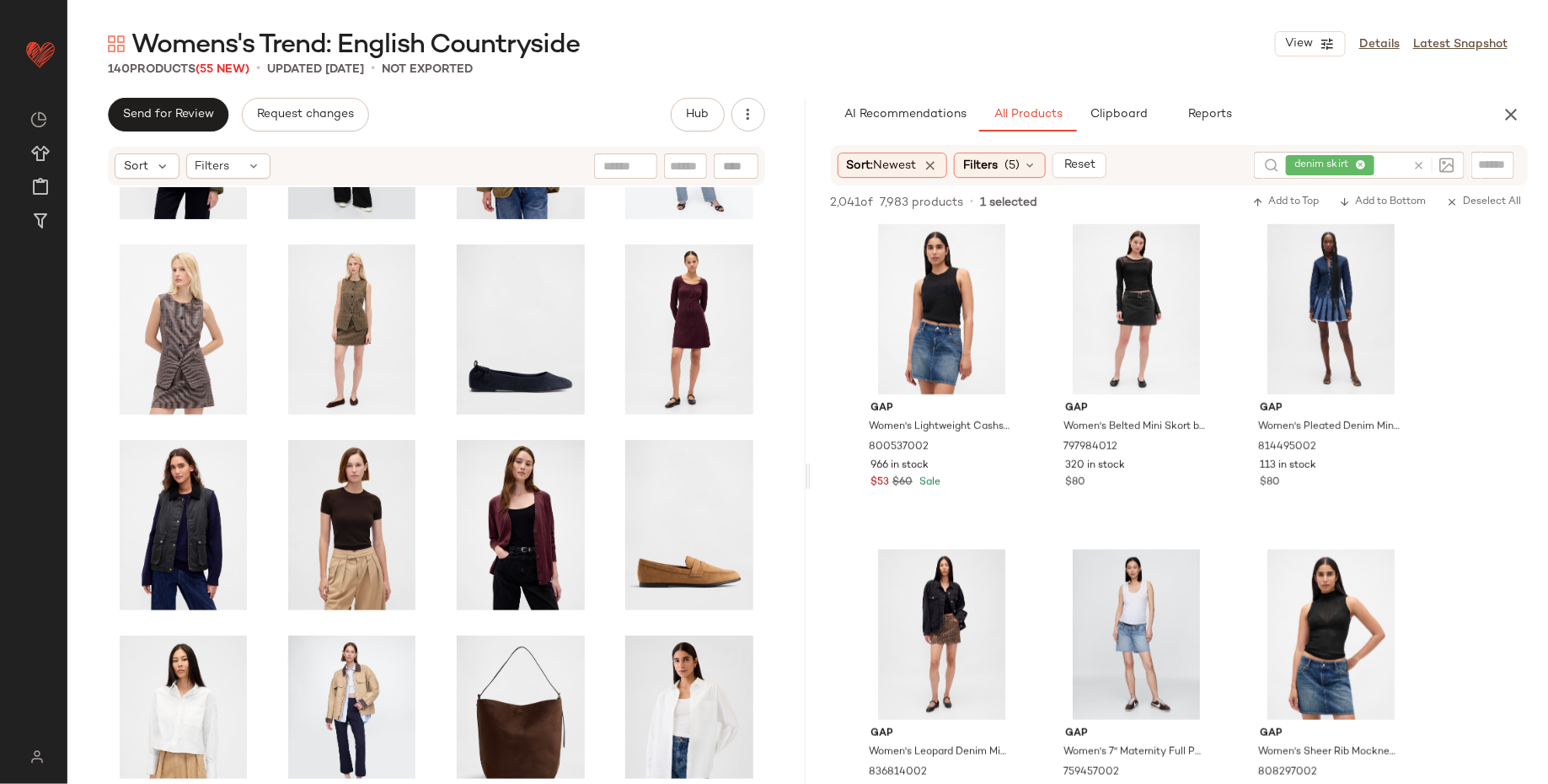
scroll to position [2900, 0]
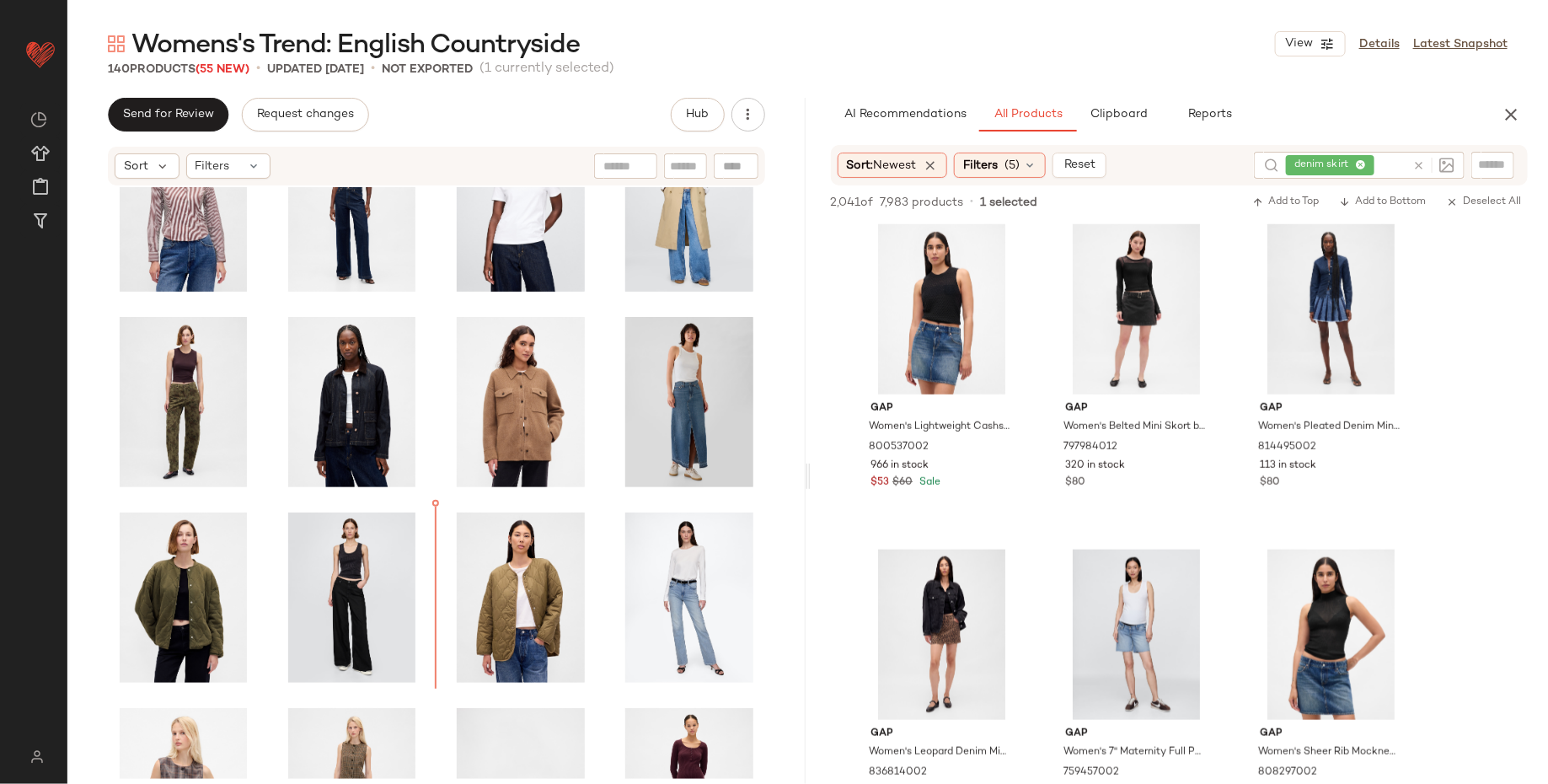
scroll to position [2411, 0]
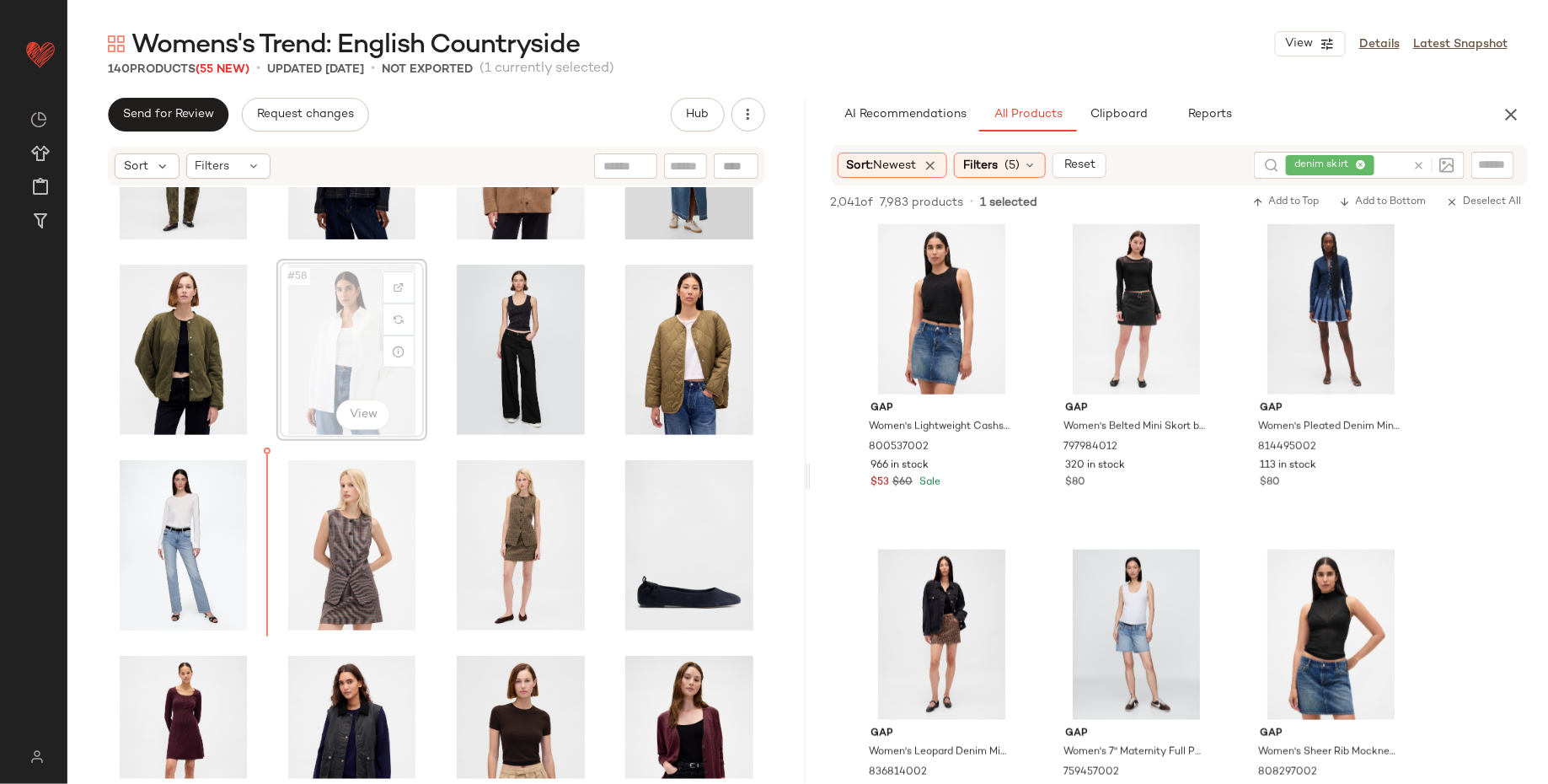
scroll to position [2906, 0]
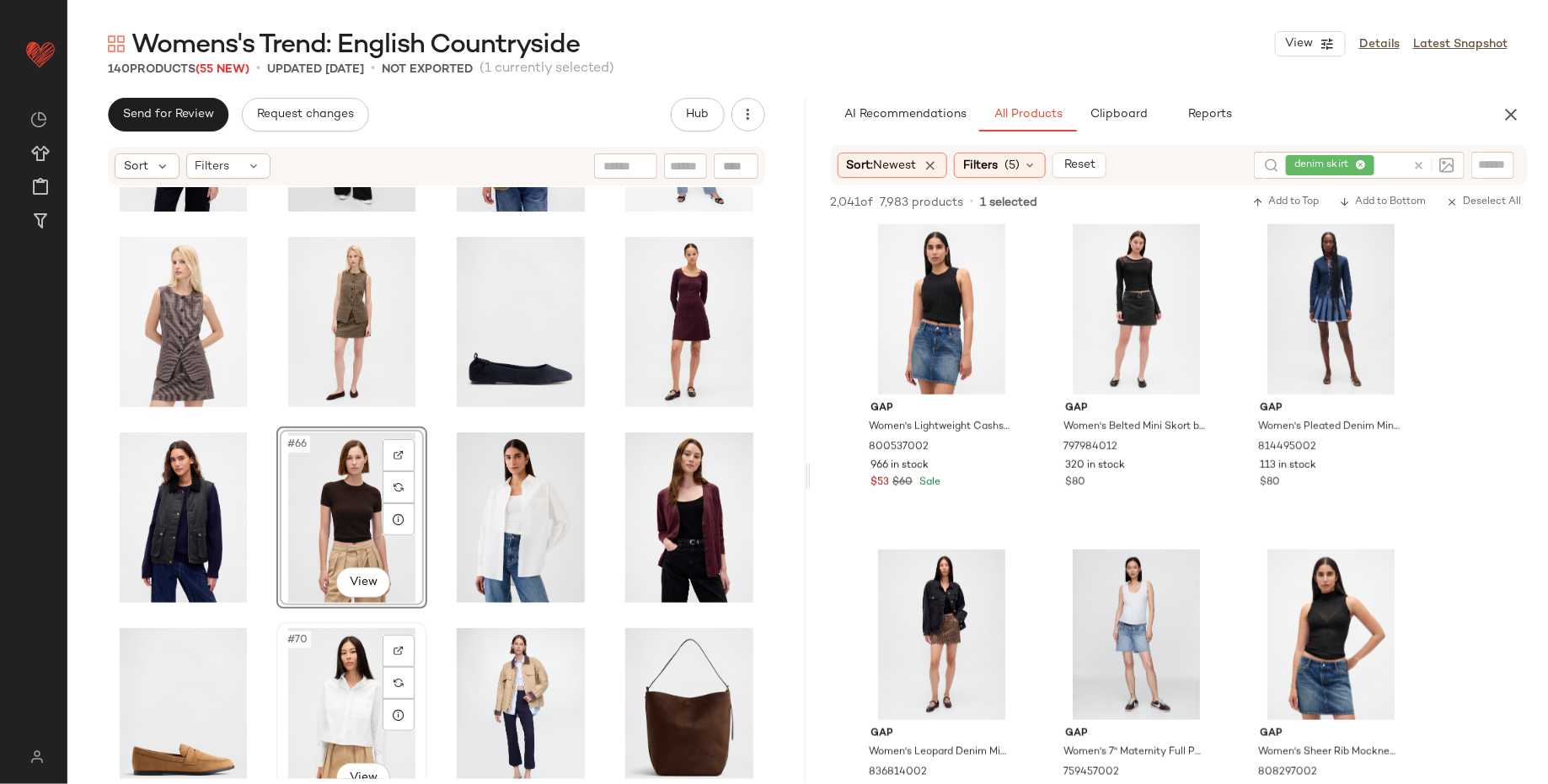
click at [293, 686] on div "#70 View" at bounding box center [352, 713] width 139 height 170
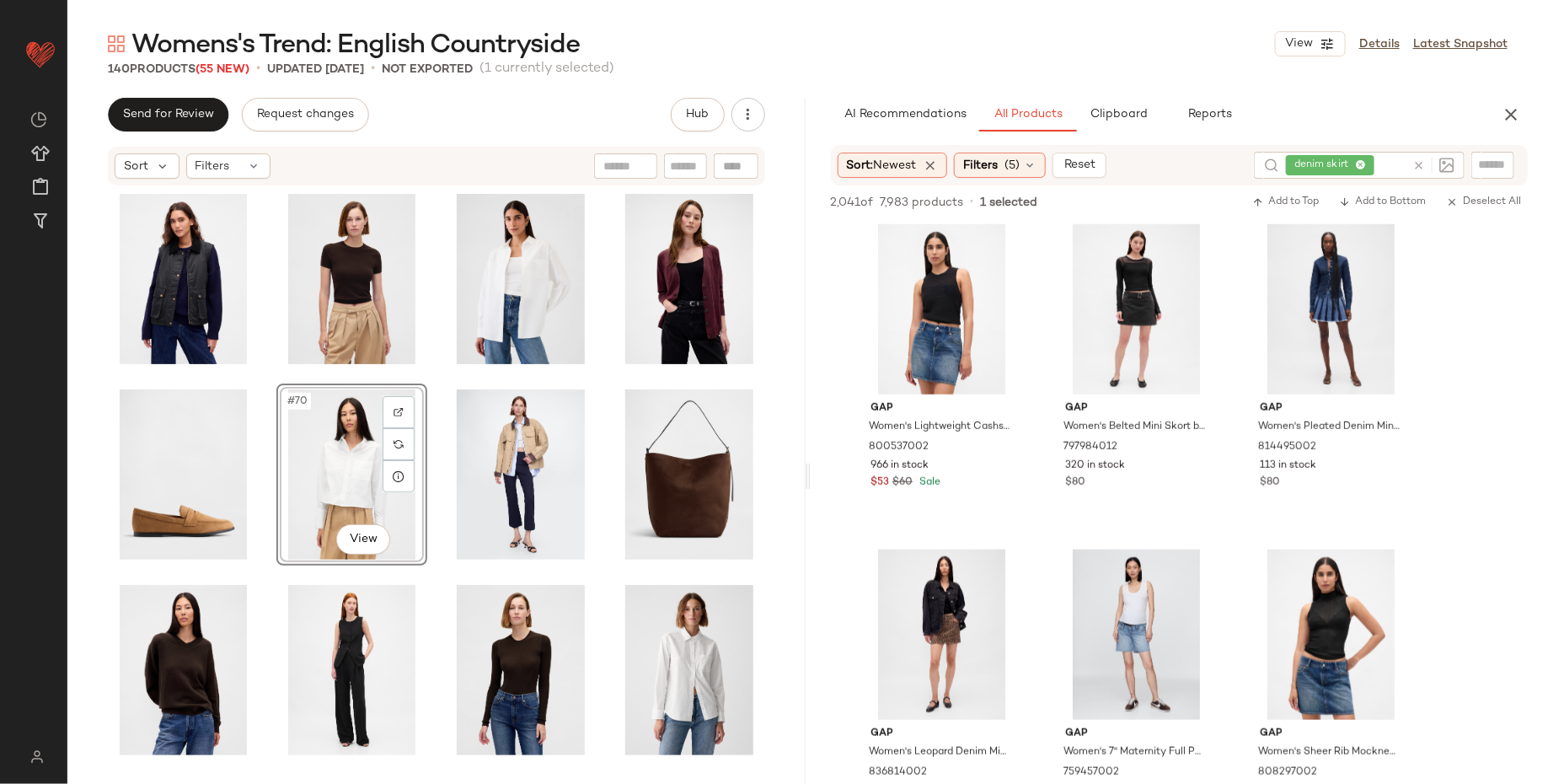
scroll to position [3123, 0]
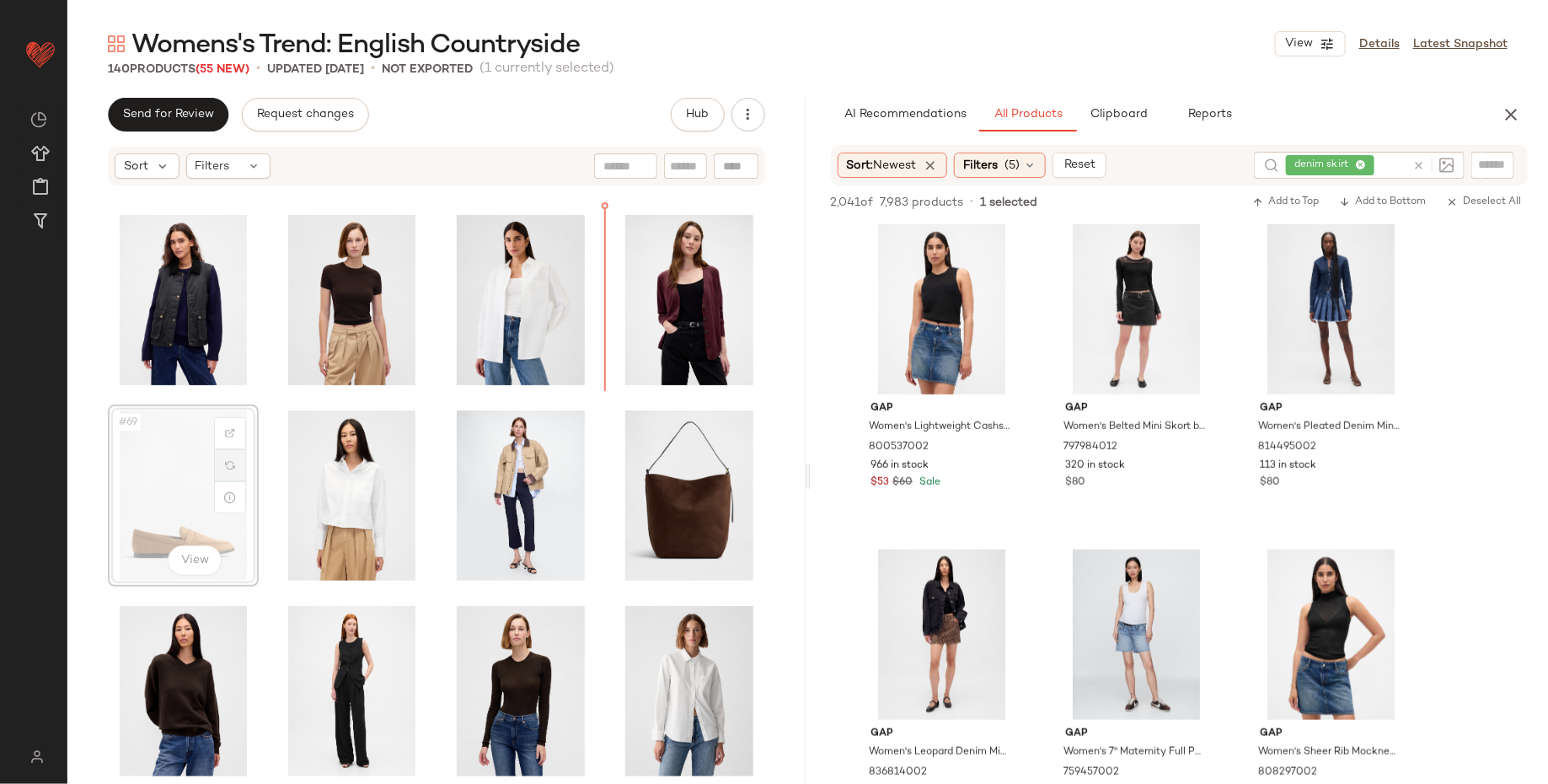
drag, startPoint x: 182, startPoint y: 481, endPoint x: 234, endPoint y: 454, distance: 58.6
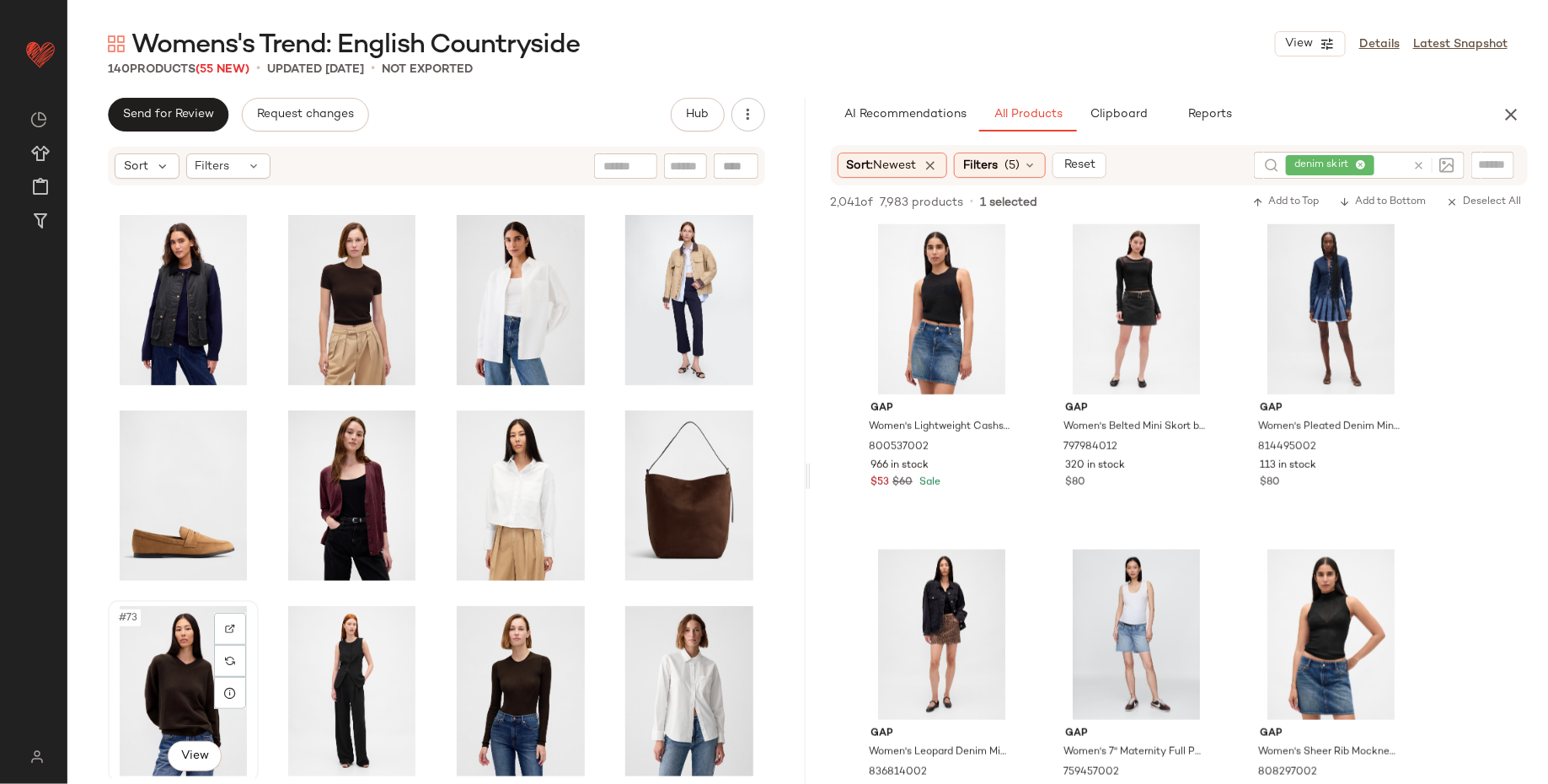
scroll to position [3126, 0]
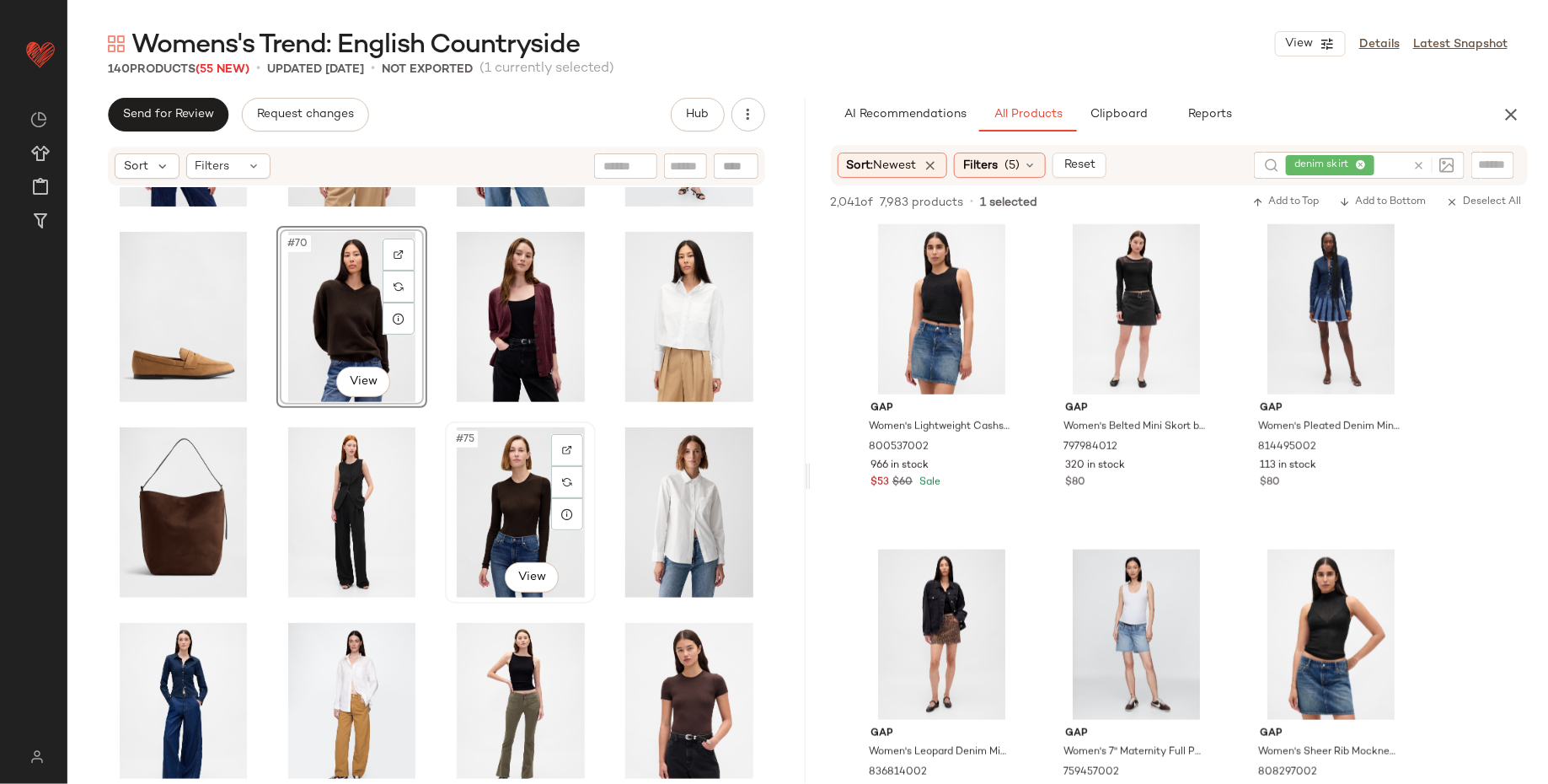
scroll to position [3308, 0]
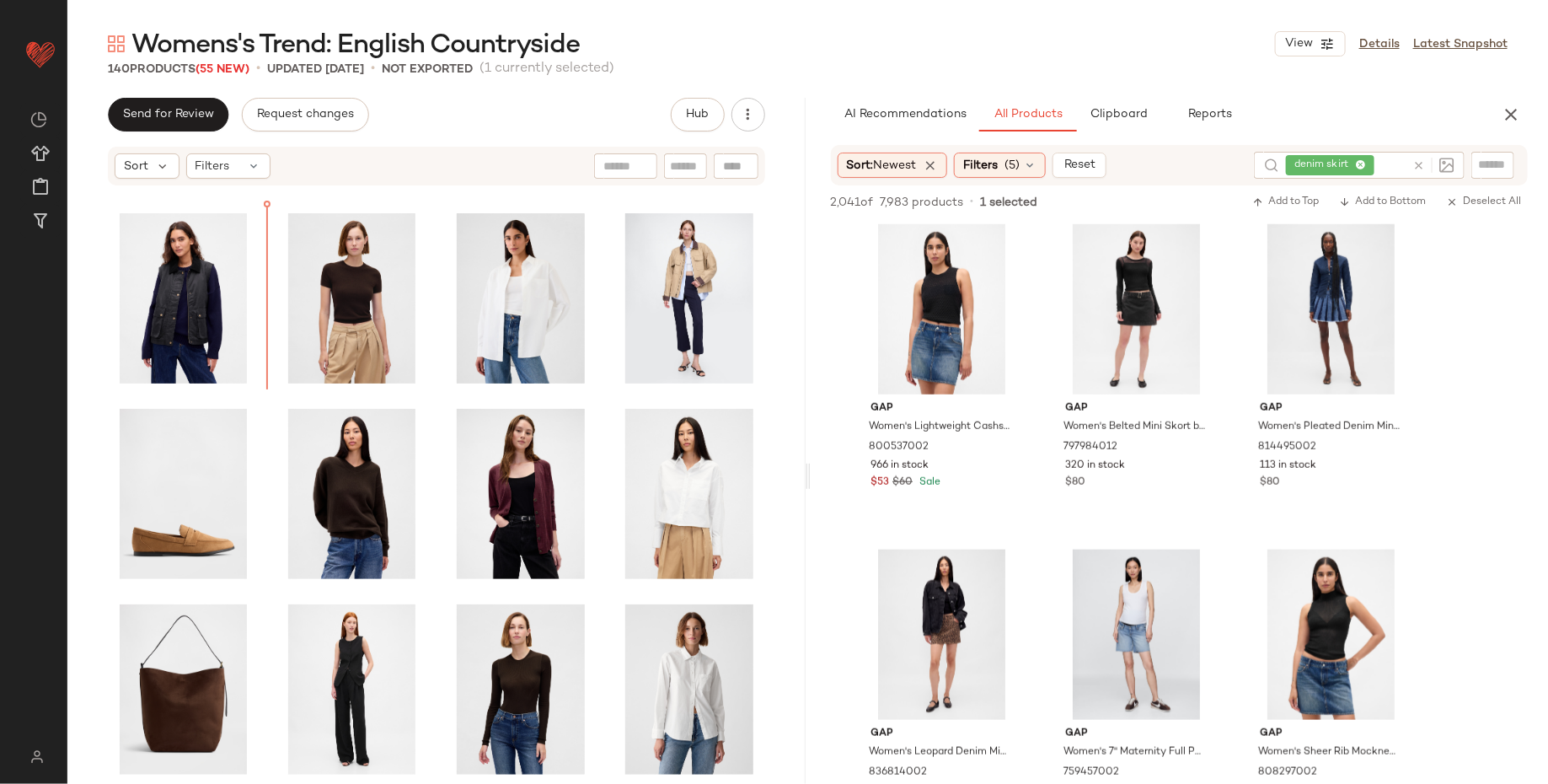
scroll to position [3066, 0]
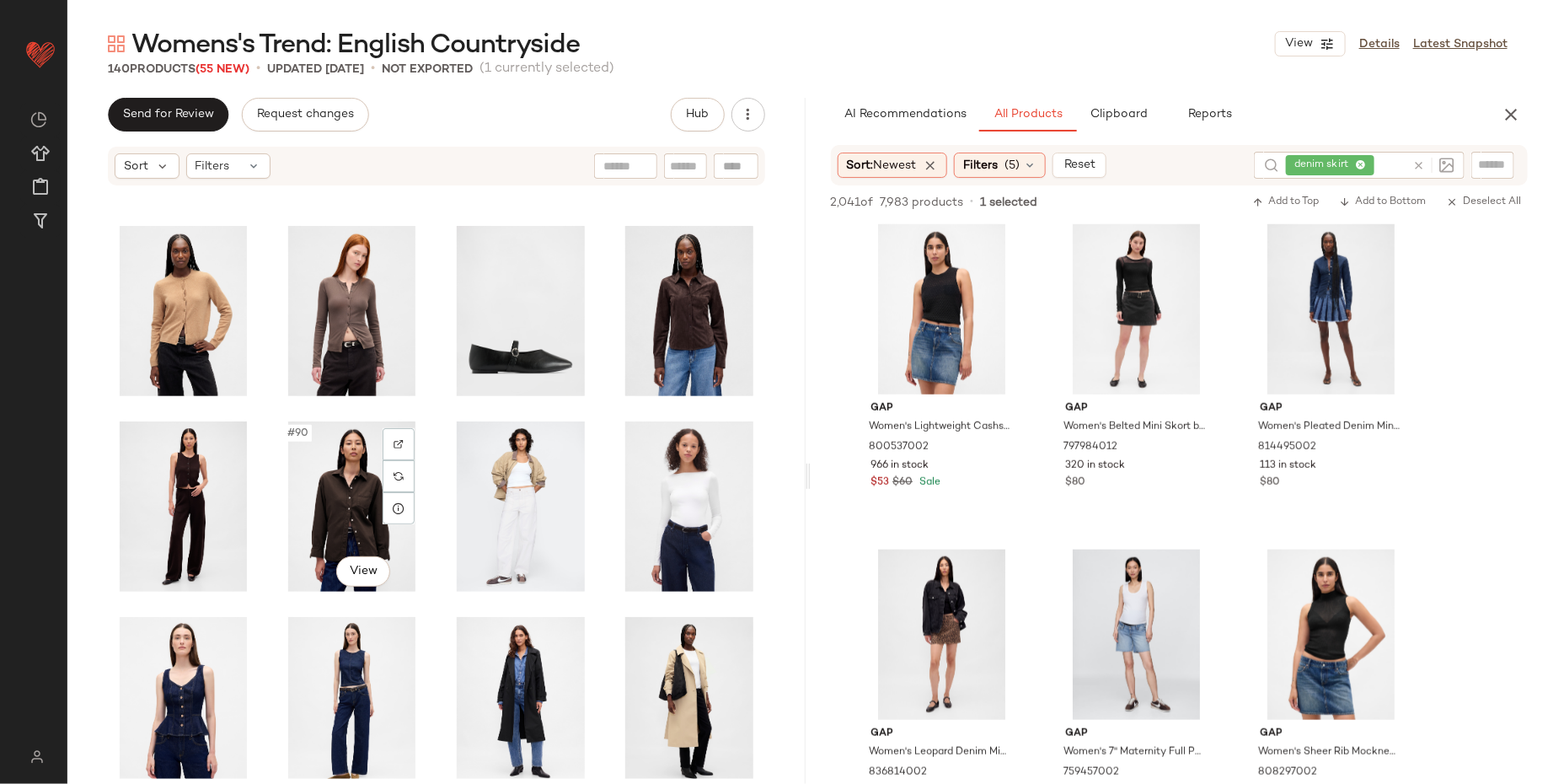
scroll to position [4235, 0]
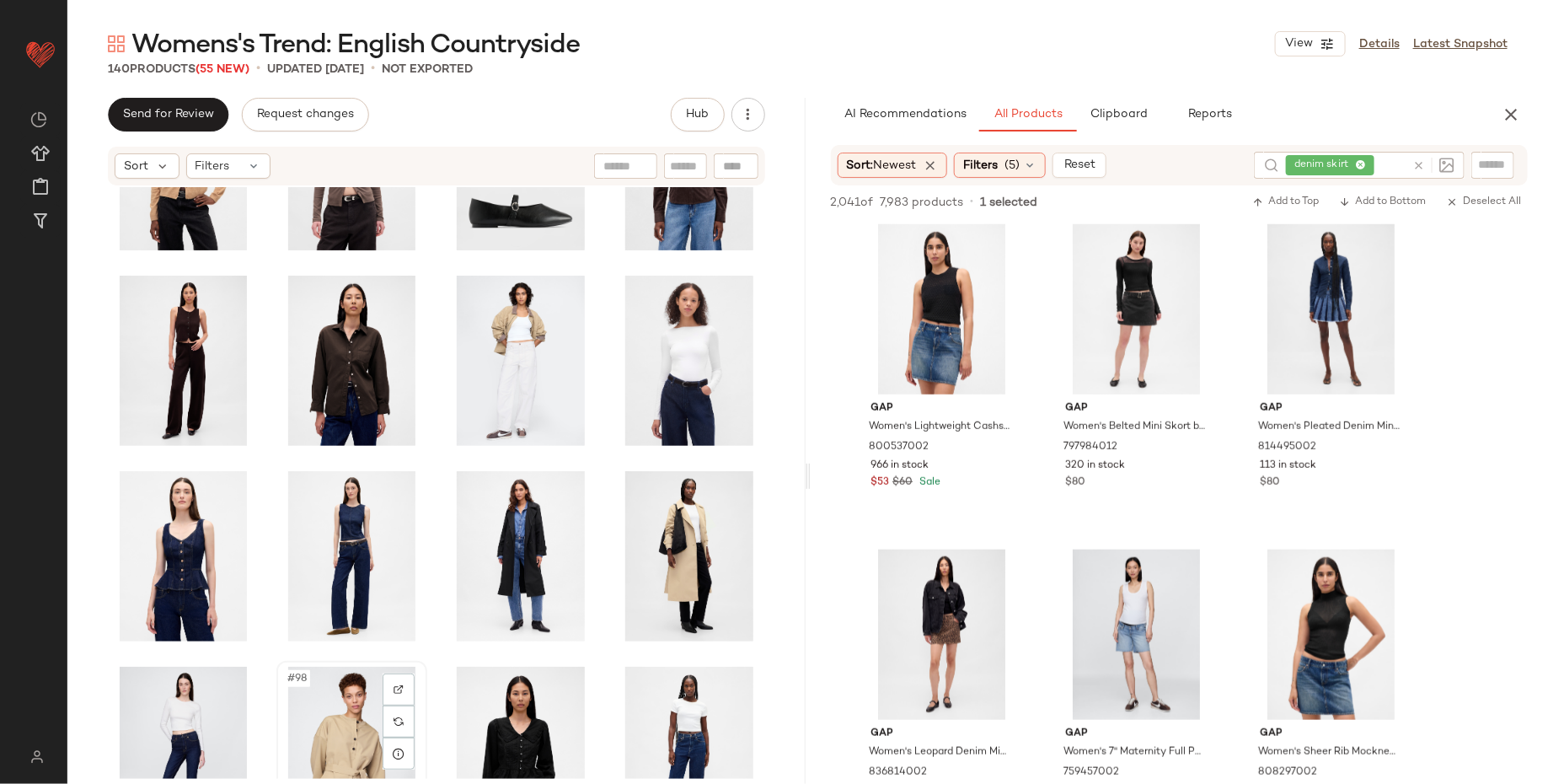
click at [341, 697] on div "#98 View" at bounding box center [352, 751] width 139 height 170
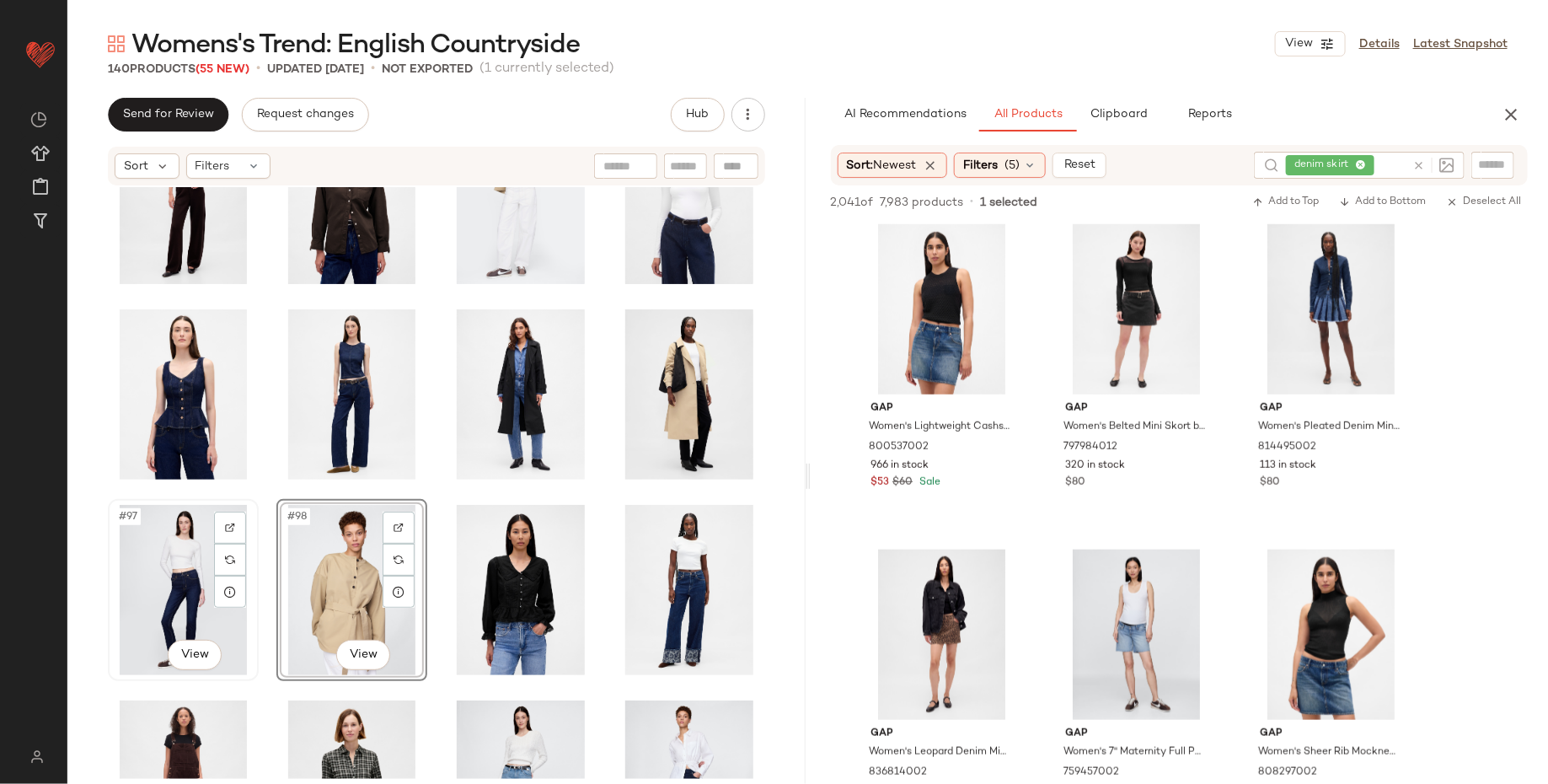
scroll to position [4522, 0]
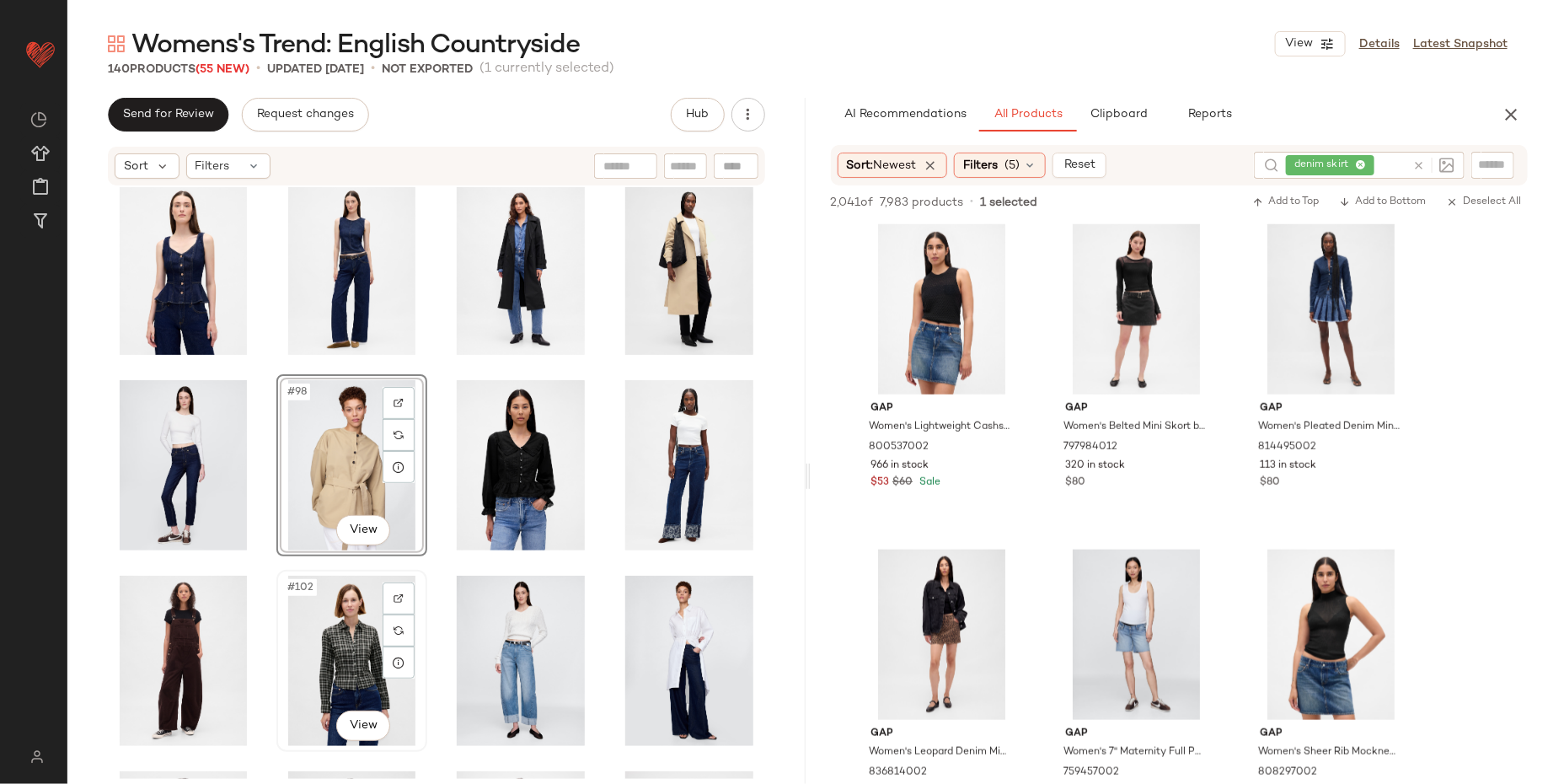
click at [350, 648] on div "#102 View" at bounding box center [352, 660] width 139 height 170
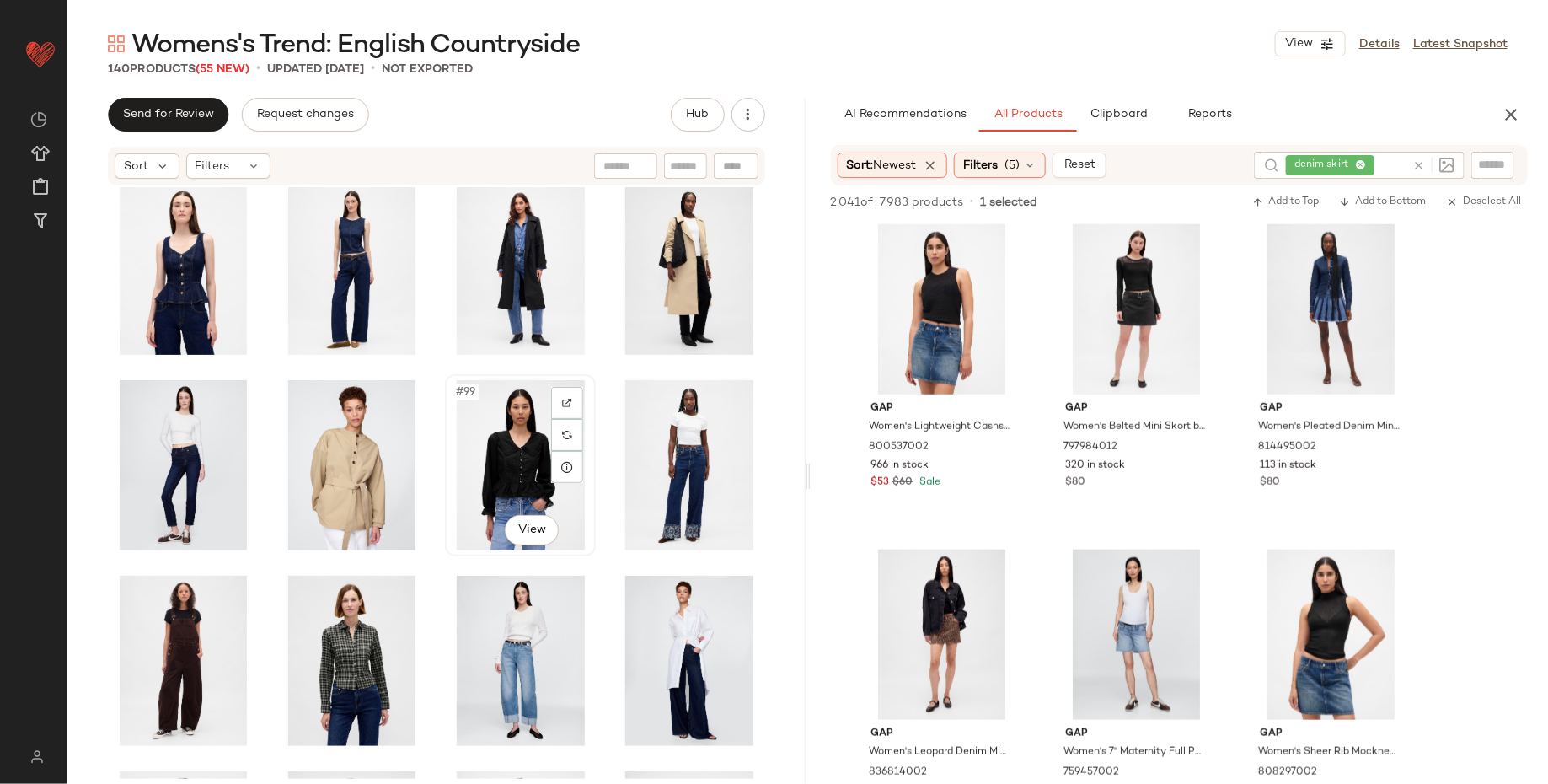
click at [479, 436] on div "#99 View" at bounding box center [521, 464] width 139 height 170
click at [658, 433] on div "#100 View" at bounding box center [689, 464] width 139 height 170
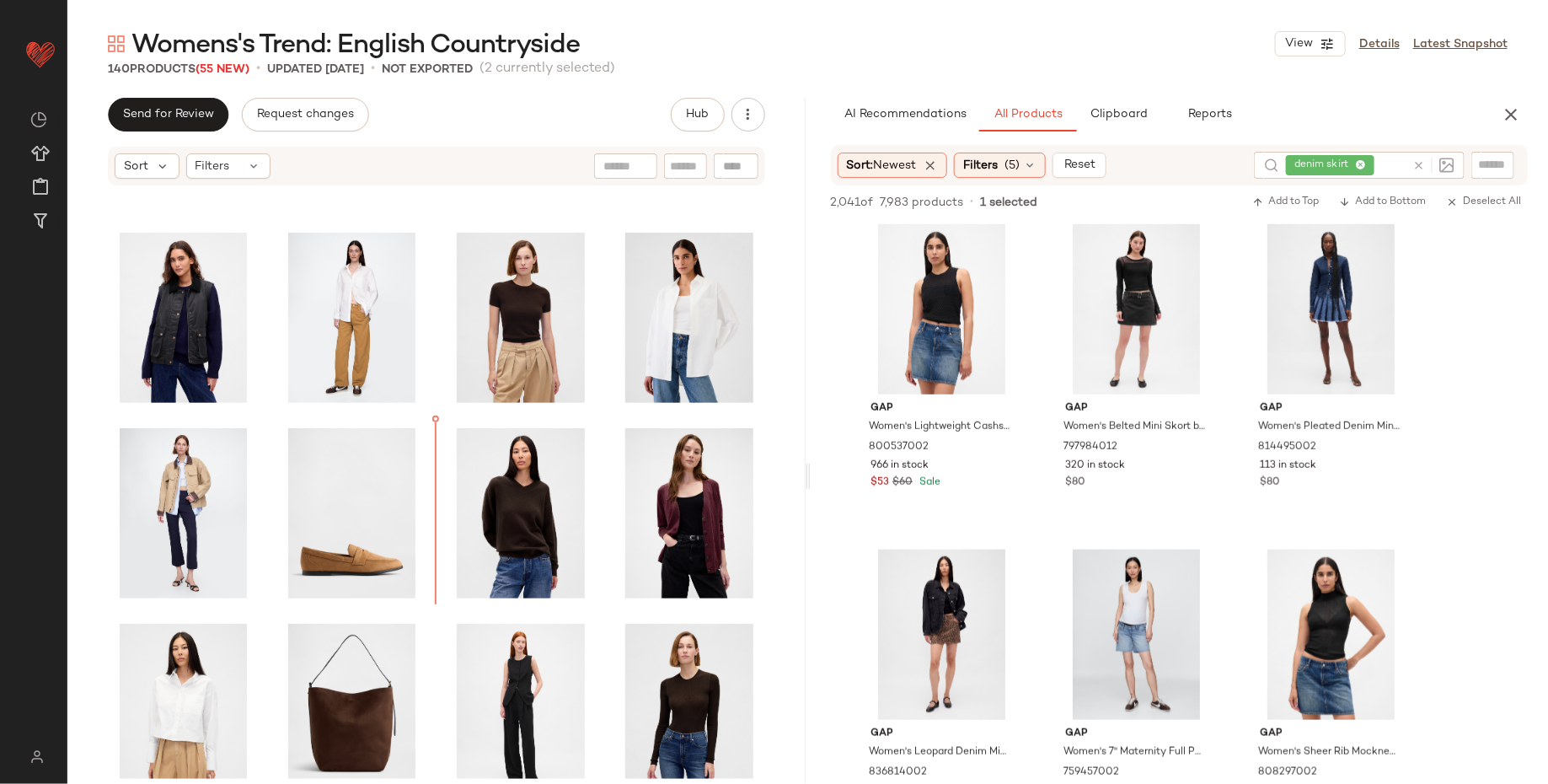
scroll to position [3098, 0]
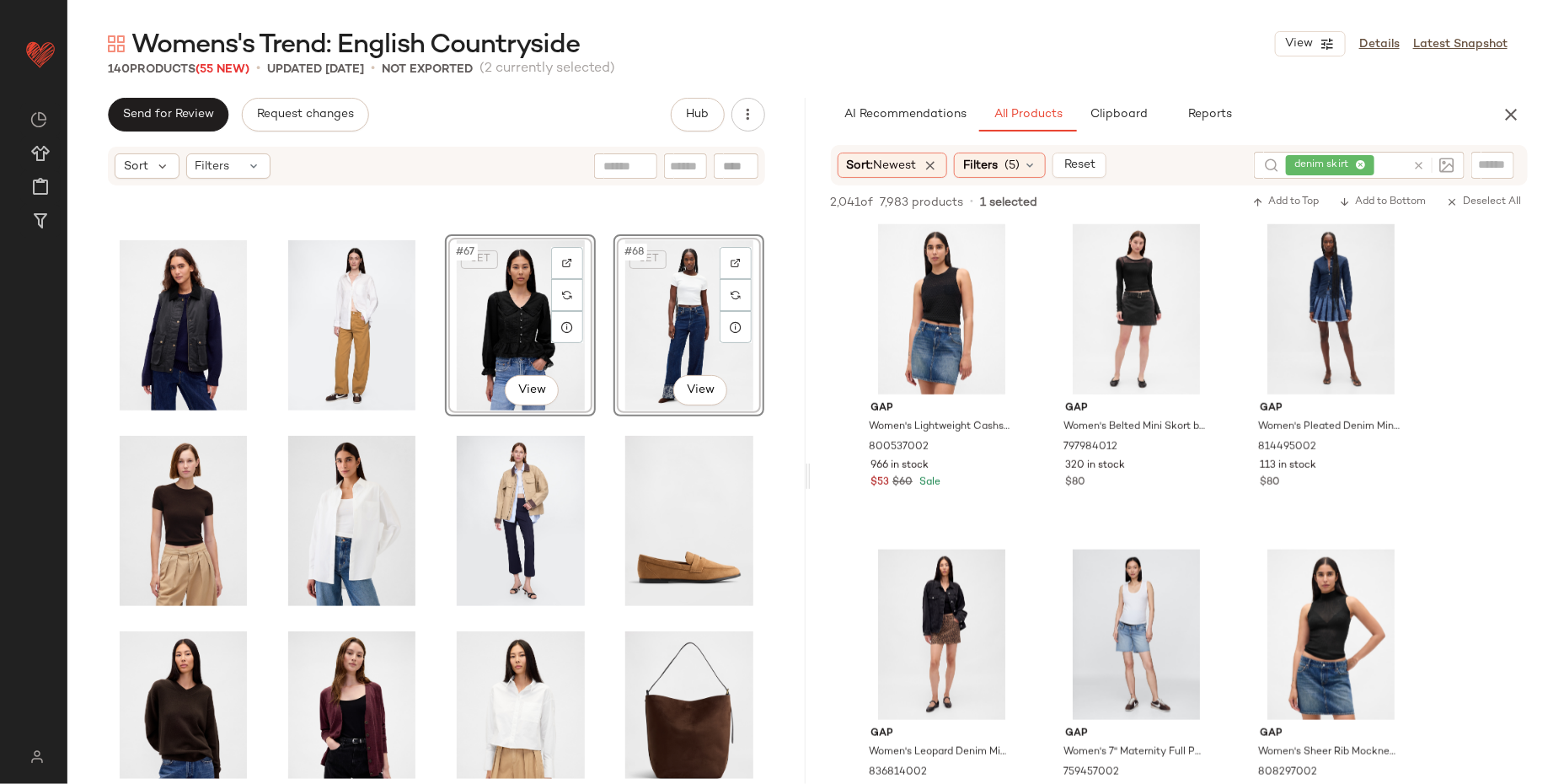
click at [427, 463] on div "SET #67 View SET #68 View" at bounding box center [436, 483] width 738 height 591
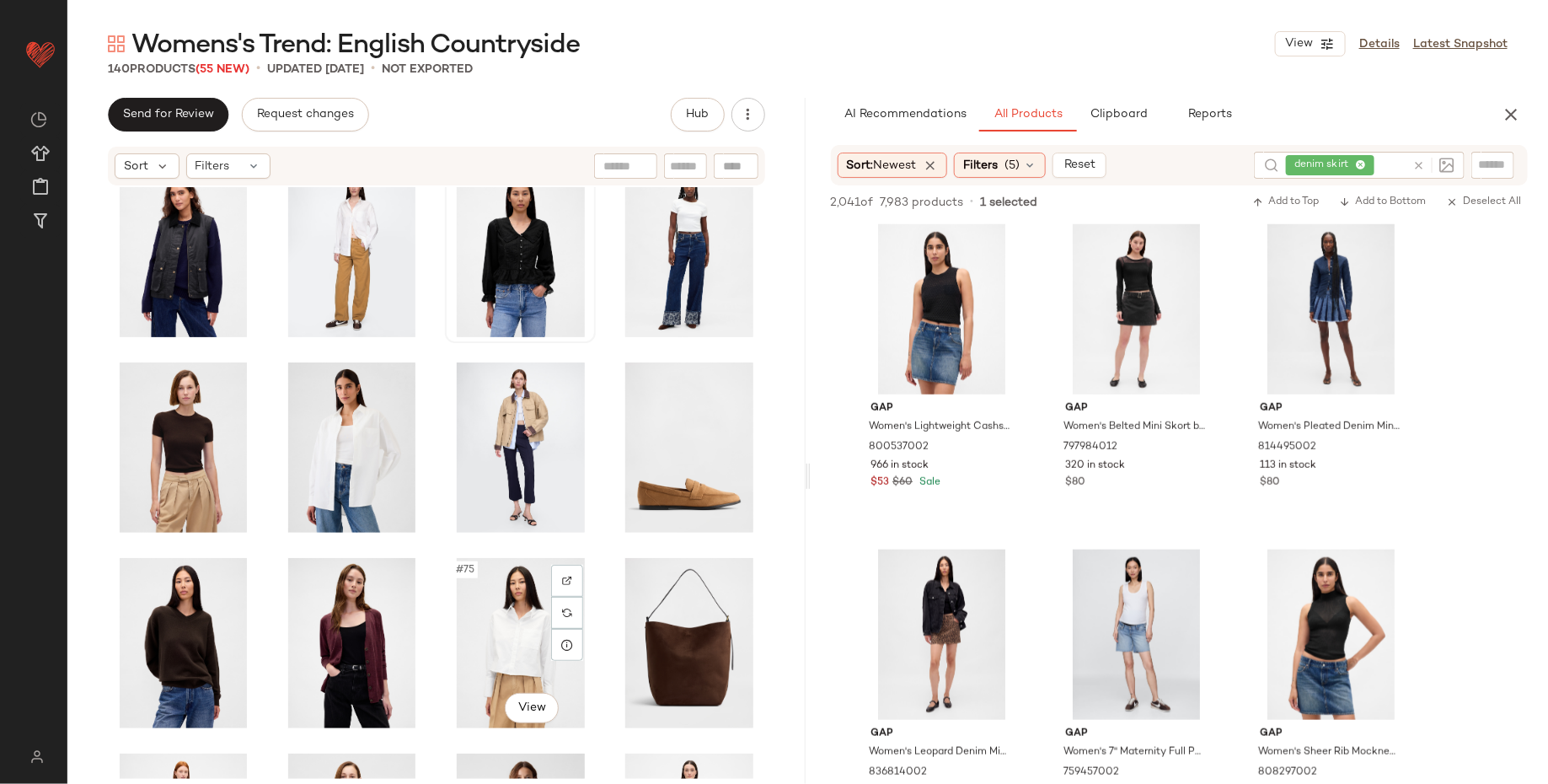
scroll to position [3170, 0]
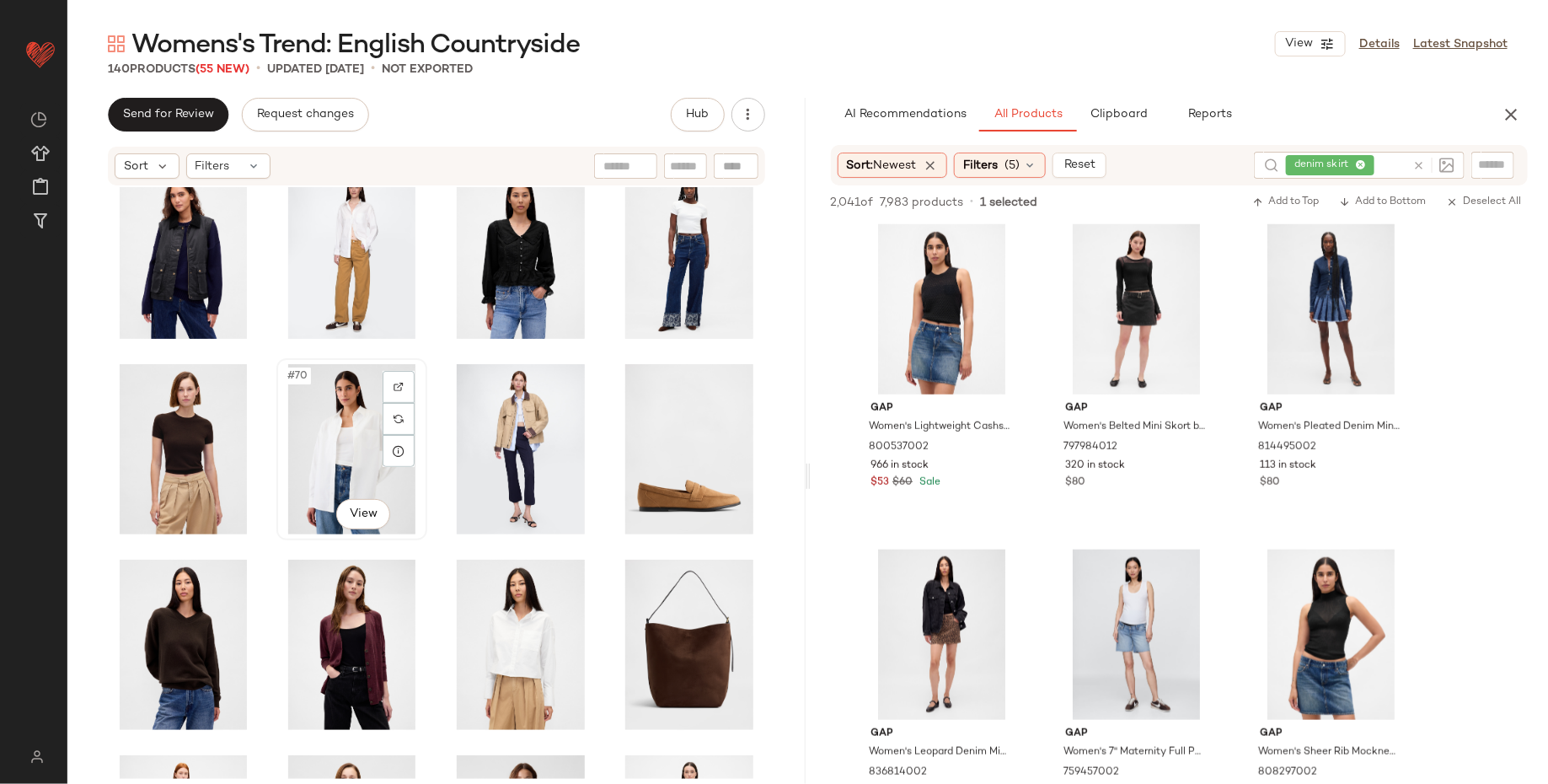
click at [355, 435] on div "#70 View" at bounding box center [352, 449] width 139 height 170
click at [176, 624] on div "#73 View" at bounding box center [184, 644] width 139 height 170
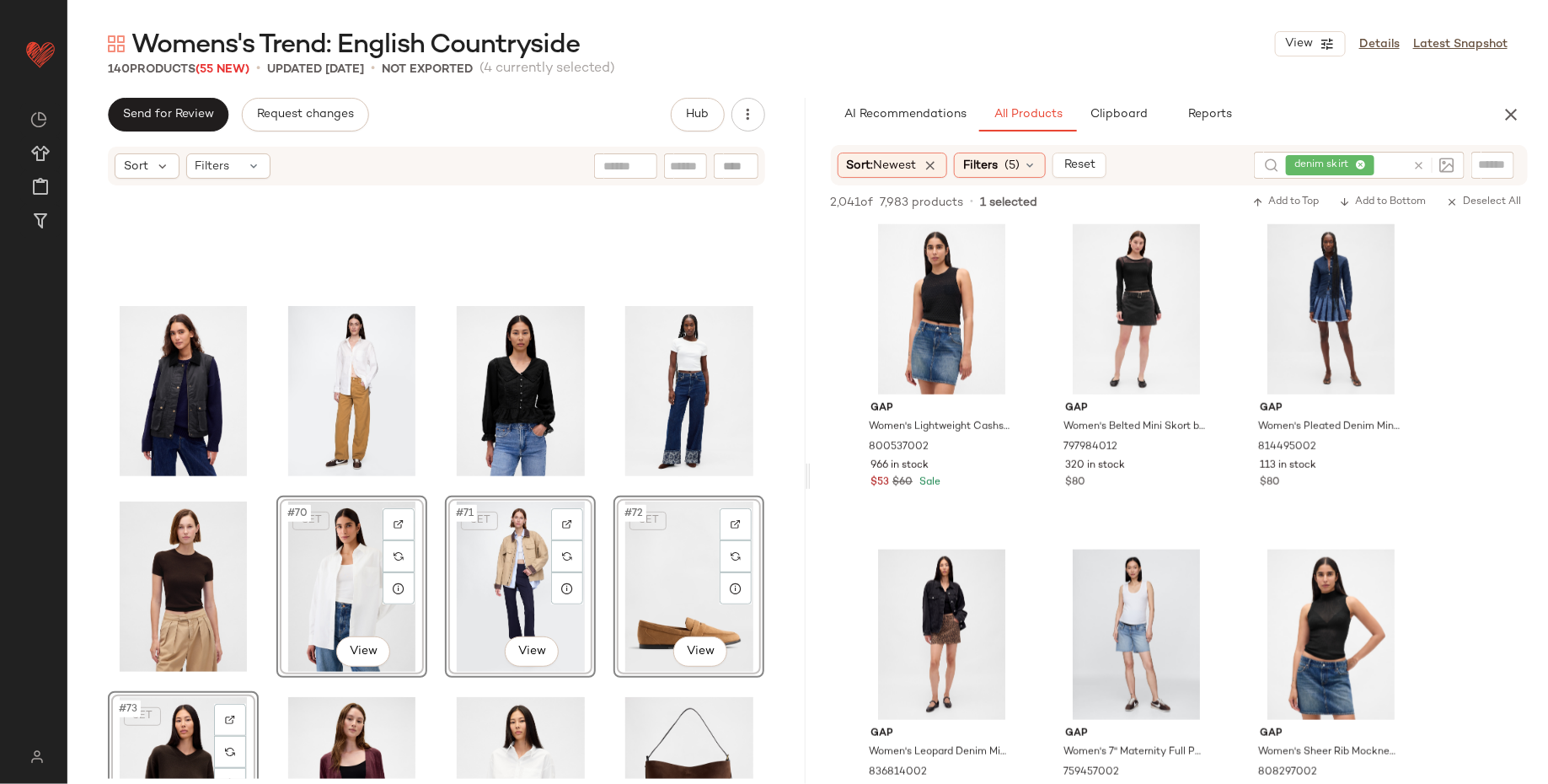
scroll to position [3031, 0]
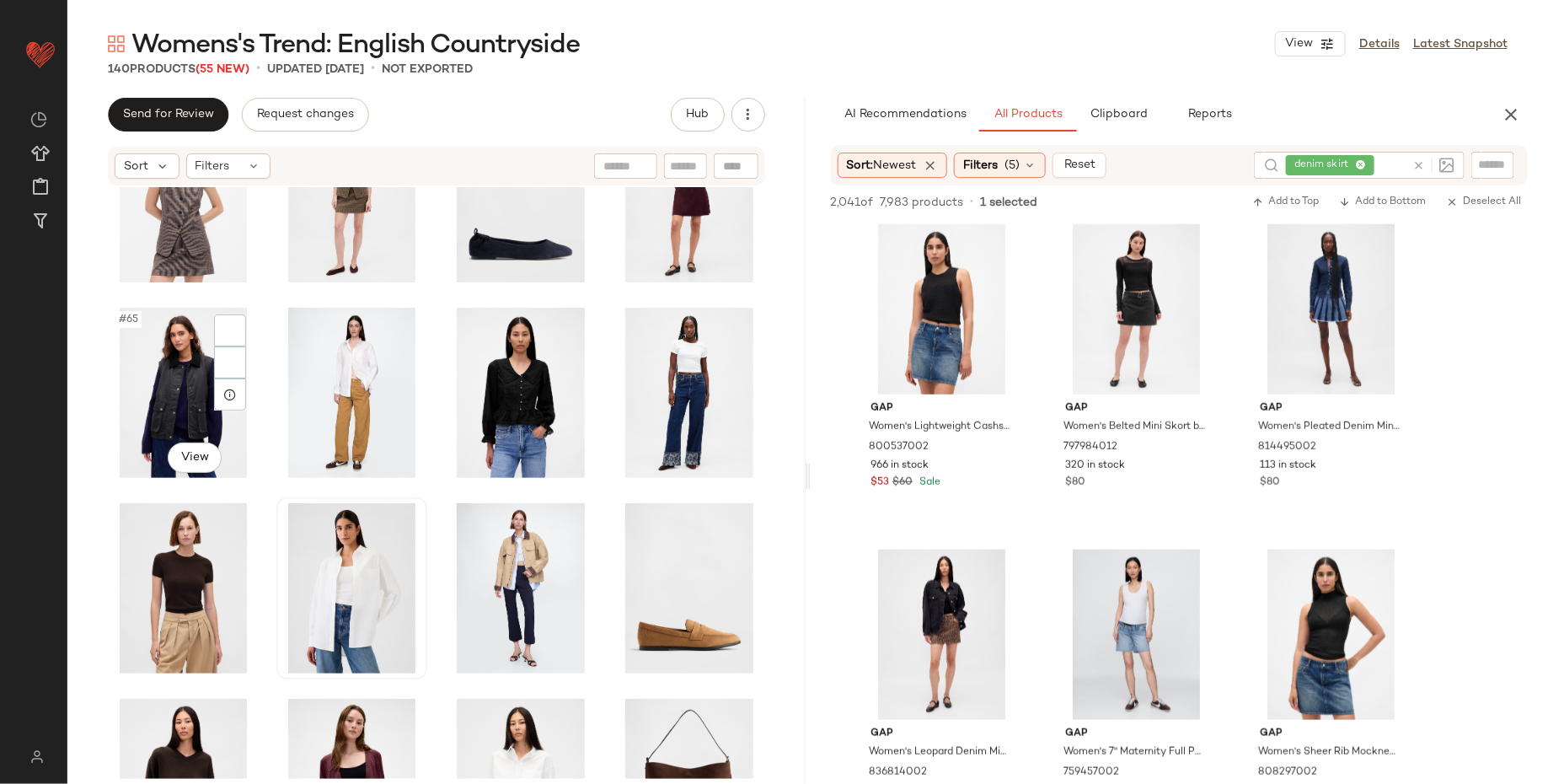
click at [136, 424] on div "#65 View" at bounding box center [184, 392] width 139 height 170
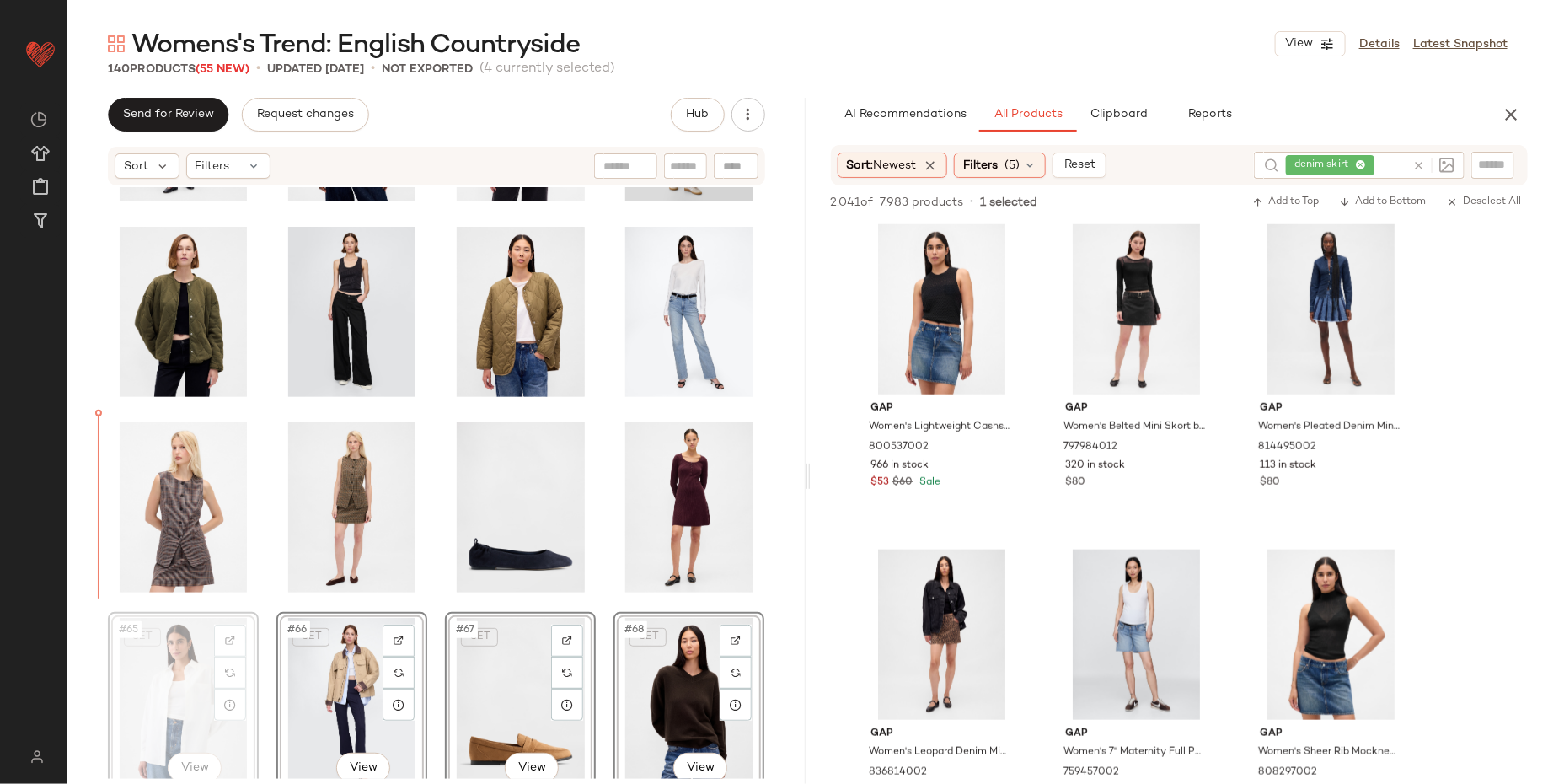
scroll to position [2722, 0]
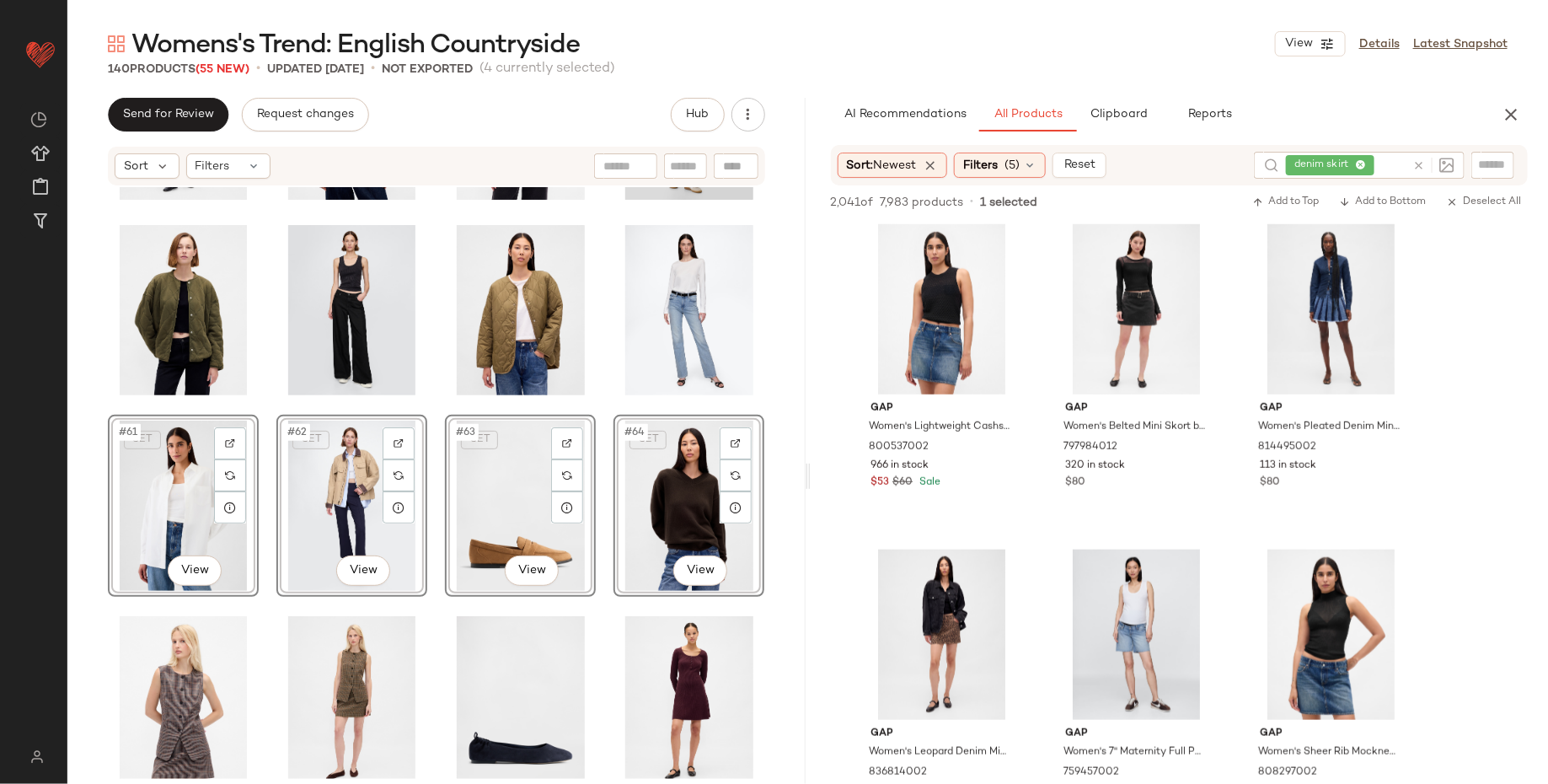
click at [73, 531] on div "SET #61 View SET #62 View SET #63 View SET #64 View" at bounding box center [436, 483] width 738 height 591
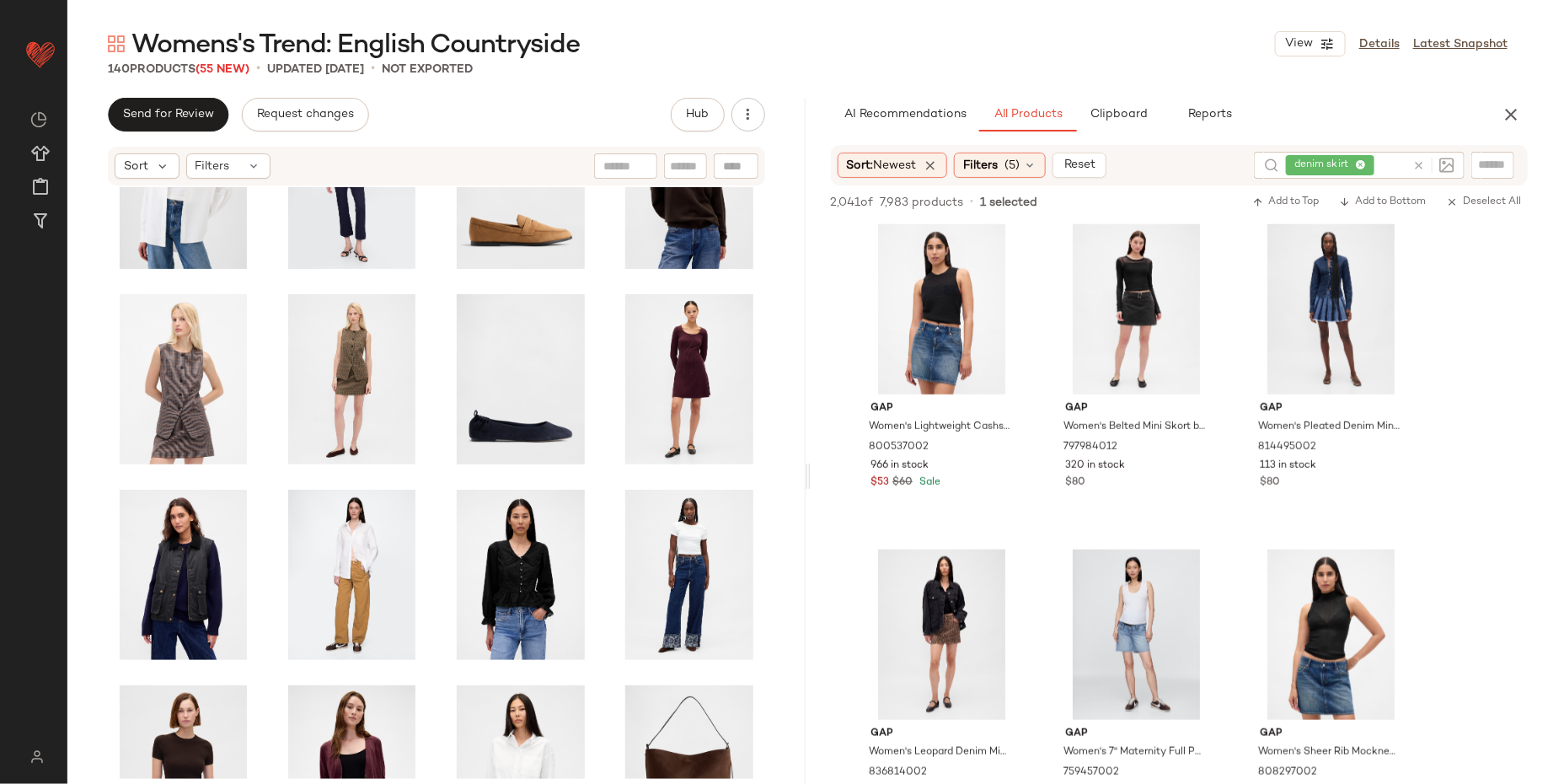
scroll to position [3077, 0]
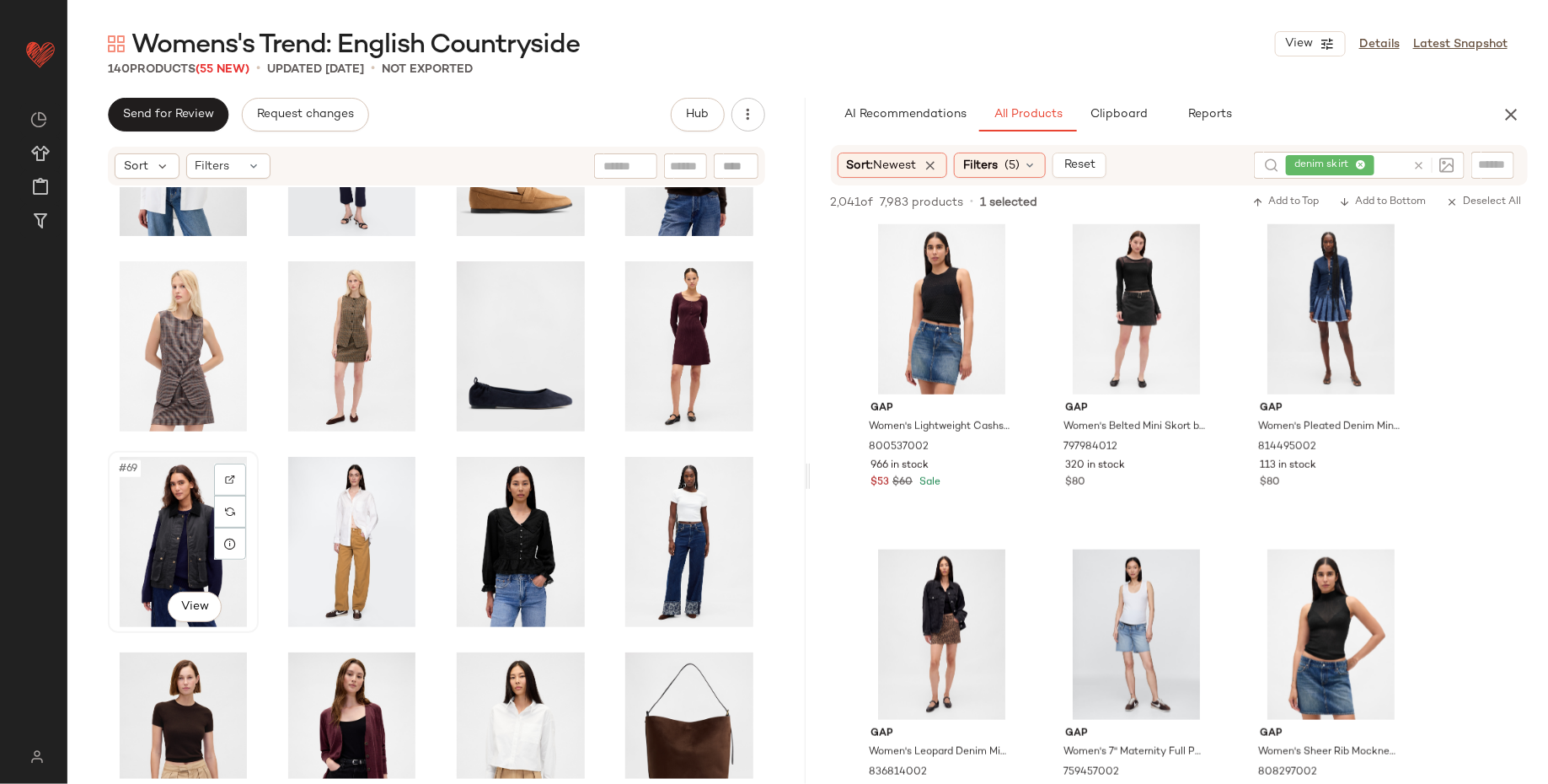
click at [194, 555] on div "#69 View" at bounding box center [184, 541] width 139 height 170
click at [324, 548] on div "#70 View" at bounding box center [352, 541] width 139 height 170
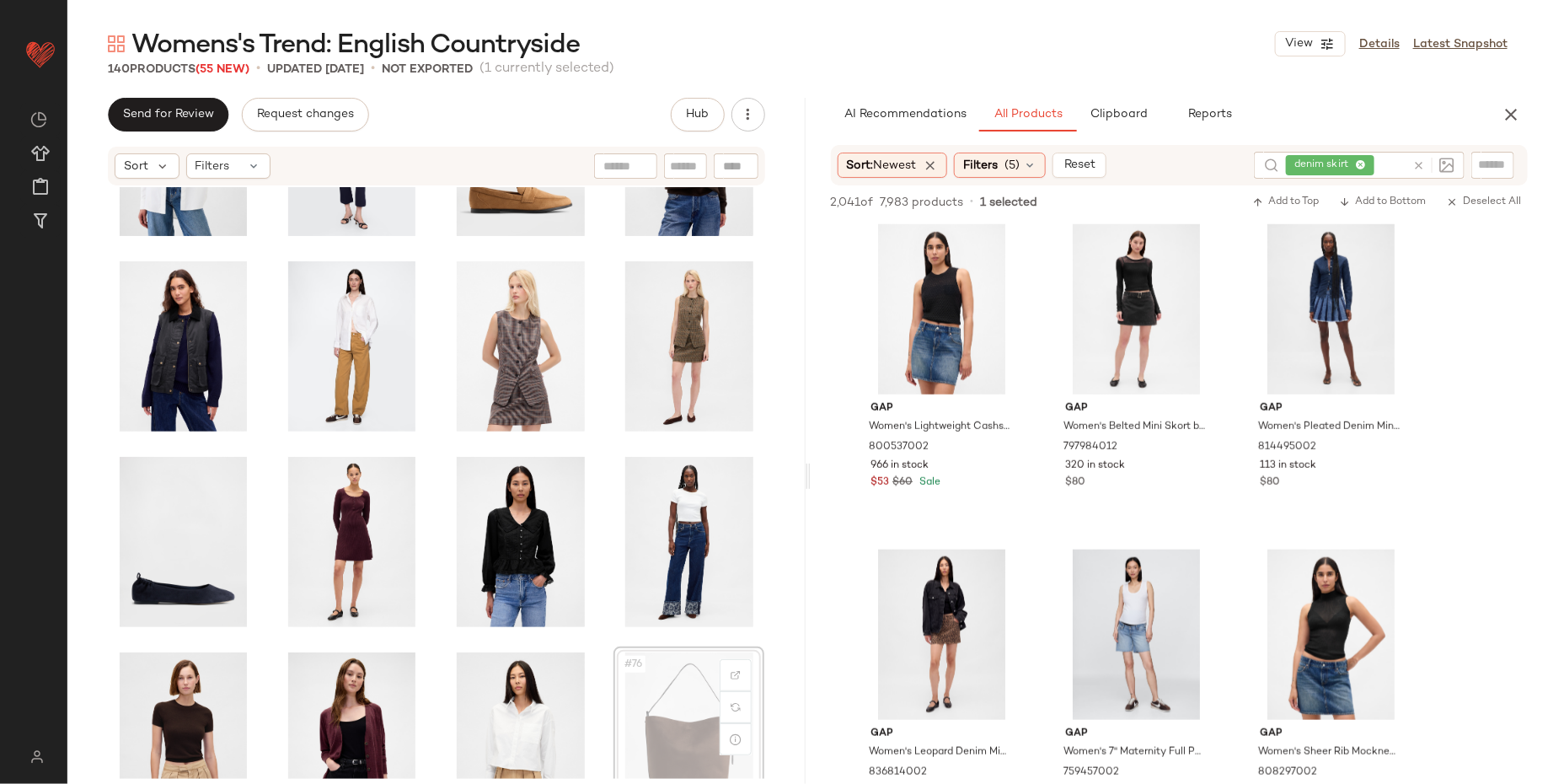
scroll to position [3080, 0]
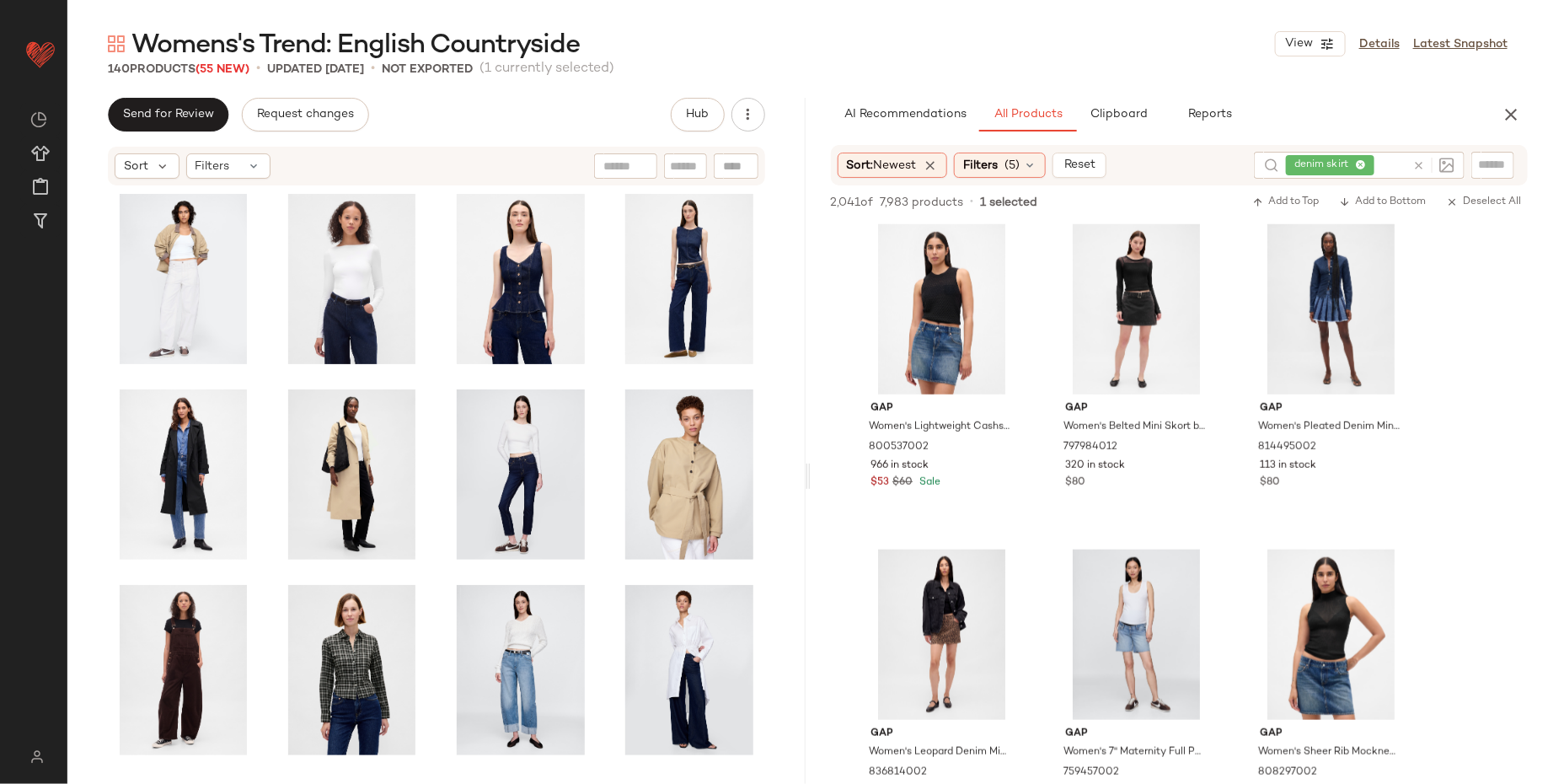
scroll to position [4514, 0]
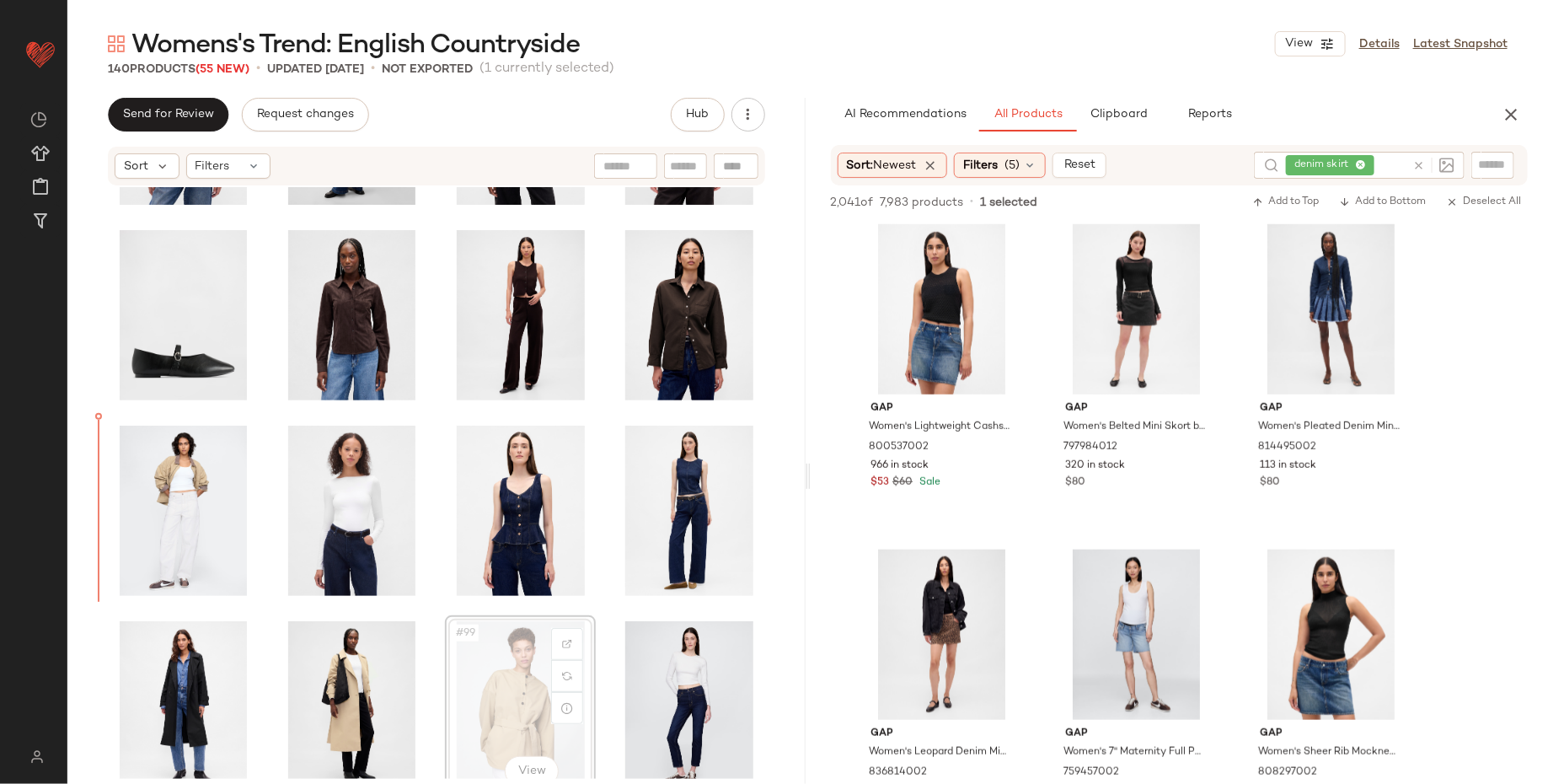
scroll to position [4248, 0]
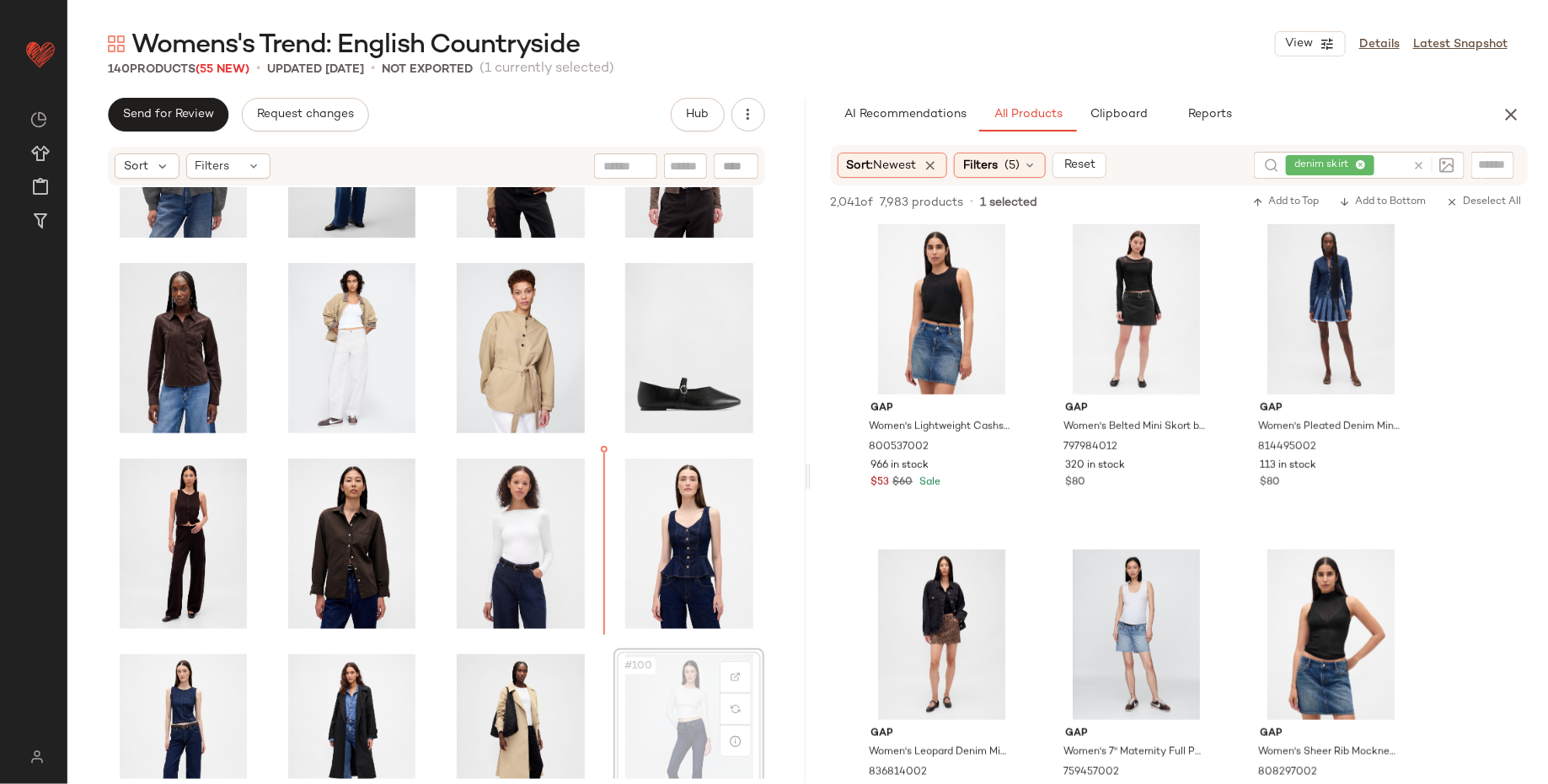
scroll to position [4252, 0]
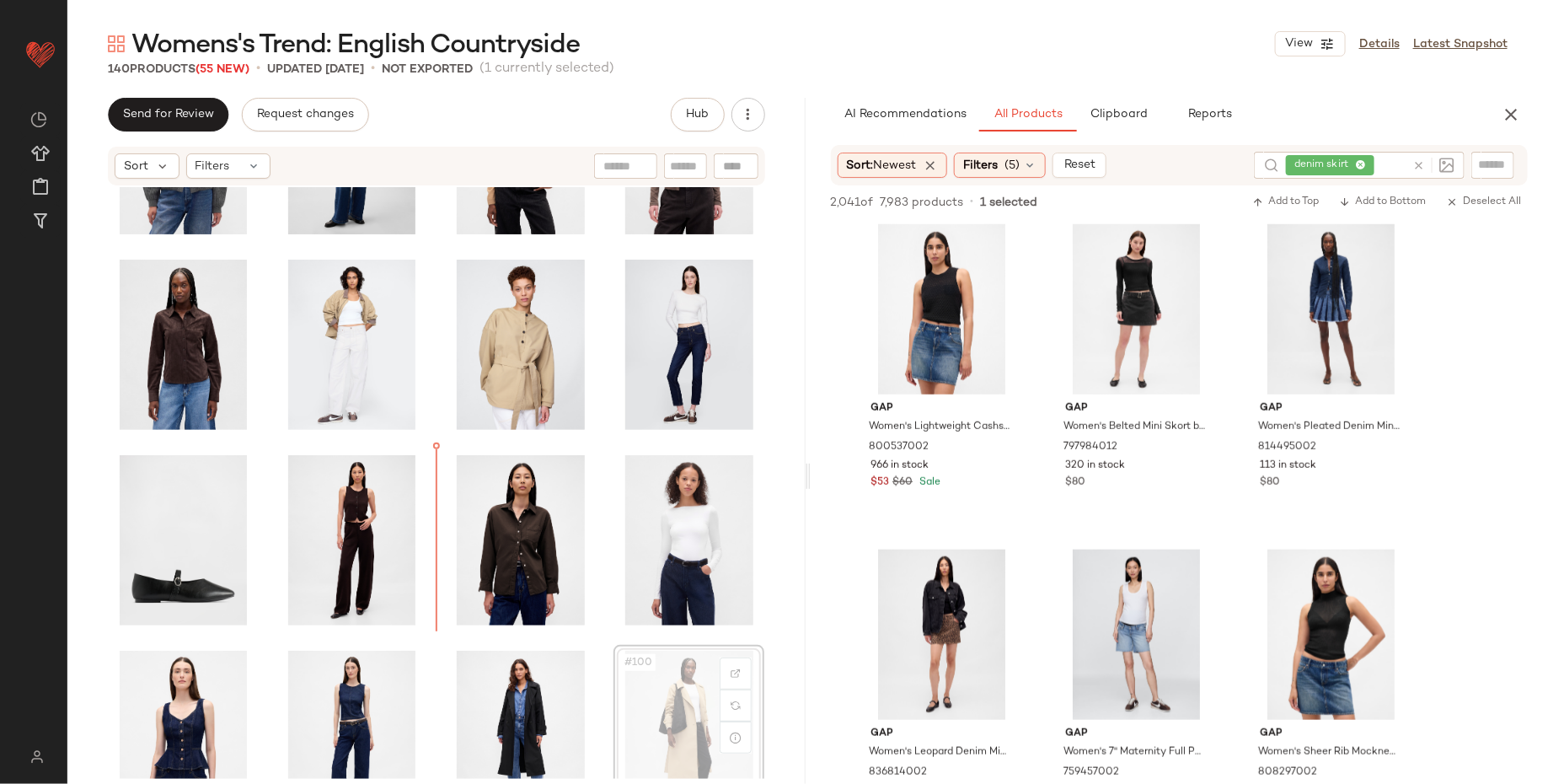
scroll to position [4256, 0]
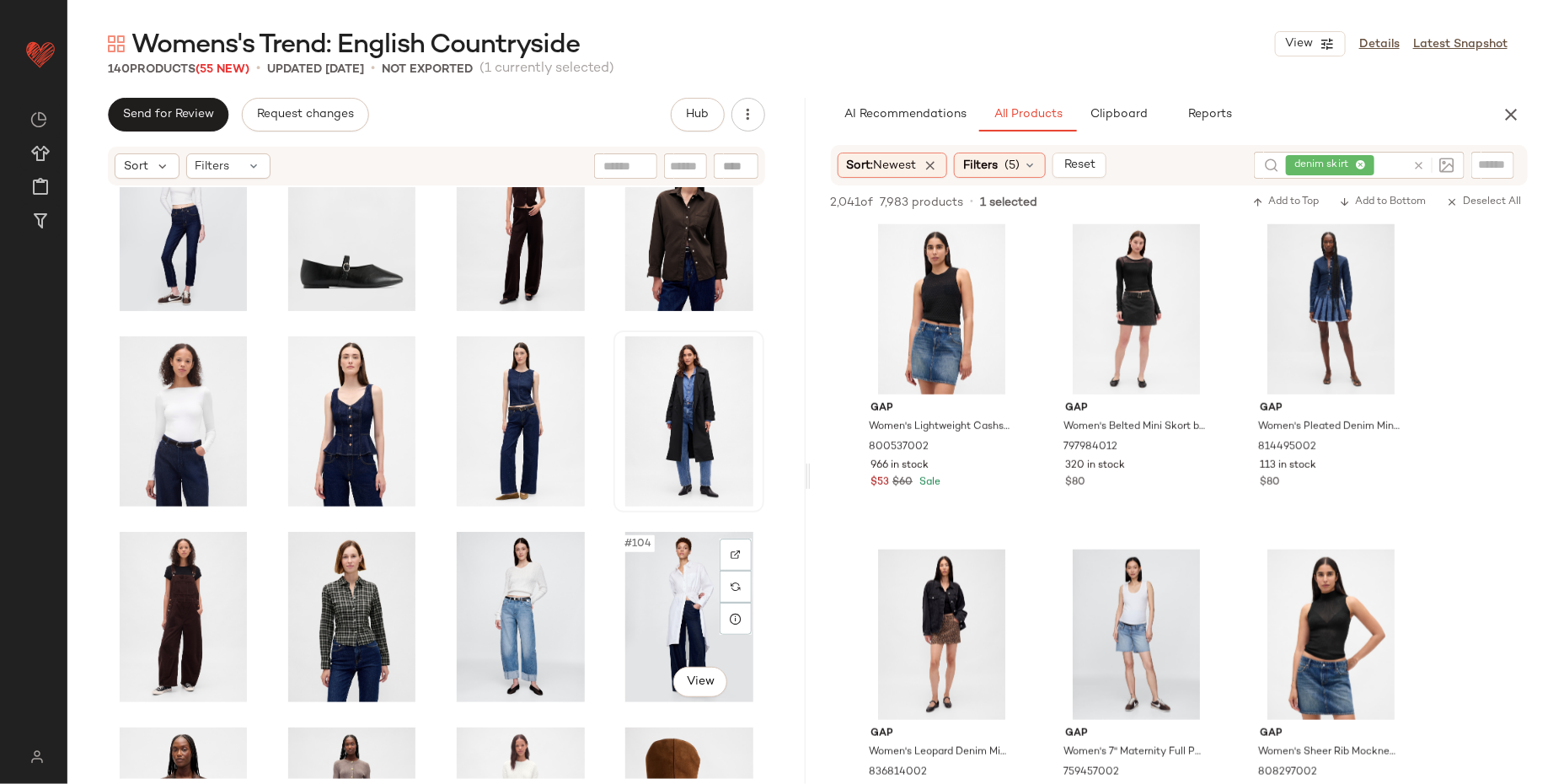
scroll to position [4830, 0]
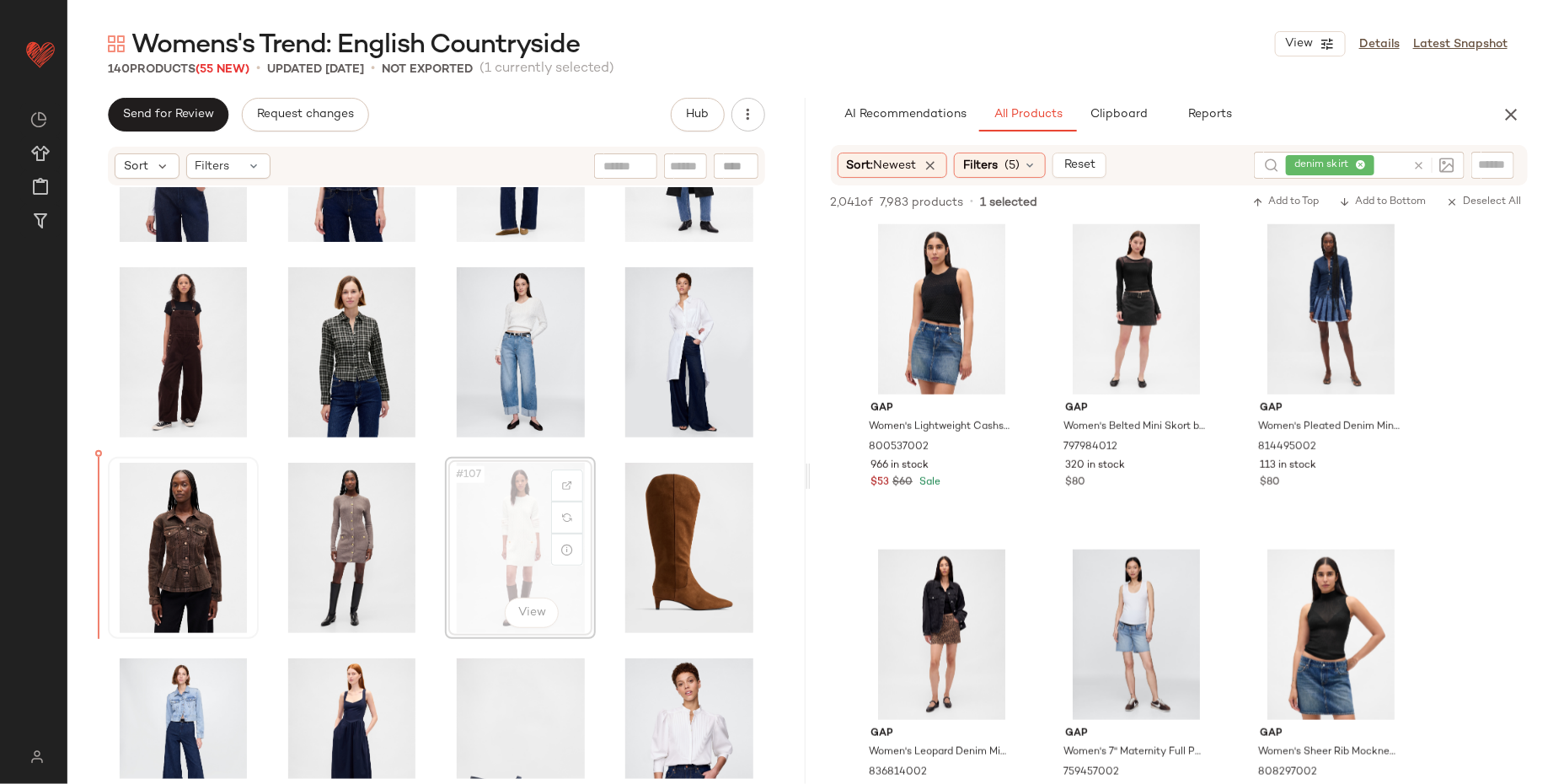
drag, startPoint x: 503, startPoint y: 538, endPoint x: 189, endPoint y: 539, distance: 314.0
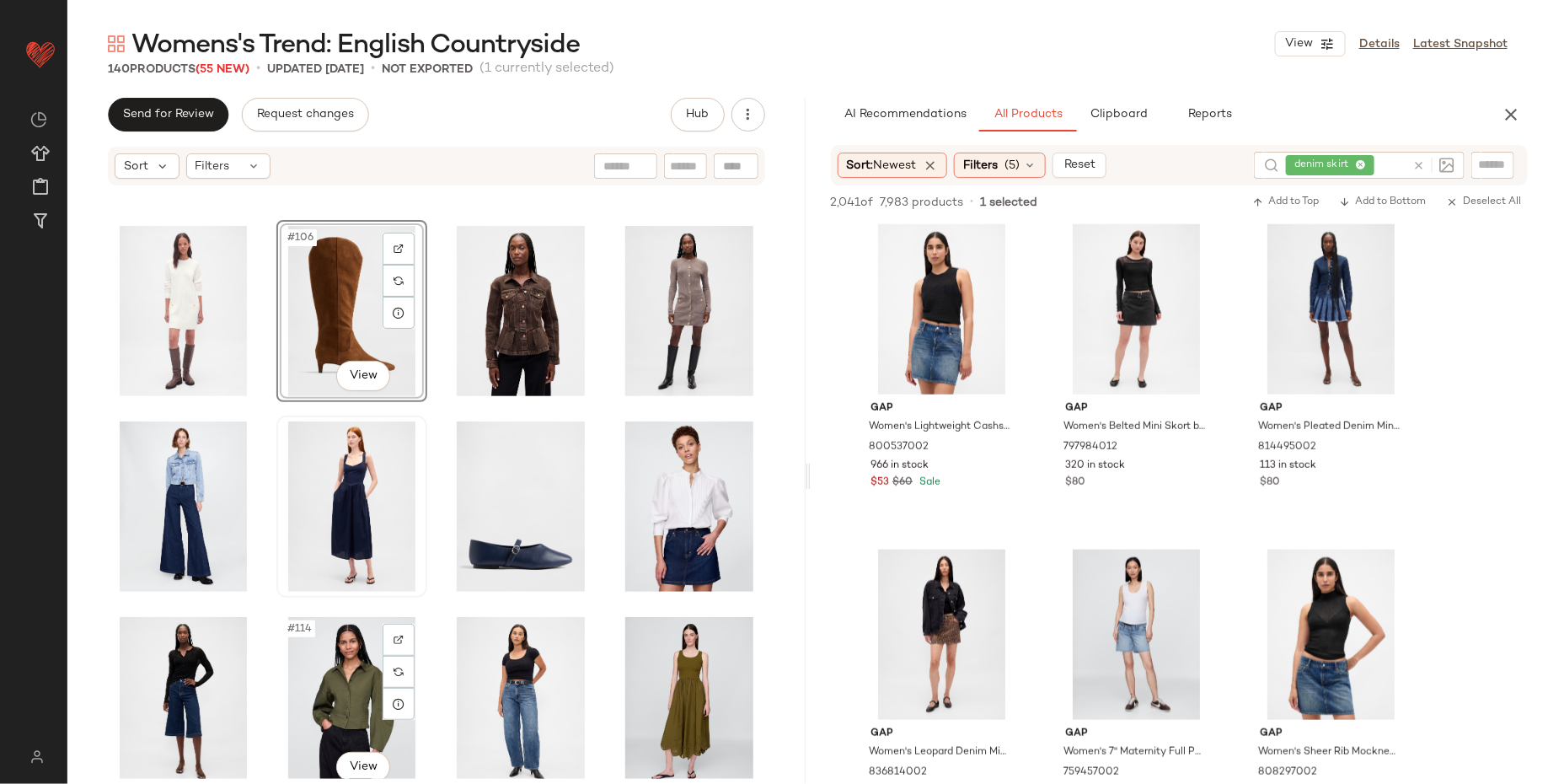
scroll to position [5065, 0]
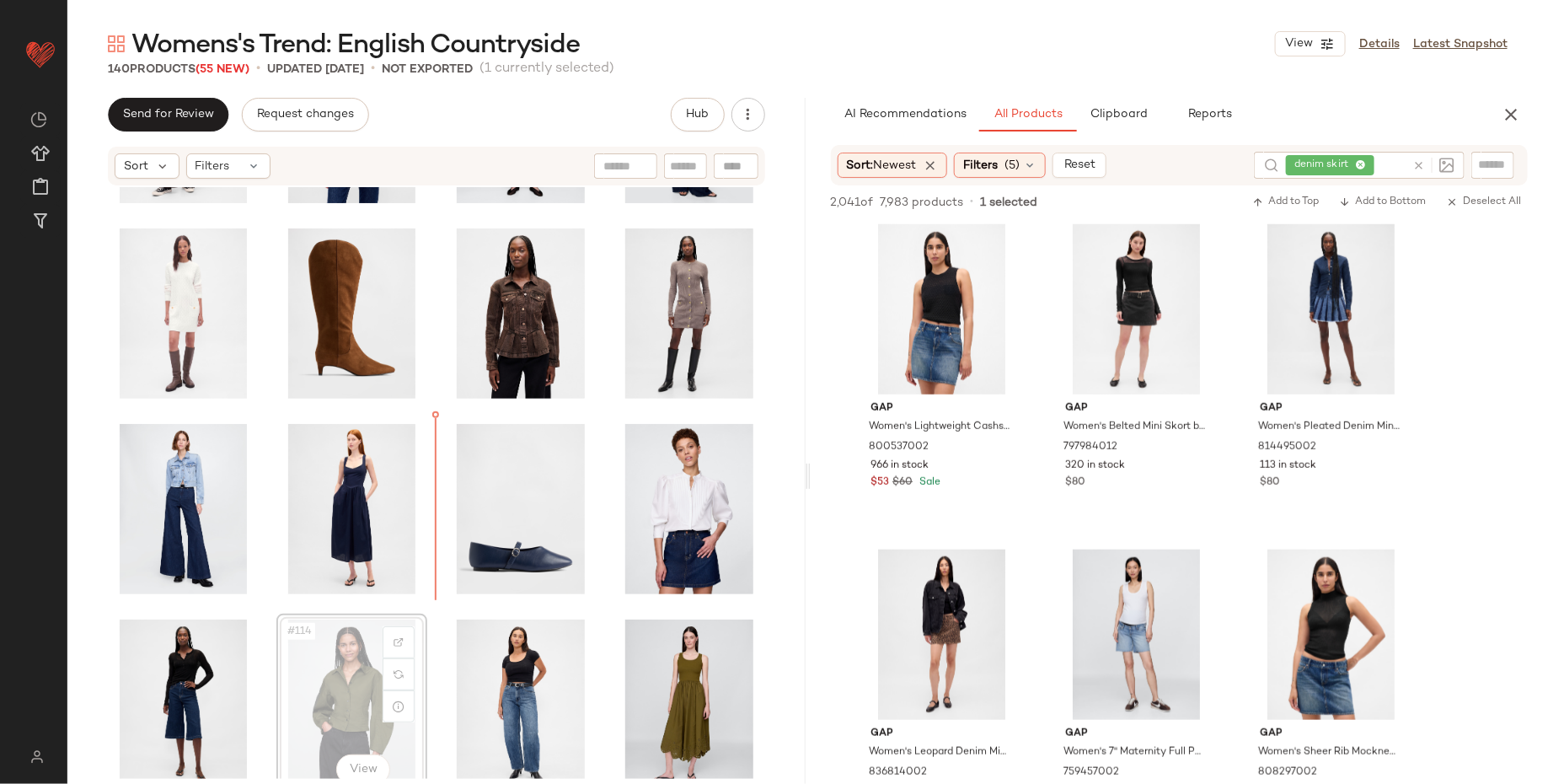
scroll to position [5066, 0]
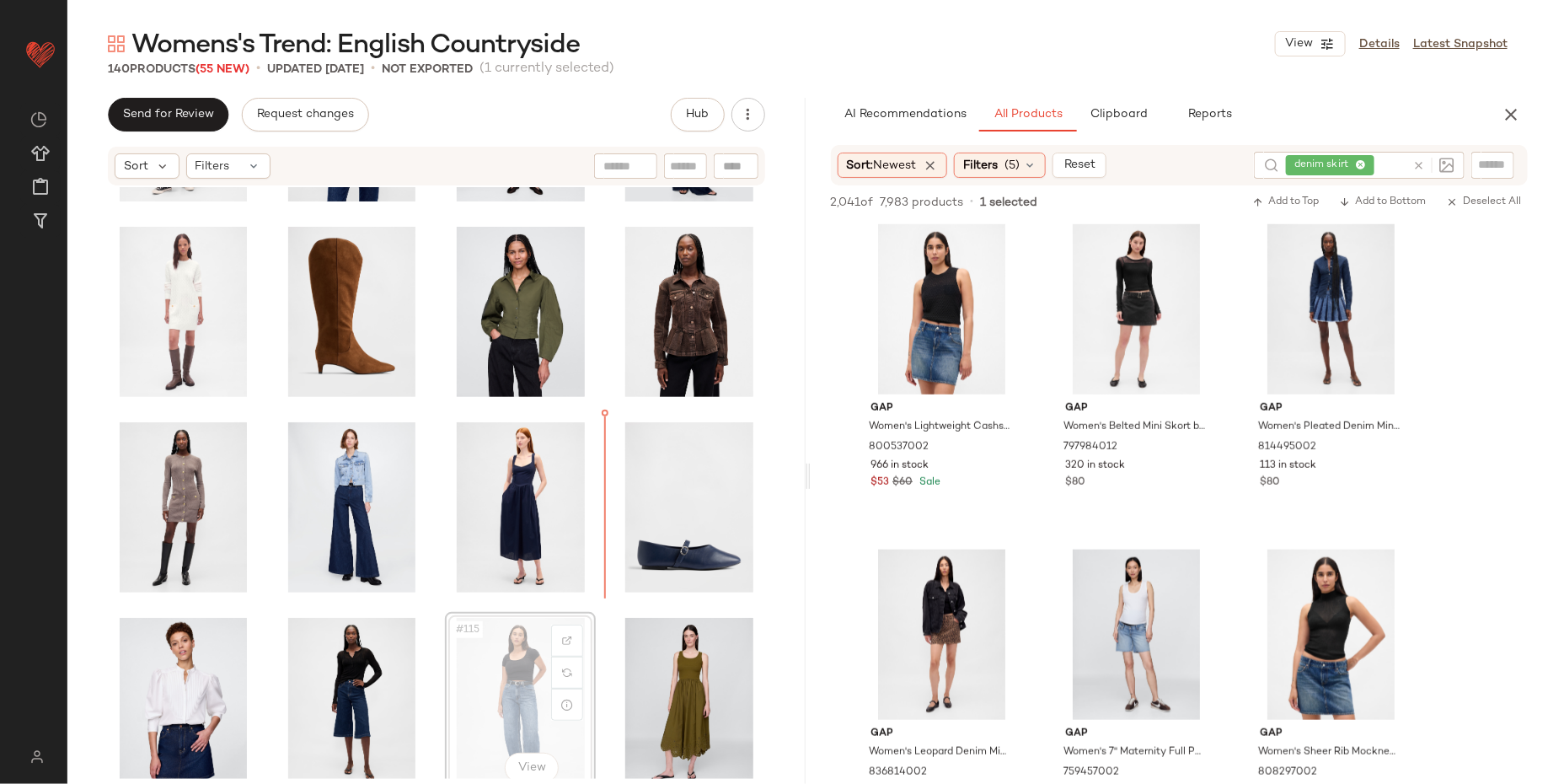
scroll to position [5069, 0]
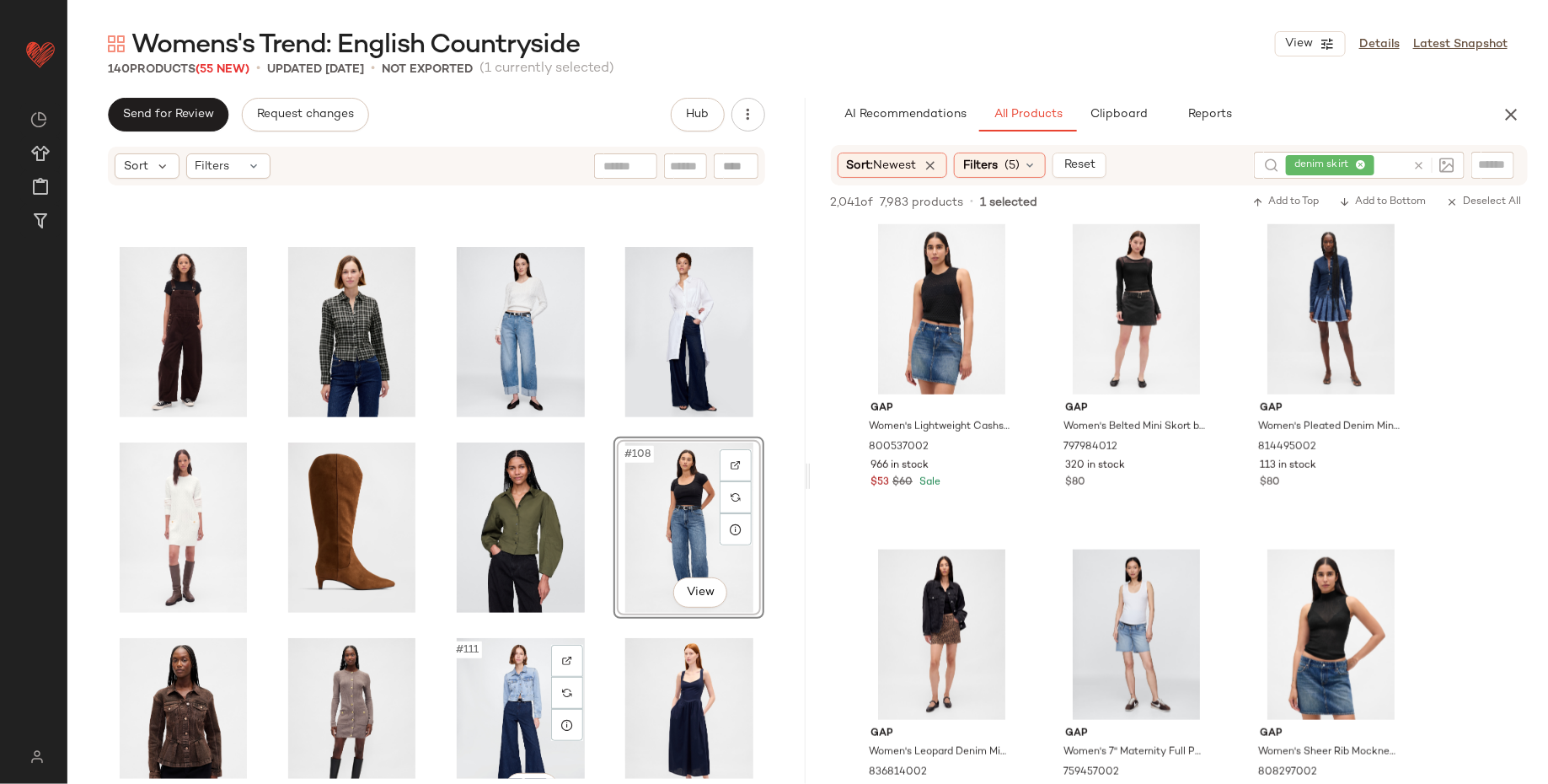
scroll to position [4850, 0]
click at [178, 548] on div "#105 View" at bounding box center [184, 528] width 139 height 170
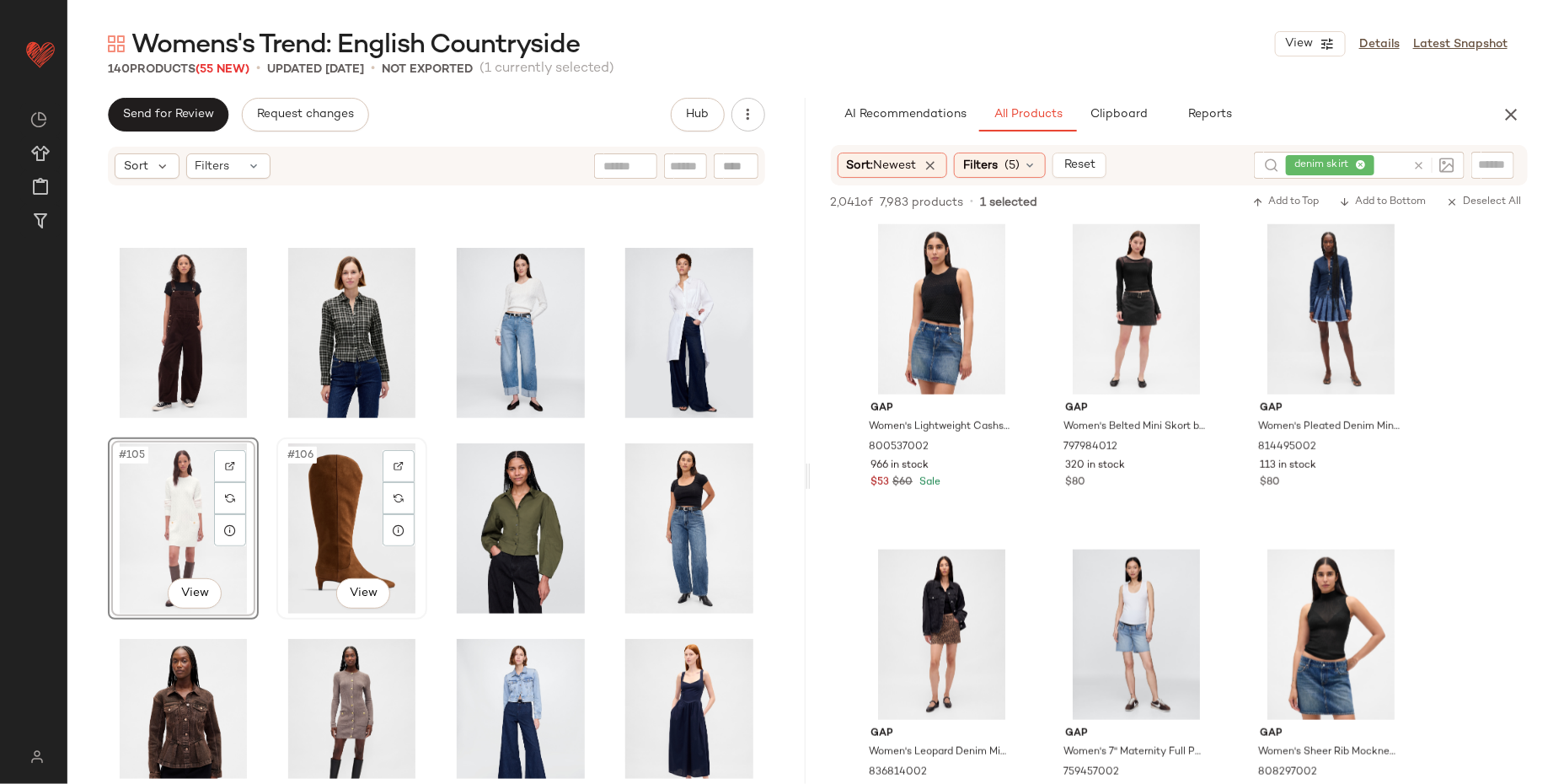
click at [317, 546] on div "#106 View" at bounding box center [352, 528] width 139 height 170
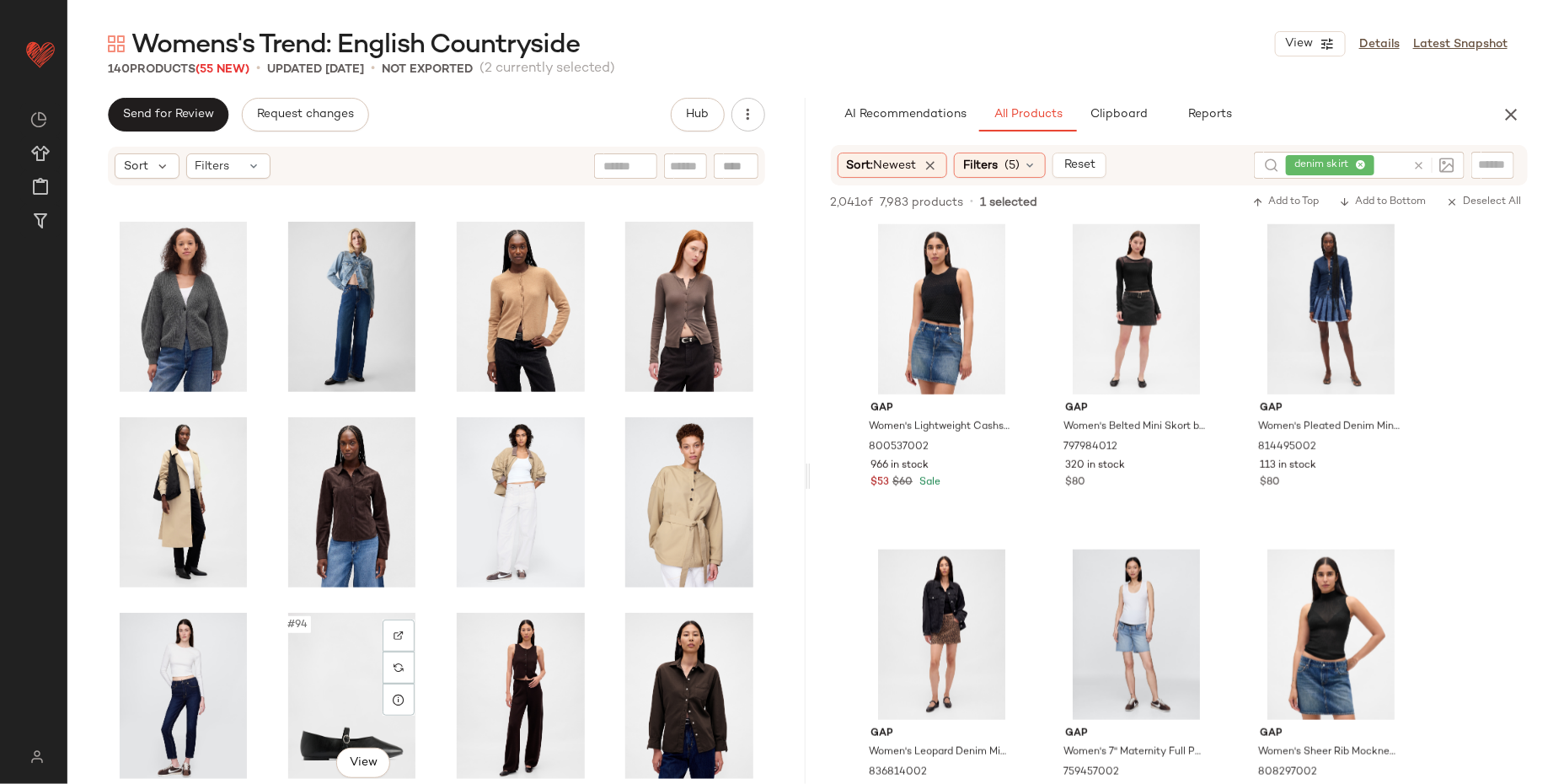
scroll to position [4093, 0]
click at [671, 493] on div "#92 View" at bounding box center [689, 503] width 139 height 170
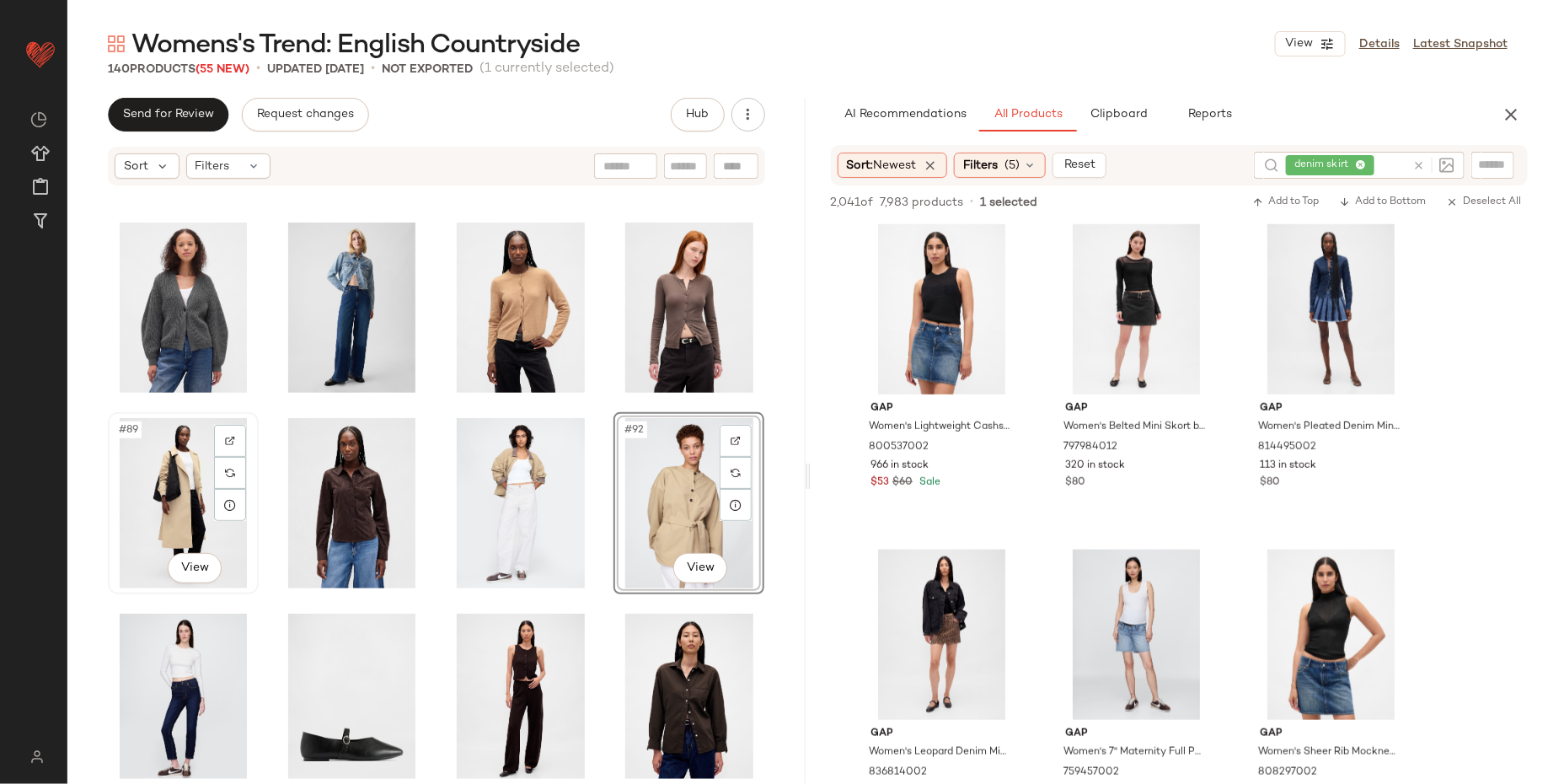
click at [182, 521] on div "#89 View" at bounding box center [184, 503] width 139 height 170
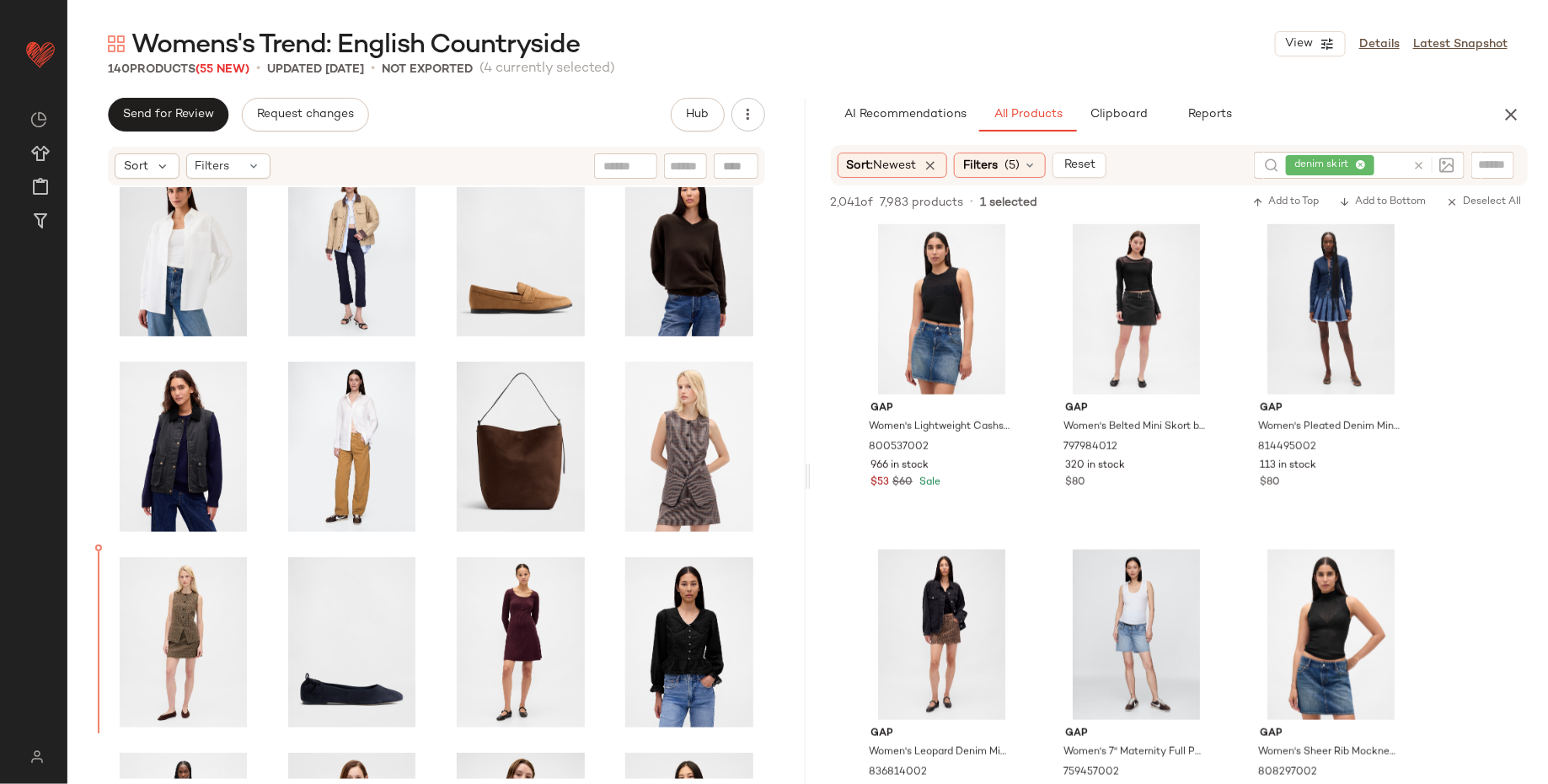
scroll to position [2982, 0]
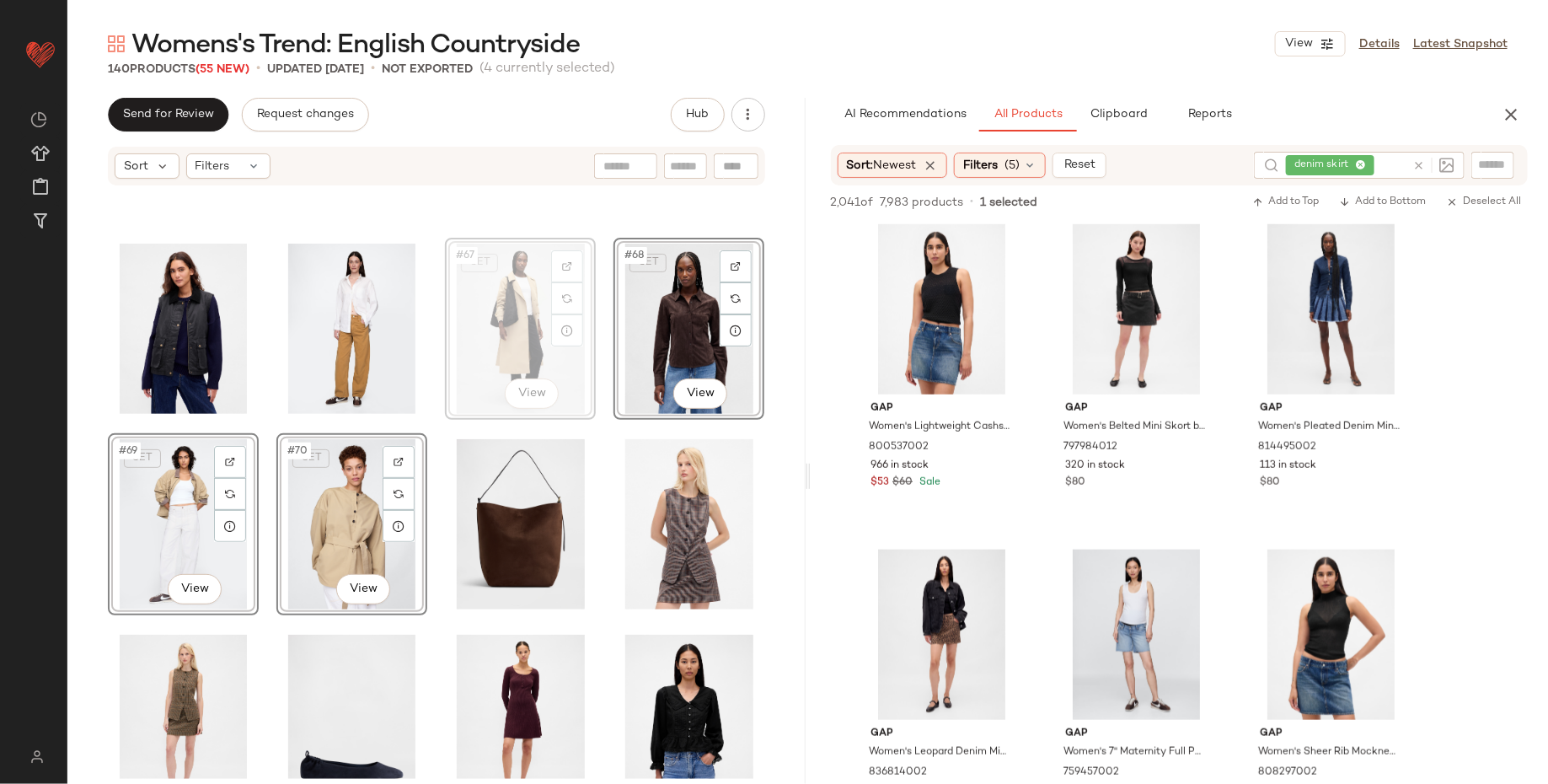
scroll to position [3093, 0]
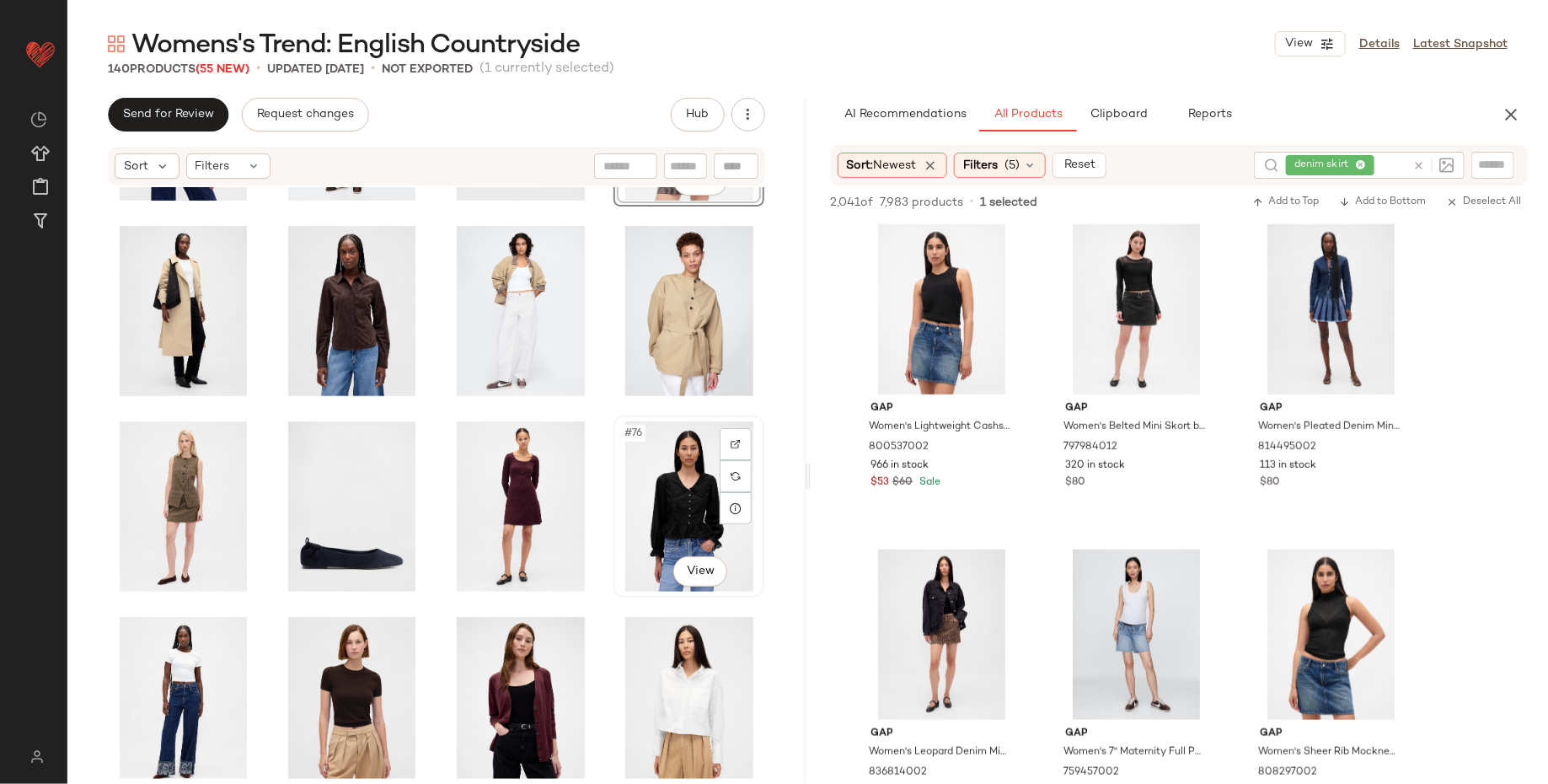
scroll to position [3334, 0]
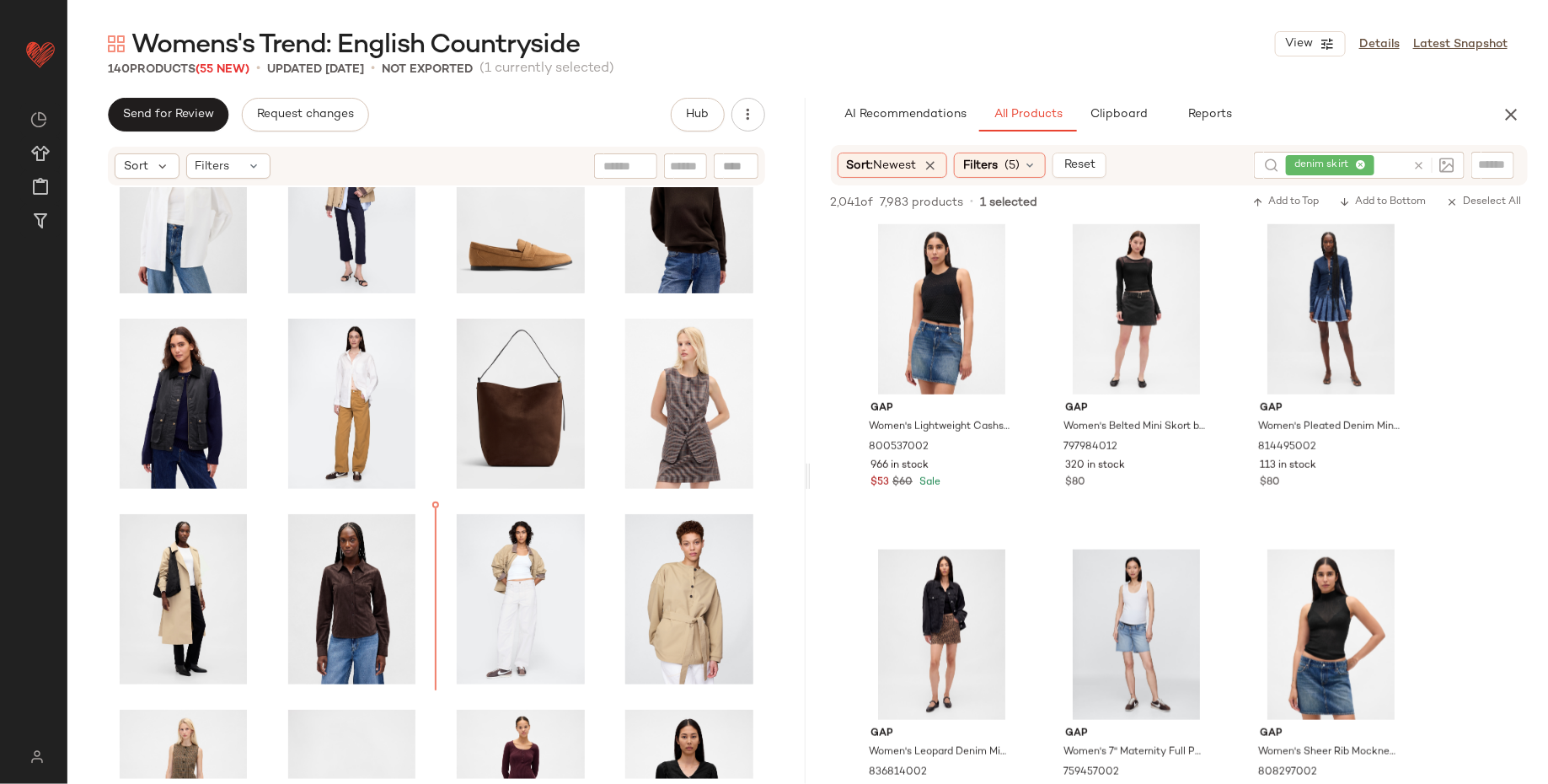
scroll to position [3016, 0]
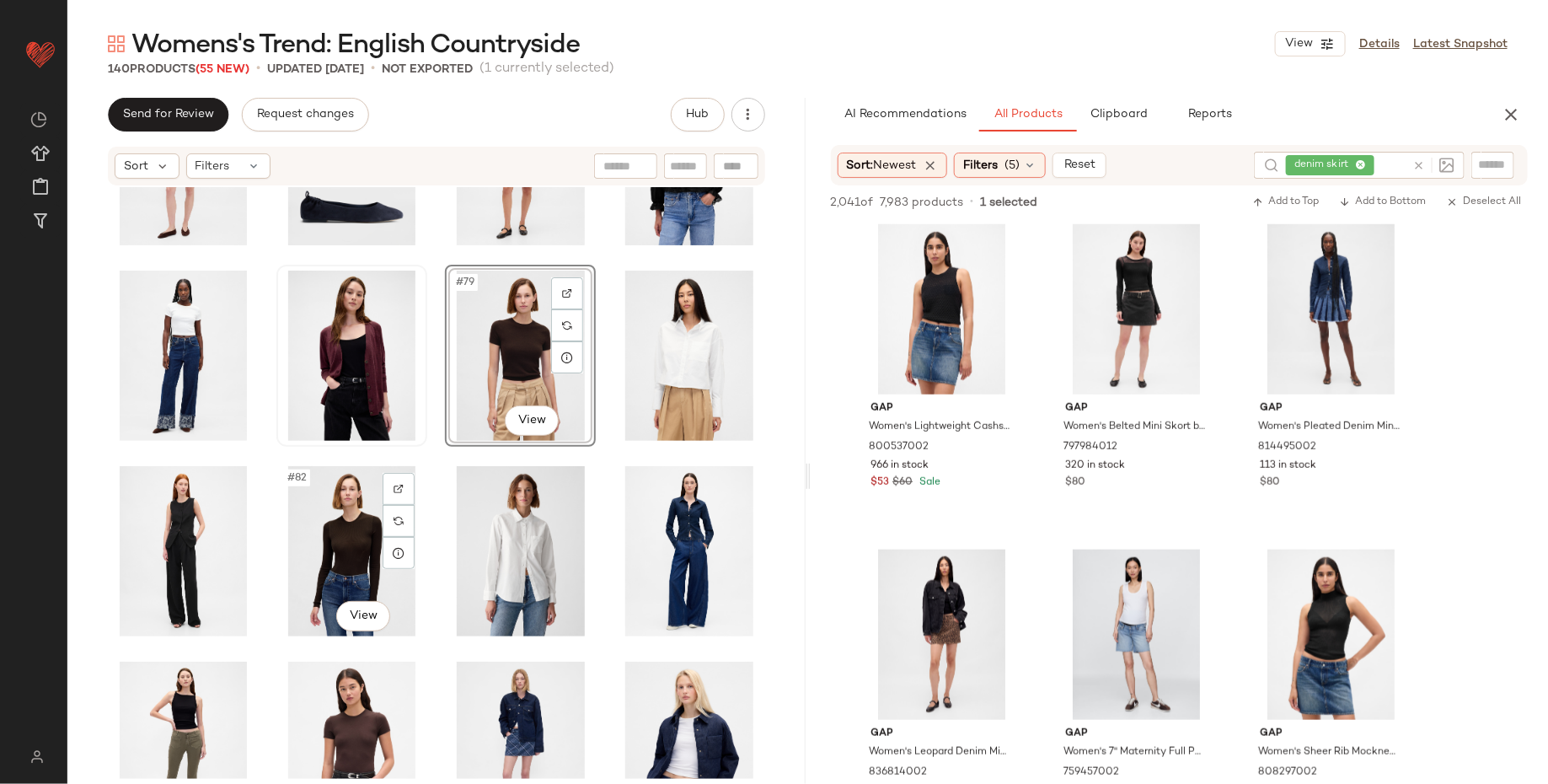
scroll to position [3687, 0]
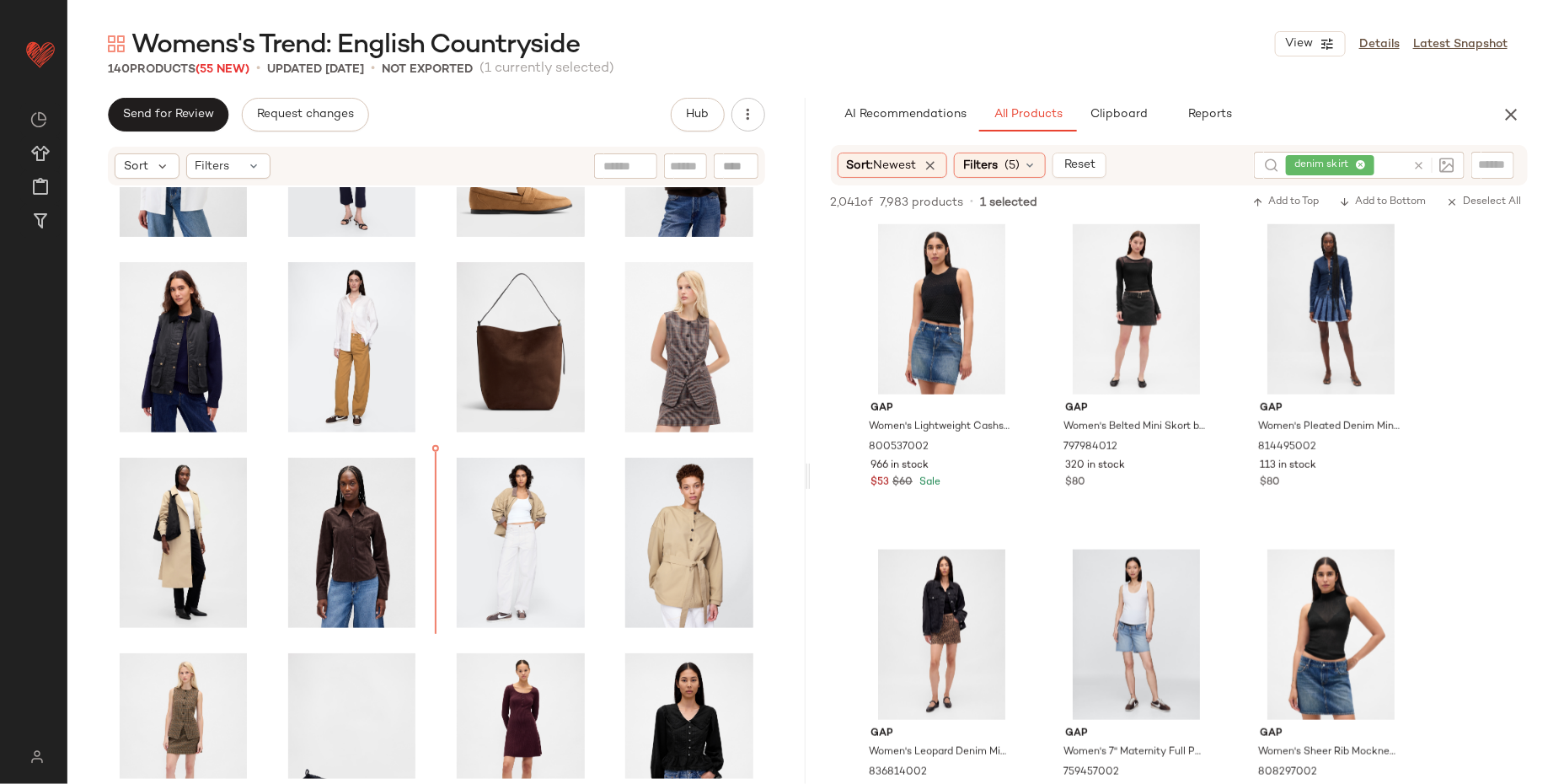
scroll to position [3068, 0]
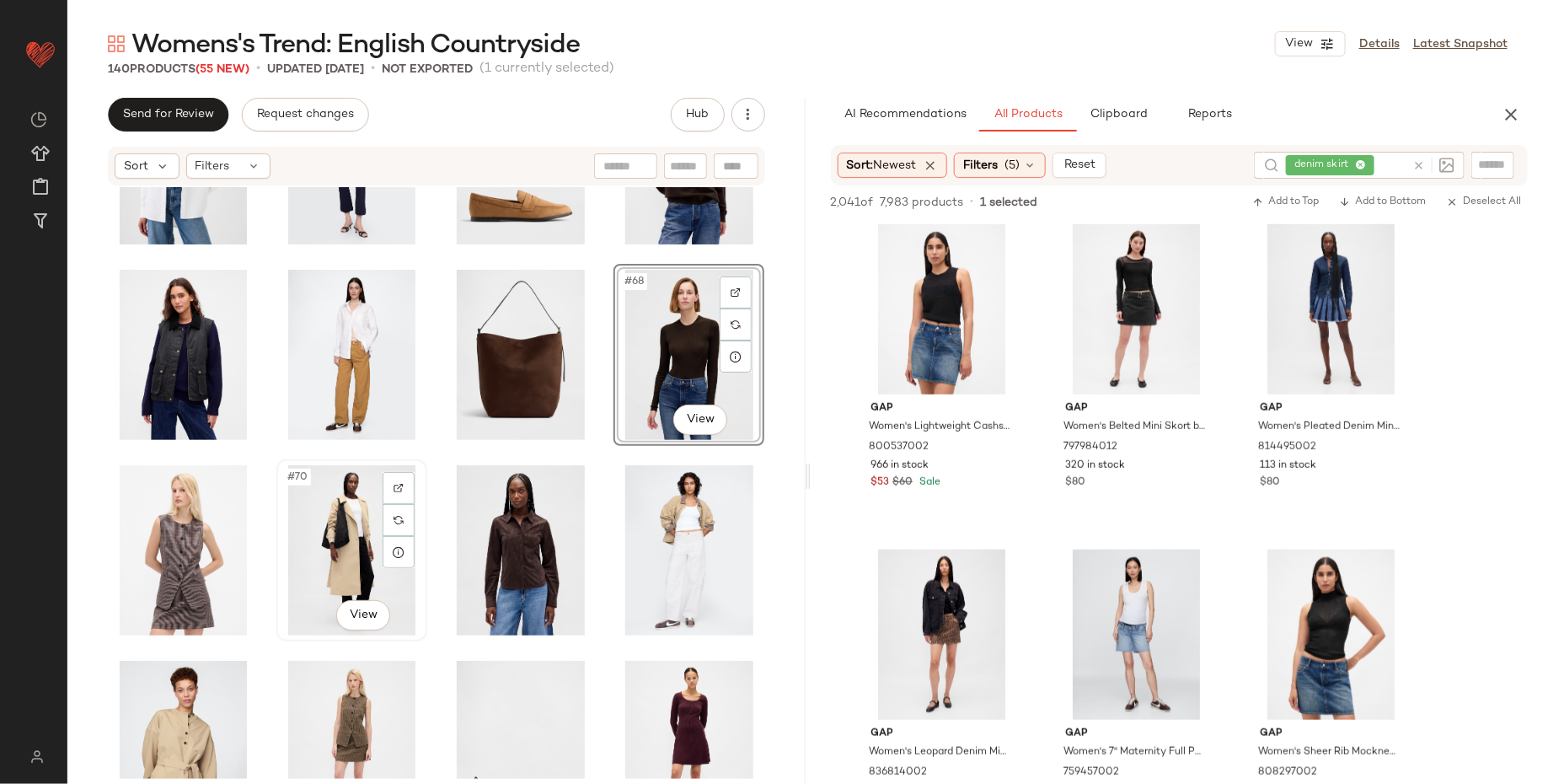
click at [323, 551] on div "#70 View" at bounding box center [352, 550] width 139 height 170
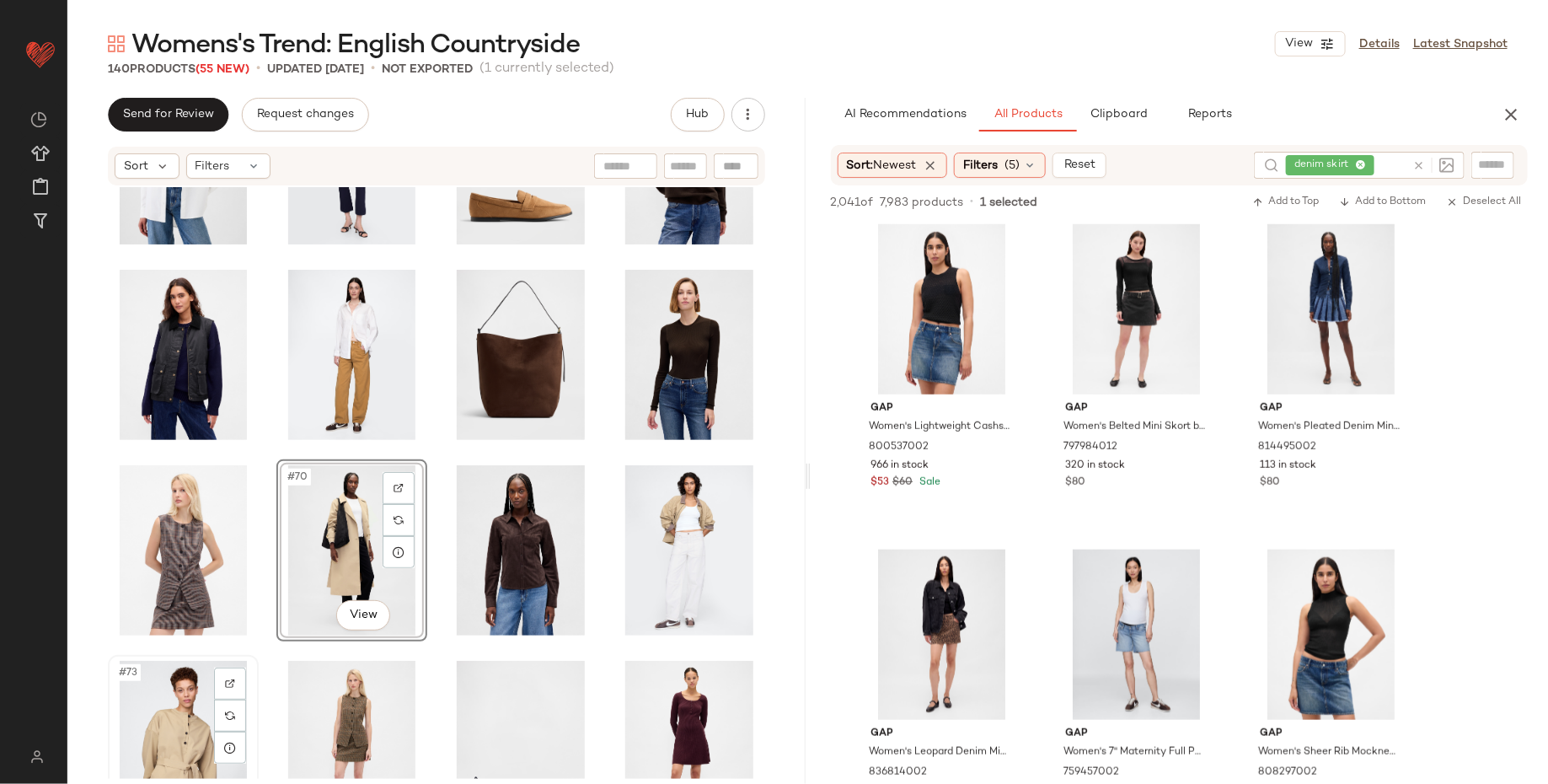
click at [172, 727] on div "#73 View" at bounding box center [184, 745] width 139 height 170
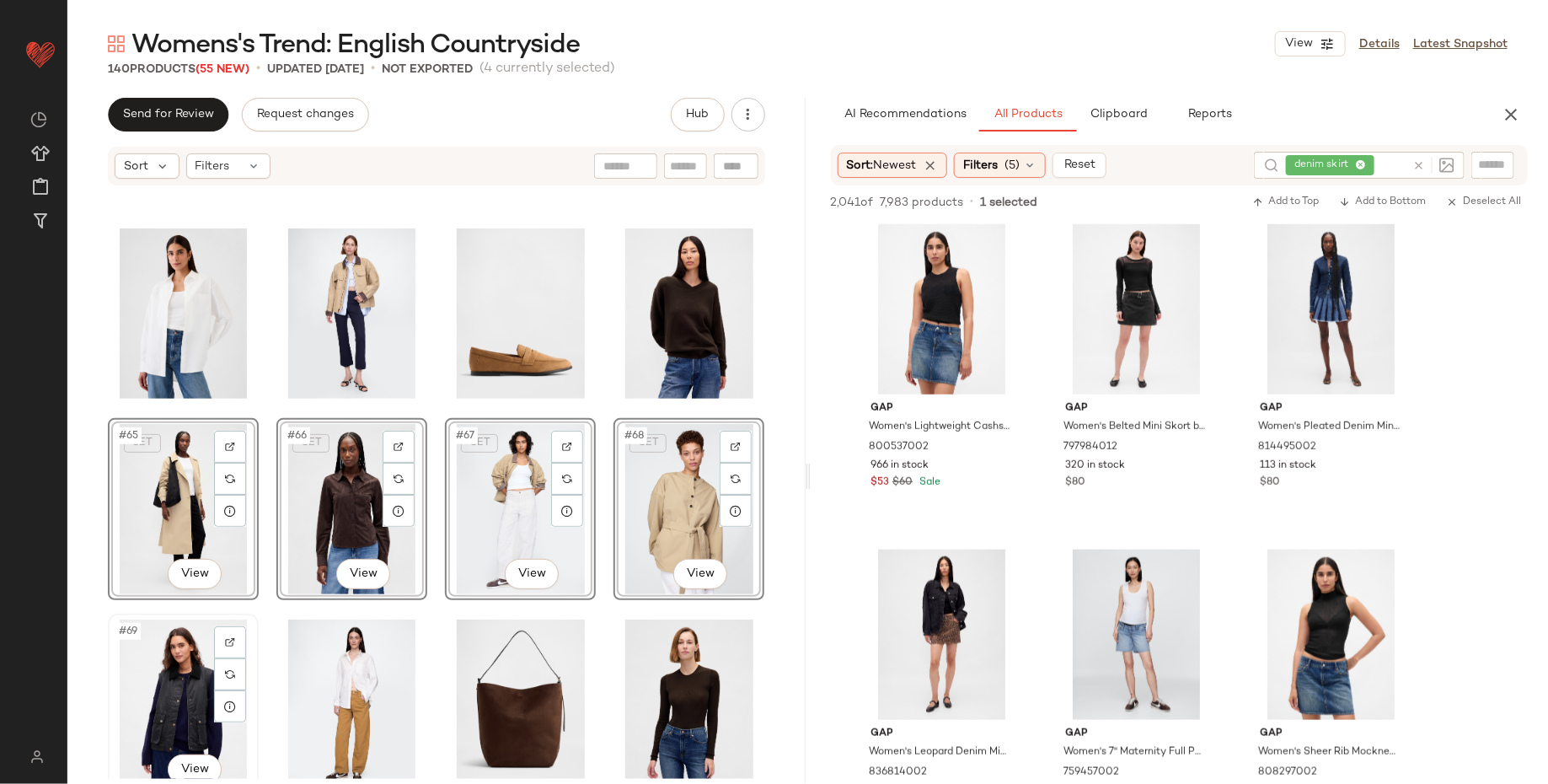
scroll to position [2912, 0]
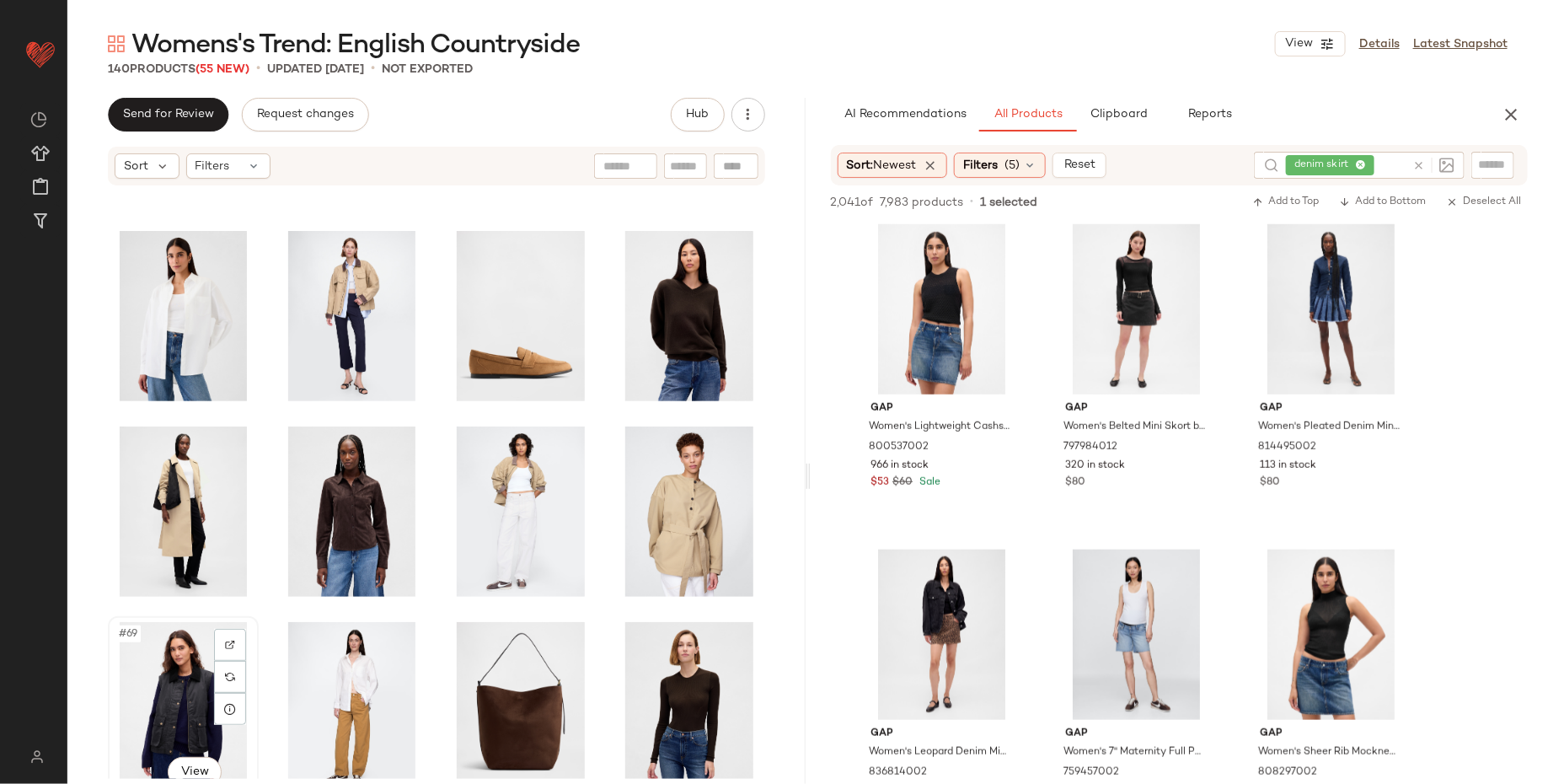
click at [110, 660] on div "#69 View" at bounding box center [183, 706] width 147 height 179
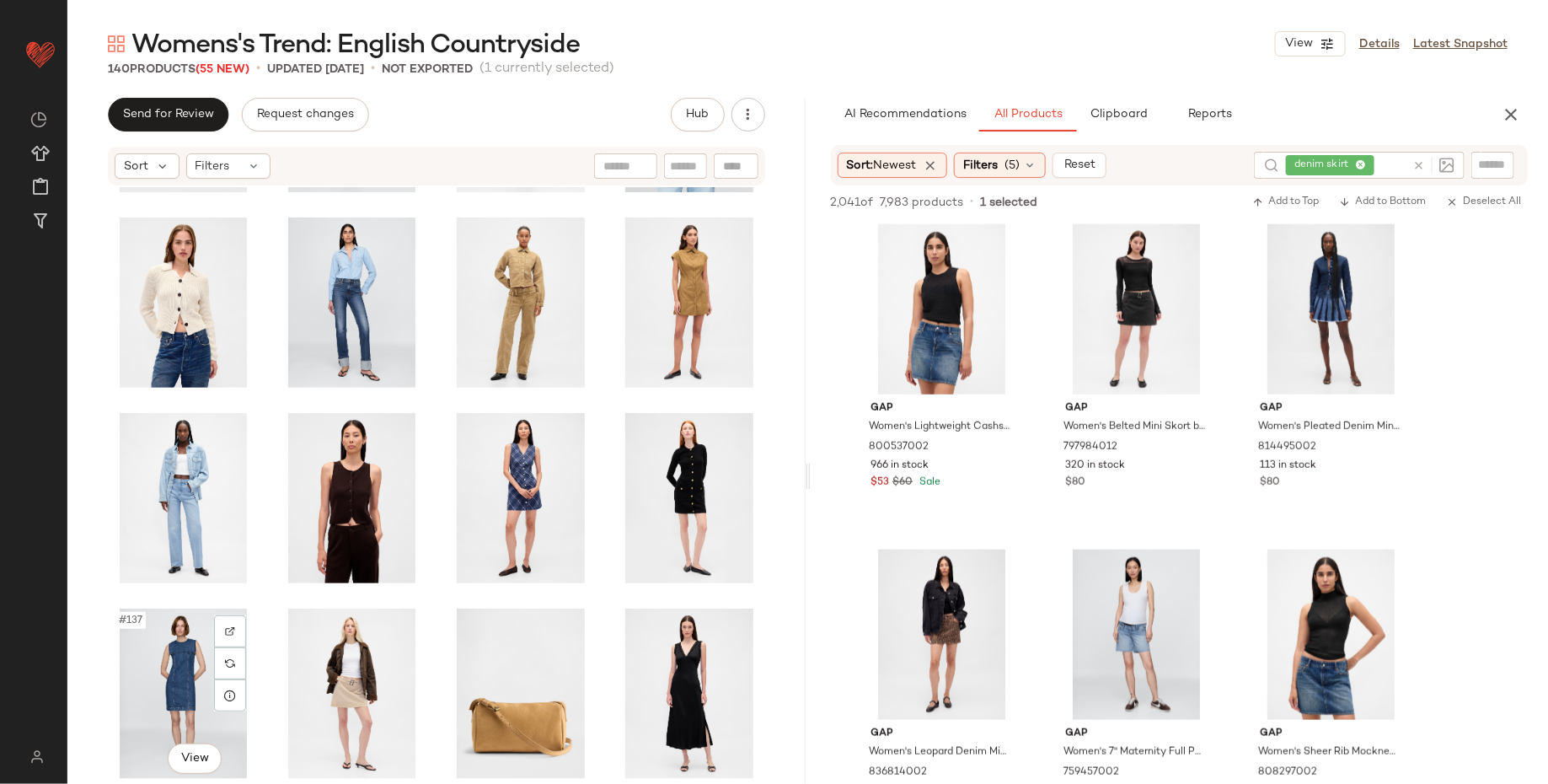
scroll to position [6254, 0]
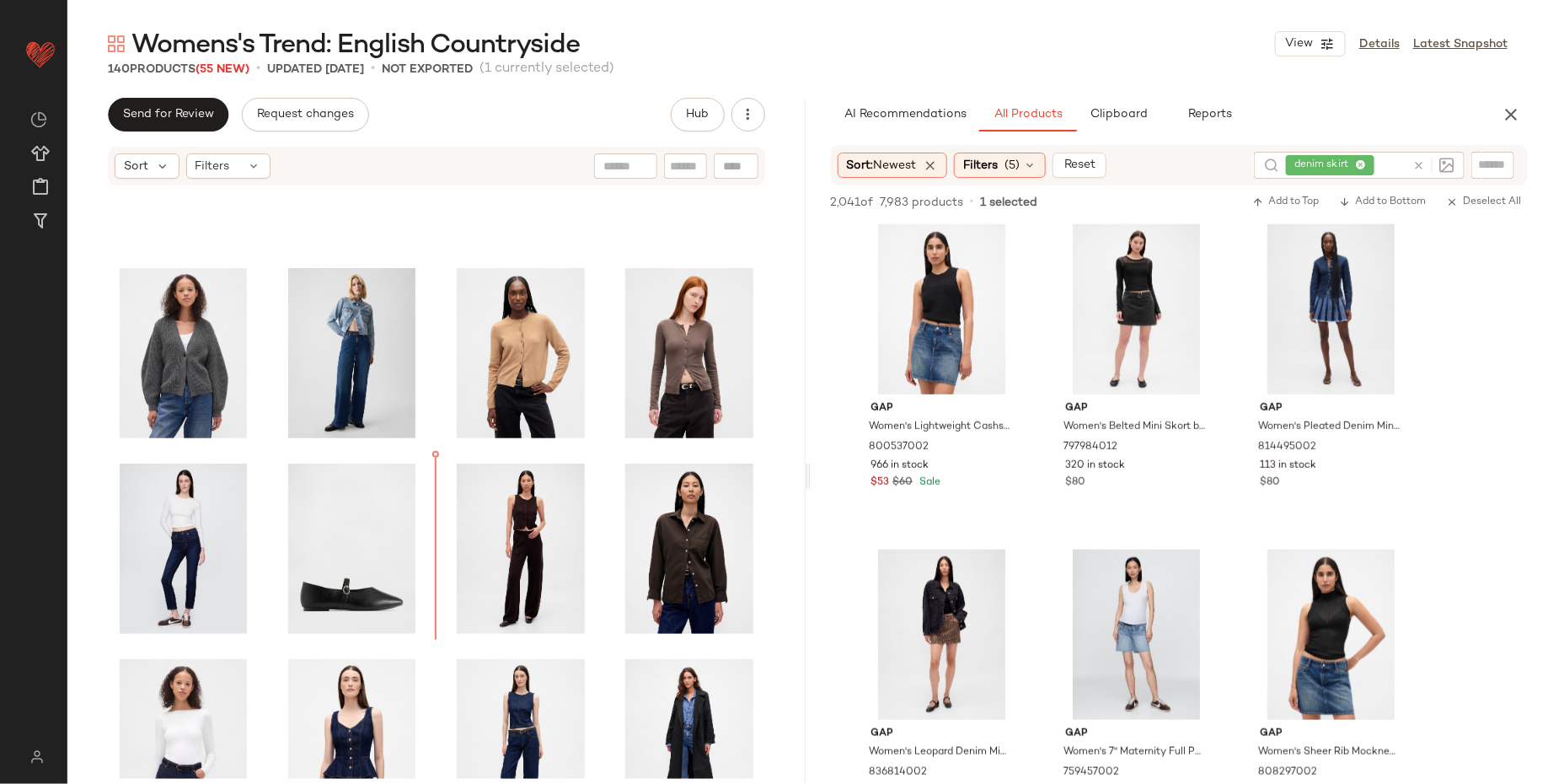
scroll to position [4076, 0]
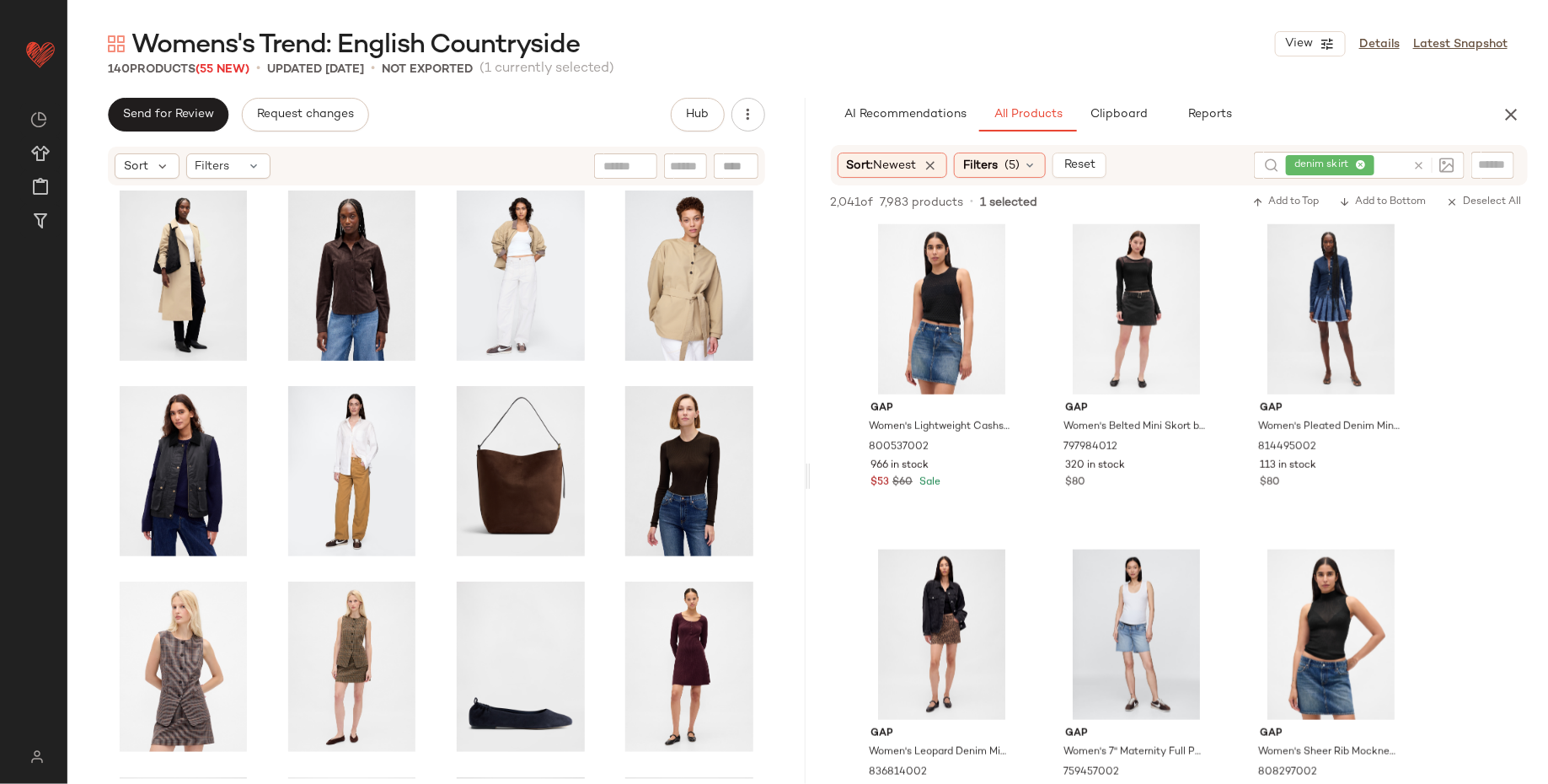
scroll to position [3152, 0]
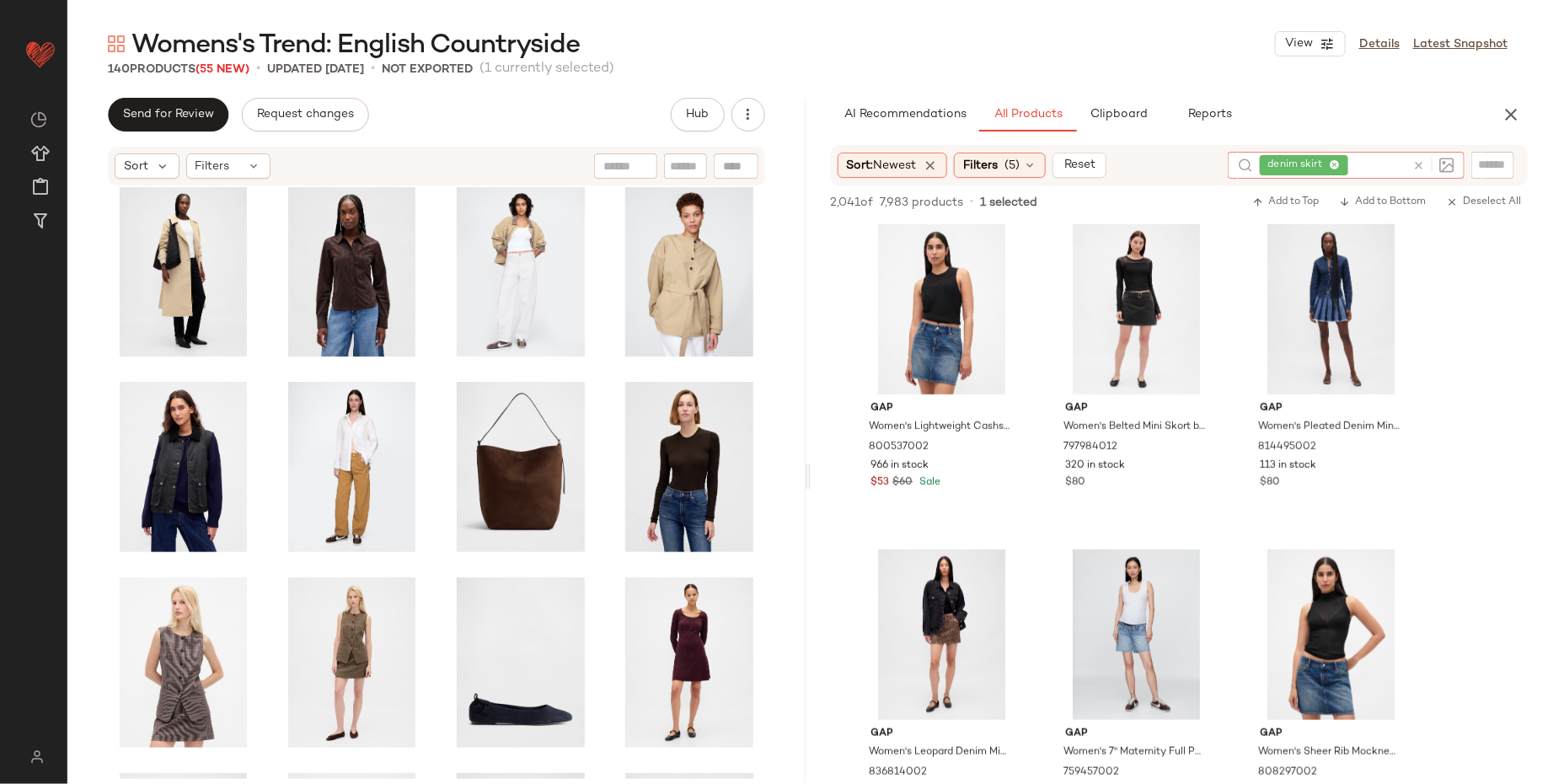
click at [1365, 165] on div "denim skirt" at bounding box center [1332, 165] width 145 height 27
click at [1335, 161] on icon at bounding box center [1335, 166] width 11 height 11
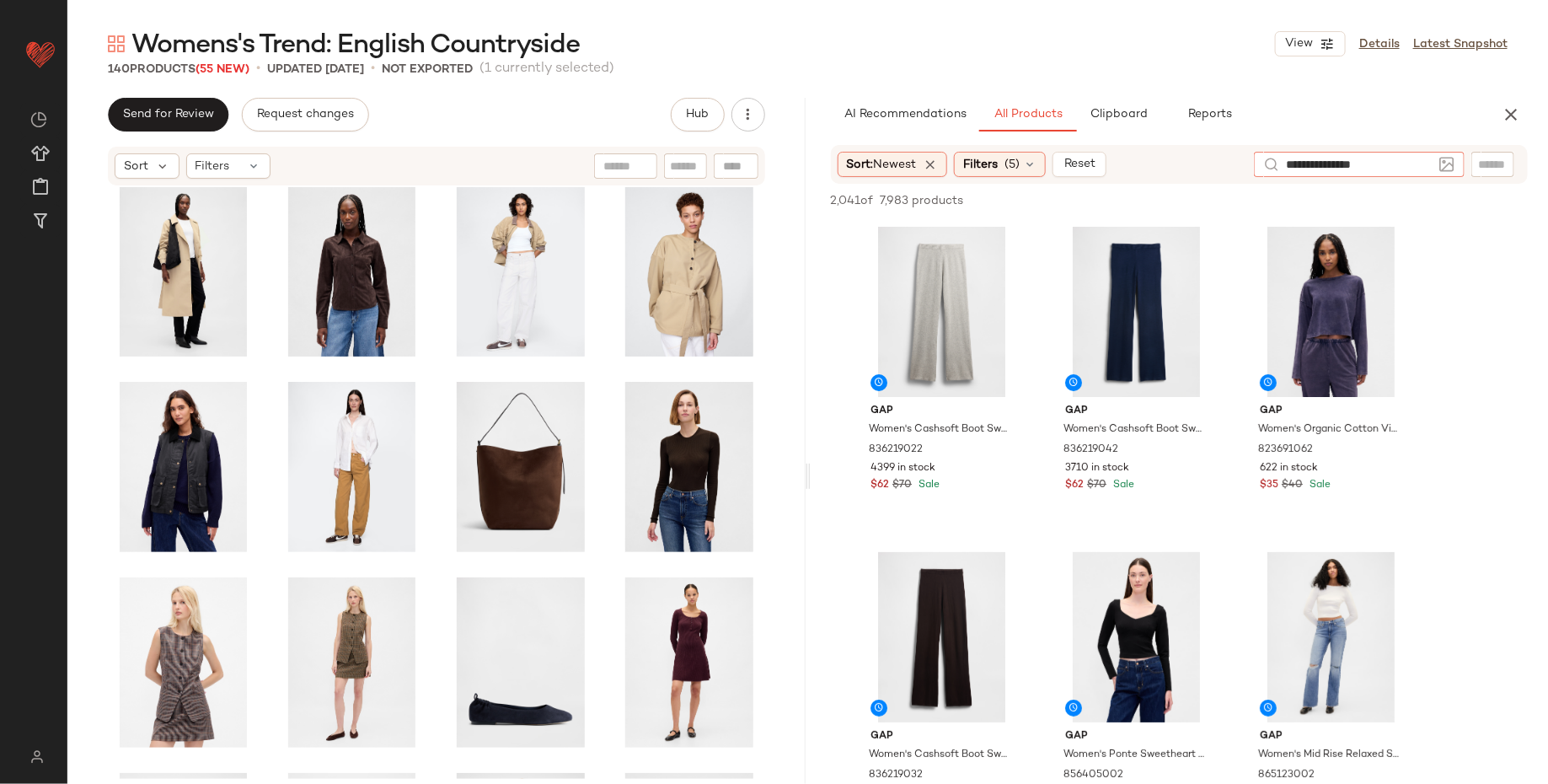
type input "**********"
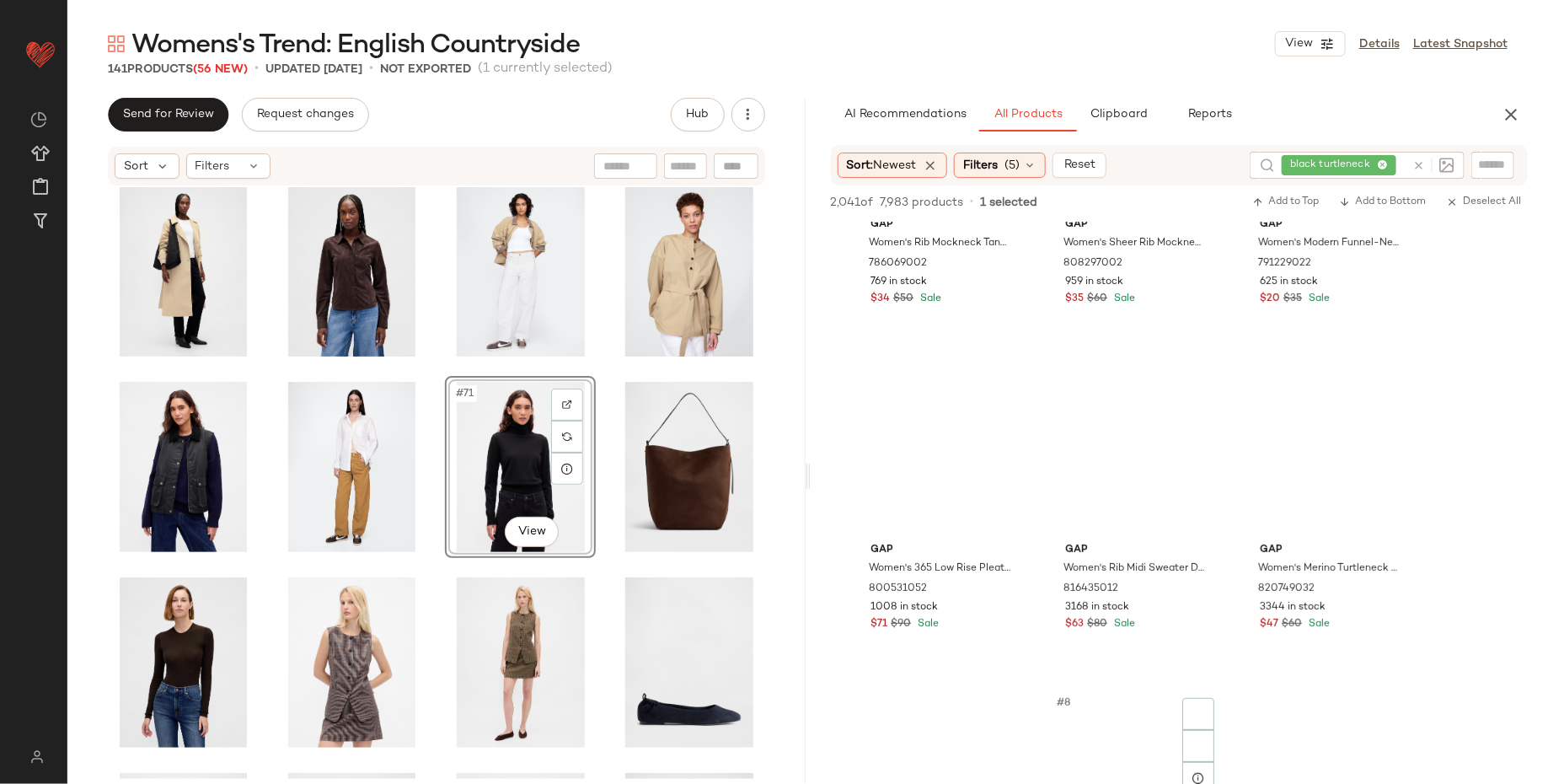
scroll to position [314, 0]
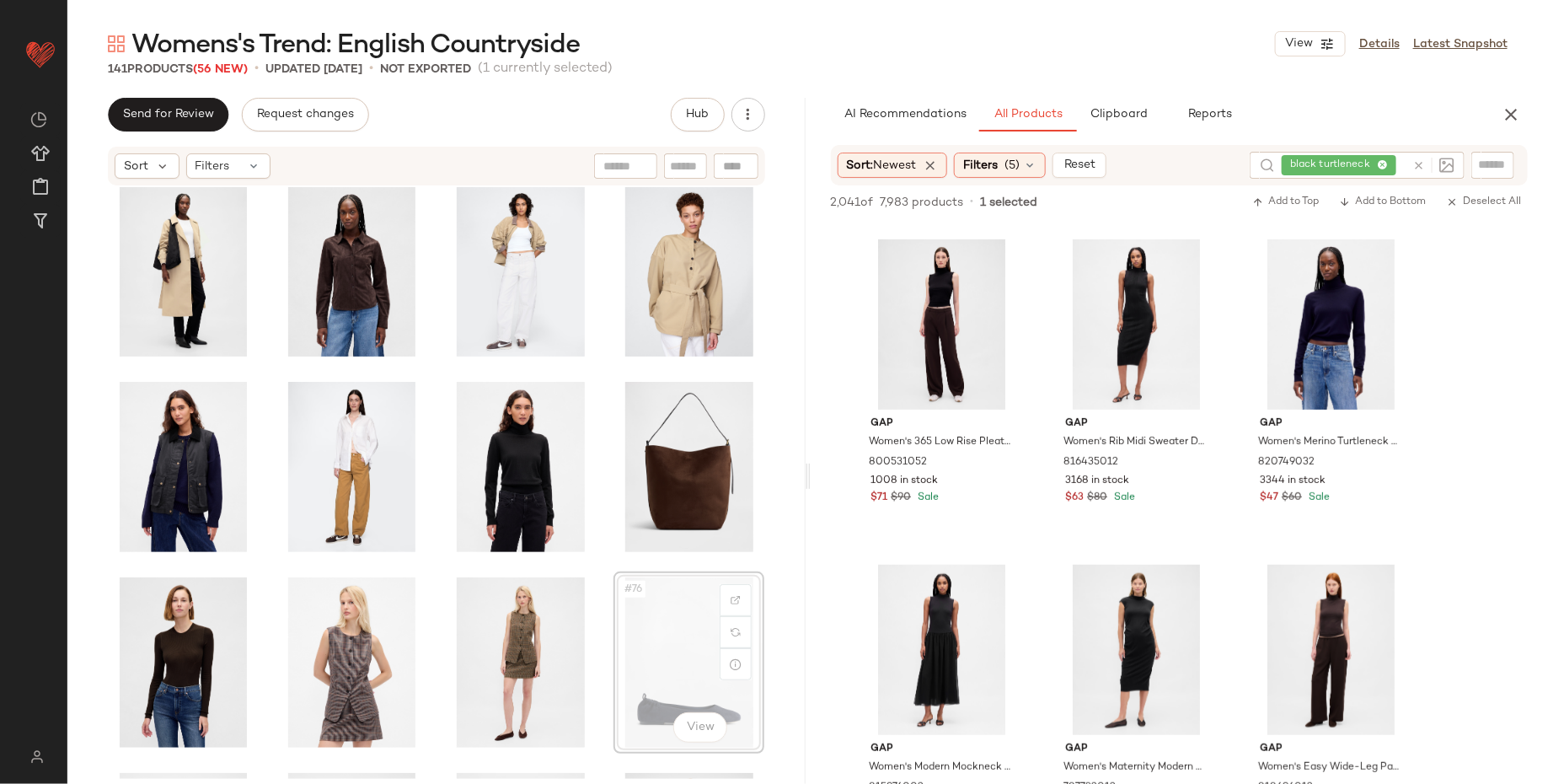
scroll to position [3165, 0]
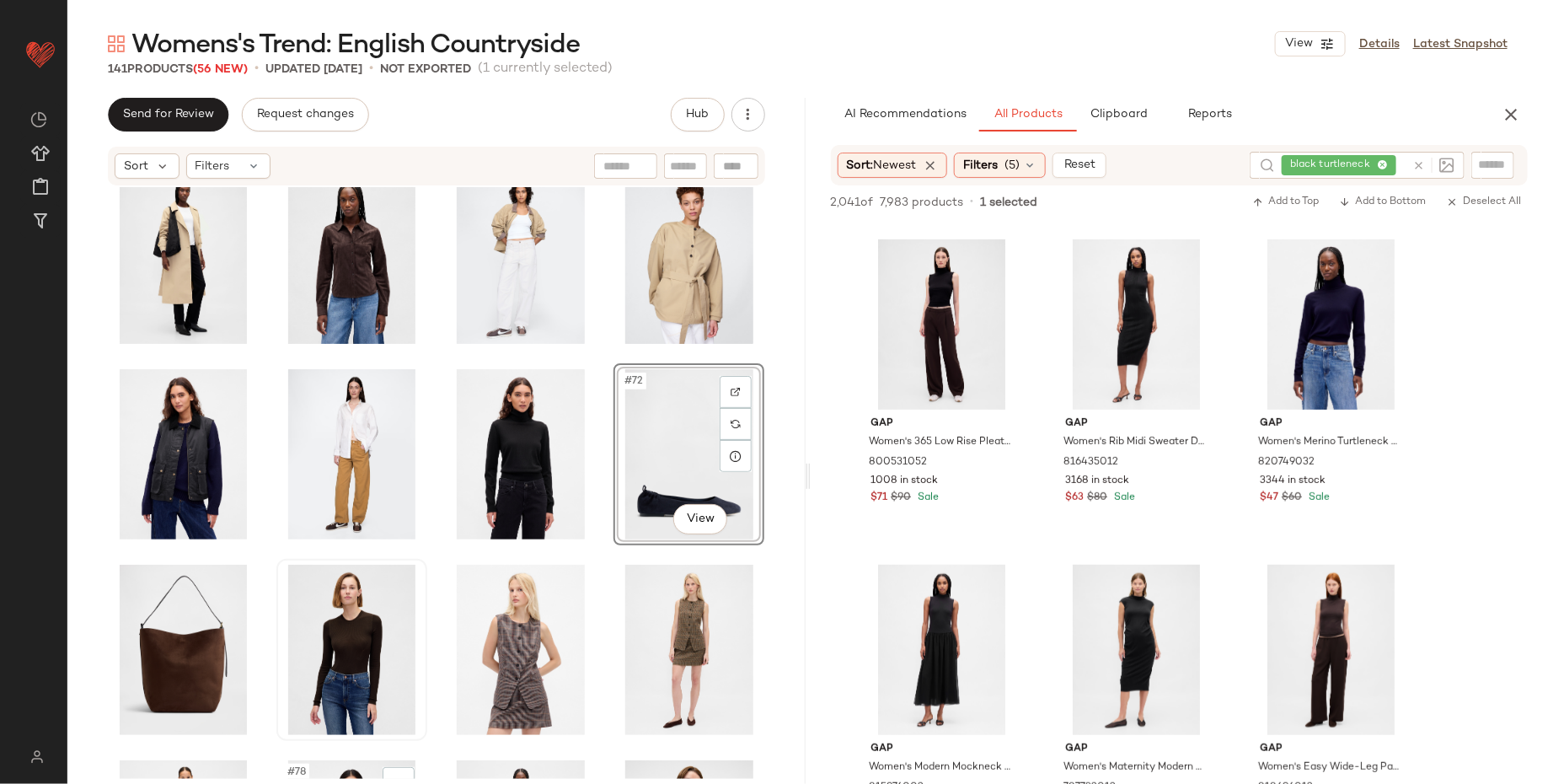
scroll to position [3358, 0]
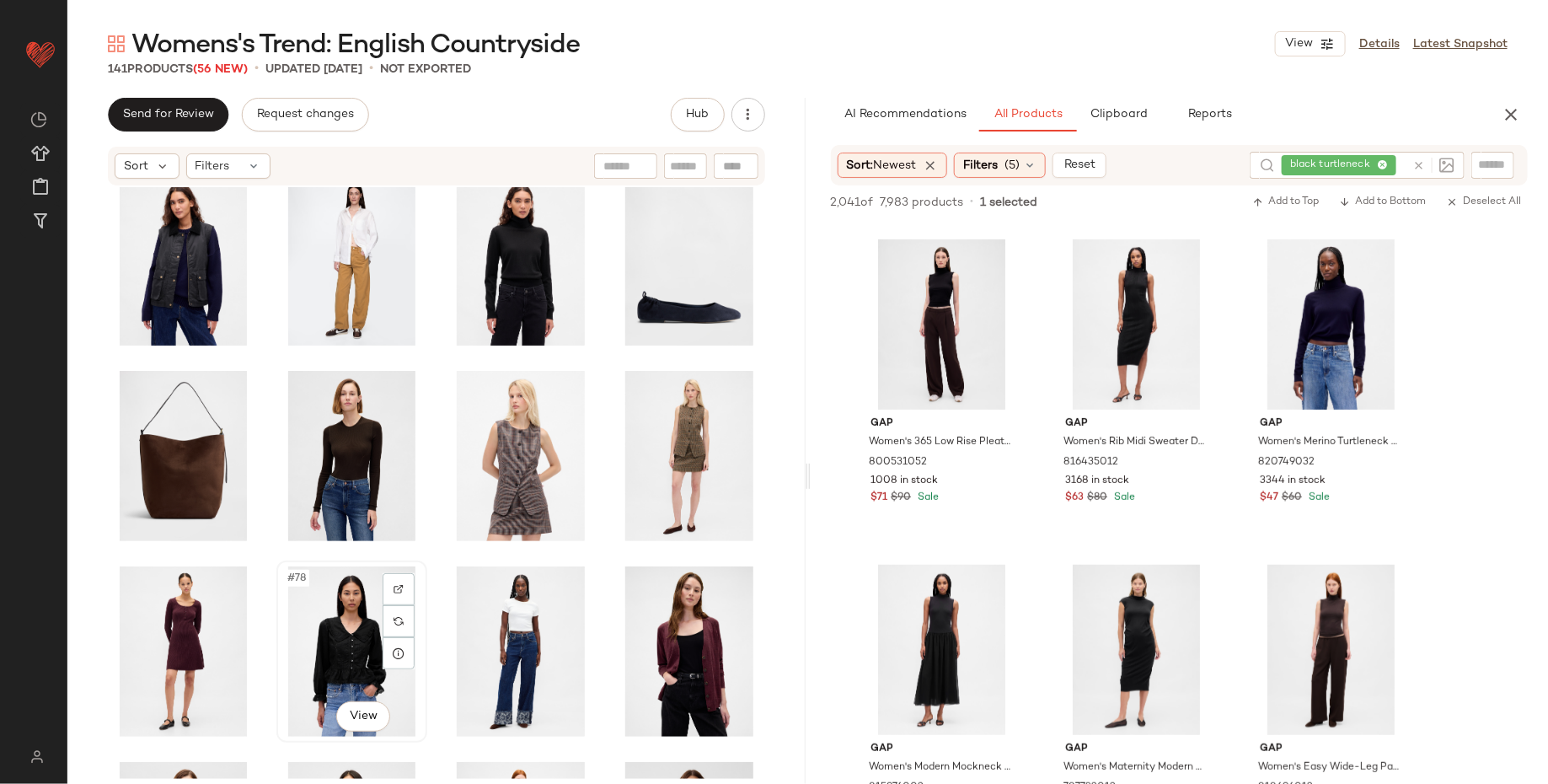
scroll to position [3362, 0]
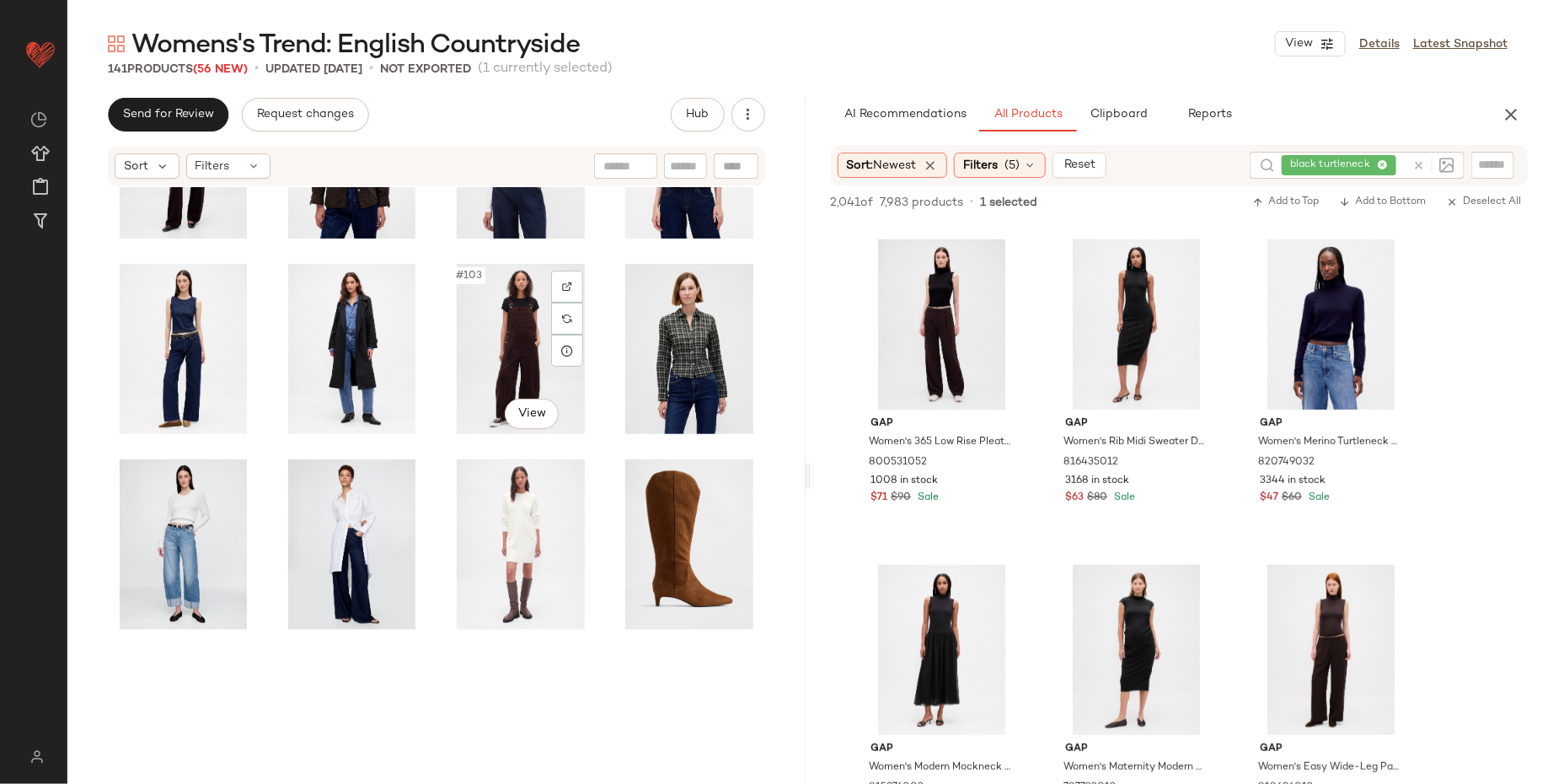
scroll to position [5069, 0]
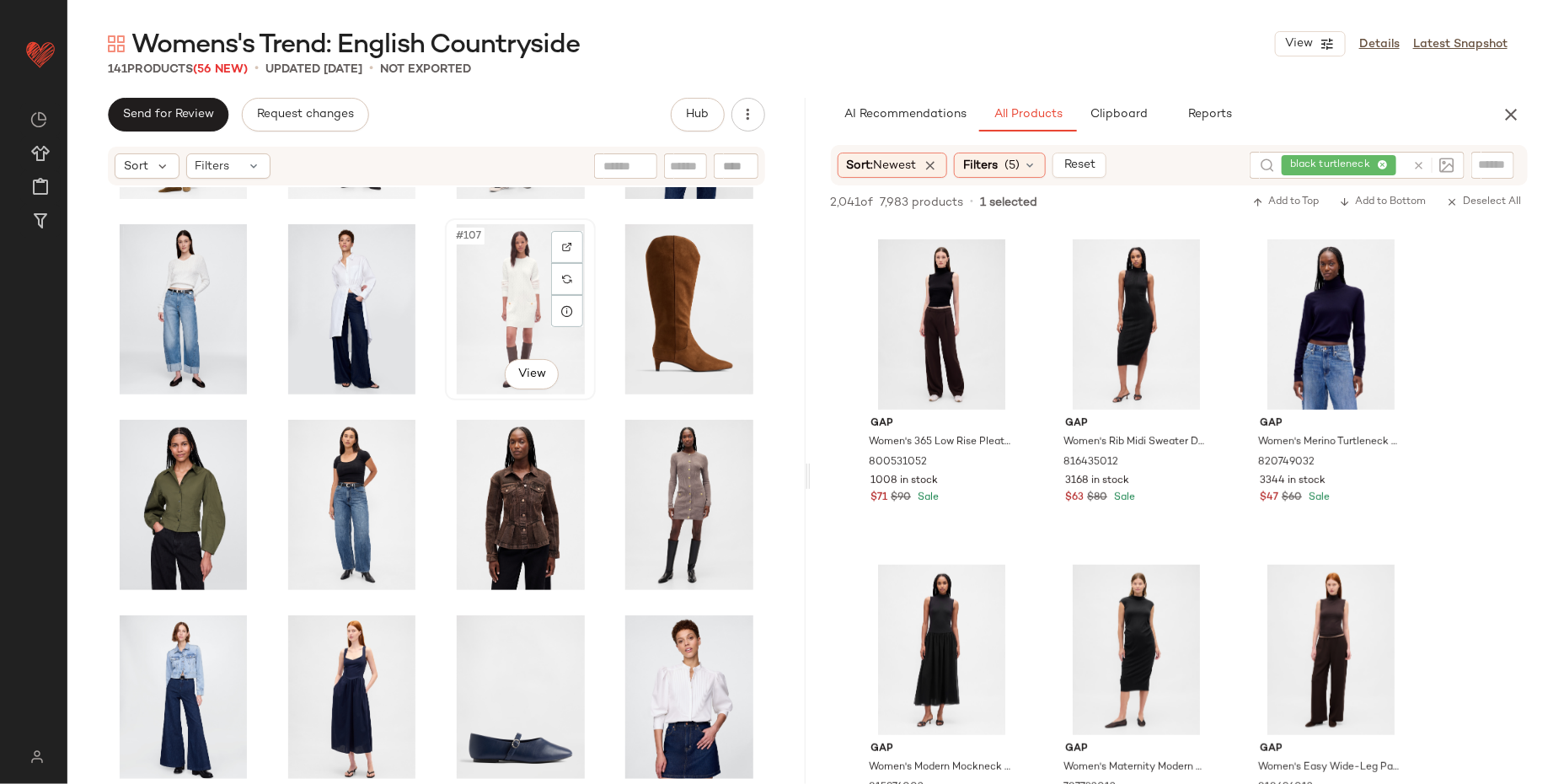
click at [488, 274] on div "#107 View" at bounding box center [521, 308] width 139 height 170
click at [666, 301] on div "#108 View" at bounding box center [689, 308] width 139 height 170
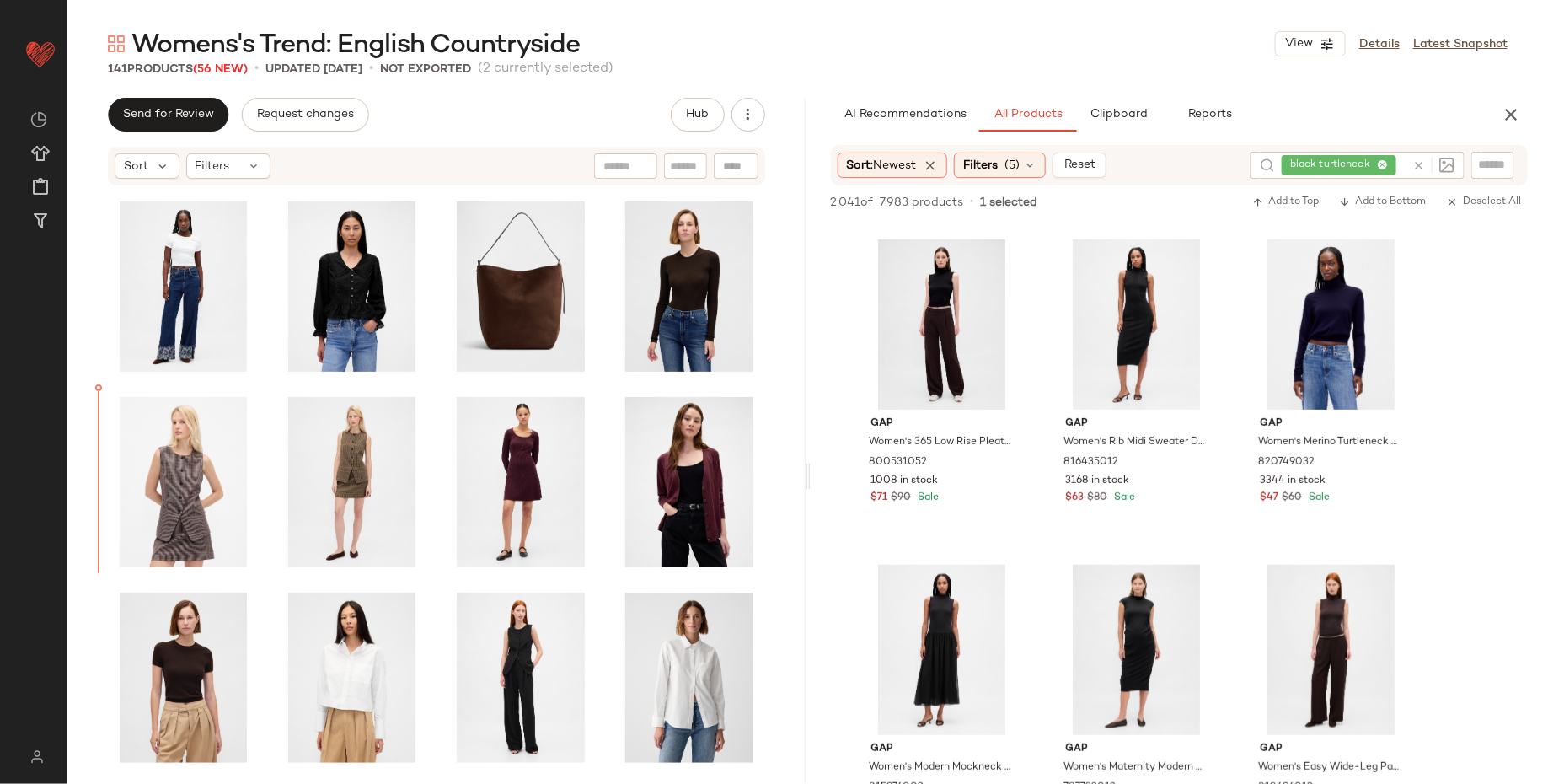
scroll to position [3511, 0]
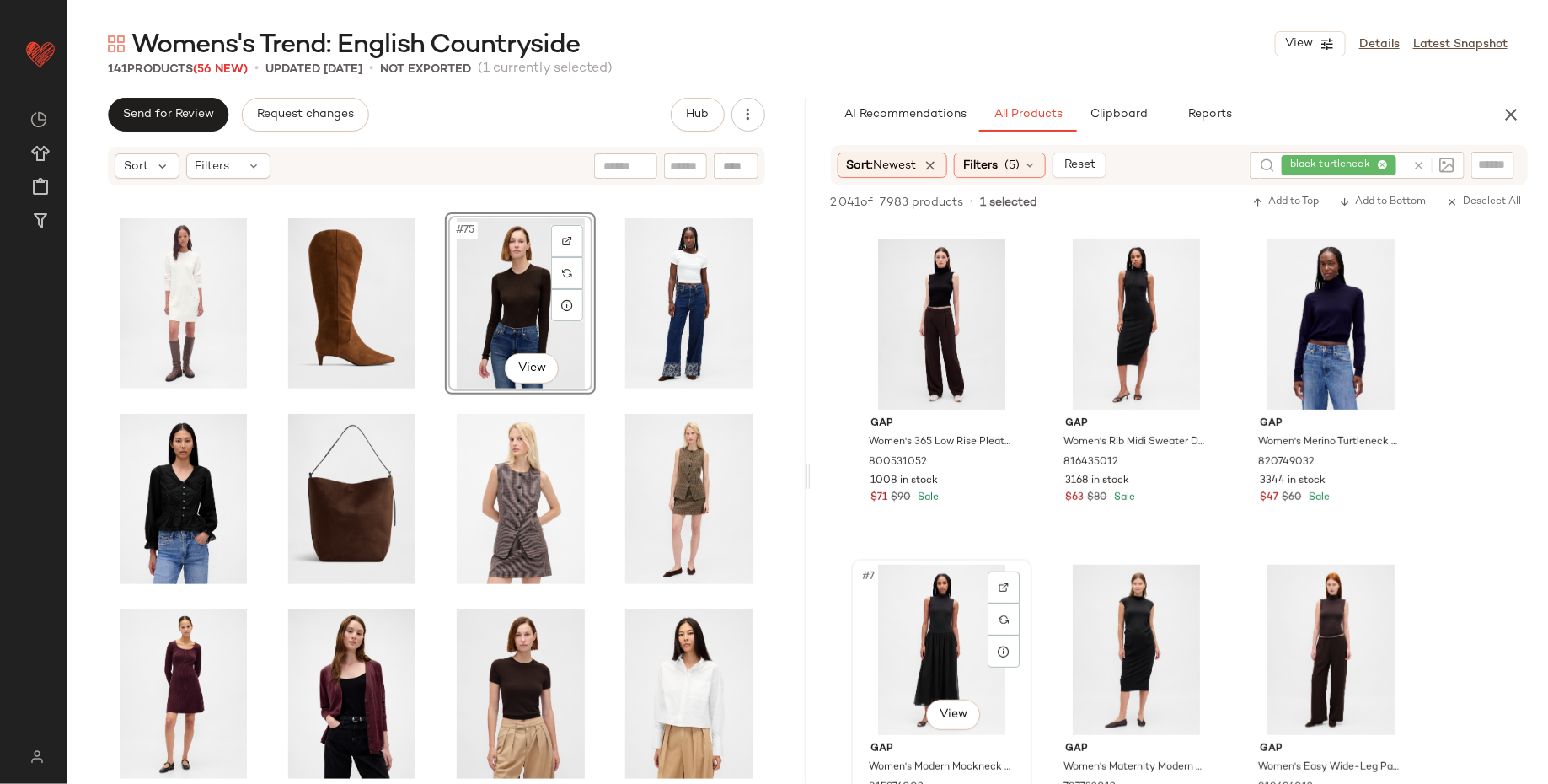
scroll to position [407, 0]
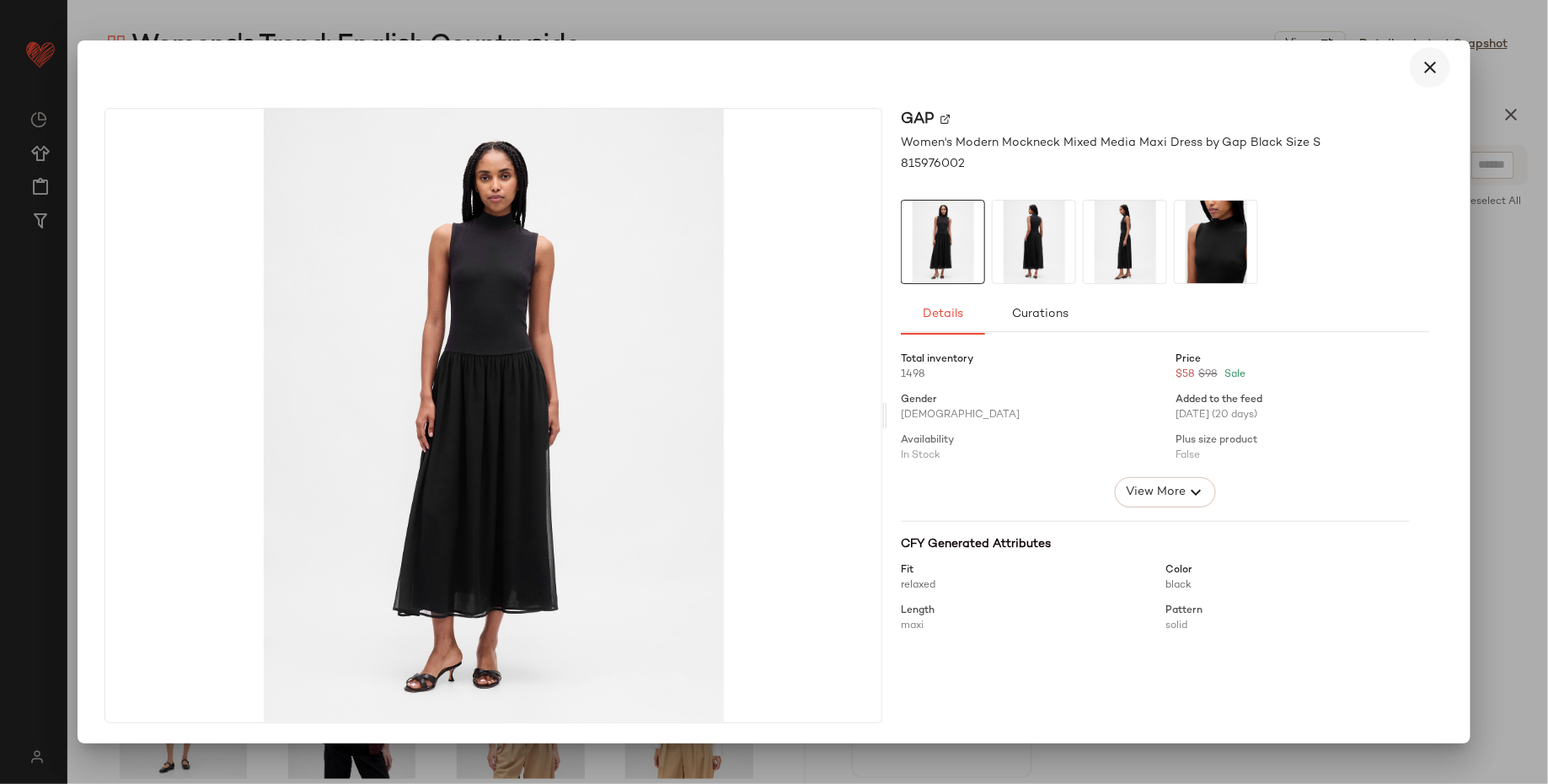
click at [1437, 65] on icon "button" at bounding box center [1430, 67] width 20 height 20
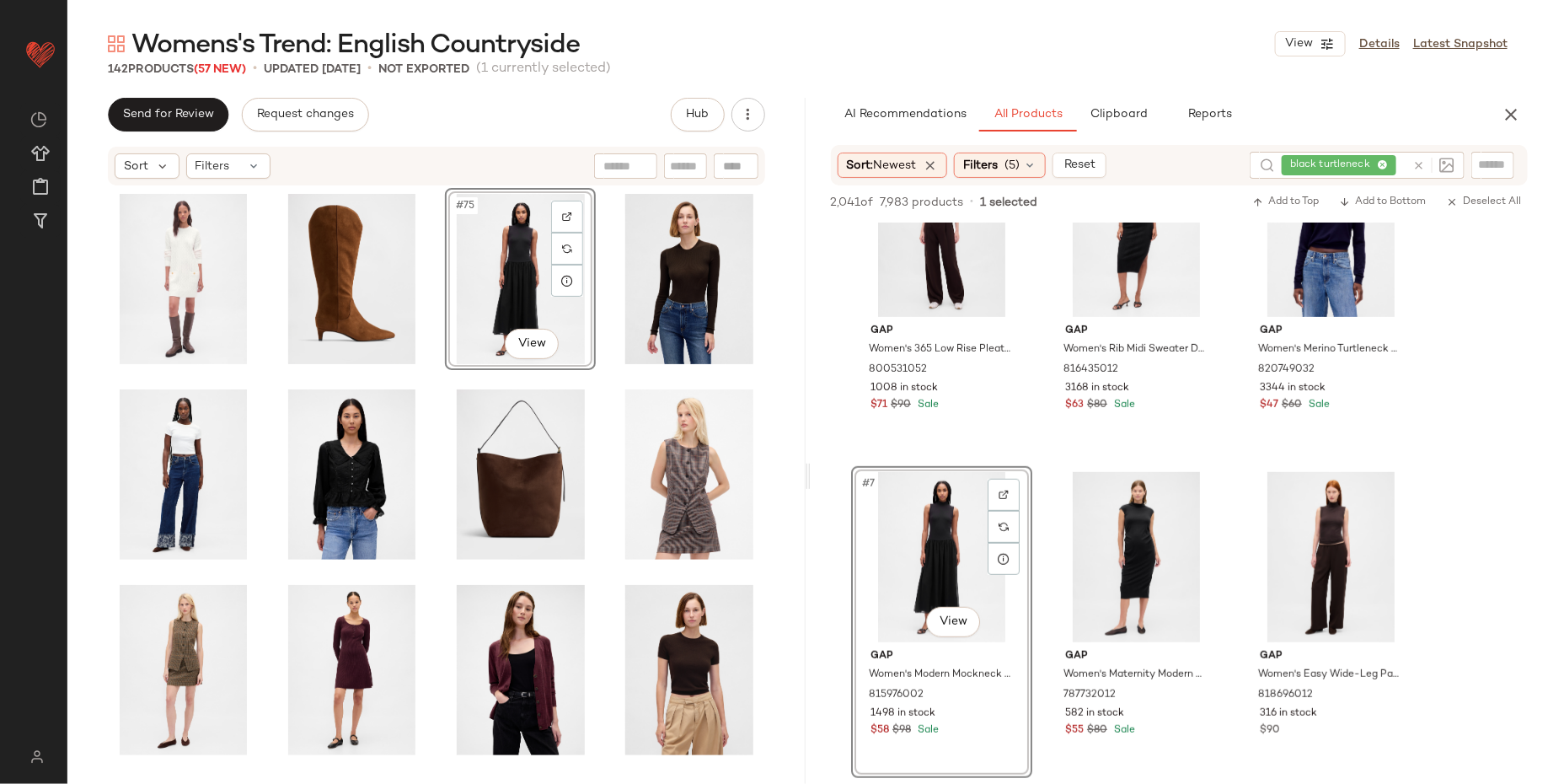
scroll to position [3511, 0]
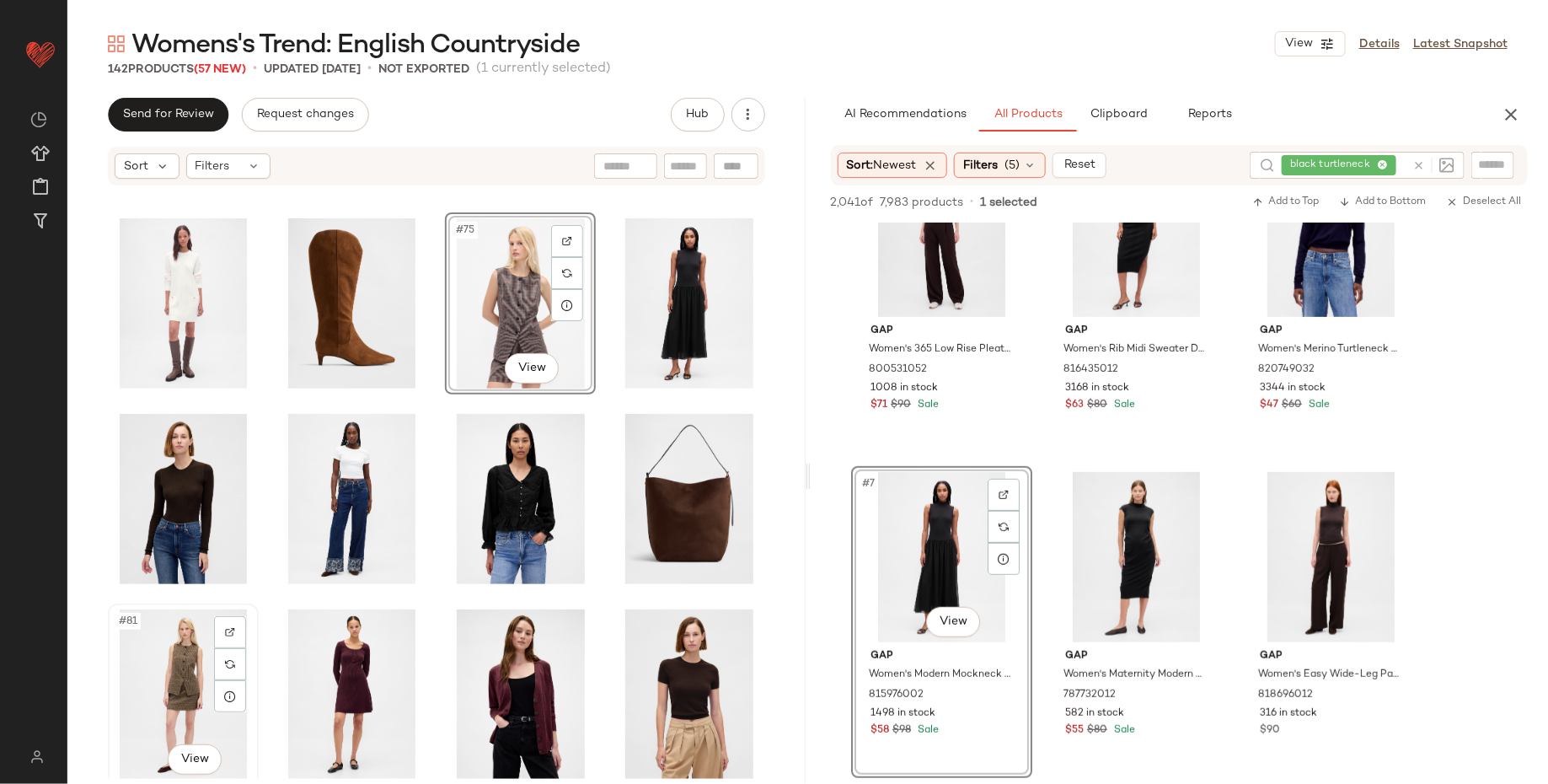
scroll to position [3514, 0]
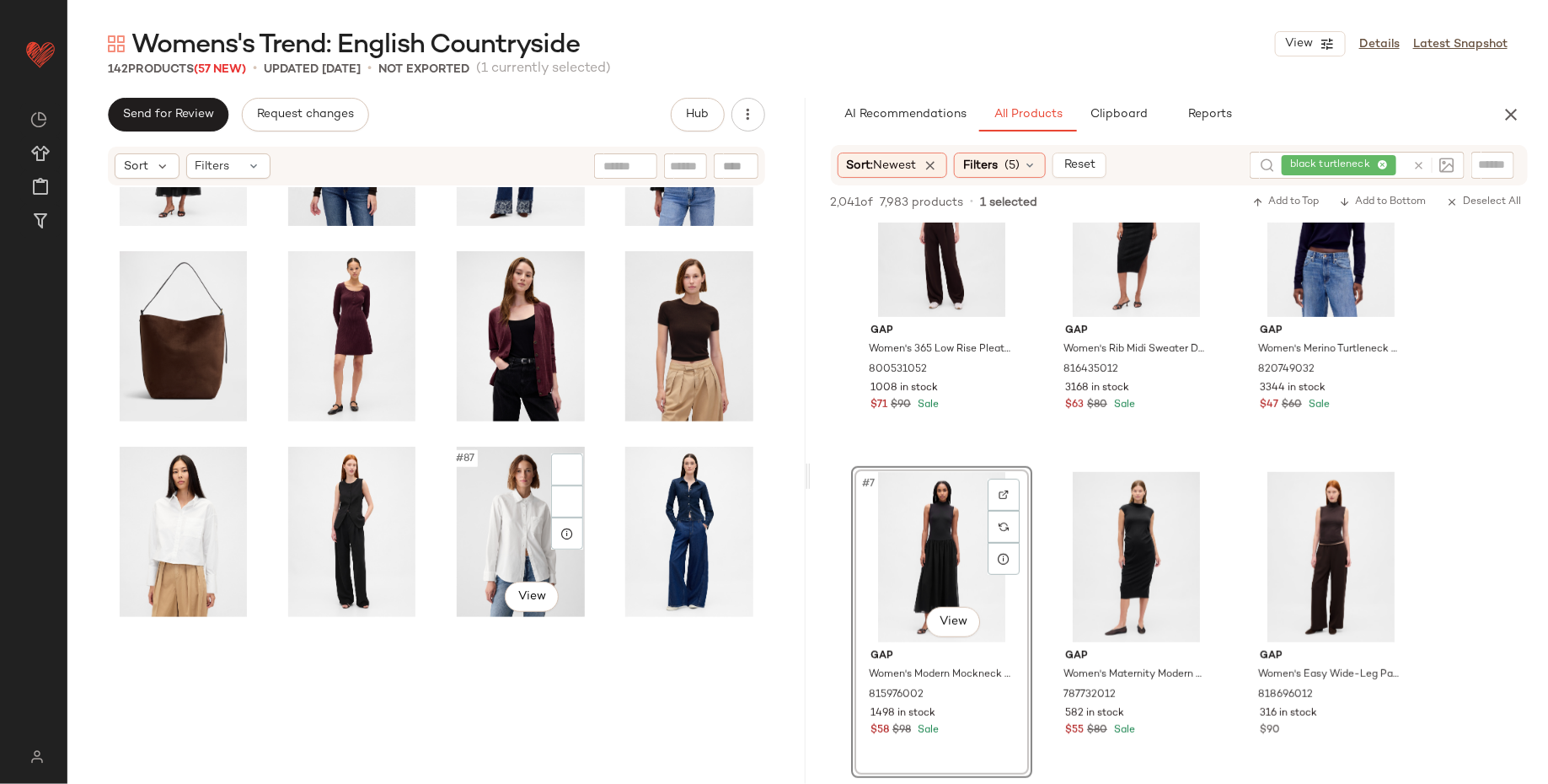
scroll to position [3881, 0]
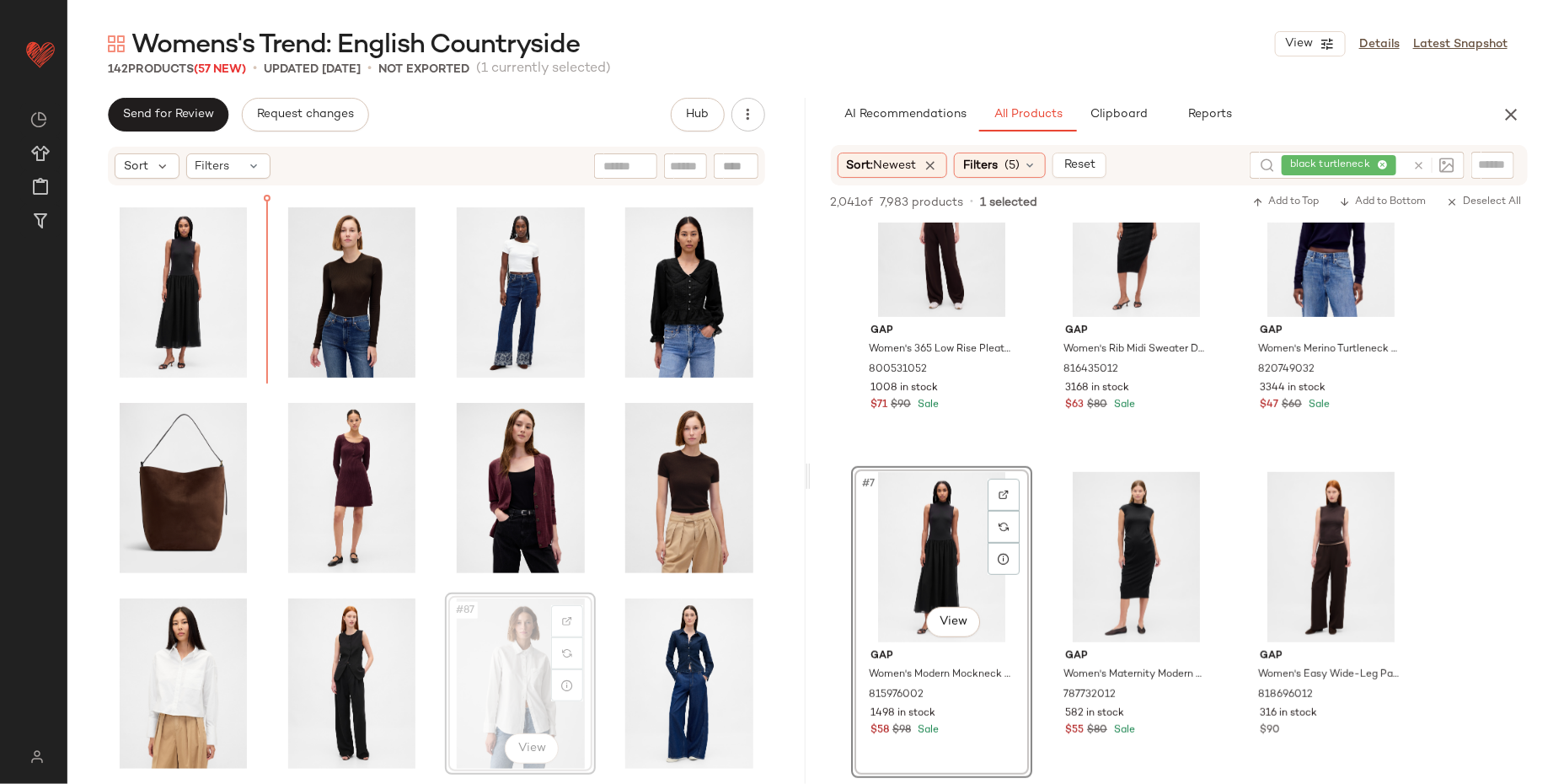
scroll to position [3675, 0]
